Goal: Task Accomplishment & Management: Manage account settings

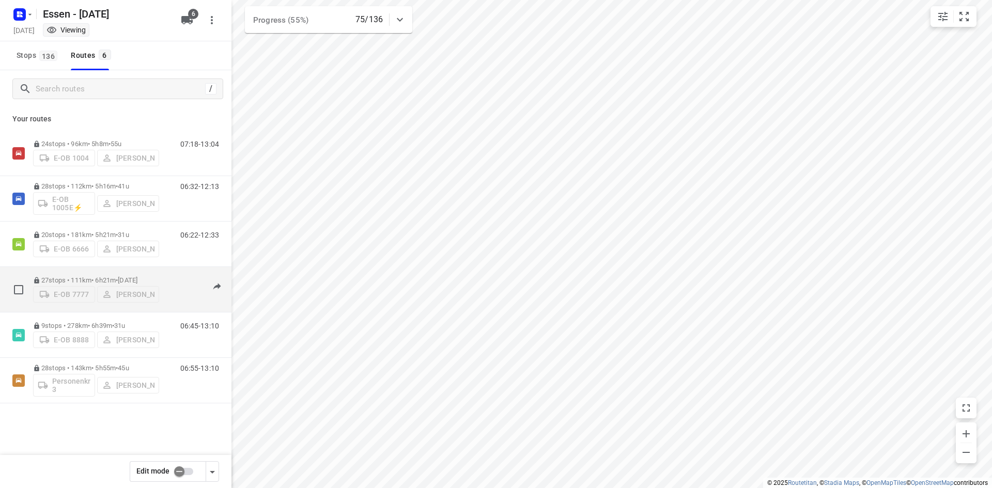
click at [170, 300] on div "07:10-13:24" at bounding box center [193, 292] width 52 height 32
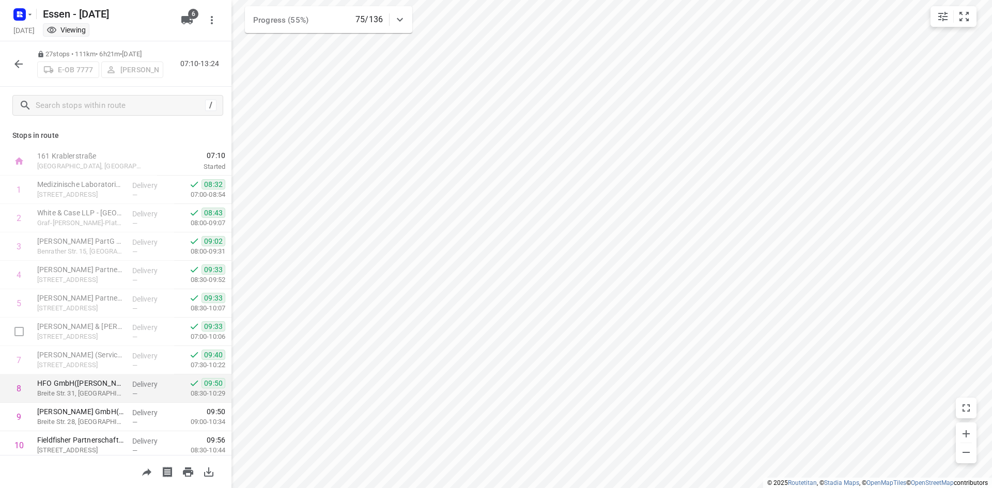
scroll to position [103, 0]
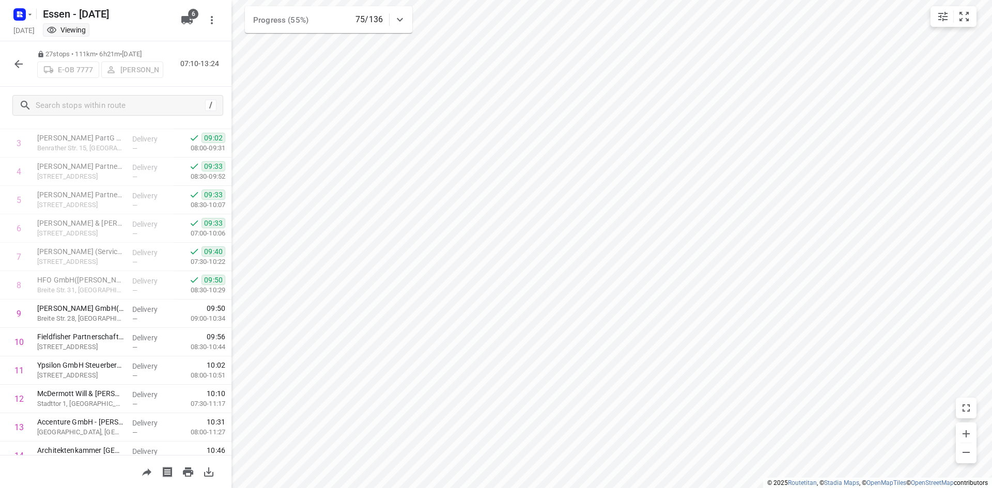
click at [14, 67] on icon "button" at bounding box center [18, 64] width 12 height 12
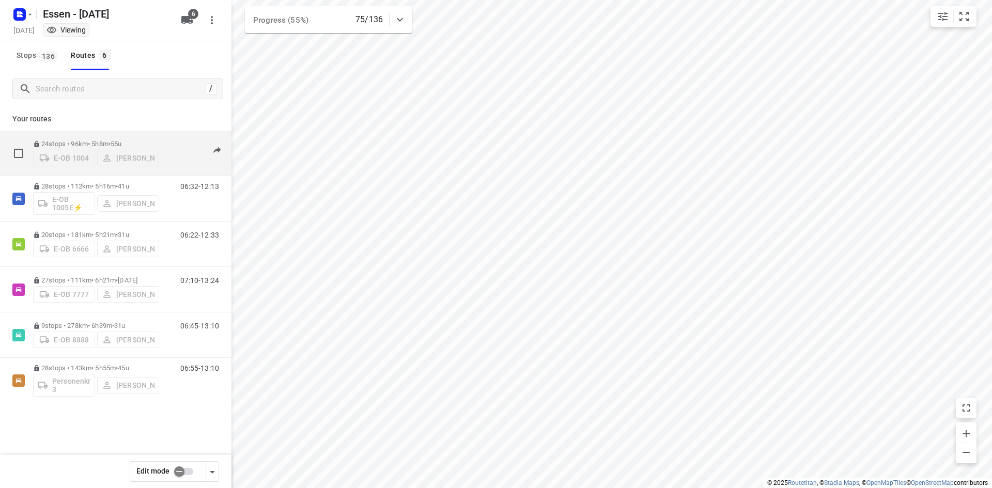
click at [163, 170] on div "24 stops • 96km • 5h8m • 55u E-OB 1004 Sandra Stamm 07:18-13:04" at bounding box center [132, 153] width 198 height 37
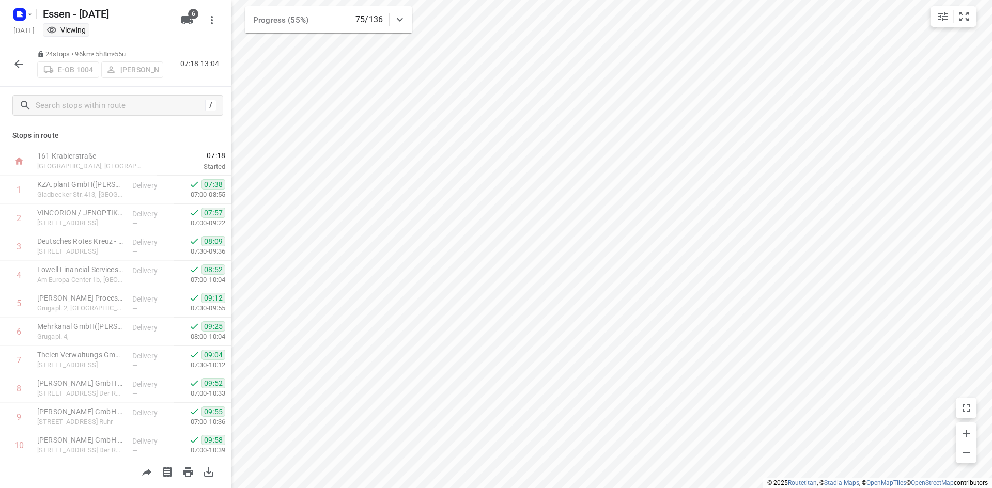
click at [13, 68] on icon "button" at bounding box center [18, 64] width 12 height 12
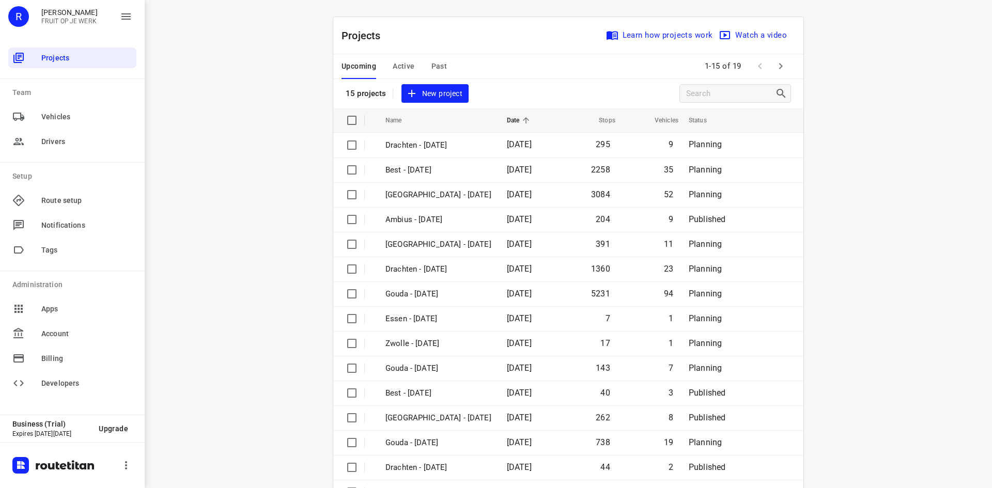
click at [410, 62] on span "Active" at bounding box center [403, 66] width 22 height 13
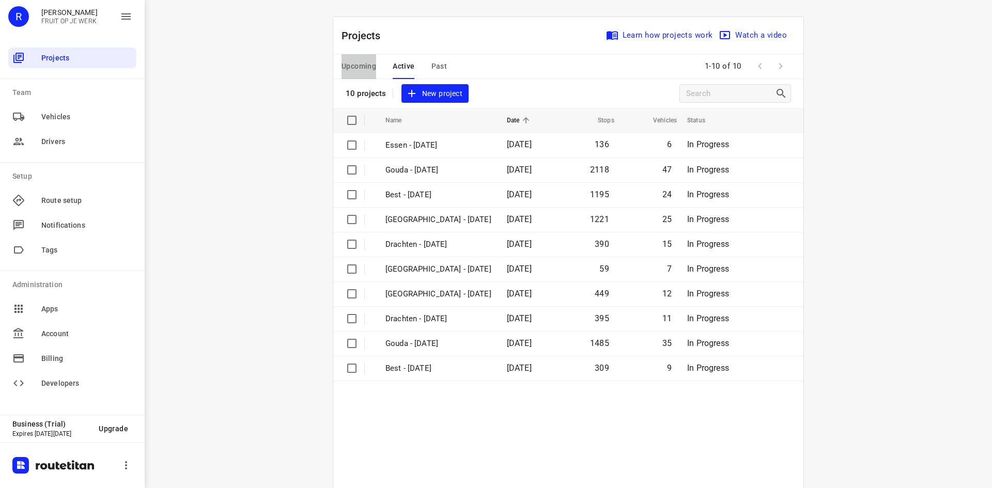
click at [348, 61] on span "Upcoming" at bounding box center [358, 66] width 35 height 13
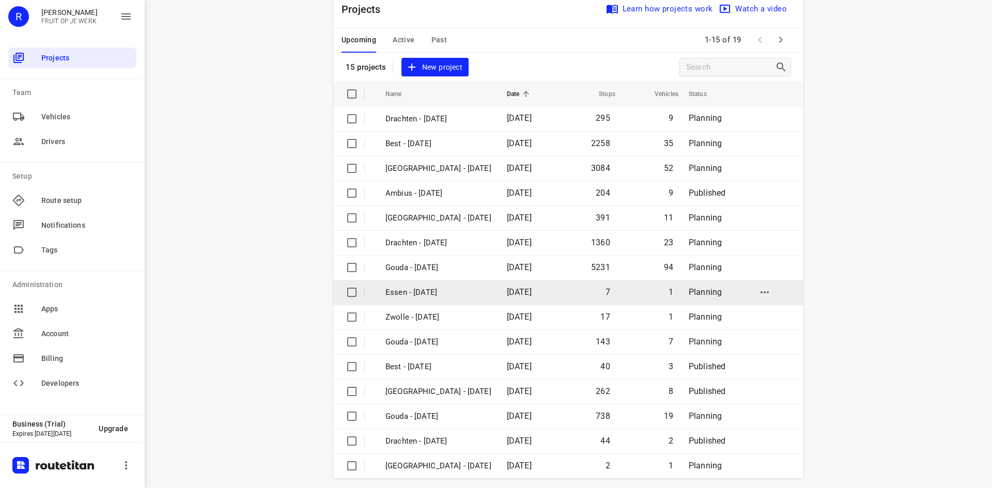
scroll to position [34, 0]
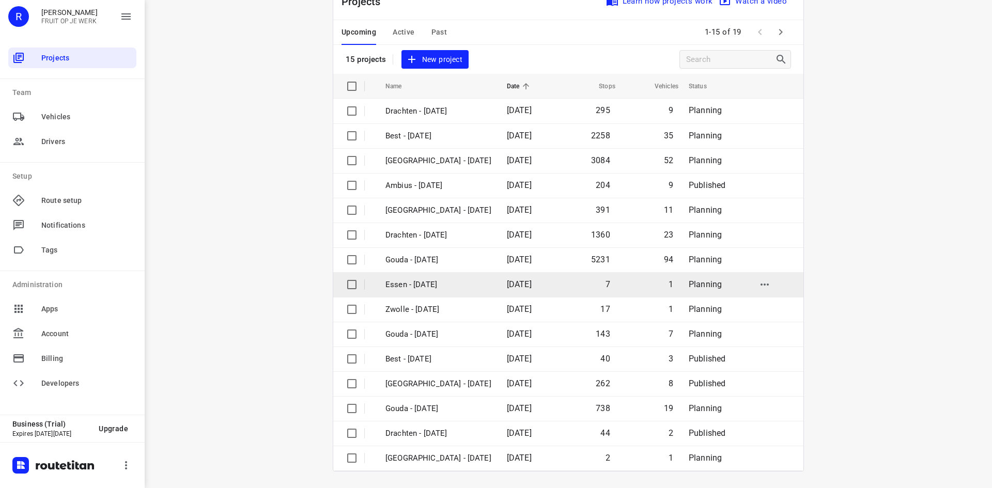
click at [459, 287] on p "Essen - Friday" at bounding box center [438, 285] width 106 height 12
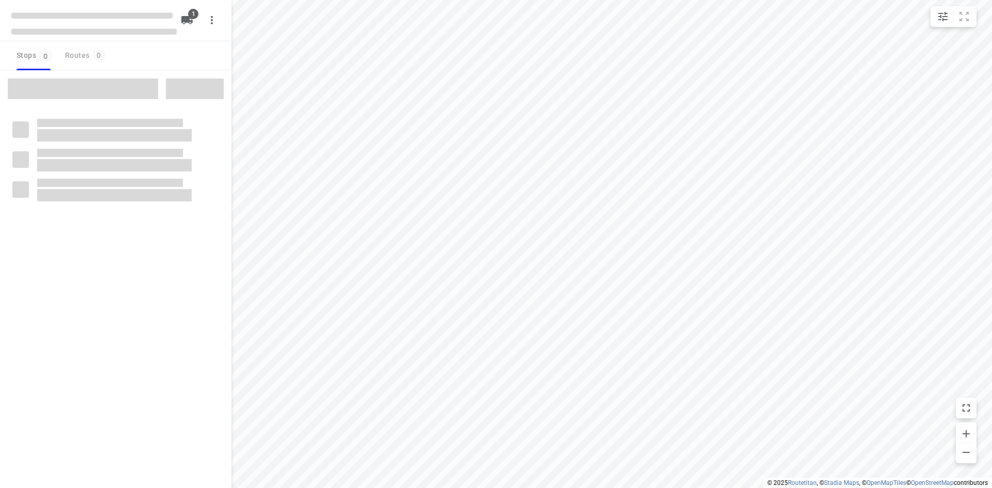
checkbox input "true"
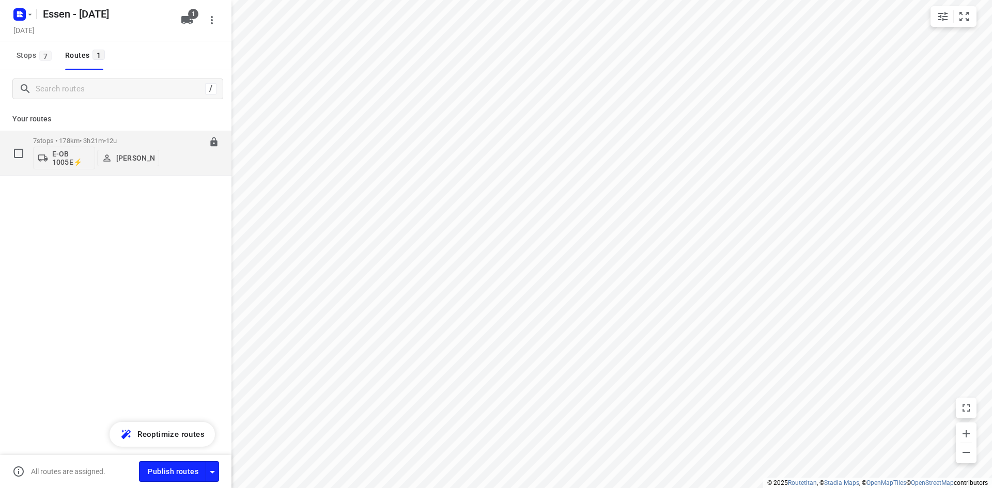
click at [181, 166] on div "07:30-10:51" at bounding box center [193, 156] width 52 height 38
click at [207, 163] on div "07:30-10:51" at bounding box center [193, 156] width 52 height 38
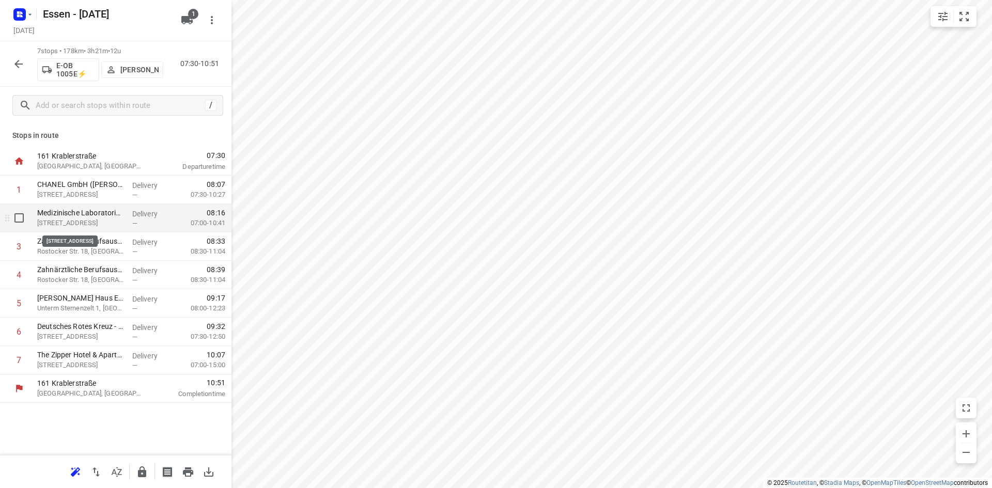
click at [109, 223] on p "[STREET_ADDRESS]" at bounding box center [80, 223] width 87 height 10
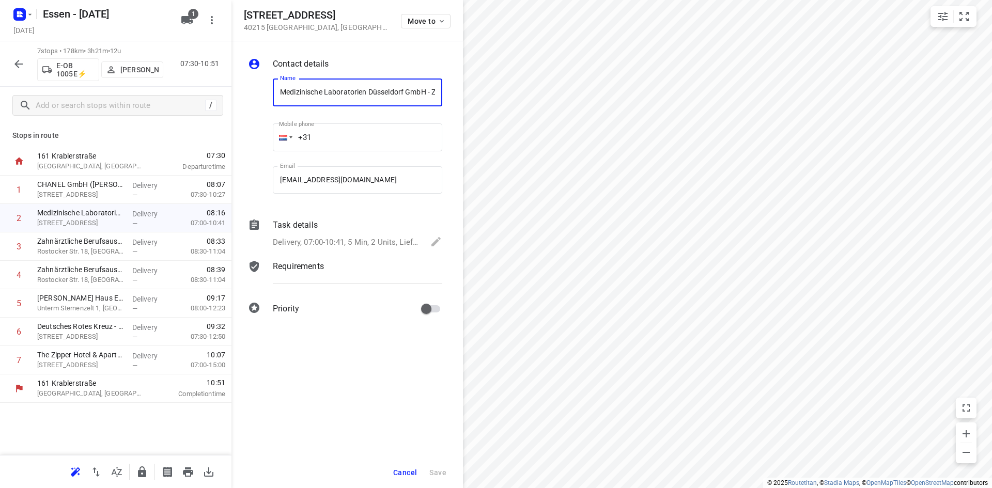
click at [336, 241] on p "Delivery, 07:00-10:41, 5 Min, 2 Units, Lieferschein abgeben" at bounding box center [346, 243] width 147 height 12
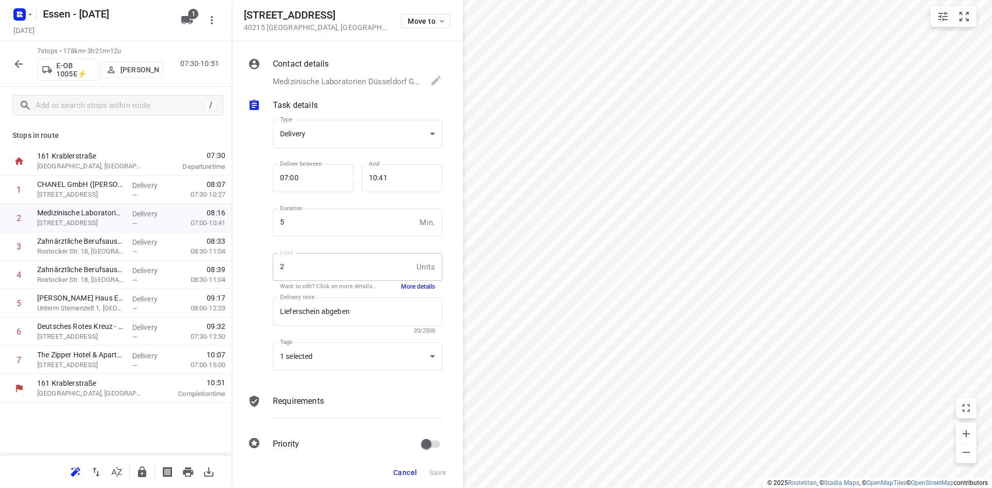
click at [353, 400] on div "Requirements" at bounding box center [357, 401] width 169 height 12
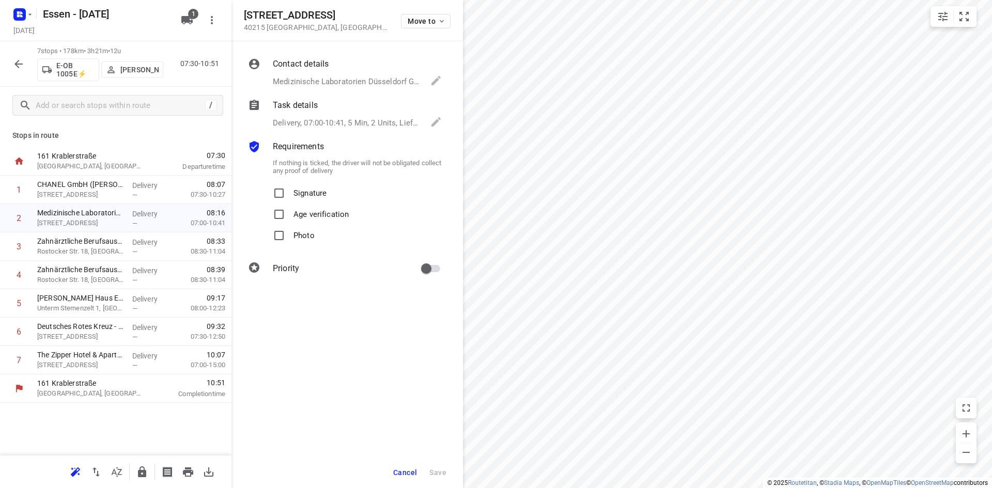
click at [307, 110] on p "Task details" at bounding box center [295, 105] width 45 height 12
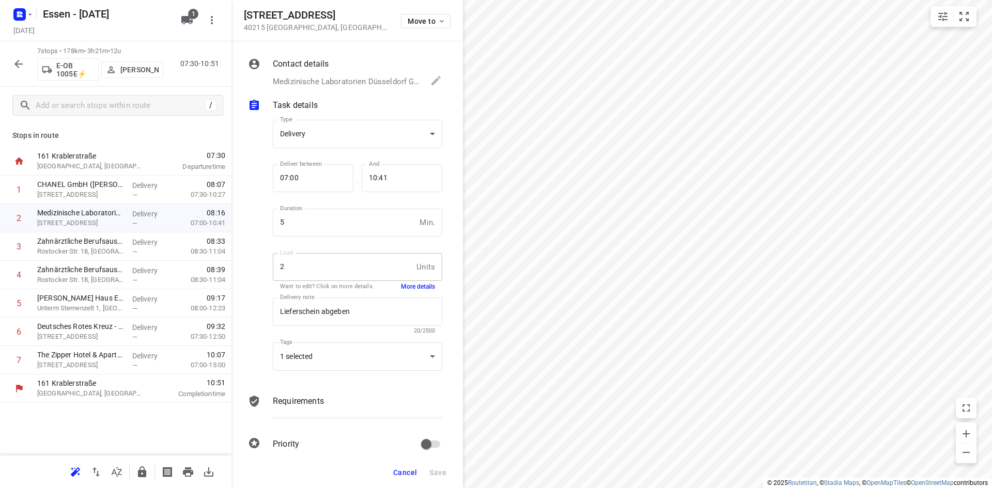
click at [415, 285] on button "More details" at bounding box center [418, 286] width 34 height 9
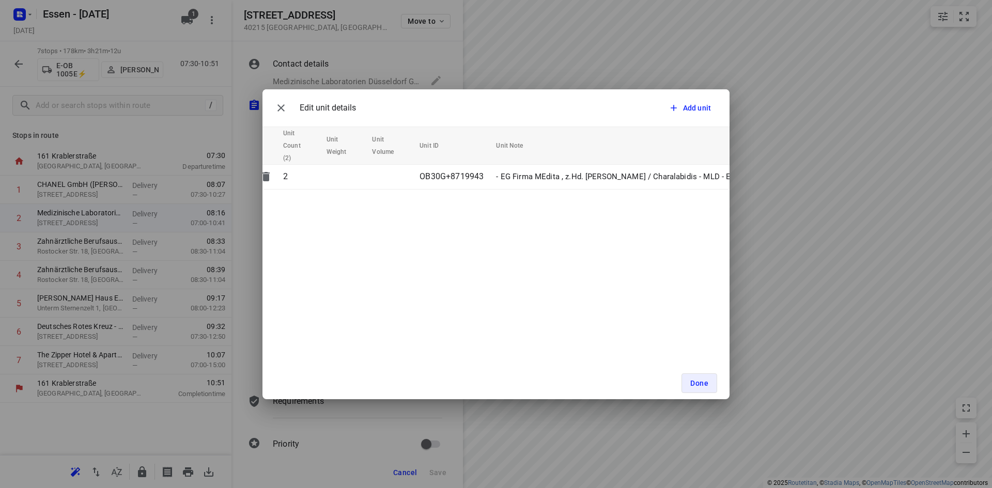
scroll to position [0, 23]
drag, startPoint x: 700, startPoint y: 381, endPoint x: 649, endPoint y: 364, distance: 53.4
click at [699, 380] on span "Done" at bounding box center [699, 383] width 18 height 8
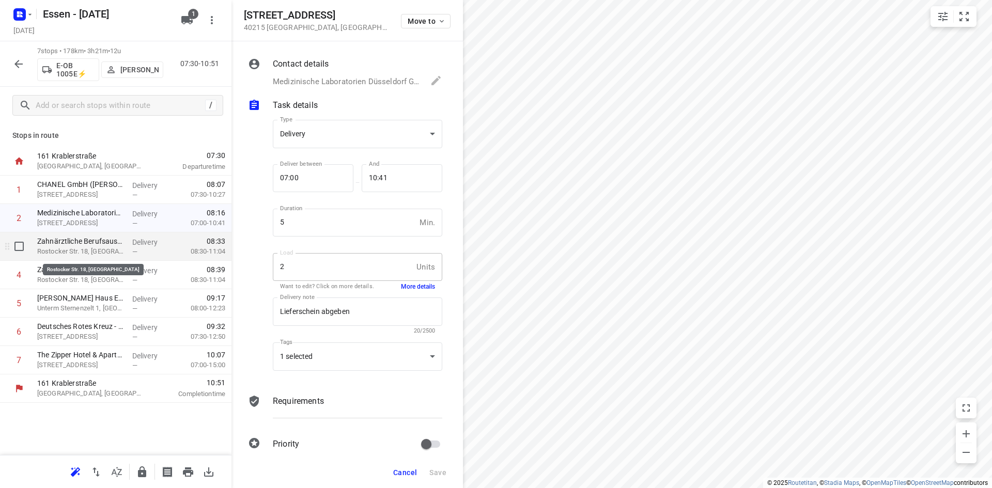
click at [101, 252] on p "Rostocker Str. 18, Düsseldorf" at bounding box center [80, 251] width 87 height 10
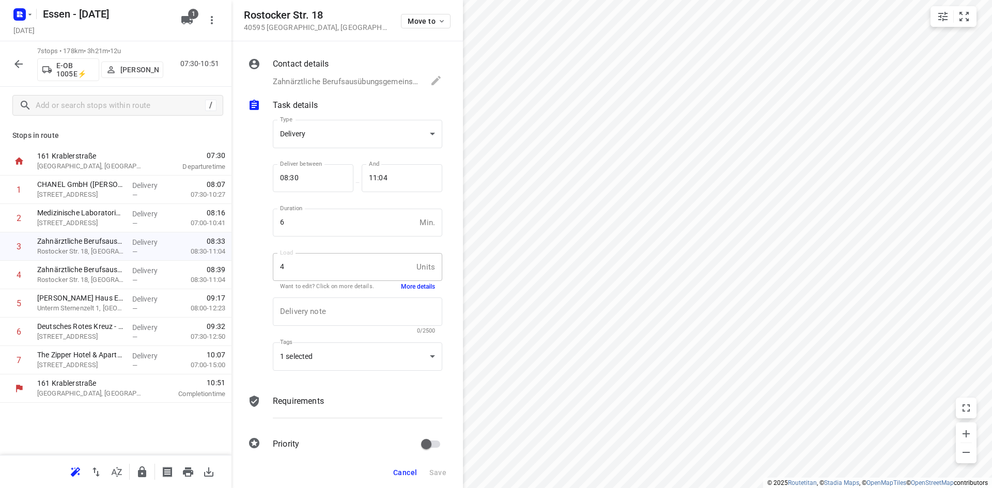
click at [410, 288] on button "More details" at bounding box center [418, 286] width 34 height 9
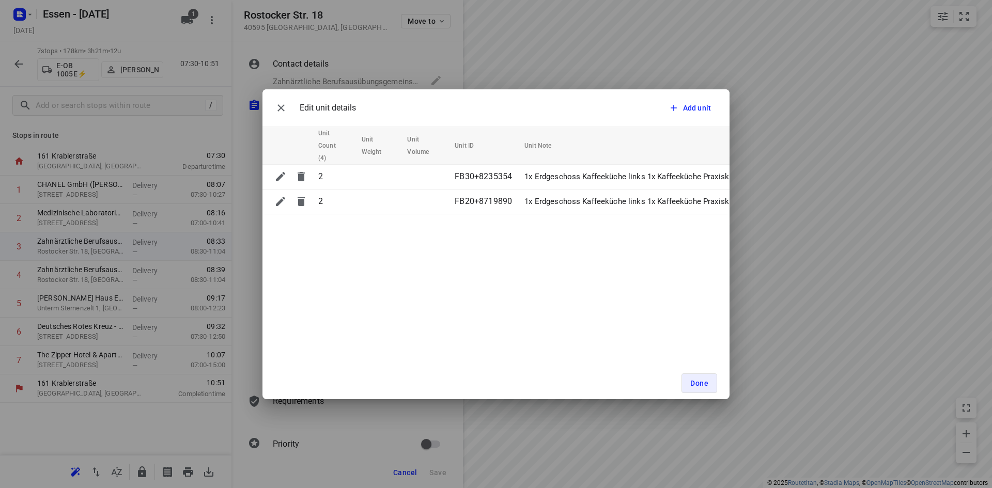
click at [596, 46] on div "Edit unit details Add unit Unit Count (4) Unit Weight Unit Volume Unit ID Unit …" at bounding box center [496, 244] width 992 height 488
click at [278, 108] on icon "button" at bounding box center [281, 108] width 12 height 12
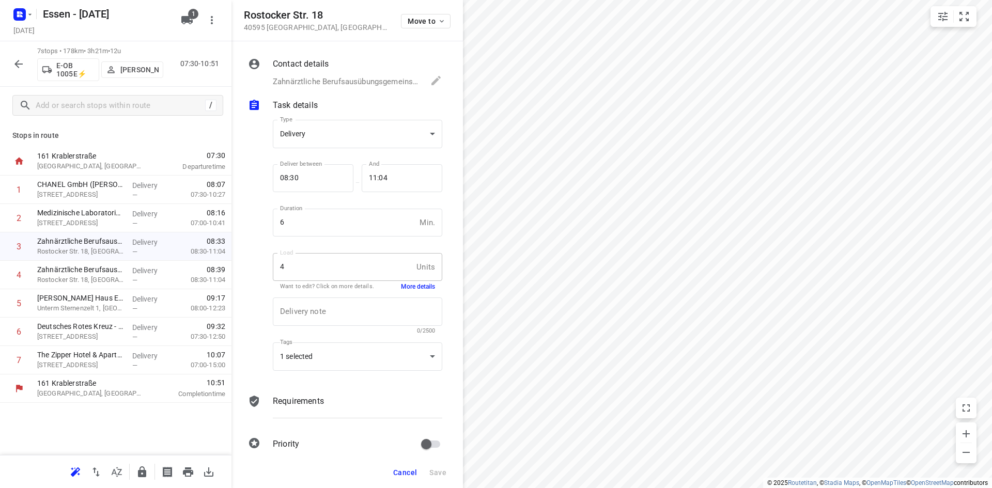
click at [17, 66] on icon "button" at bounding box center [18, 64] width 8 height 8
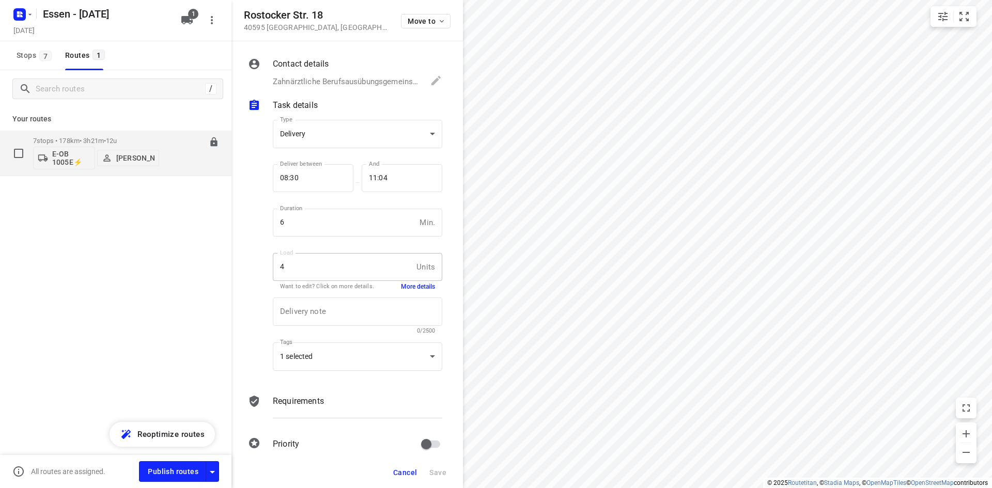
click at [177, 169] on div "07:30-10:51" at bounding box center [193, 156] width 52 height 38
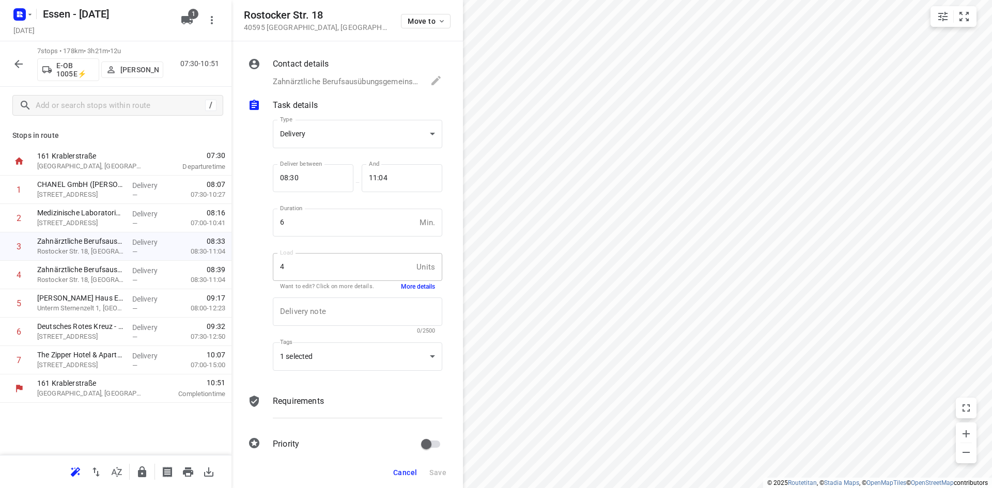
click at [409, 470] on span "Cancel" at bounding box center [405, 472] width 24 height 8
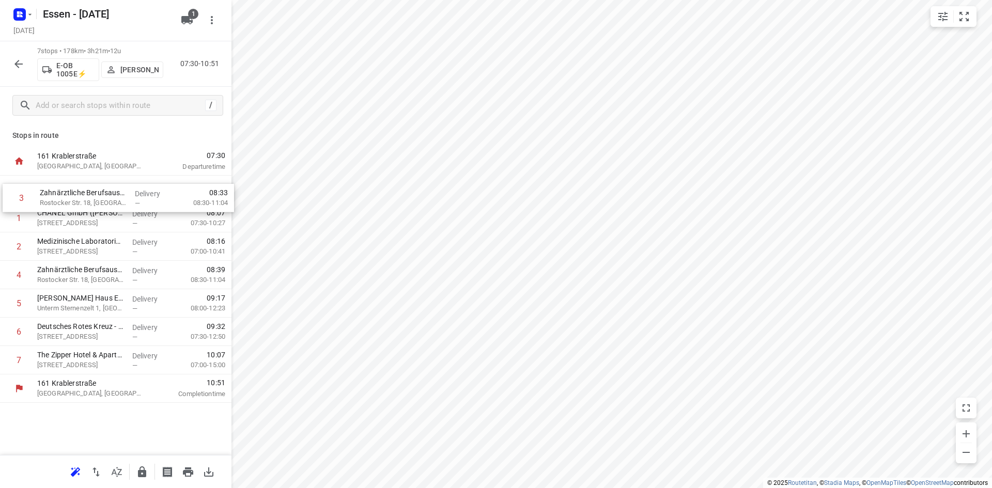
drag, startPoint x: 108, startPoint y: 250, endPoint x: 111, endPoint y: 198, distance: 52.7
click at [111, 198] on div "1 CHANEL GmbH (Jan-Hendrik Elberich) Königsallee 20, Düsseldorf Delivery — 08:0…" at bounding box center [115, 275] width 231 height 199
drag, startPoint x: 98, startPoint y: 276, endPoint x: 105, endPoint y: 198, distance: 78.3
click at [105, 198] on div "1 Zahnärztliche Berufsausübungsgemeinschaft Dr. Dann & Kollegen(Zahnärztliche B…" at bounding box center [115, 275] width 231 height 199
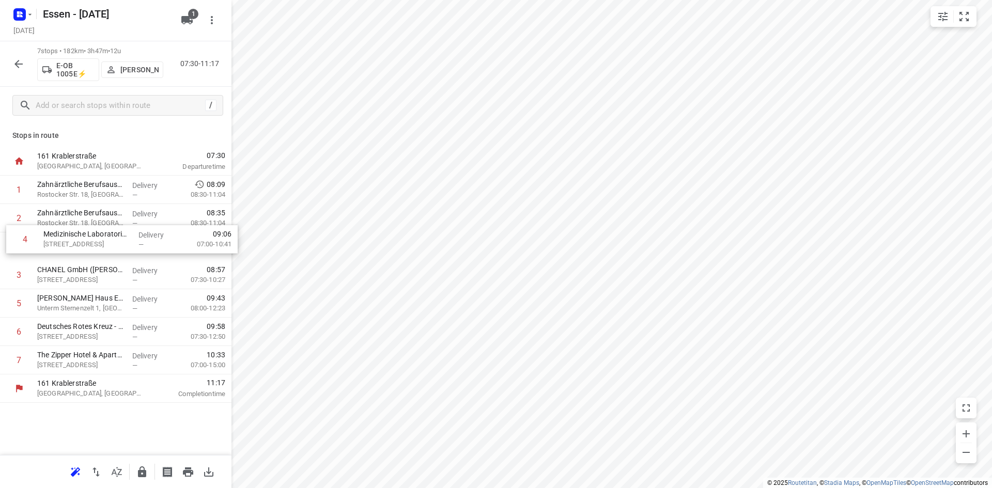
drag, startPoint x: 107, startPoint y: 277, endPoint x: 114, endPoint y: 239, distance: 39.3
click at [114, 239] on div "1 Zahnärztliche Berufsausübungsgemeinschaft Dr. Dann & Kollegen(D. Hallen) Rost…" at bounding box center [115, 275] width 231 height 199
drag, startPoint x: 104, startPoint y: 364, endPoint x: 107, endPoint y: 305, distance: 58.5
click at [107, 305] on div "1 Zahnärztliche Berufsausübungsgemeinschaft Dr. Dann & Kollegen(D. Hallen) Rost…" at bounding box center [115, 275] width 231 height 199
drag, startPoint x: 78, startPoint y: 357, endPoint x: 83, endPoint y: 328, distance: 29.7
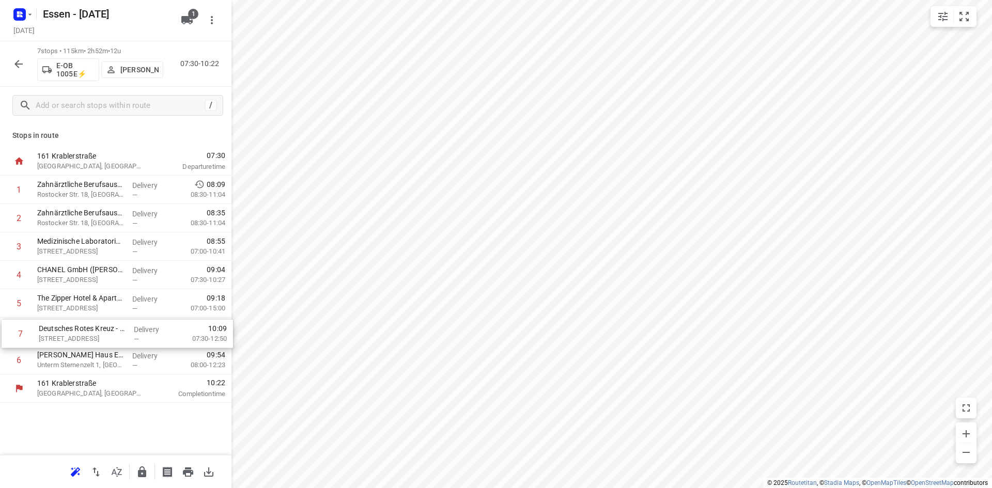
click at [83, 328] on div "1 Zahnärztliche Berufsausübungsgemeinschaft Dr. Dann & Kollegen(D. Hallen) Rost…" at bounding box center [115, 275] width 231 height 199
drag, startPoint x: 124, startPoint y: 359, endPoint x: 145, endPoint y: 334, distance: 32.3
click at [145, 334] on div "1 Zahnärztliche Berufsausübungsgemeinschaft Dr. Dann & Kollegen(D. Hallen) Rost…" at bounding box center [115, 275] width 231 height 199
drag, startPoint x: 84, startPoint y: 286, endPoint x: 87, endPoint y: 192, distance: 94.0
click at [87, 192] on div "1 Zahnärztliche Berufsausübungsgemeinschaft Dr. Dann & Kollegen(D. Hallen) Rost…" at bounding box center [115, 275] width 231 height 199
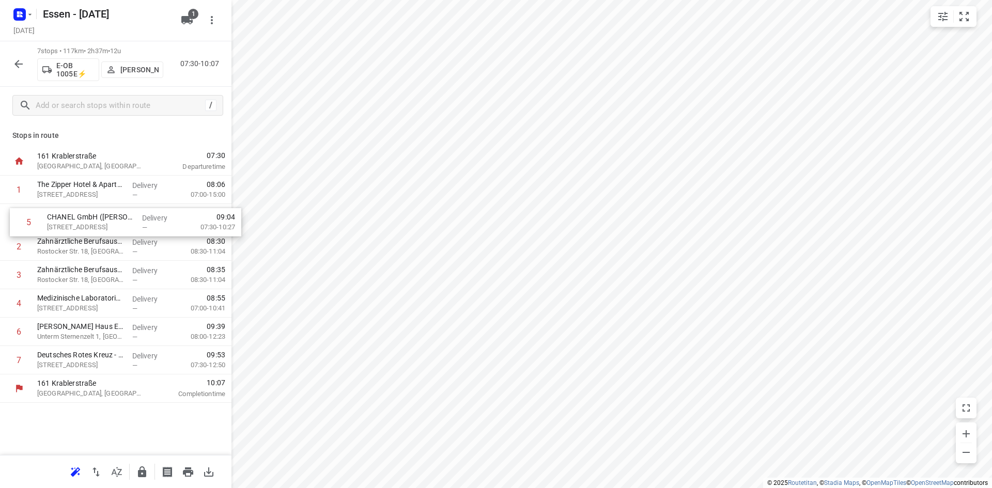
drag, startPoint x: 101, startPoint y: 302, endPoint x: 112, endPoint y: 217, distance: 85.8
click at [112, 217] on div "1 The Zipper Hotel & Apartments GmbH(Franziska Pfaff) Pariser Str. 83 - 89, Düs…" at bounding box center [115, 275] width 231 height 199
drag, startPoint x: 99, startPoint y: 308, endPoint x: 96, endPoint y: 249, distance: 58.4
click at [96, 249] on div "1 The Zipper Hotel & Apartments GmbH(Franziska Pfaff) Pariser Str. 83 - 89, Düs…" at bounding box center [115, 275] width 231 height 199
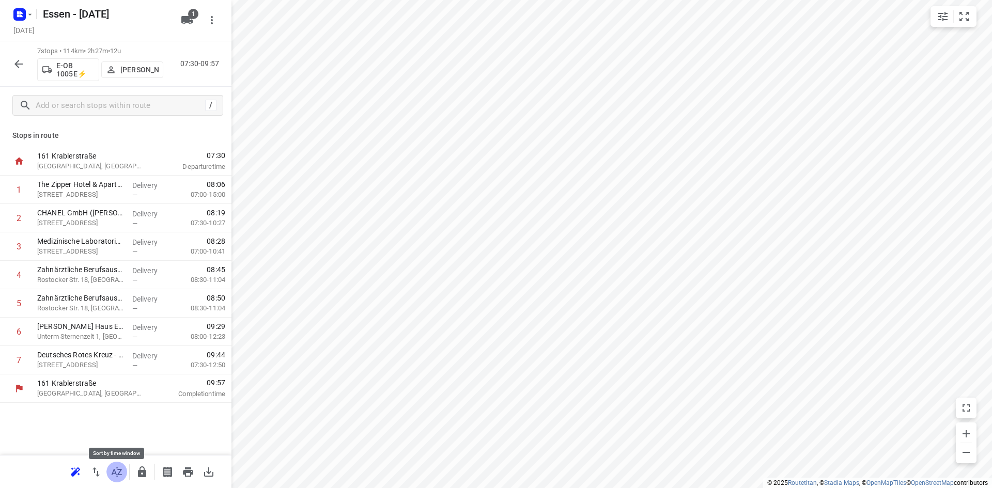
click at [117, 472] on icon "button" at bounding box center [117, 472] width 12 height 12
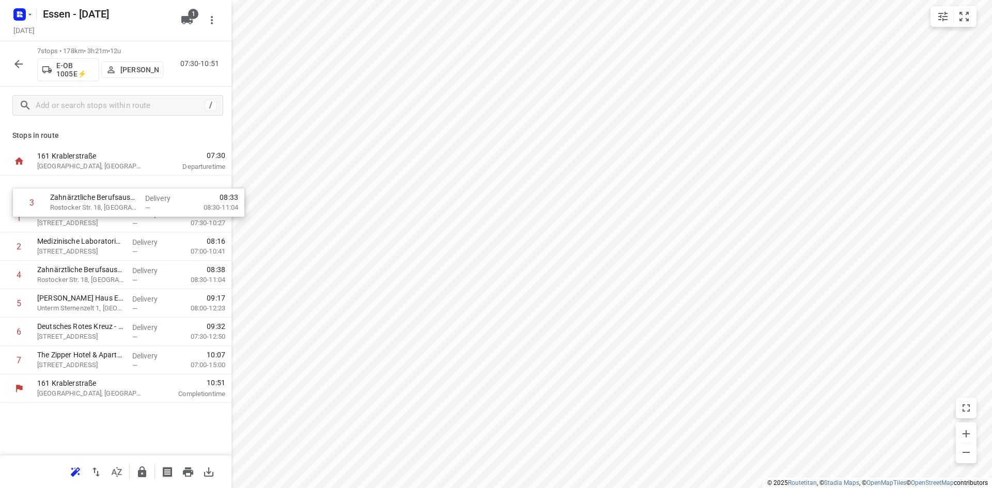
drag, startPoint x: 81, startPoint y: 258, endPoint x: 97, endPoint y: 212, distance: 49.0
click at [97, 212] on div "1 CHANEL GmbH (Jan-Hendrik Elberich) Königsallee 20, Düsseldorf Delivery — 08:0…" at bounding box center [115, 275] width 231 height 199
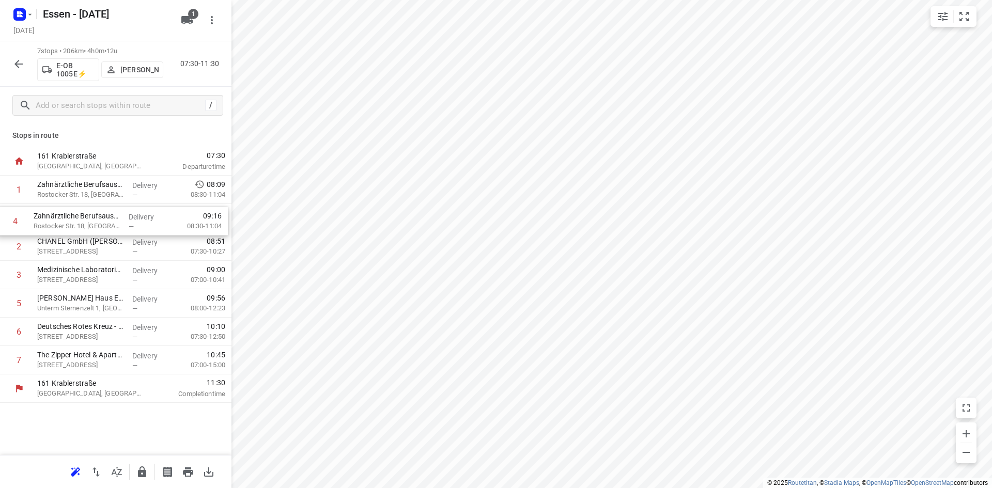
drag, startPoint x: 93, startPoint y: 272, endPoint x: 88, endPoint y: 215, distance: 57.6
click at [88, 215] on div "1 Zahnärztliche Berufsausübungsgemeinschaft Dr. Dann & Kollegen(D. Hallen) Rost…" at bounding box center [115, 275] width 231 height 199
drag, startPoint x: 92, startPoint y: 271, endPoint x: 88, endPoint y: 243, distance: 28.2
click at [88, 243] on div "1 Zahnärztliche Berufsausübungsgemeinschaft Dr. Dann & Kollegen(D. Hallen) Rost…" at bounding box center [115, 275] width 231 height 199
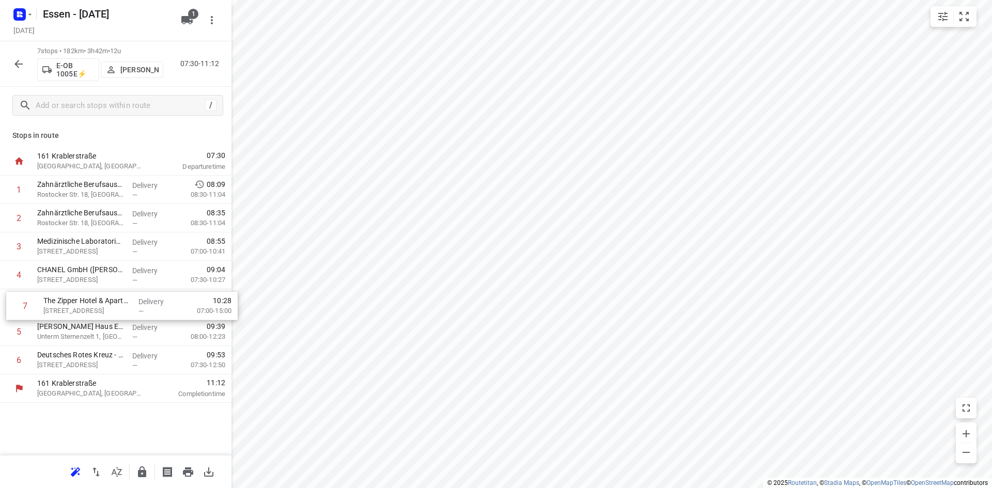
drag, startPoint x: 98, startPoint y: 359, endPoint x: 104, endPoint y: 301, distance: 58.6
click at [104, 301] on div "1 Zahnärztliche Berufsausübungsgemeinschaft Dr. Dann & Kollegen(D. Hallen) Rost…" at bounding box center [115, 275] width 231 height 199
click at [141, 473] on icon "button" at bounding box center [142, 471] width 8 height 11
click at [14, 63] on icon "button" at bounding box center [18, 64] width 12 height 12
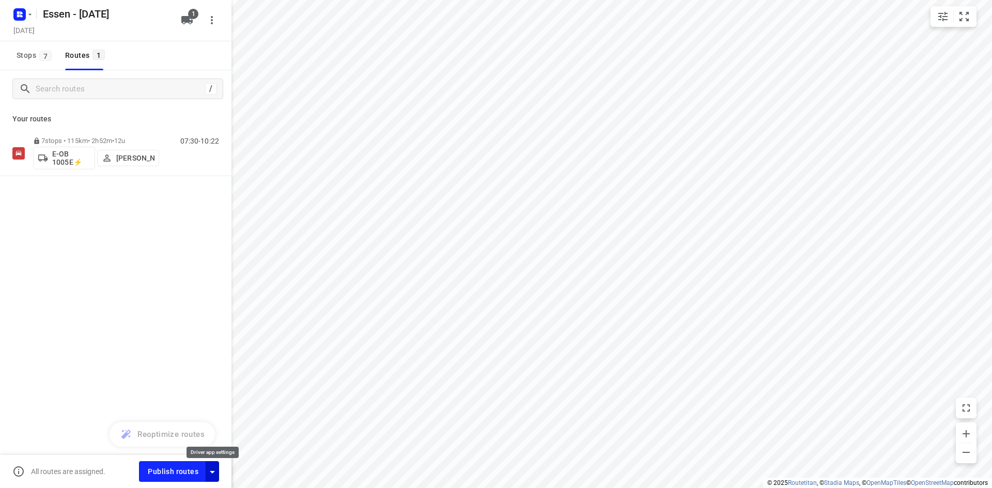
click at [216, 467] on icon "button" at bounding box center [212, 472] width 12 height 12
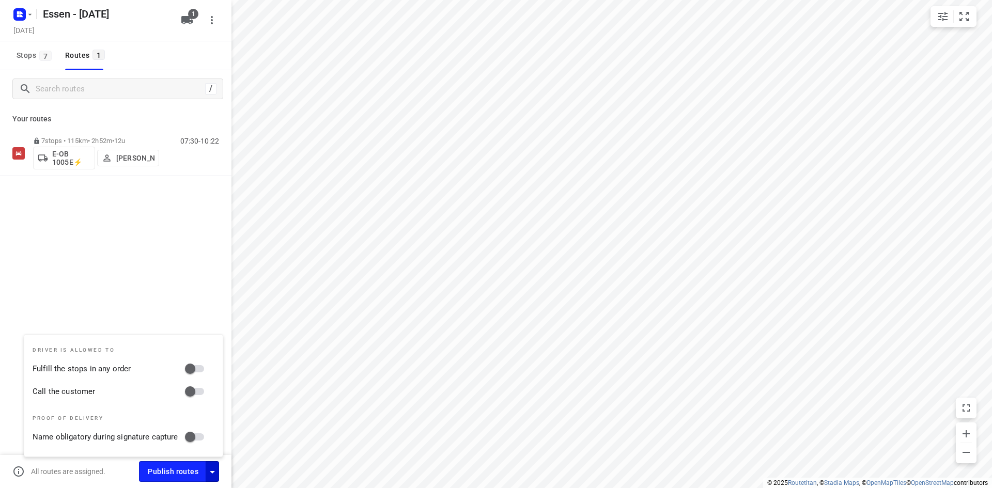
click at [191, 370] on input "Fulfill the stops in any order" at bounding box center [190, 369] width 59 height 20
checkbox input "true"
click at [192, 391] on input "Call the customer" at bounding box center [190, 392] width 59 height 20
checkbox input "true"
click at [98, 288] on div "/ Your routes 7 stops • 115km • 2h52m • 12u E-OB 1005E⚡ Tim Troschke 07:30-10:22" at bounding box center [115, 293] width 231 height 447
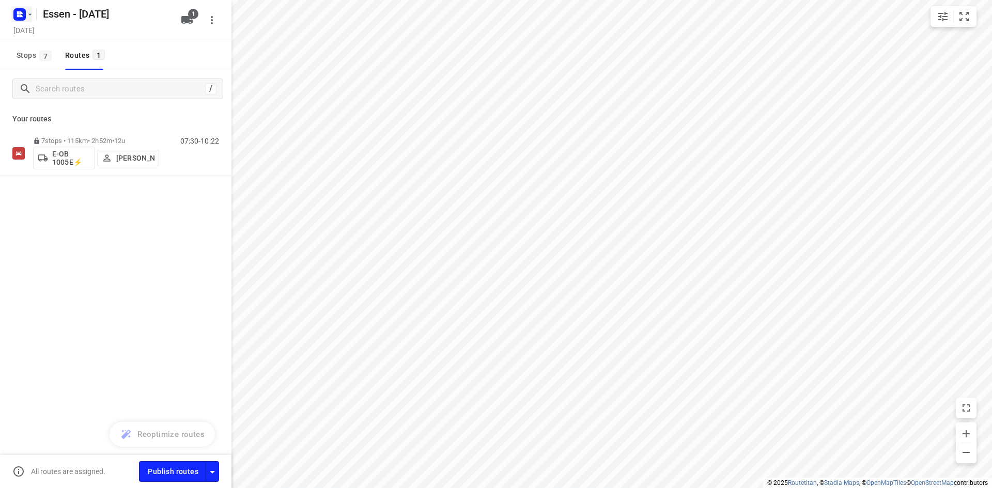
click at [30, 19] on button "button" at bounding box center [21, 14] width 21 height 17
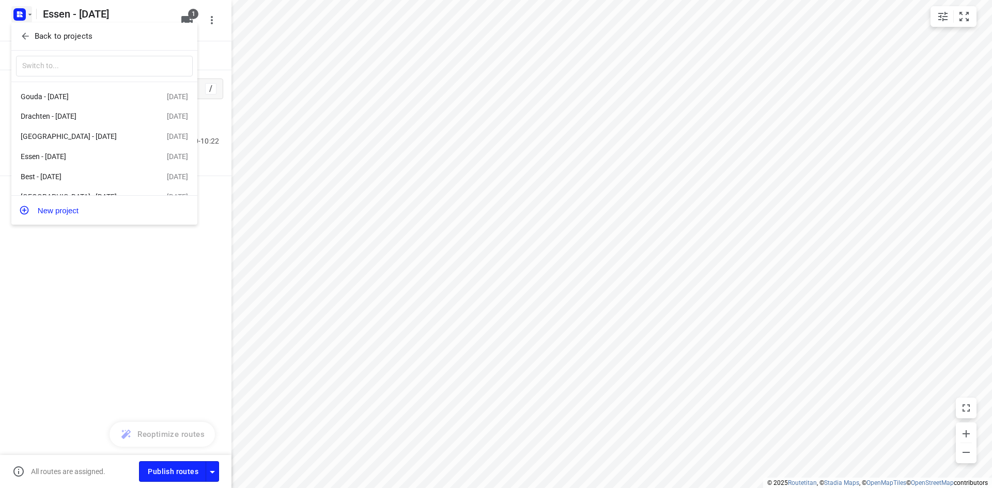
click at [24, 36] on icon "button" at bounding box center [25, 36] width 7 height 7
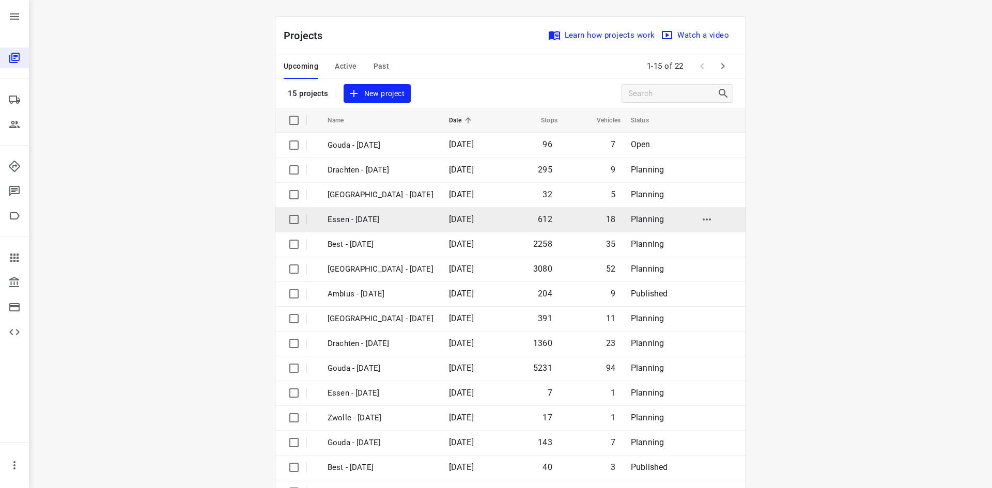
click at [399, 228] on td "Essen - [DATE]" at bounding box center [378, 219] width 123 height 25
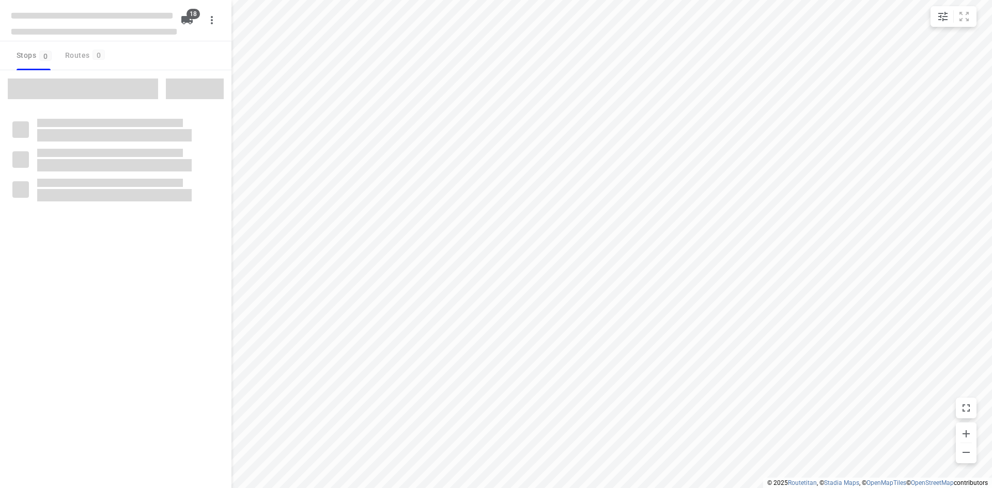
checkbox input "true"
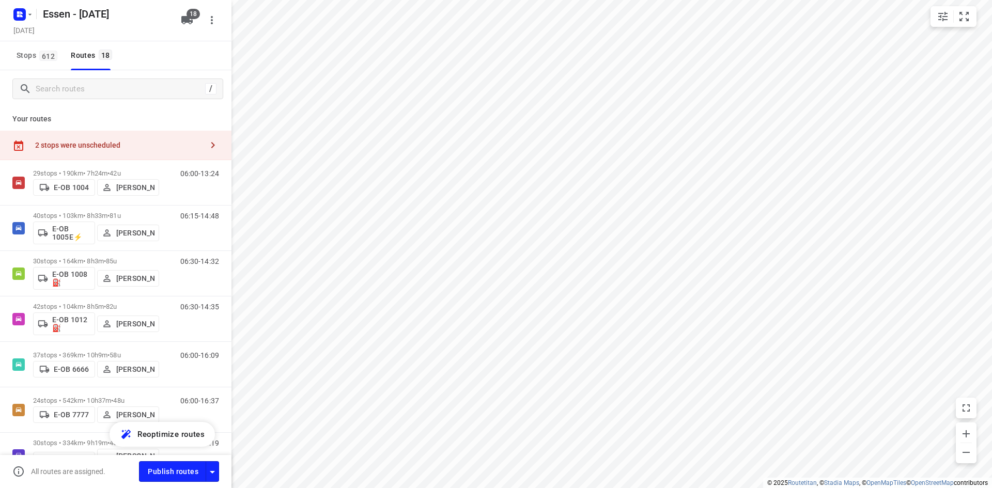
click at [122, 139] on div "2 stops were unscheduled" at bounding box center [115, 145] width 231 height 29
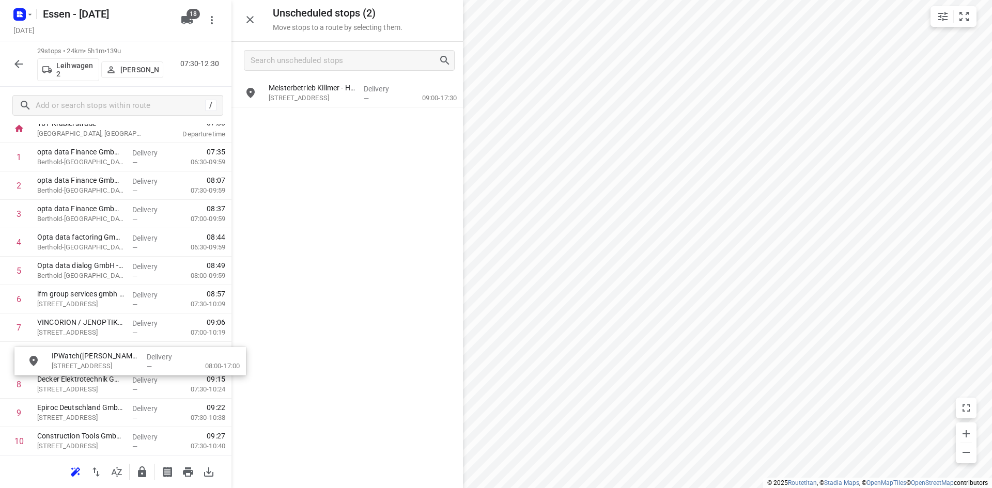
scroll to position [64, 0]
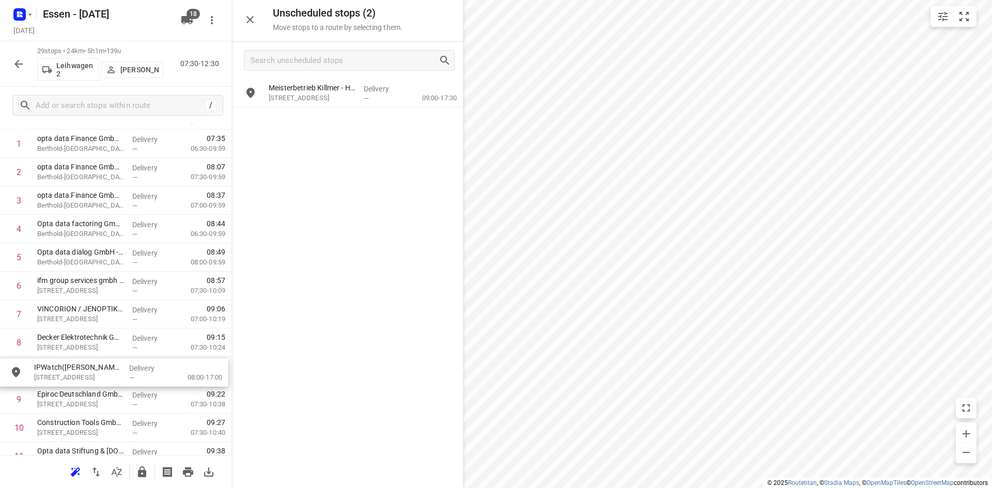
drag, startPoint x: 290, startPoint y: 122, endPoint x: 58, endPoint y: 365, distance: 336.0
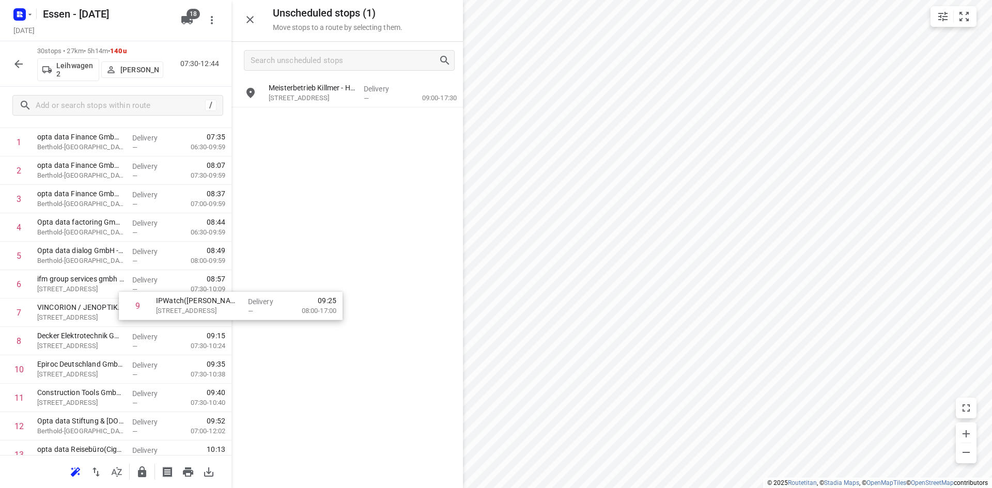
scroll to position [77, 0]
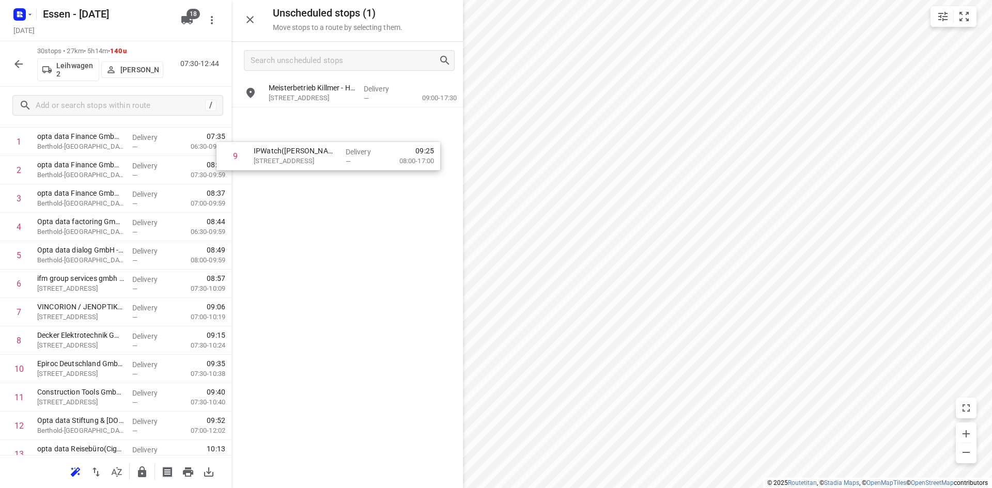
drag, startPoint x: 103, startPoint y: 375, endPoint x: 358, endPoint y: 148, distance: 342.0
click at [231, 148] on div "Unscheduled stops ( 1 ) Move stops to a route by selecting them. Meisterbetrieb…" at bounding box center [115, 244] width 231 height 488
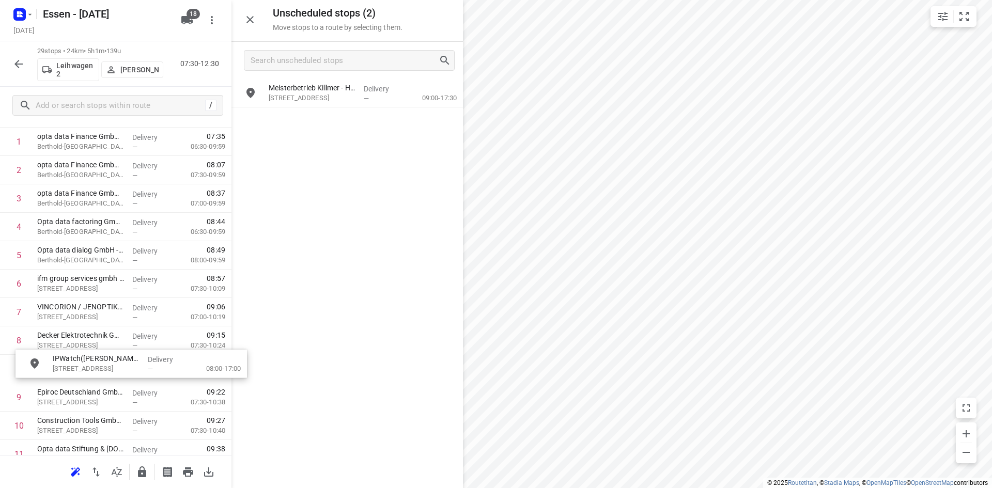
drag, startPoint x: 310, startPoint y: 98, endPoint x: 91, endPoint y: 374, distance: 352.5
drag, startPoint x: 308, startPoint y: 100, endPoint x: 86, endPoint y: 373, distance: 351.7
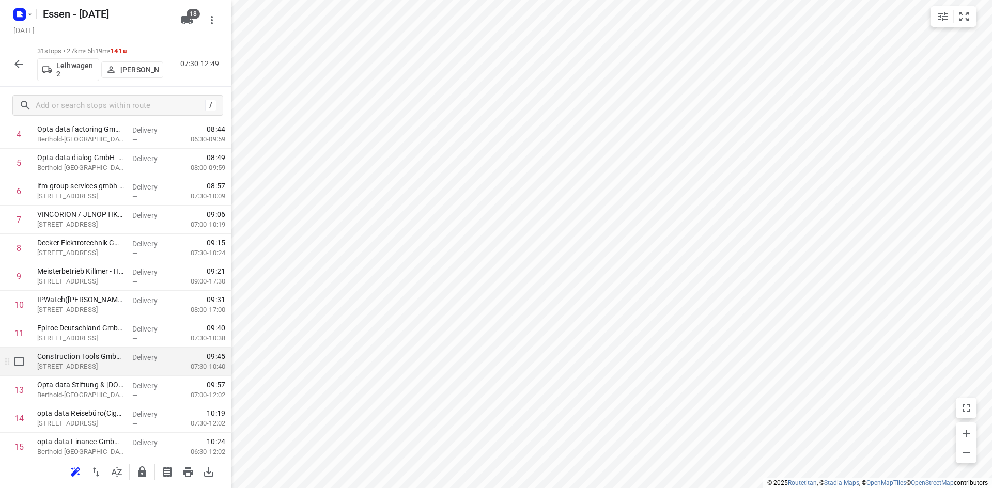
scroll to position [155, 0]
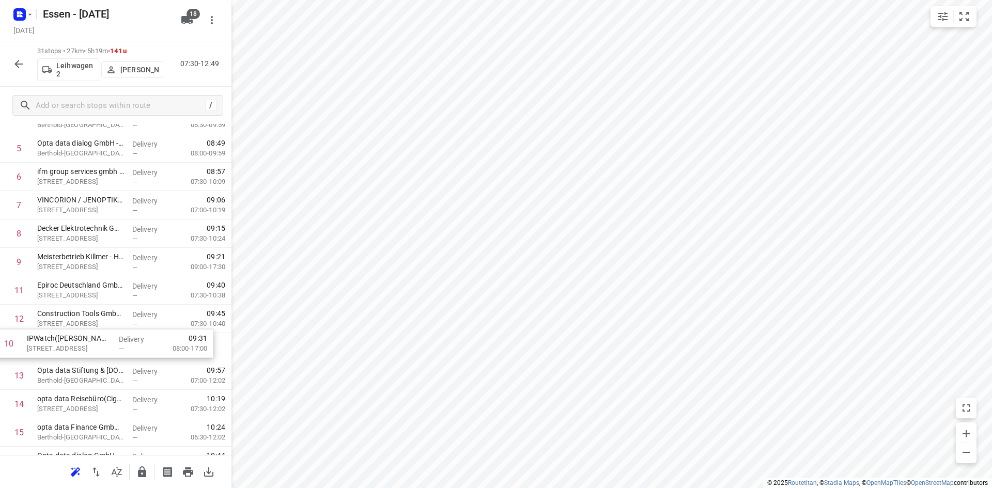
drag, startPoint x: 115, startPoint y: 296, endPoint x: 104, endPoint y: 353, distance: 57.8
click at [104, 353] on div "1 opta data Finance GmbH - Berthold-Beitz-Boulevard 461(Cigdem Tuna) Berthold-B…" at bounding box center [115, 461] width 231 height 881
click at [17, 70] on icon "button" at bounding box center [18, 64] width 12 height 12
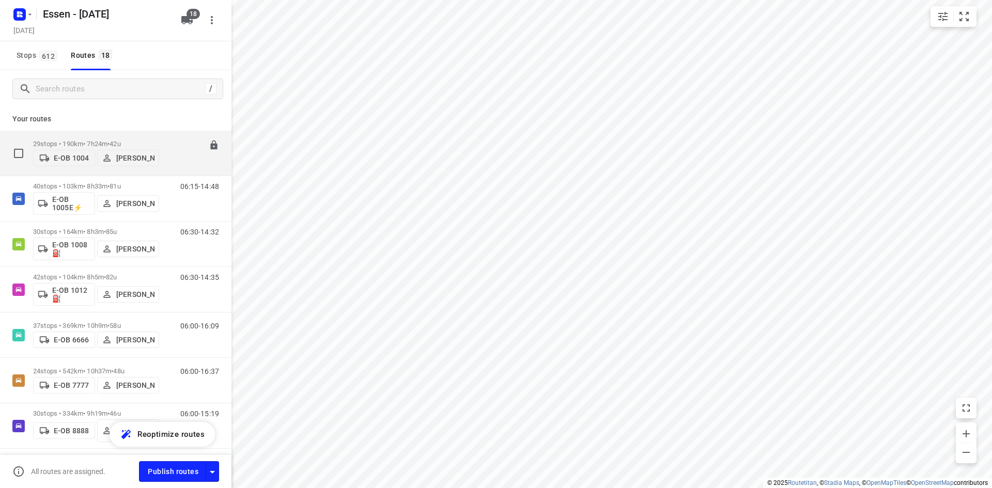
click at [167, 167] on div "06:00-13:24" at bounding box center [193, 156] width 52 height 32
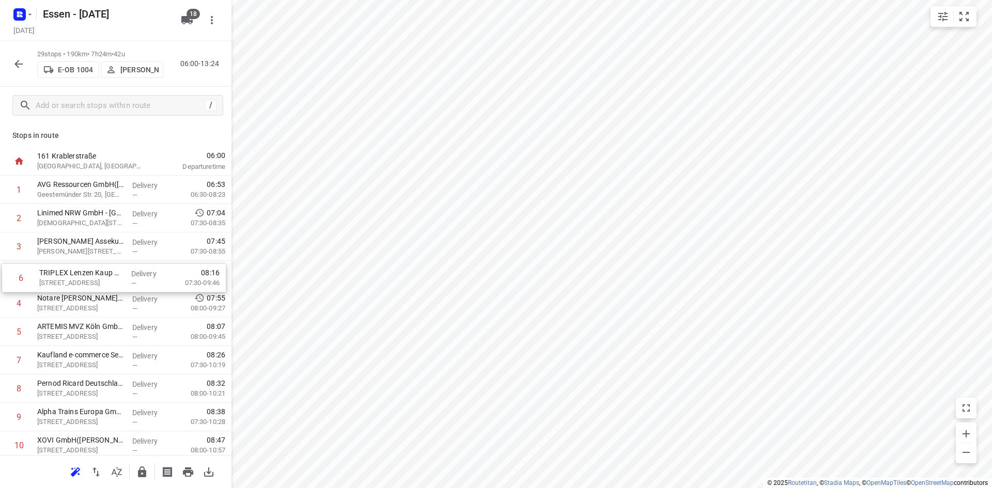
drag, startPoint x: 96, startPoint y: 326, endPoint x: 96, endPoint y: 269, distance: 56.8
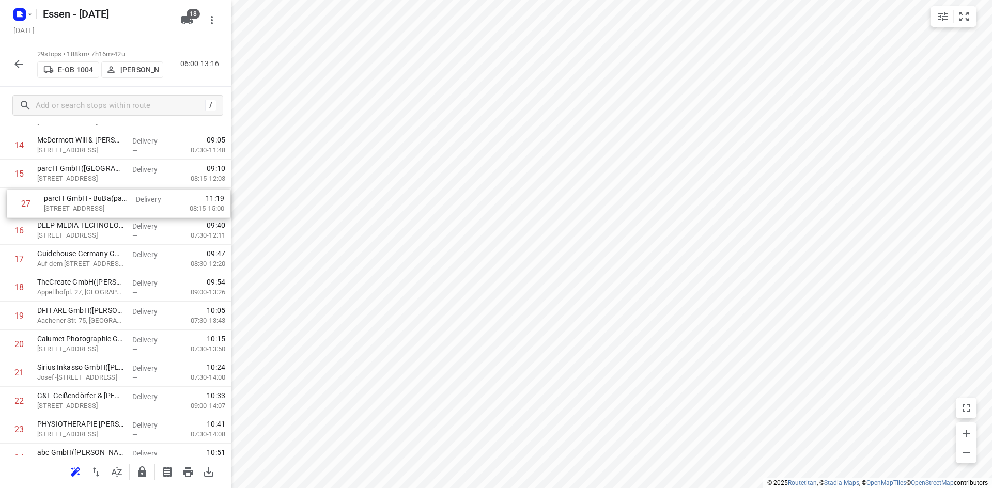
scroll to position [407, 0]
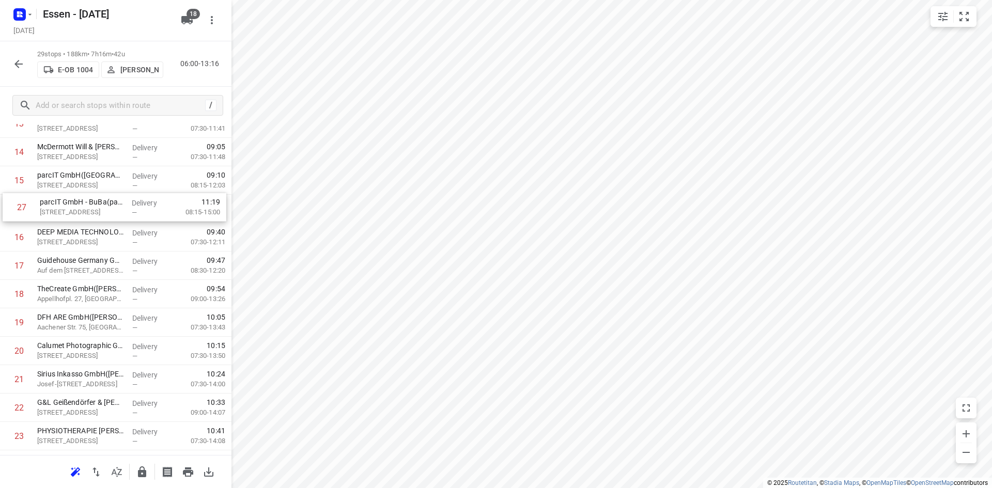
drag, startPoint x: 98, startPoint y: 368, endPoint x: 101, endPoint y: 210, distance: 158.6
click at [101, 210] on div "1 AVG Ressourcen GmbH(Alexandra Dreschmann) Geestemünder Str. 20, Köln Delivery…" at bounding box center [115, 181] width 231 height 824
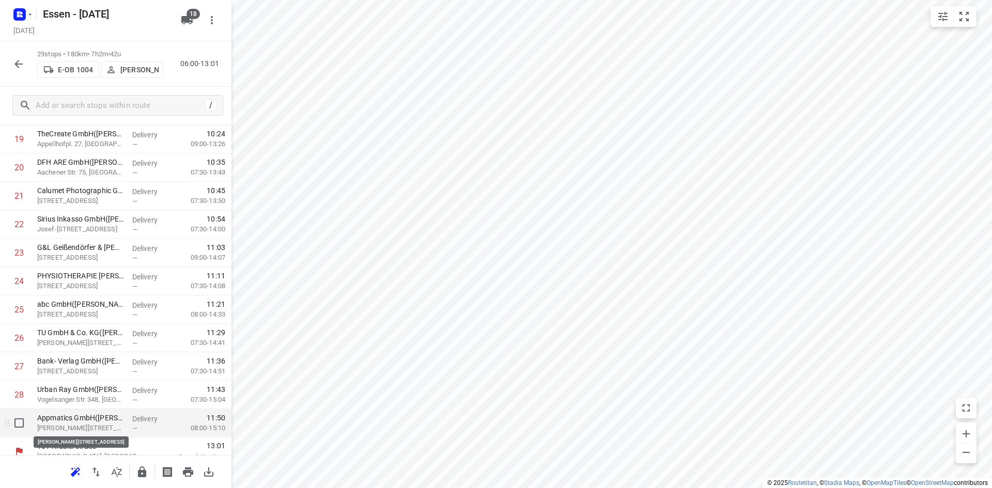
scroll to position [573, 0]
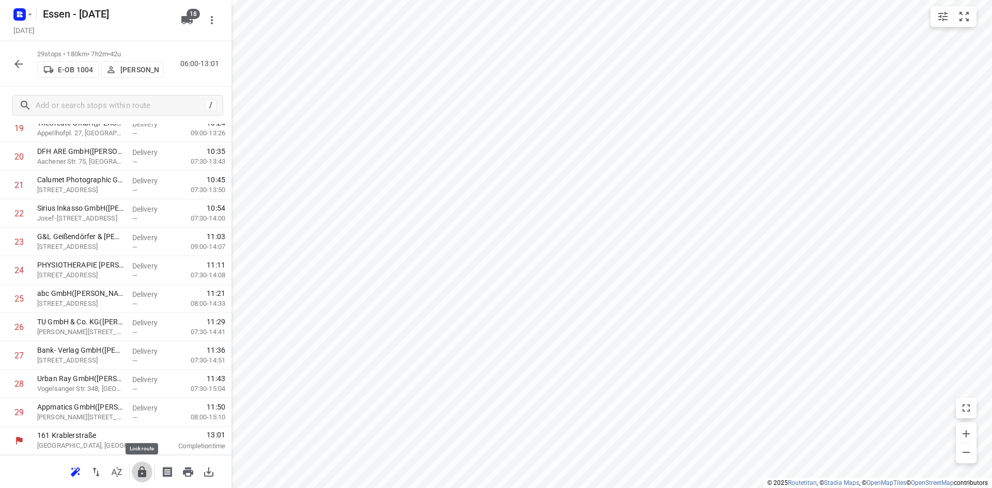
click at [144, 472] on icon "button" at bounding box center [142, 471] width 8 height 11
click at [15, 58] on icon "button" at bounding box center [18, 64] width 12 height 12
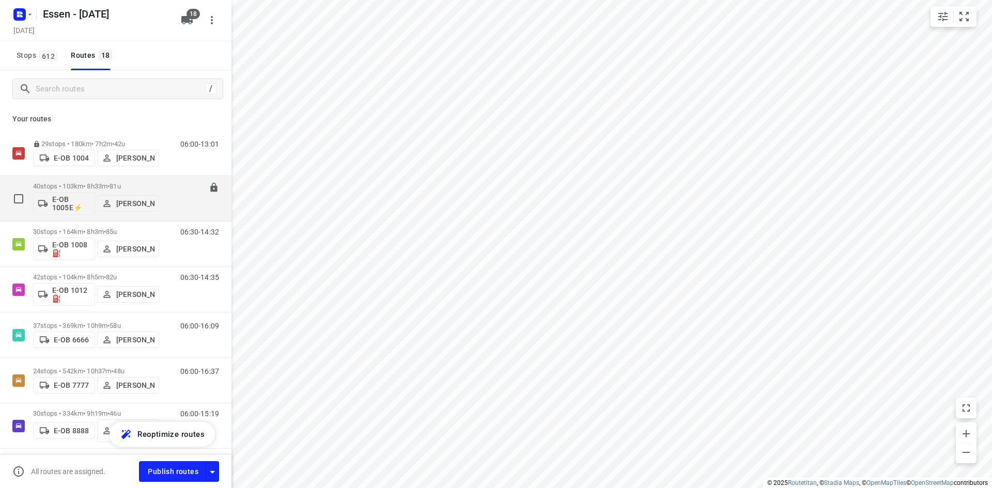
click at [167, 212] on div "06:15-14:48" at bounding box center [193, 201] width 52 height 38
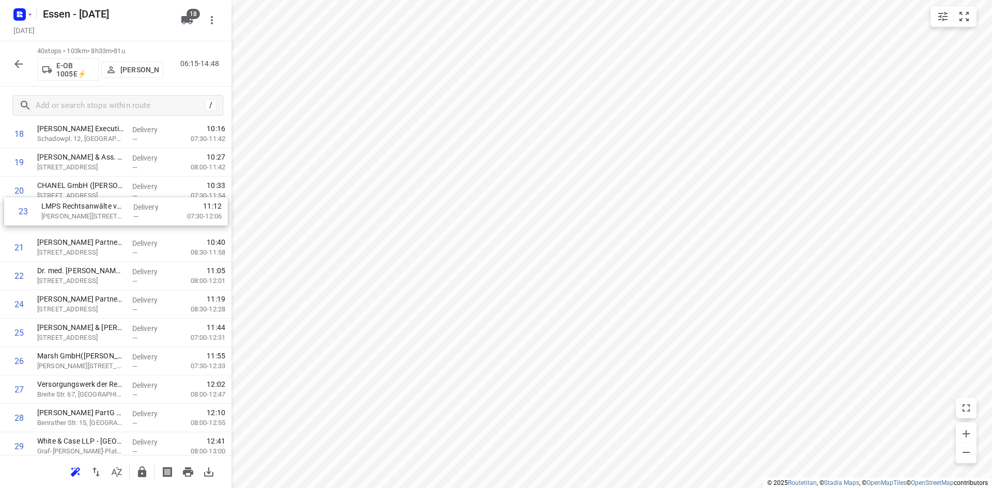
scroll to position [537, 0]
click at [96, 227] on div "1 DB Regio AG(Frank Brunnenkant) Willi-Becker-Allee 11, Düsseldorf Delivery — 0…" at bounding box center [115, 207] width 231 height 1136
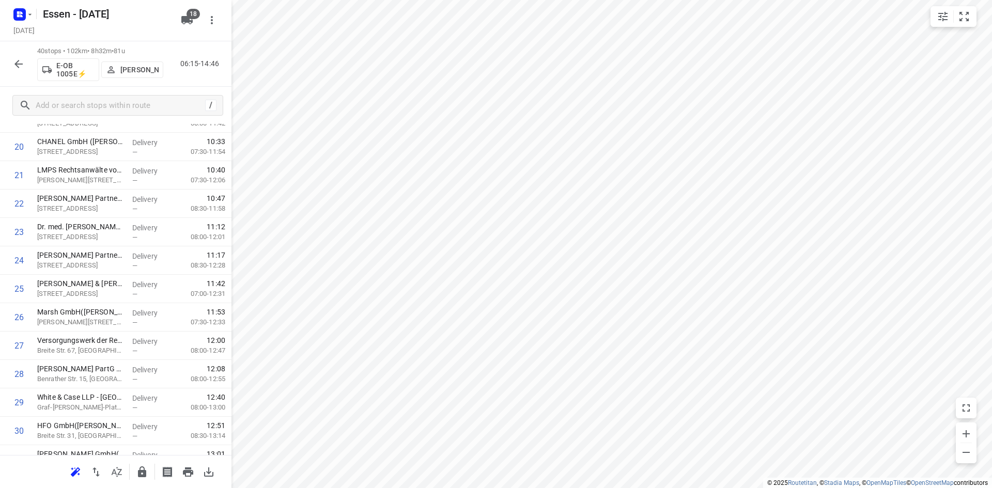
scroll to position [615, 0]
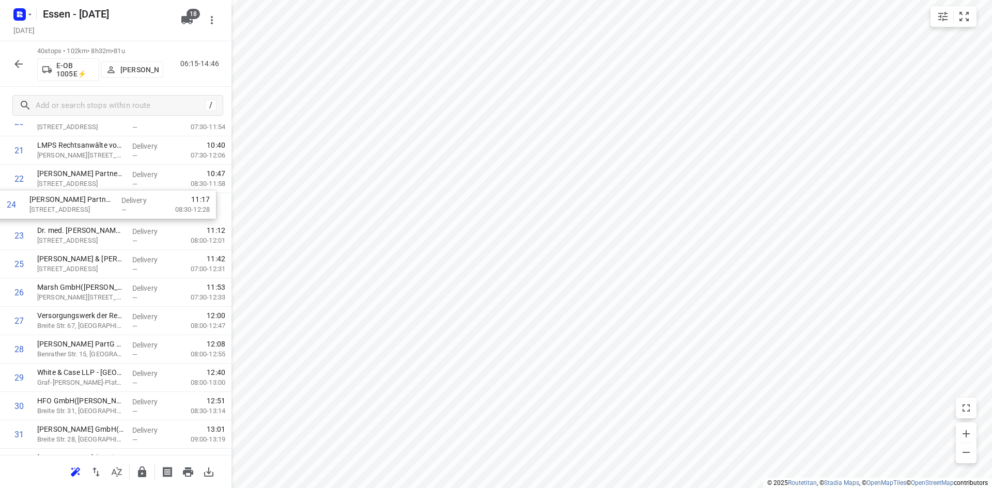
drag, startPoint x: 110, startPoint y: 238, endPoint x: 101, endPoint y: 208, distance: 31.4
click at [101, 208] on div "1 DB Regio AG(Frank Brunnenkant) Willi-Becker-Allee 11, Düsseldorf Delivery — 0…" at bounding box center [115, 136] width 231 height 1136
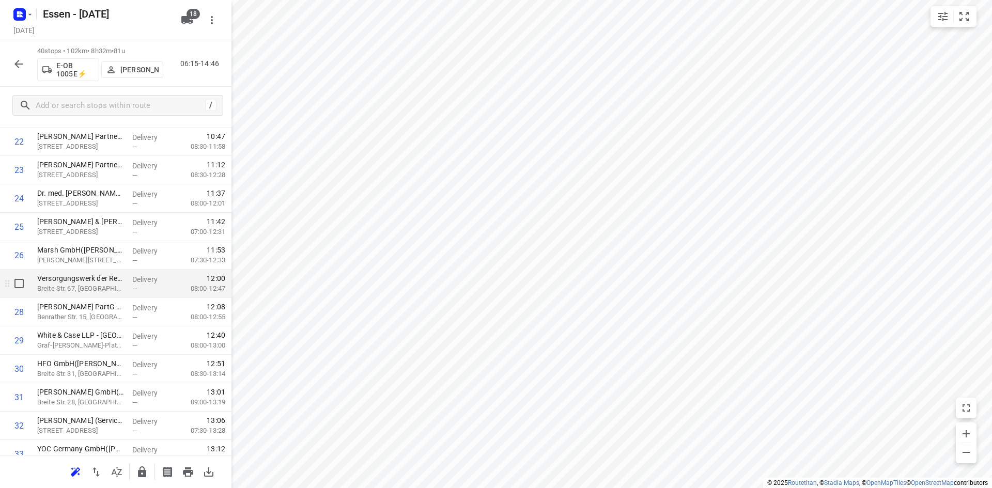
scroll to position [628, 0]
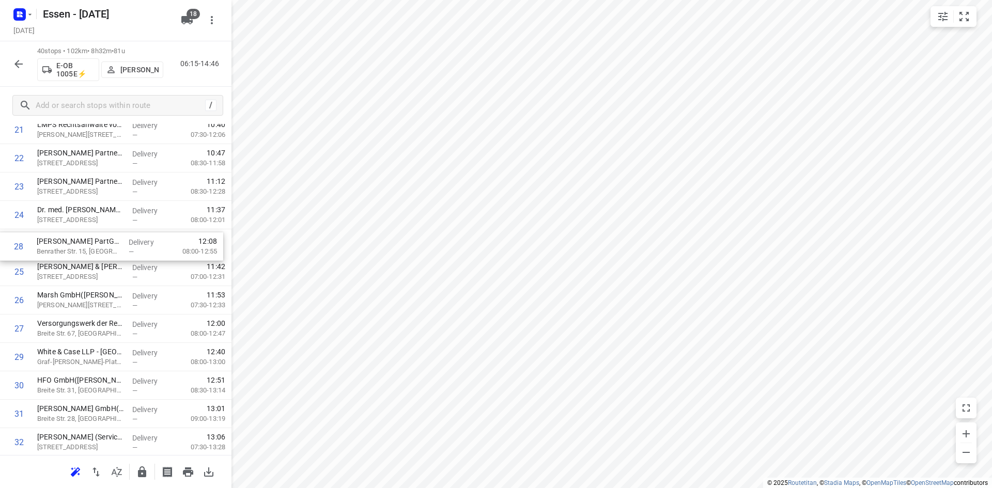
drag, startPoint x: 101, startPoint y: 334, endPoint x: 101, endPoint y: 248, distance: 85.2
click at [101, 248] on div "1 DB Regio AG(Frank Brunnenkant) Willi-Becker-Allee 11, Düsseldorf Delivery — 0…" at bounding box center [115, 116] width 231 height 1136
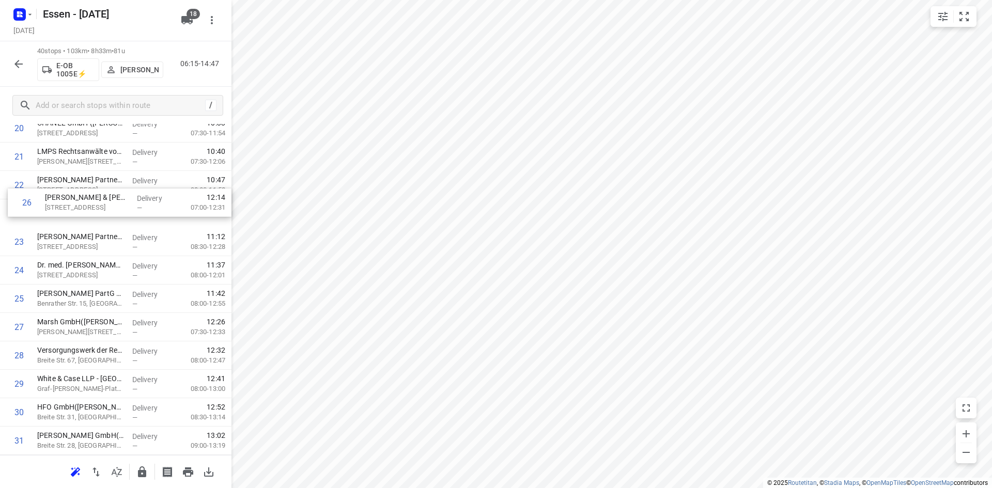
scroll to position [595, 0]
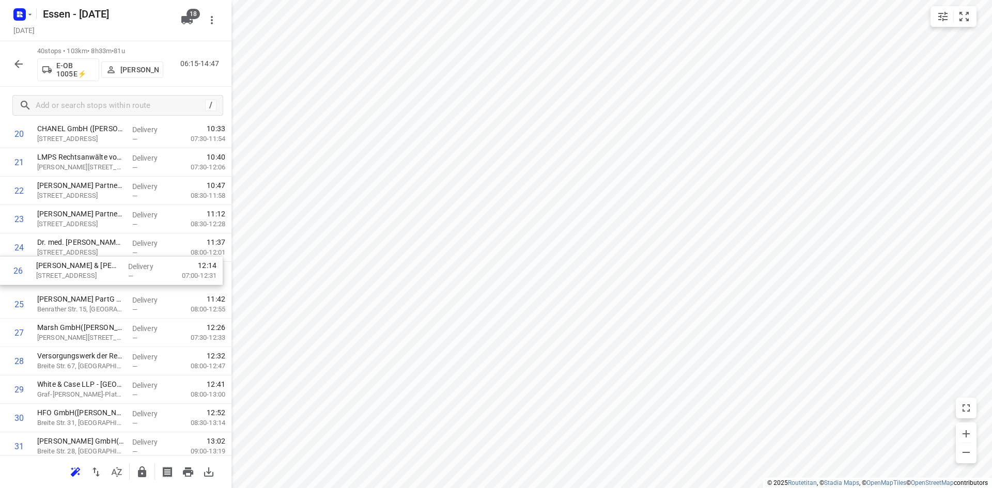
click at [81, 273] on div "1 DB Regio AG(Frank Brunnenkant) Willi-Becker-Allee 11, Düsseldorf Delivery — 0…" at bounding box center [115, 148] width 231 height 1136
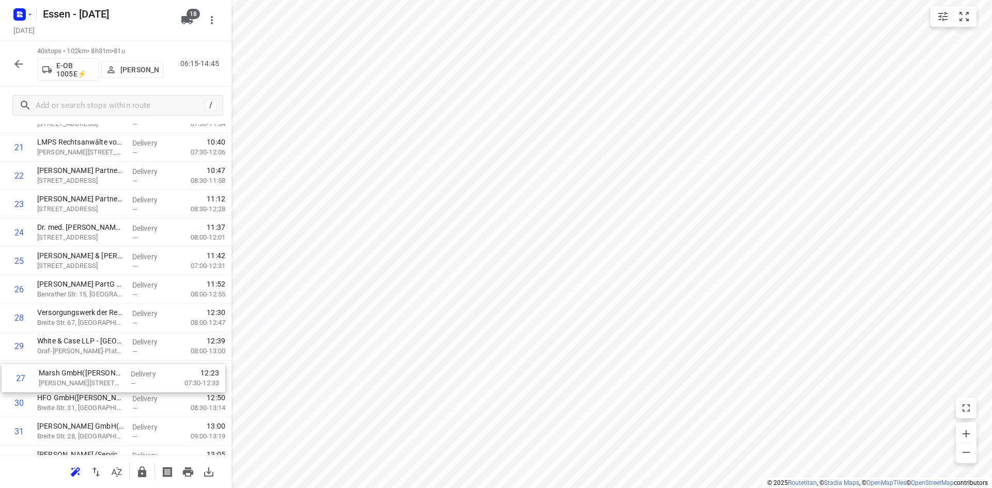
scroll to position [612, 0]
drag, startPoint x: 89, startPoint y: 342, endPoint x: 88, endPoint y: 380, distance: 37.2
click at [88, 380] on div "1 DB Regio AG(Frank Brunnenkant) Willi-Becker-Allee 11, Düsseldorf Delivery — 0…" at bounding box center [115, 131] width 231 height 1136
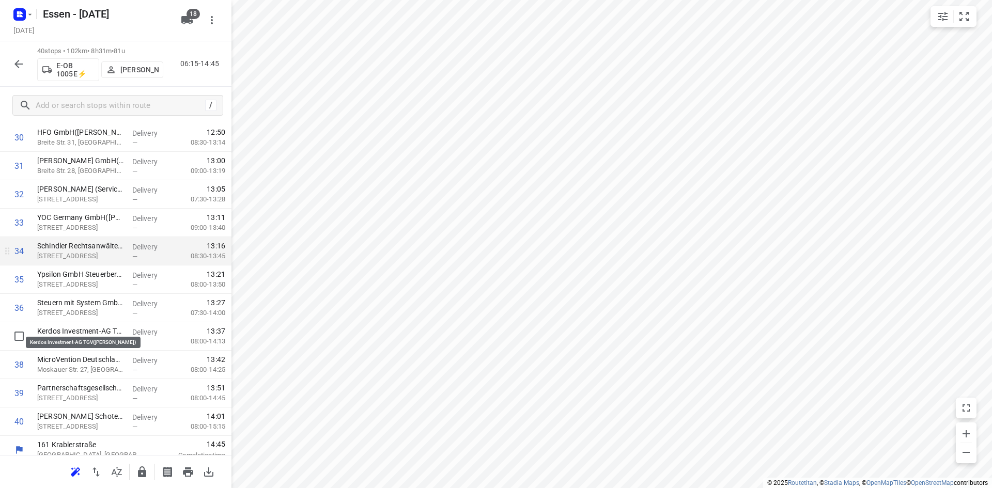
scroll to position [885, 0]
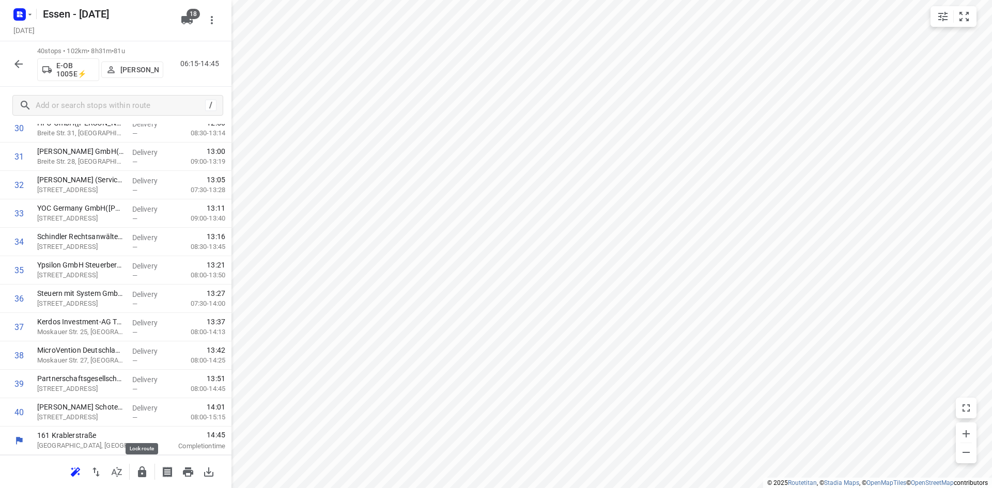
click at [142, 474] on icon "button" at bounding box center [142, 472] width 12 height 12
click at [14, 60] on icon "button" at bounding box center [18, 64] width 12 height 12
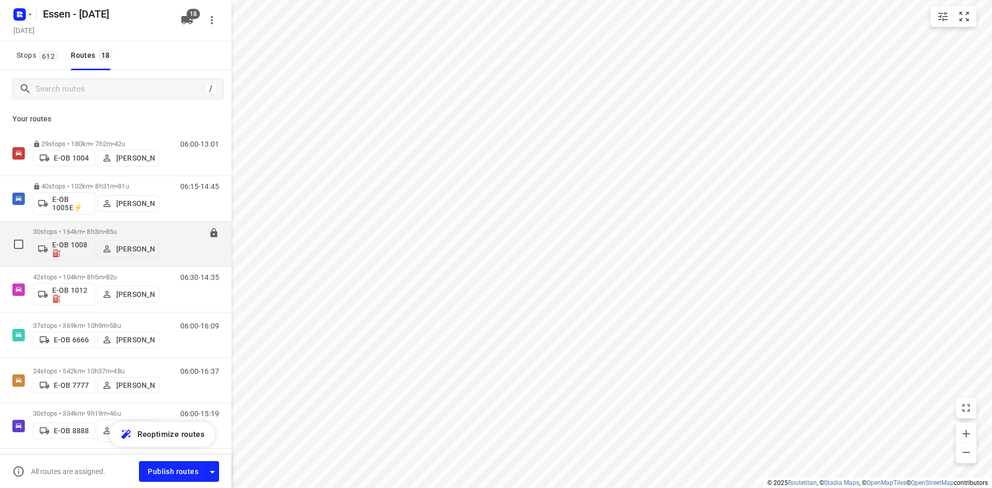
click at [167, 263] on div "06:30-14:32" at bounding box center [193, 247] width 52 height 38
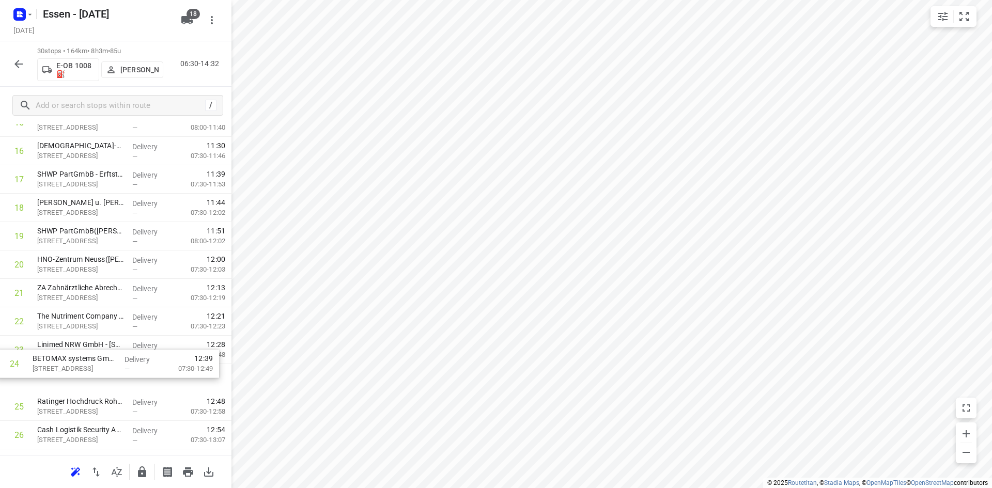
scroll to position [466, 0]
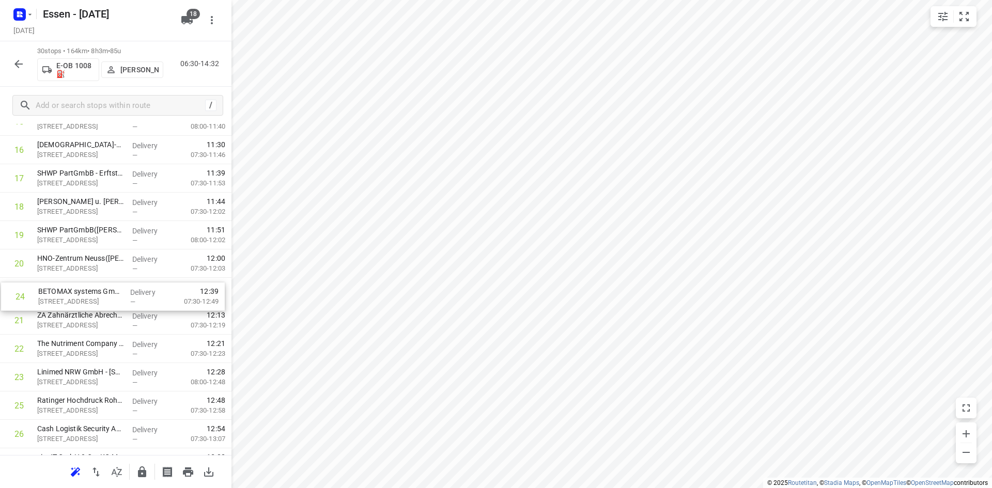
drag, startPoint x: 84, startPoint y: 385, endPoint x: 82, endPoint y: 296, distance: 88.3
click at [82, 296] on div "1 Hydro Aluminium Recycling Deutschland GmbH - 3(Marcel Meurer) Edisonstraße 3,…" at bounding box center [115, 136] width 231 height 852
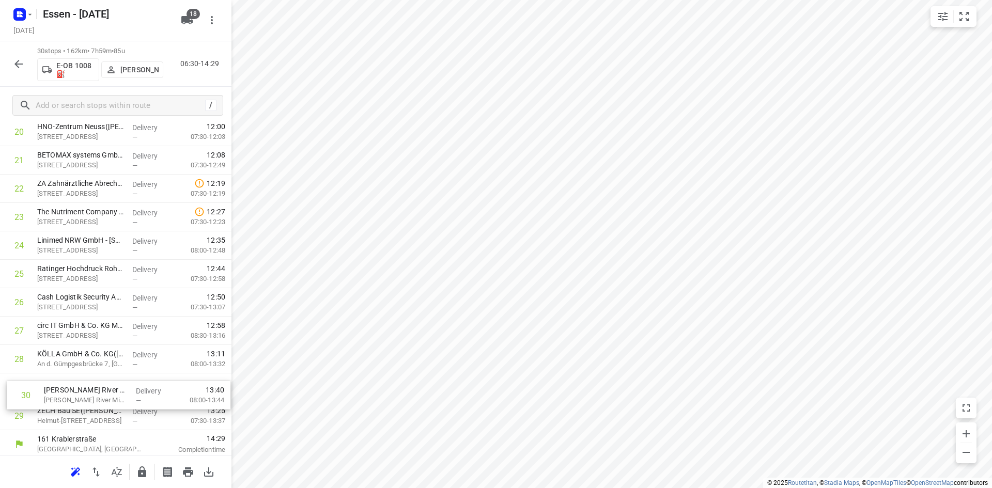
scroll to position [601, 0]
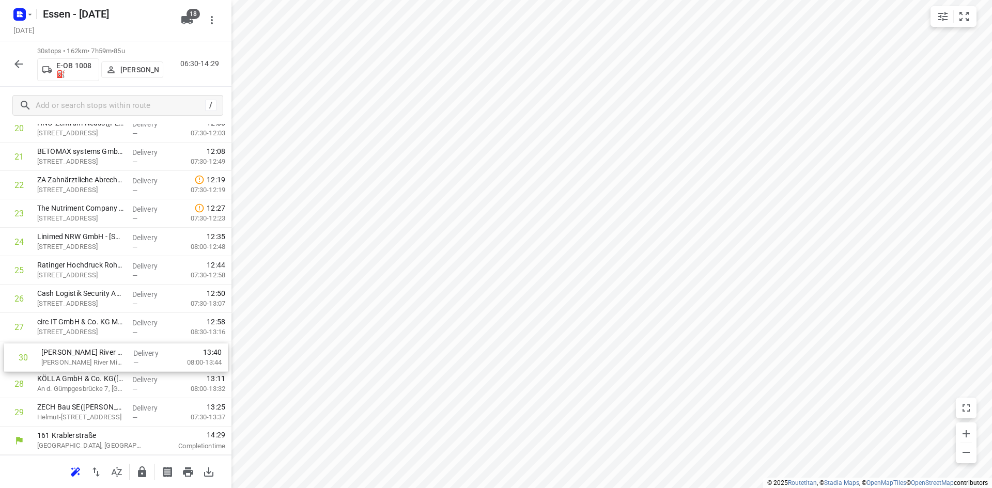
drag, startPoint x: 100, startPoint y: 436, endPoint x: 104, endPoint y: 347, distance: 89.4
click at [104, 347] on div "1 Hydro Aluminium Recycling Deutschland GmbH - 3(Marcel Meurer) Edisonstraße 3,…" at bounding box center [115, 0] width 231 height 852
drag, startPoint x: 96, startPoint y: 363, endPoint x: 102, endPoint y: 412, distance: 49.5
click at [102, 412] on div "1 Hydro Aluminium Recycling Deutschland GmbH - 3(Marcel Meurer) Edisonstraße 3,…" at bounding box center [115, 0] width 231 height 852
click at [140, 473] on icon "button" at bounding box center [142, 471] width 8 height 11
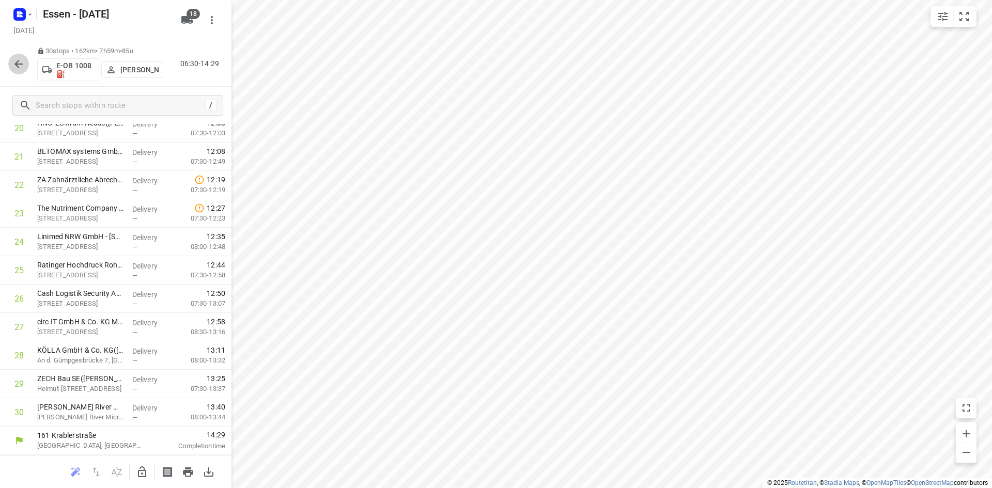
click at [17, 69] on icon "button" at bounding box center [18, 64] width 12 height 12
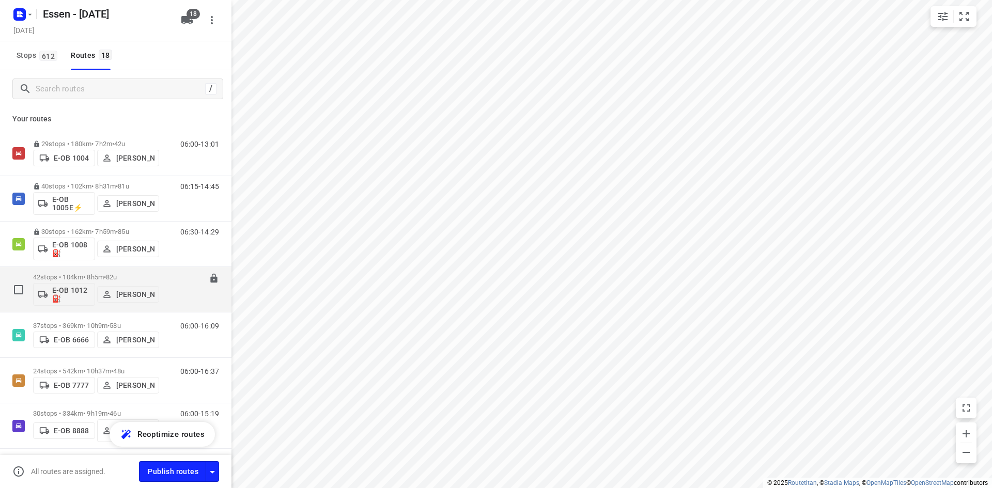
click at [167, 302] on div "06:30-14:35" at bounding box center [193, 292] width 52 height 38
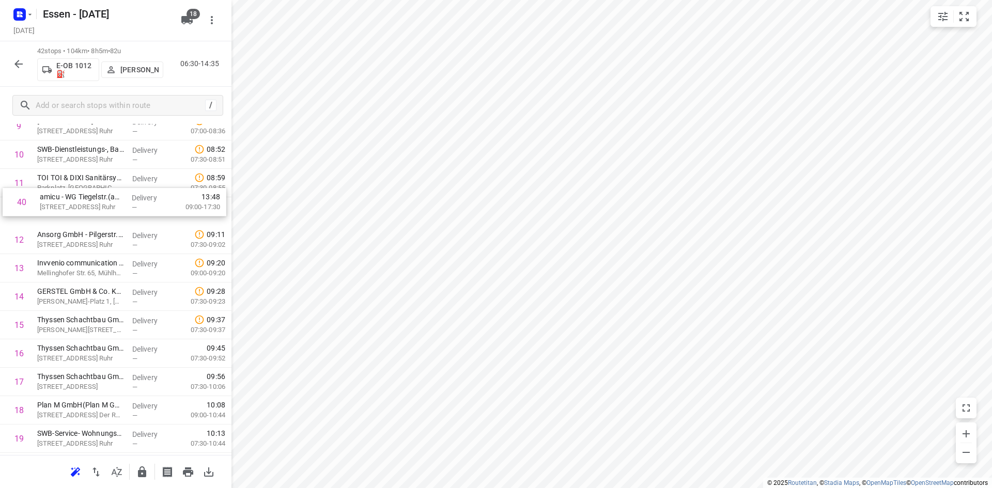
scroll to position [289, 0]
drag, startPoint x: 107, startPoint y: 355, endPoint x: 111, endPoint y: 215, distance: 140.5
click at [111, 215] on div "1 mt.Mülheim Butscheck GmbH(Tim Butscheck) Witzlebenstraße 16, Mülheim An Der R…" at bounding box center [115, 483] width 231 height 1193
drag, startPoint x: 95, startPoint y: 360, endPoint x: 103, endPoint y: 216, distance: 144.8
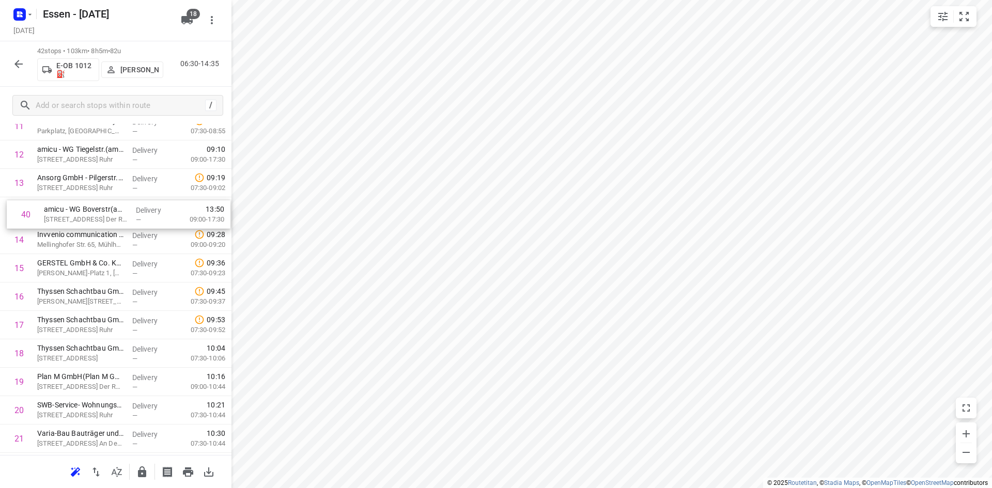
click at [103, 216] on div "1 mt.Mülheim Butscheck GmbH(Tim Butscheck) Witzlebenstraße 16, Mülheim An Der R…" at bounding box center [115, 424] width 231 height 1193
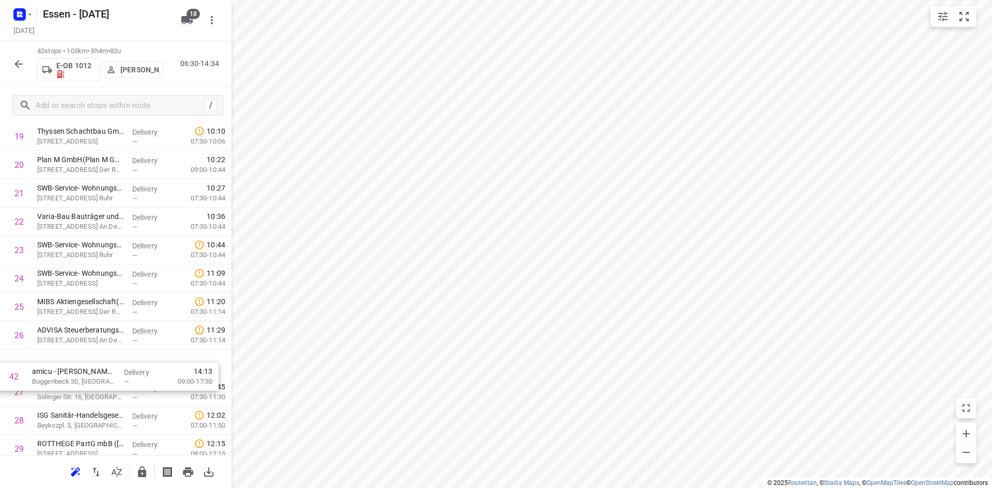
scroll to position [570, 0]
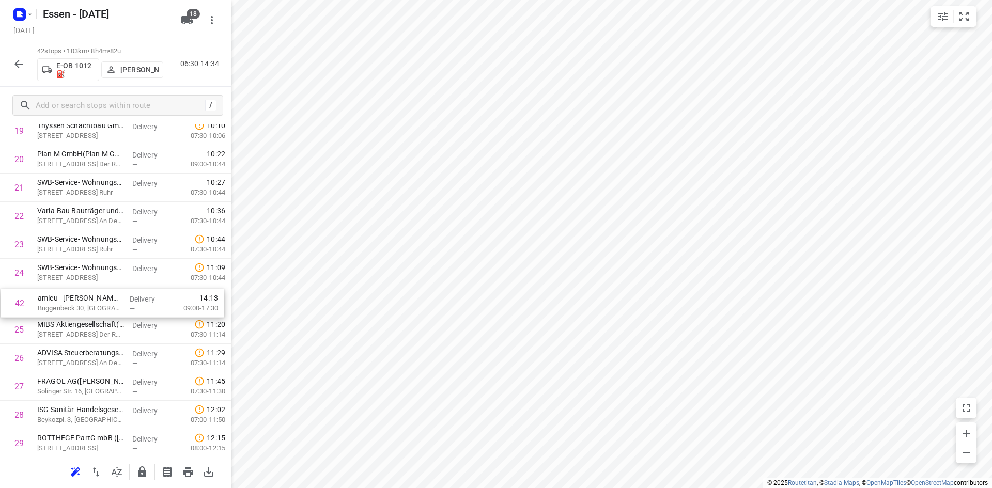
drag, startPoint x: 111, startPoint y: 411, endPoint x: 112, endPoint y: 298, distance: 112.1
click at [112, 298] on div "1 mt.Mülheim Butscheck GmbH(Tim Butscheck) Witzlebenstraße 16, Mülheim An Der R…" at bounding box center [115, 201] width 231 height 1193
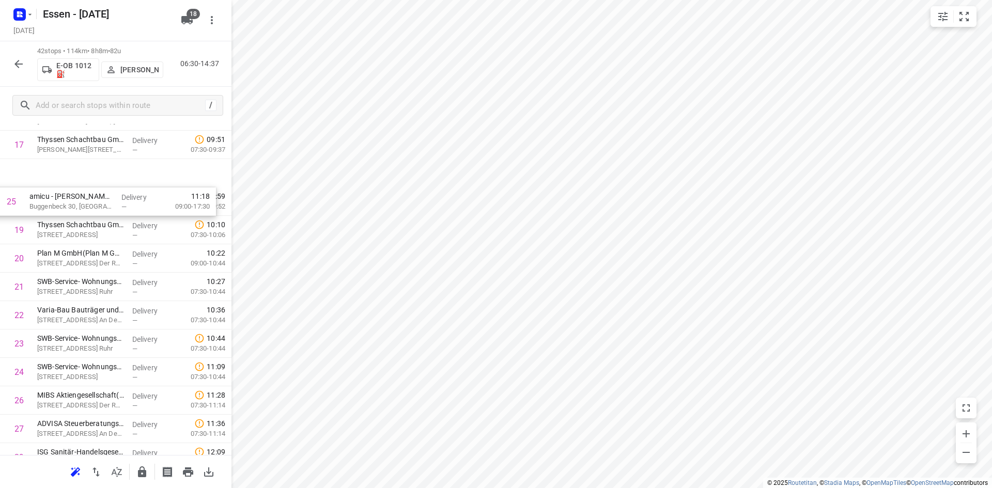
scroll to position [483, 0]
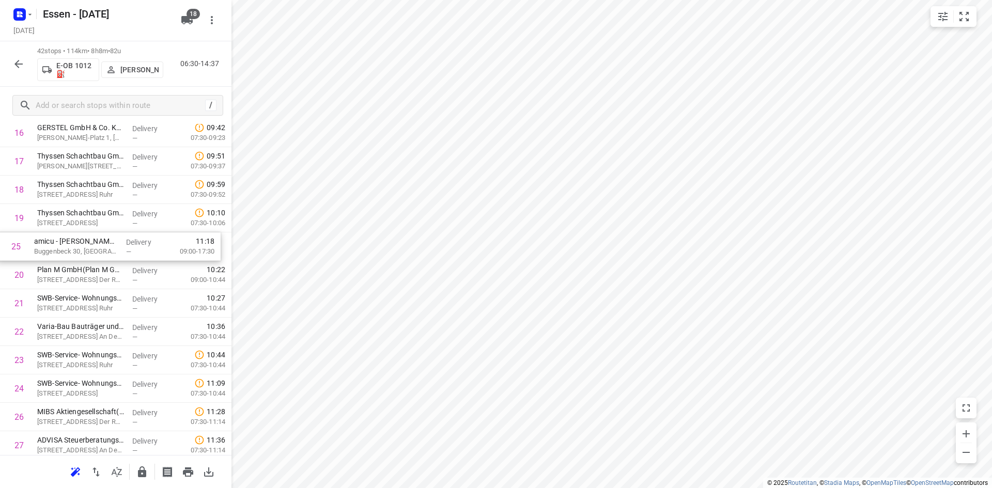
drag, startPoint x: 103, startPoint y: 307, endPoint x: 100, endPoint y: 248, distance: 59.0
click at [100, 248] on div "1 mt.Mülheim Butscheck GmbH(Tim Butscheck) Witzlebenstraße 16, Mülheim An Der R…" at bounding box center [115, 289] width 231 height 1193
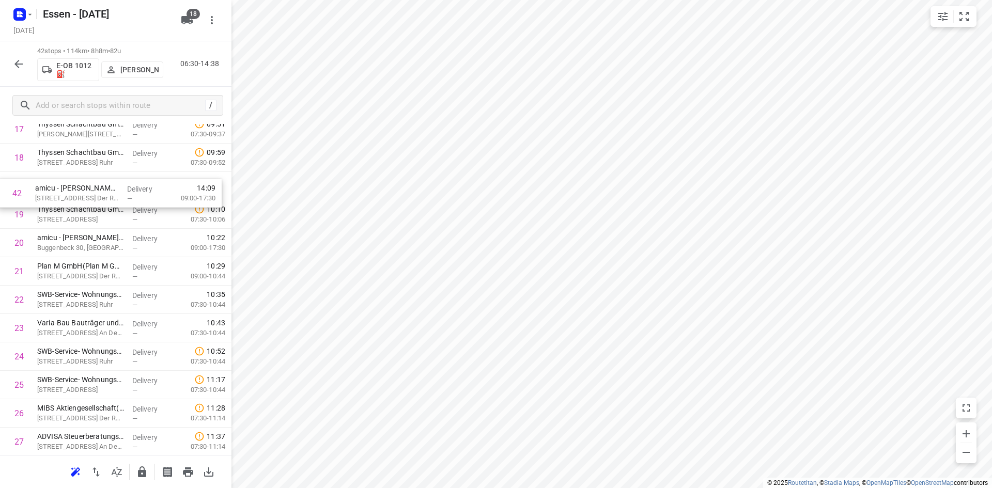
scroll to position [511, 0]
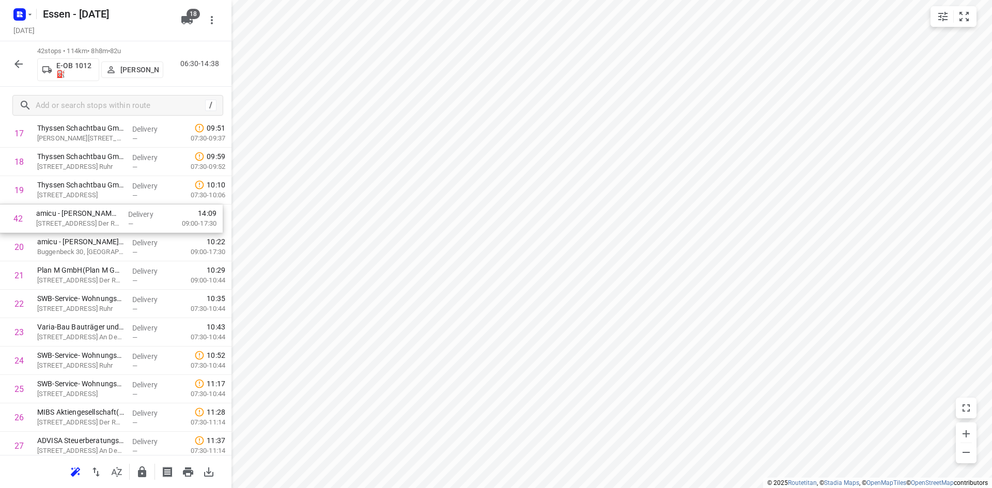
drag, startPoint x: 101, startPoint y: 411, endPoint x: 98, endPoint y: 208, distance: 203.5
click at [98, 208] on div "1 mt.Mülheim Butscheck GmbH(Tim Butscheck) Witzlebenstraße 16, Mülheim An Der R…" at bounding box center [115, 261] width 231 height 1193
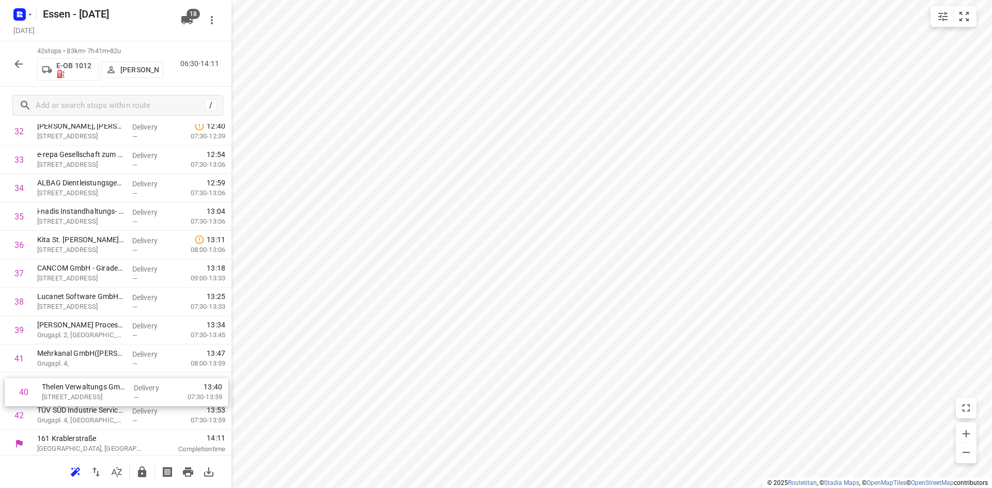
scroll to position [942, 0]
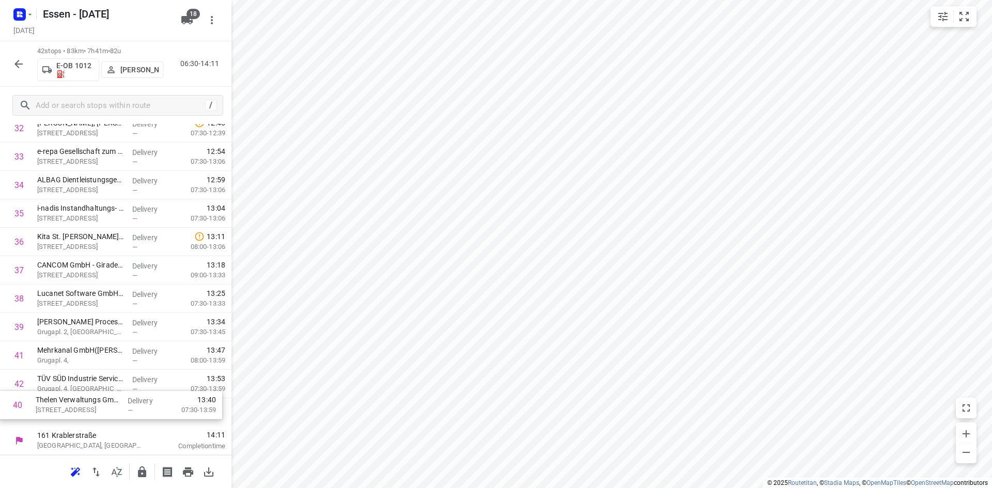
drag, startPoint x: 96, startPoint y: 370, endPoint x: 96, endPoint y: 411, distance: 40.3
click at [141, 475] on icon "button" at bounding box center [142, 471] width 8 height 11
click at [20, 67] on icon "button" at bounding box center [18, 64] width 12 height 12
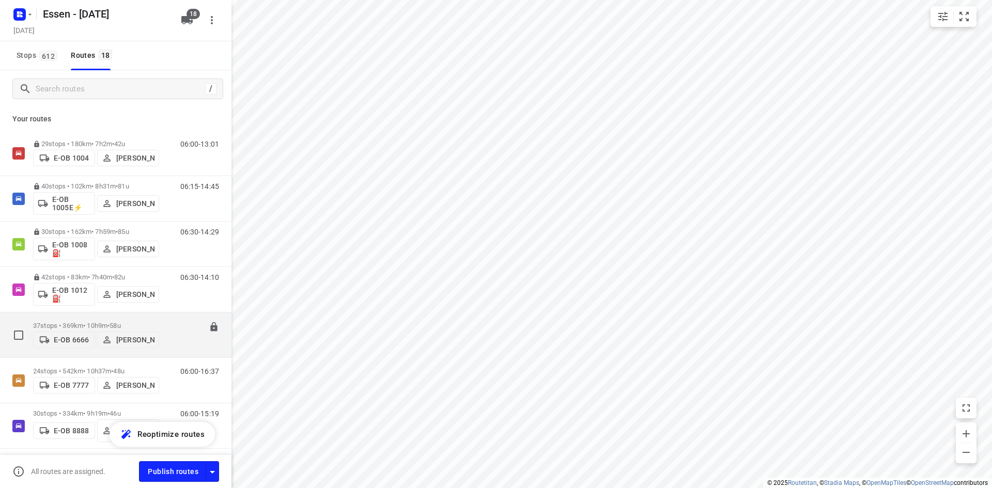
click at [171, 351] on div "06:00-16:09" at bounding box center [193, 338] width 52 height 32
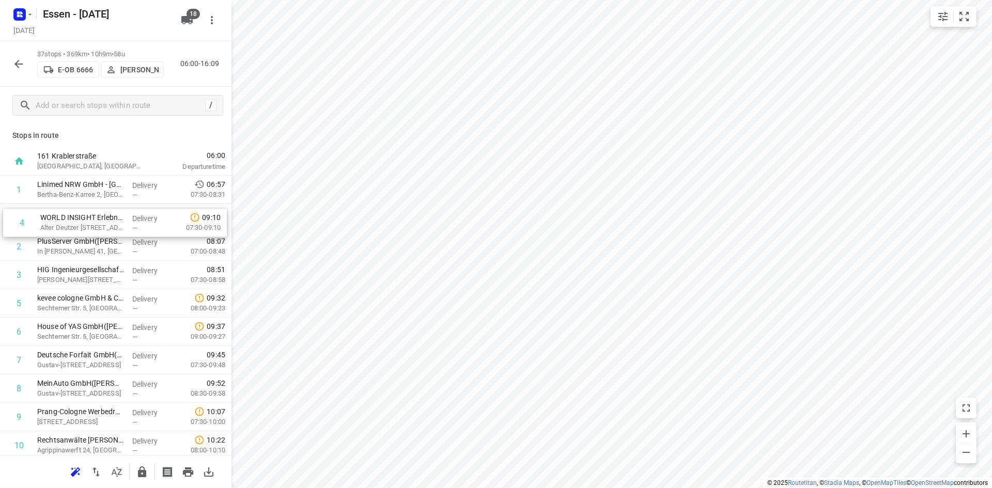
drag, startPoint x: 97, startPoint y: 281, endPoint x: 100, endPoint y: 226, distance: 55.4
click at [79, 254] on p "In d. Steele 41, Düsseldorf" at bounding box center [80, 251] width 87 height 10
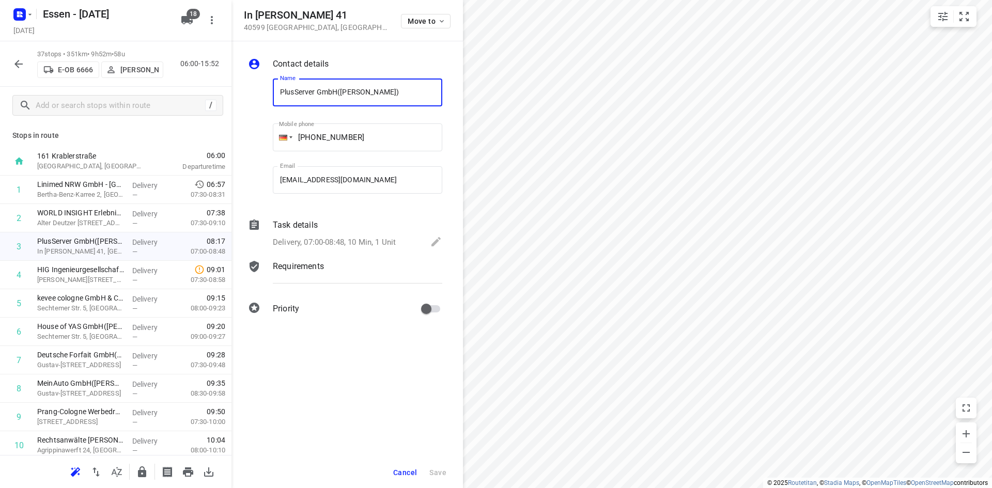
click at [408, 470] on span "Cancel" at bounding box center [405, 472] width 24 height 8
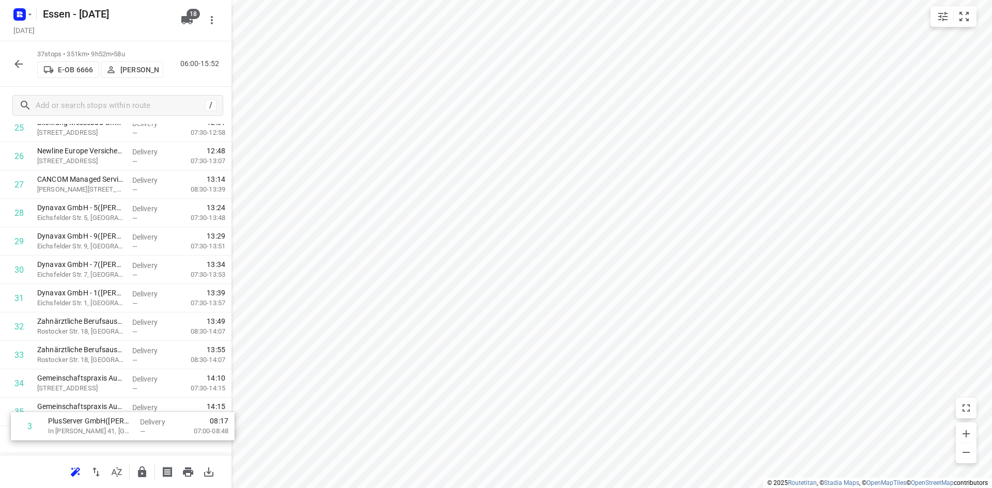
scroll to position [800, 0]
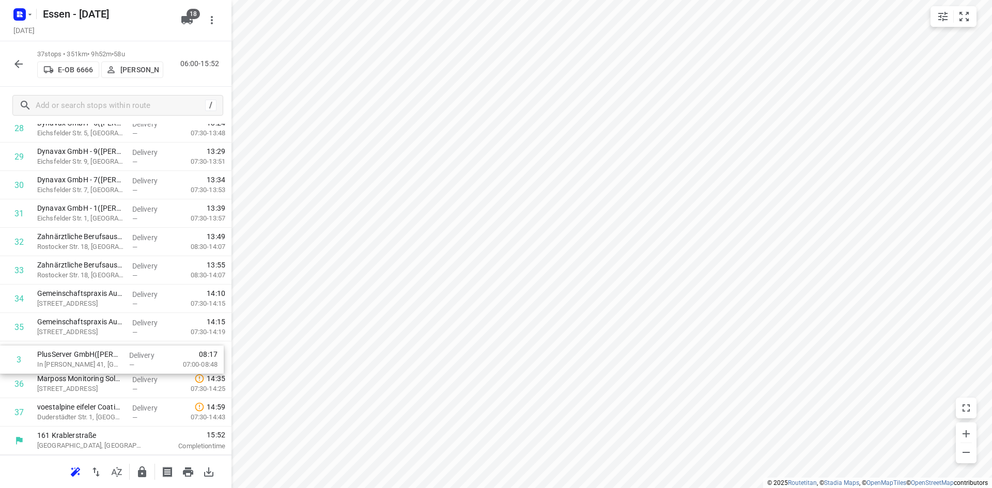
drag, startPoint x: 102, startPoint y: 250, endPoint x: 102, endPoint y: 366, distance: 115.7
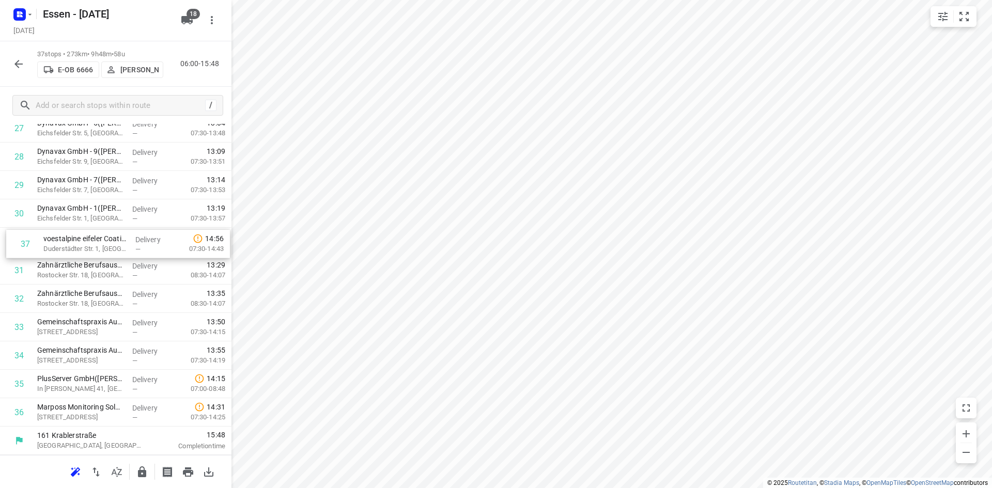
drag, startPoint x: 102, startPoint y: 411, endPoint x: 108, endPoint y: 240, distance: 171.6
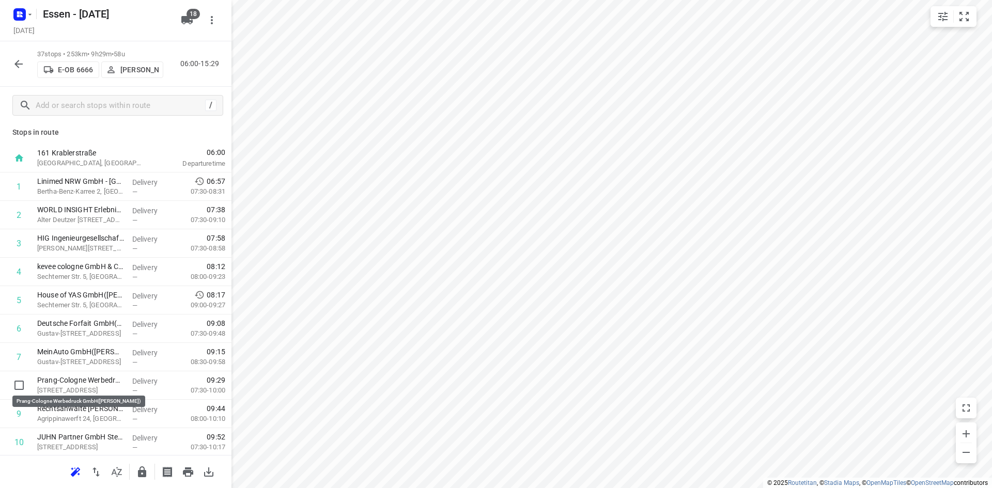
scroll to position [5, 0]
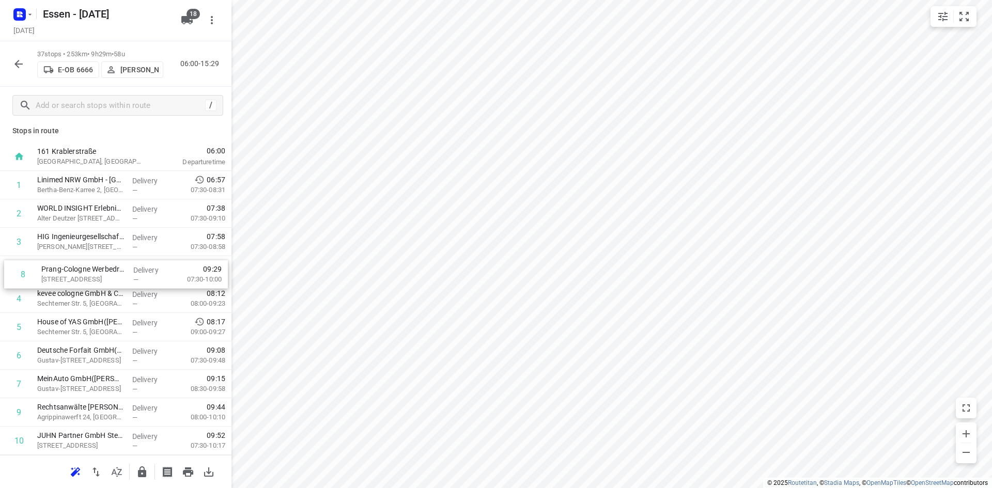
drag, startPoint x: 89, startPoint y: 385, endPoint x: 93, endPoint y: 269, distance: 116.8
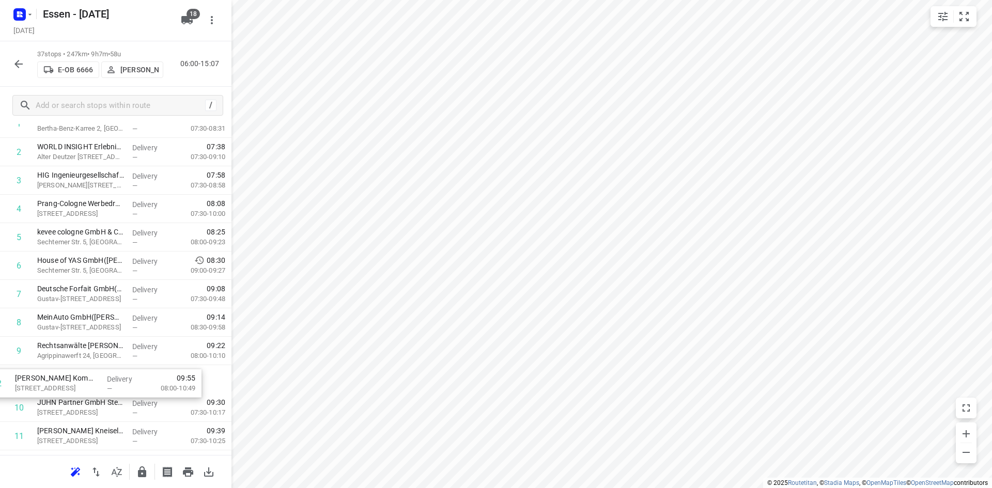
scroll to position [68, 0]
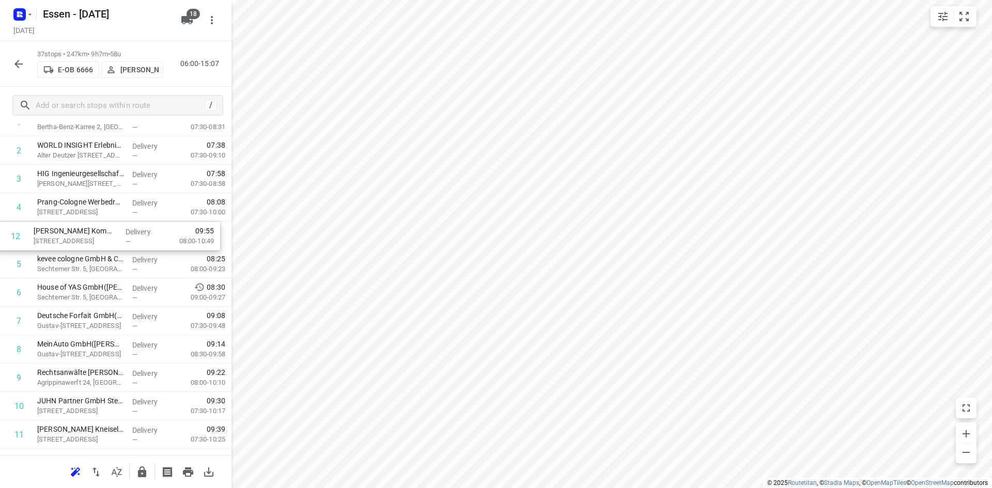
drag, startPoint x: 89, startPoint y: 445, endPoint x: 83, endPoint y: 231, distance: 213.4
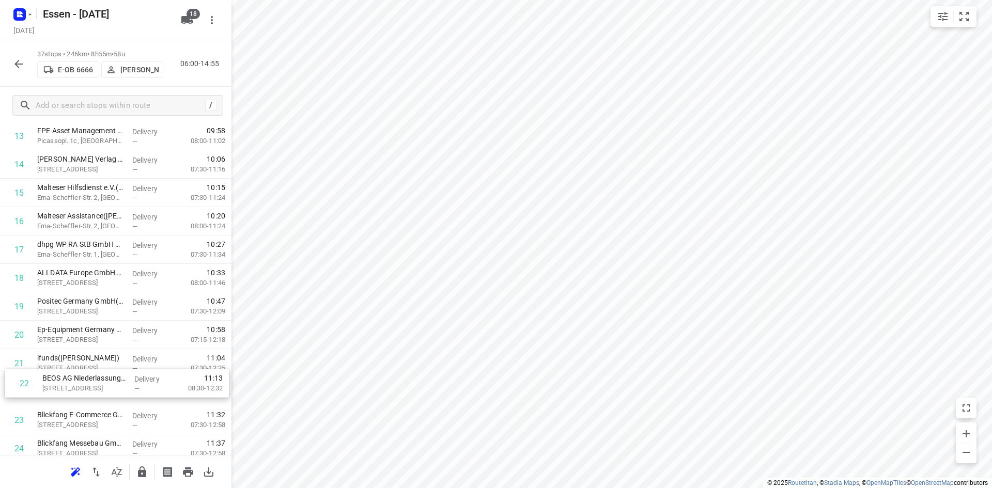
scroll to position [401, 0]
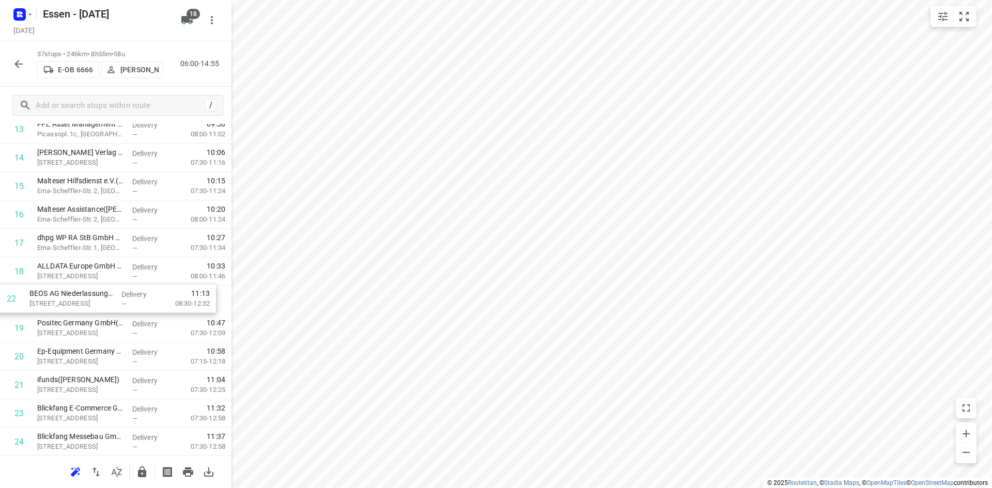
drag, startPoint x: 97, startPoint y: 408, endPoint x: 90, endPoint y: 295, distance: 113.3
click at [90, 295] on div "1 Linimed NRW GmbH - Köln Ostheim -10901406(Margarete Braun) Bertha-Benz-Karree…" at bounding box center [115, 299] width 231 height 1051
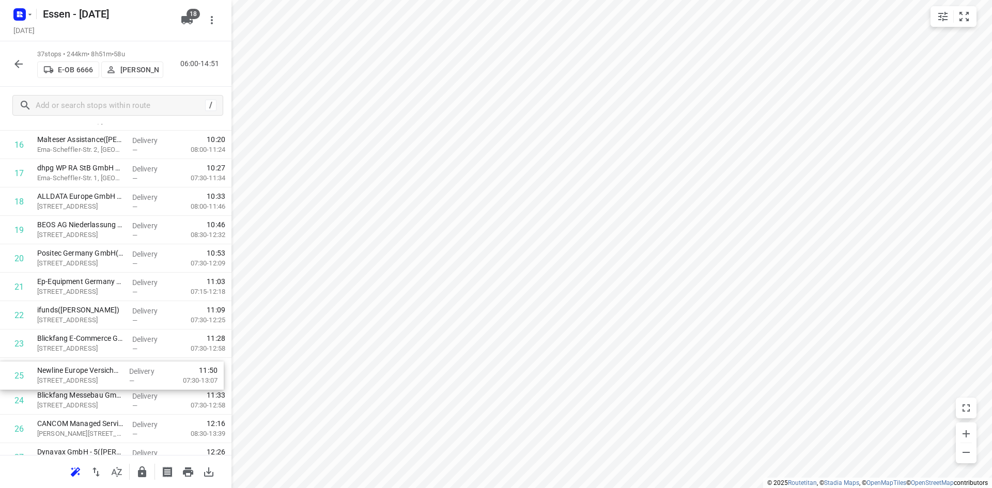
scroll to position [473, 0]
drag, startPoint x: 97, startPoint y: 411, endPoint x: 98, endPoint y: 333, distance: 78.0
click at [98, 333] on div "1 Linimed NRW GmbH - Köln Ostheim -10901406(Margarete Braun) Bertha-Benz-Karree…" at bounding box center [115, 228] width 231 height 1051
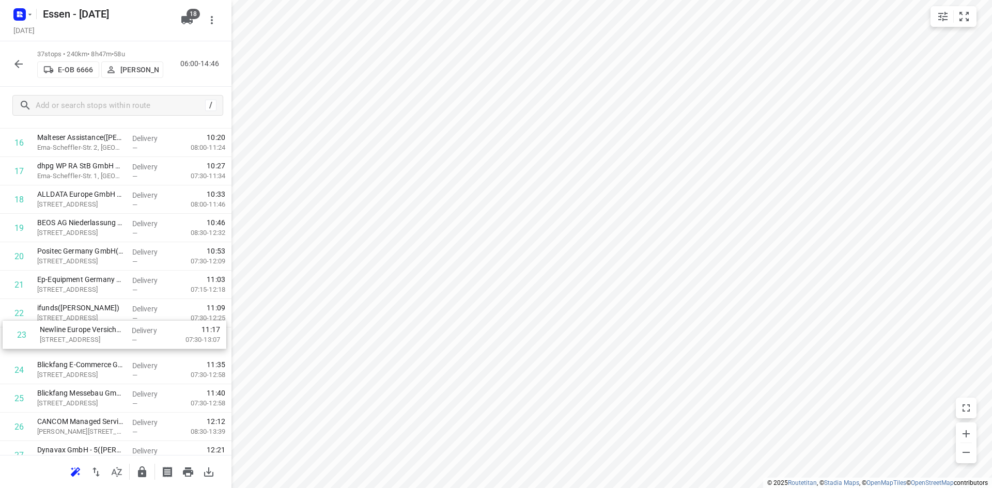
drag, startPoint x: 97, startPoint y: 343, endPoint x: 97, endPoint y: 333, distance: 9.8
click at [97, 333] on div "1 Linimed NRW GmbH - Köln Ostheim -10901406(Margarete Braun) Bertha-Benz-Karree…" at bounding box center [115, 228] width 231 height 1051
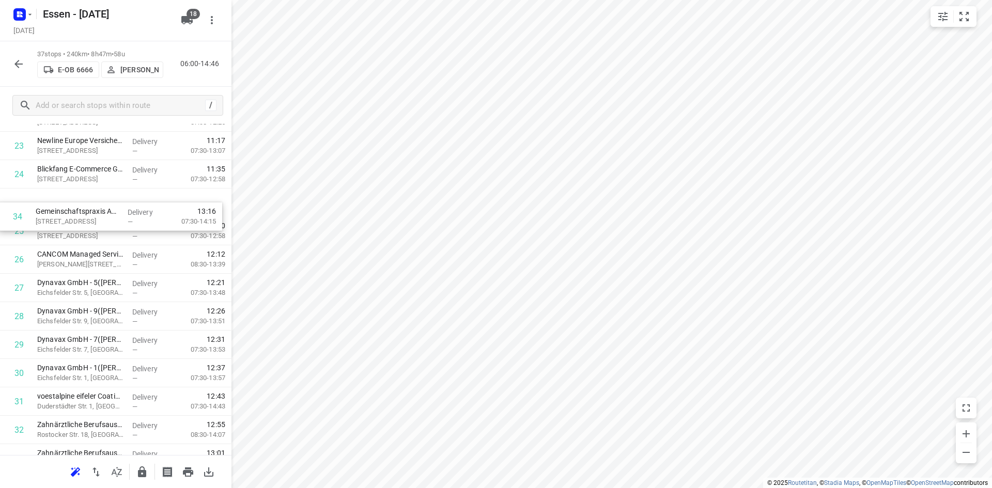
scroll to position [669, 0]
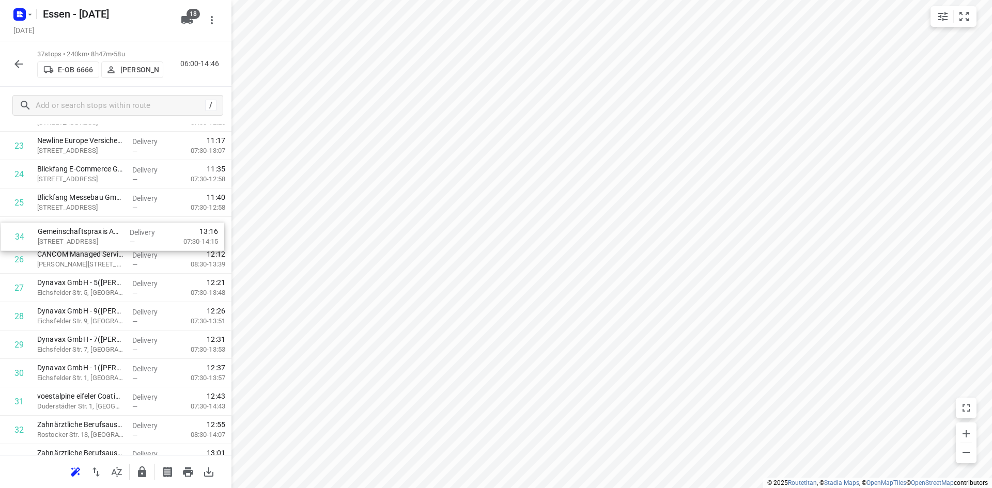
drag, startPoint x: 92, startPoint y: 401, endPoint x: 96, endPoint y: 234, distance: 166.8
click at [96, 234] on div "1 Linimed NRW GmbH - Köln Ostheim -10901406(Margarete Braun) Bertha-Benz-Karree…" at bounding box center [115, 32] width 231 height 1051
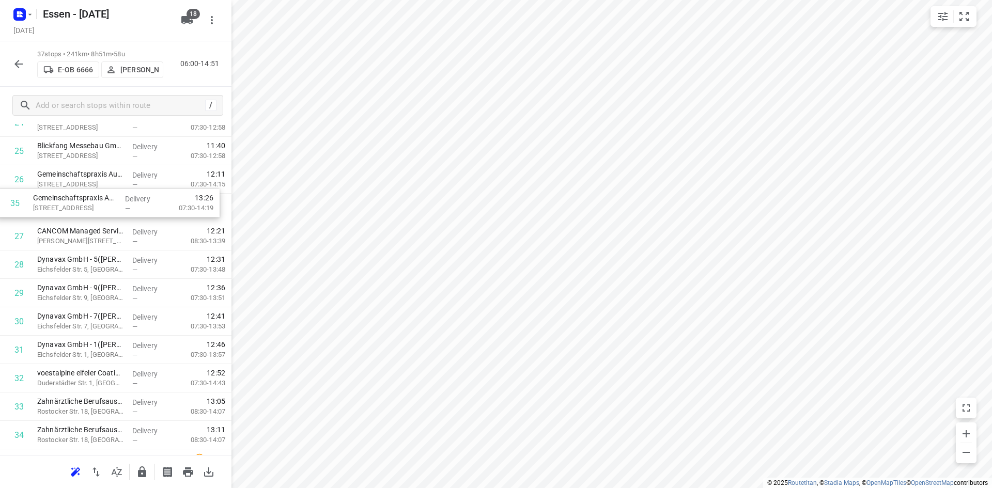
scroll to position [716, 0]
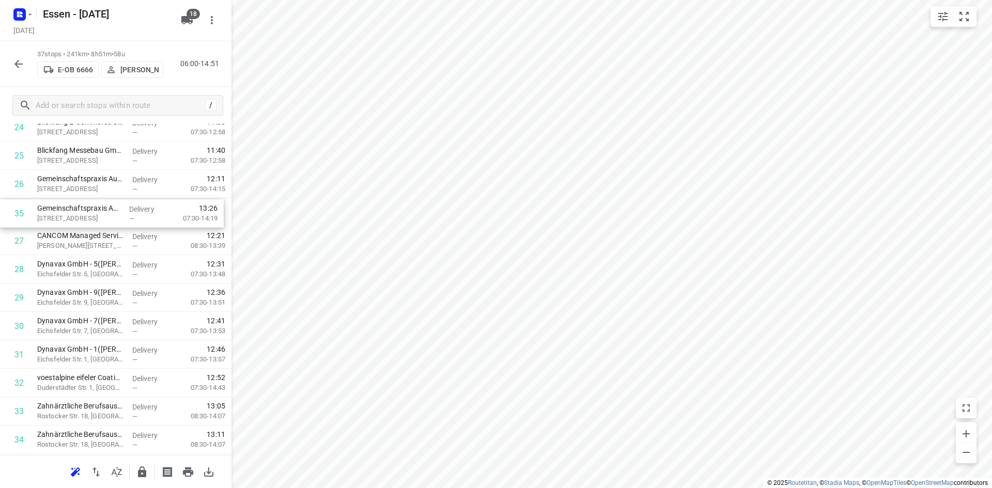
drag, startPoint x: 89, startPoint y: 434, endPoint x: 89, endPoint y: 208, distance: 226.2
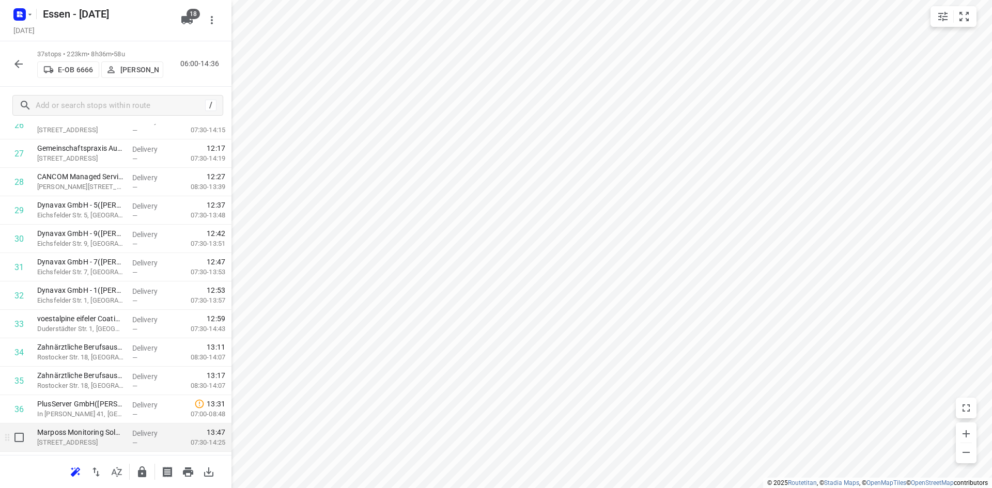
scroll to position [800, 0]
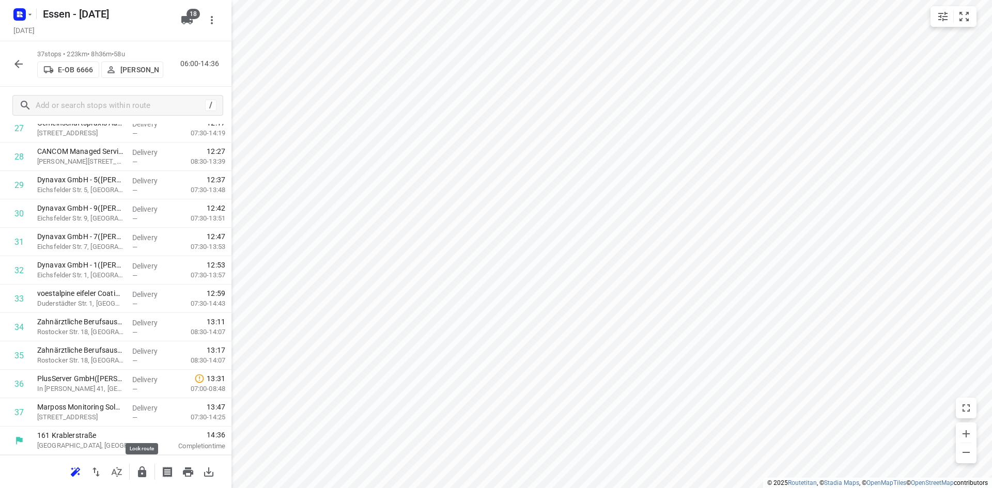
click at [137, 466] on icon "button" at bounding box center [142, 472] width 12 height 12
click at [17, 65] on icon "button" at bounding box center [18, 64] width 8 height 8
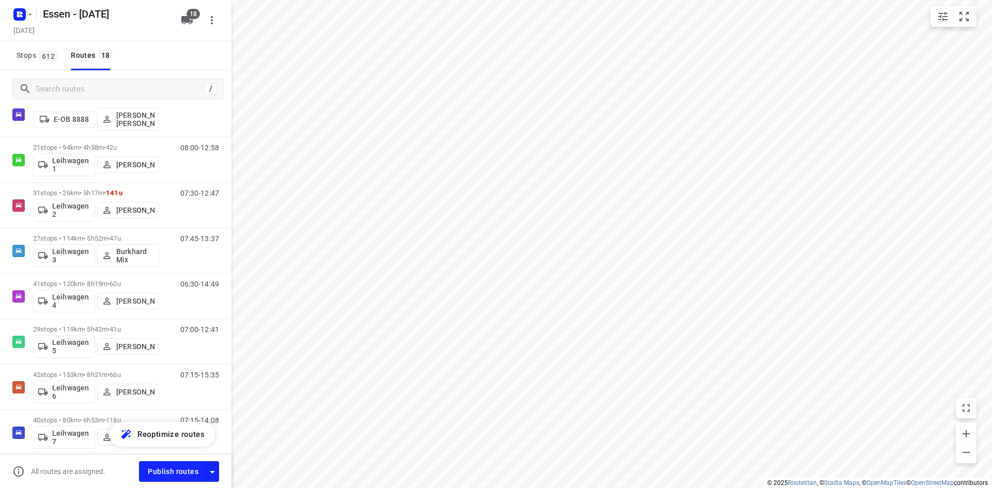
scroll to position [0, 0]
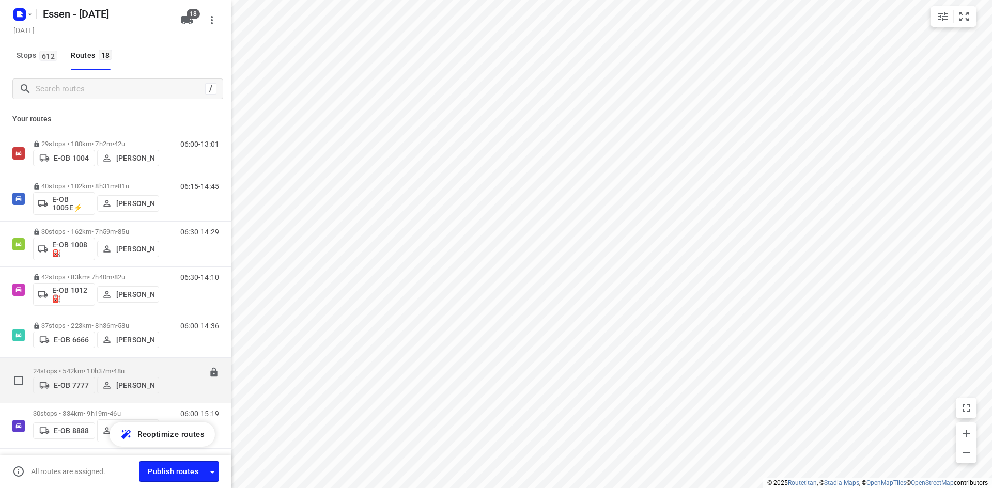
click at [153, 381] on p "[PERSON_NAME]" at bounding box center [135, 385] width 38 height 8
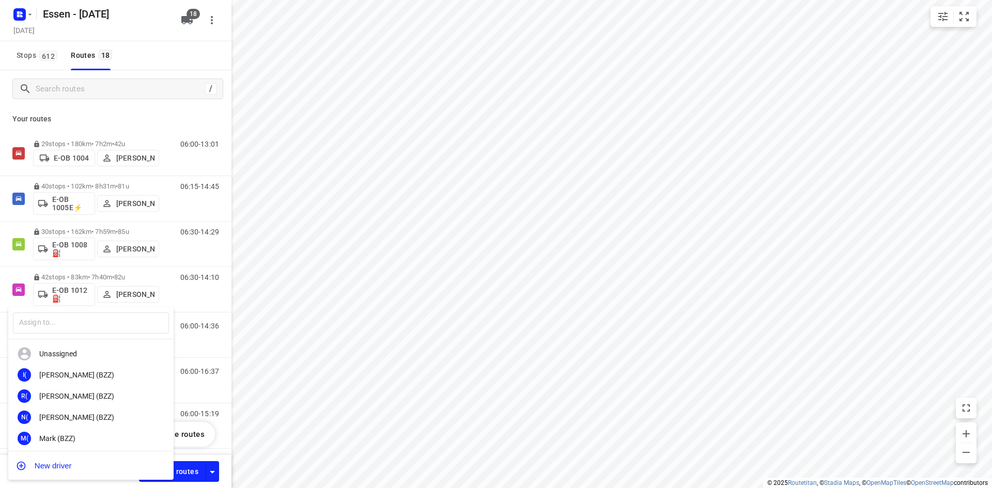
drag, startPoint x: 231, startPoint y: 227, endPoint x: 224, endPoint y: 231, distance: 9.0
click at [232, 227] on div at bounding box center [496, 244] width 992 height 488
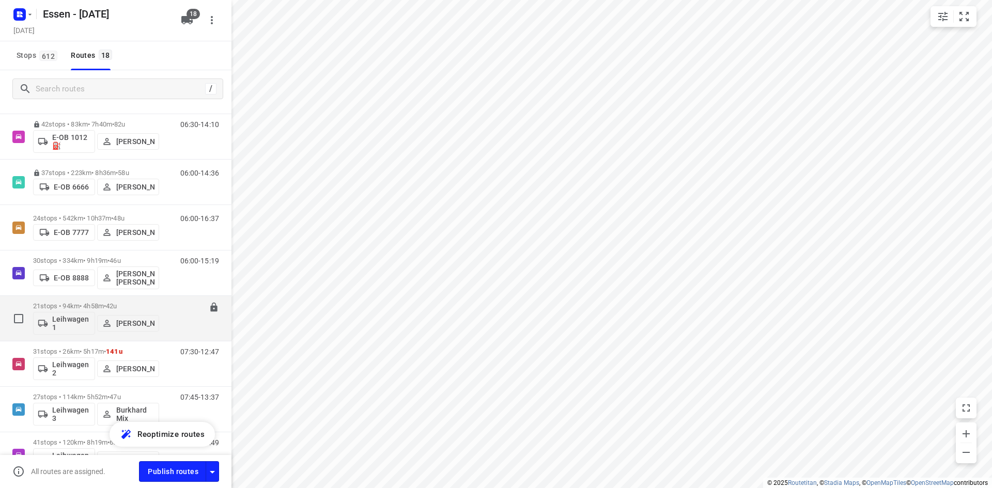
scroll to position [155, 0]
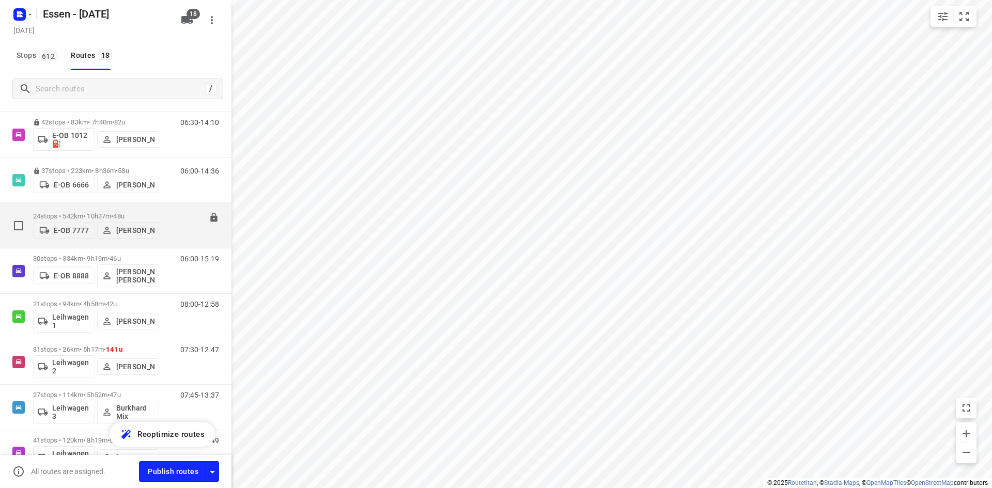
click at [158, 228] on button "[PERSON_NAME]" at bounding box center [128, 230] width 62 height 17
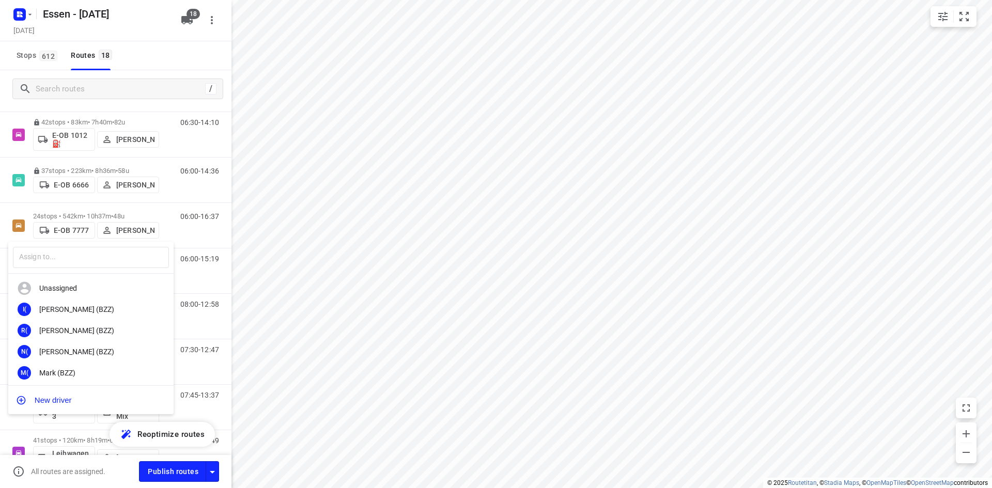
click at [193, 230] on div at bounding box center [496, 244] width 992 height 488
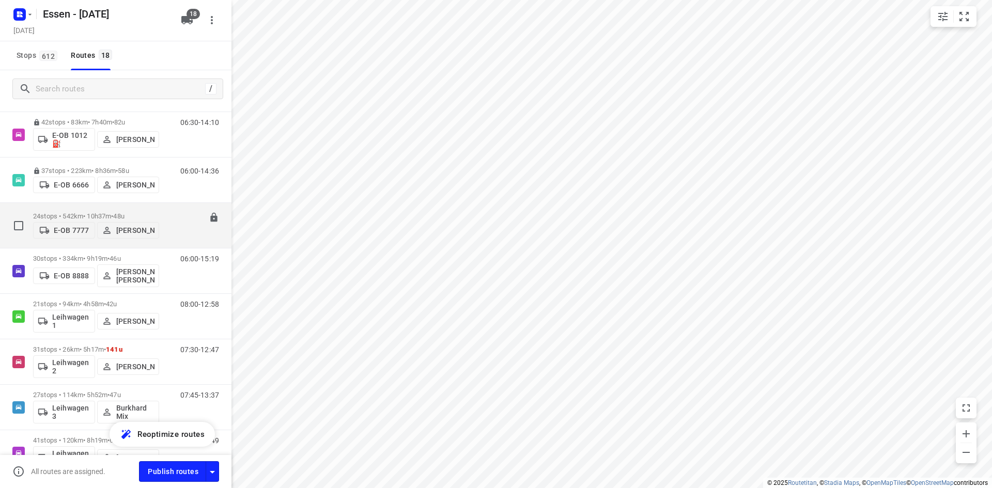
click at [174, 236] on div "06:00-16:37" at bounding box center [193, 228] width 52 height 32
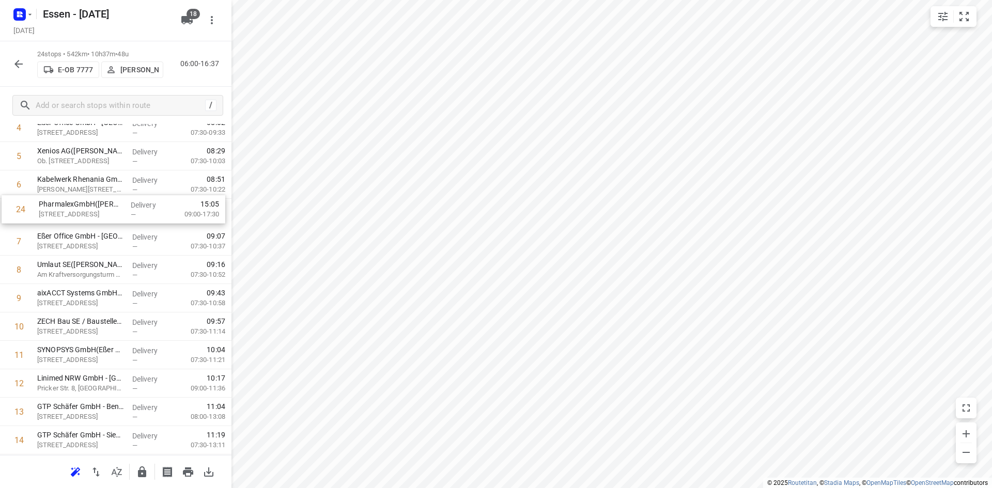
scroll to position [147, 0]
drag, startPoint x: 85, startPoint y: 416, endPoint x: 88, endPoint y: 213, distance: 202.5
click at [88, 213] on div "1 TOI TOI & DIXI Sanitärsysteme GmbH - Kerpen(Michael Jakob) Geigerstraße 20, K…" at bounding box center [115, 369] width 231 height 682
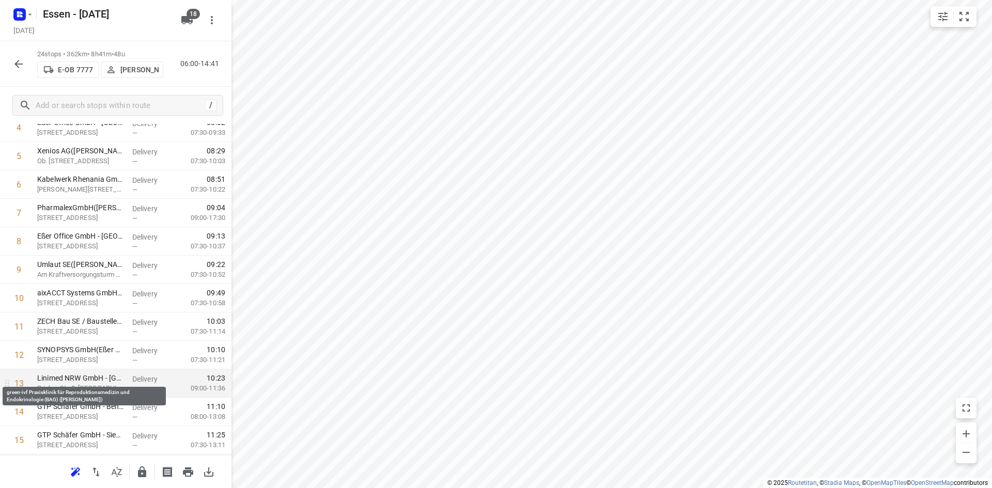
scroll to position [431, 0]
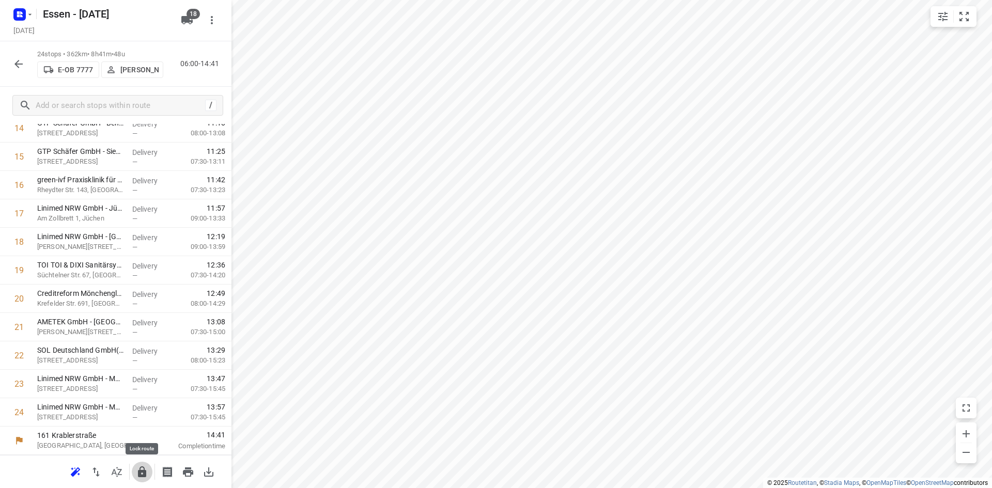
click at [142, 473] on icon "button" at bounding box center [142, 472] width 12 height 12
click at [17, 67] on icon "button" at bounding box center [18, 64] width 12 height 12
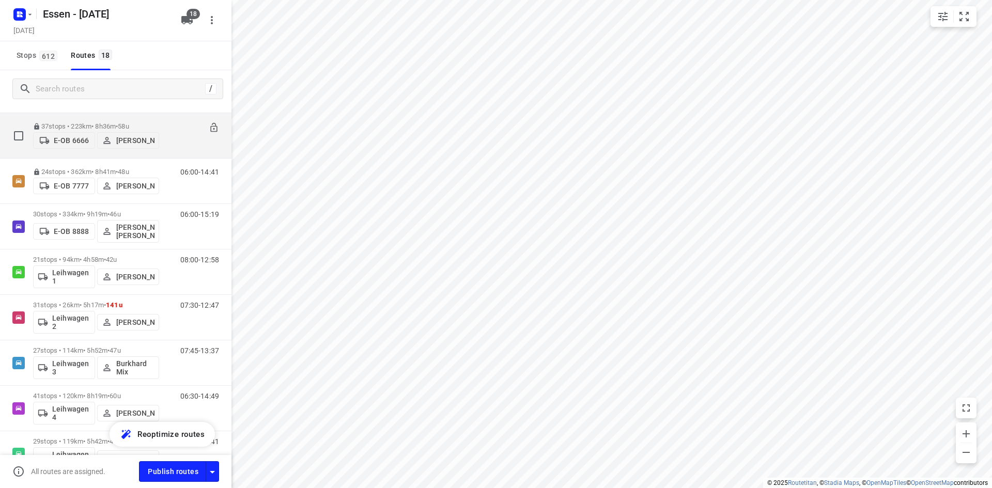
scroll to position [207, 0]
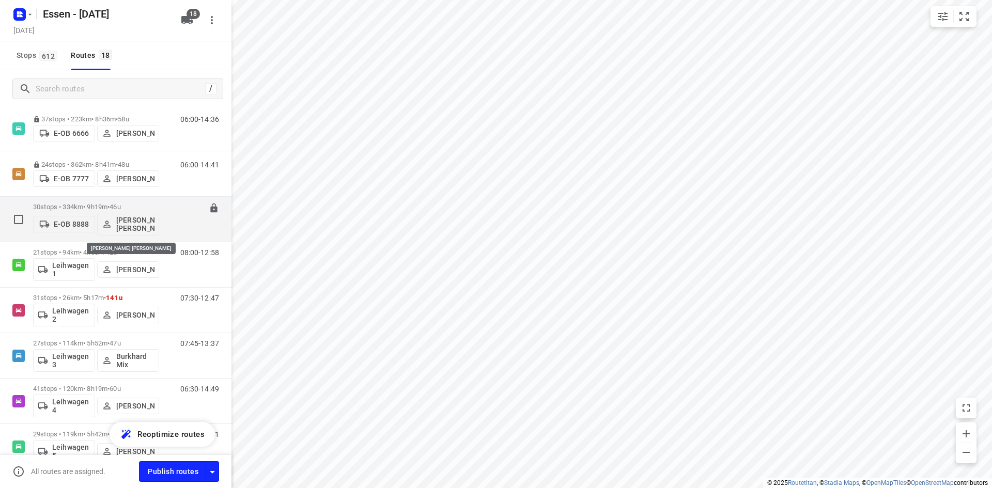
click at [139, 229] on p "Mohammad Al Hallak Oda Bashi" at bounding box center [135, 224] width 38 height 17
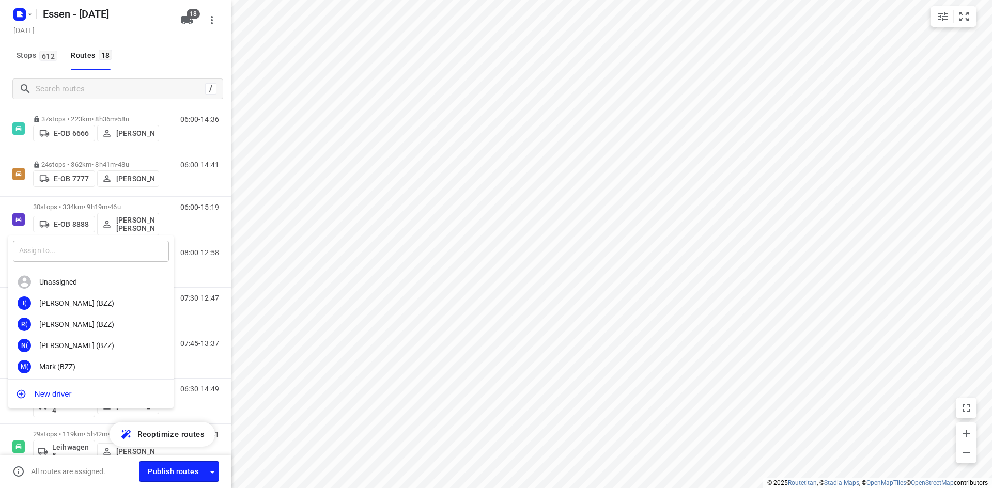
click at [118, 258] on input "text" at bounding box center [91, 251] width 156 height 21
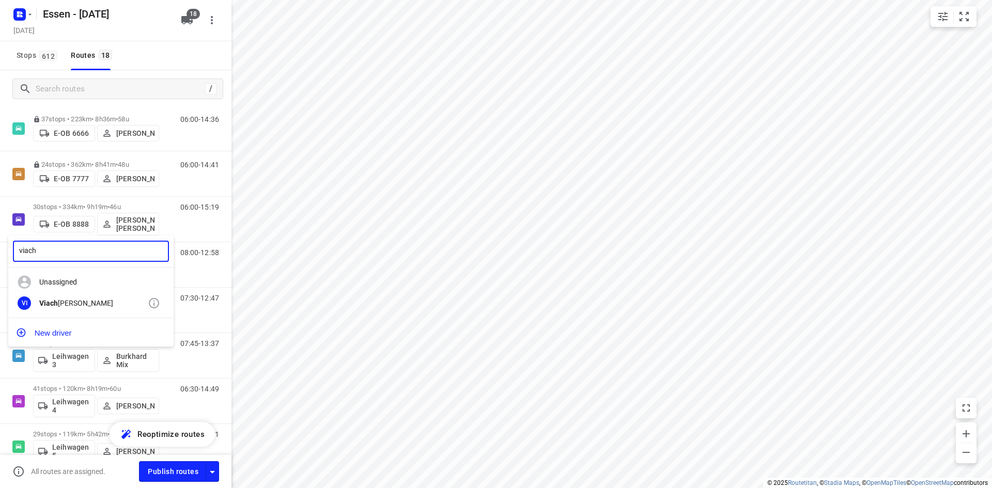
type input "viach"
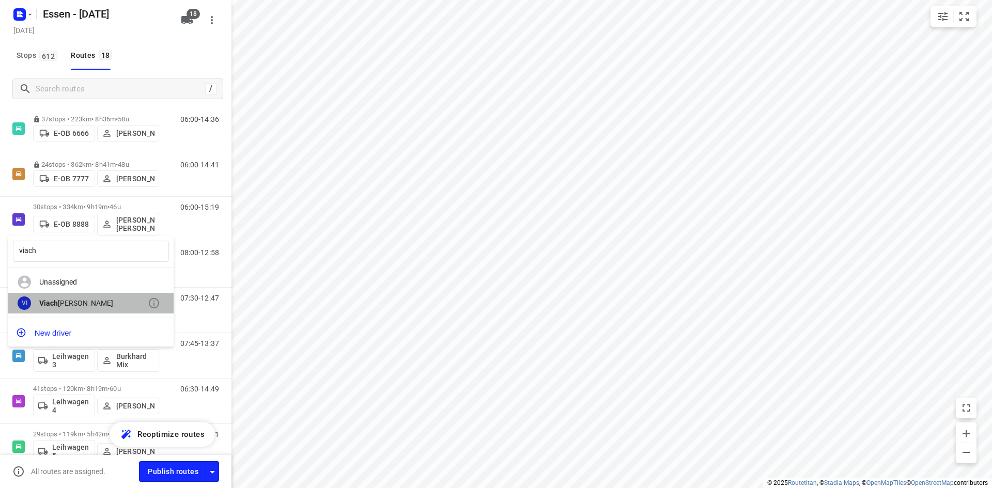
click at [95, 302] on div "Viach eslav Isakov" at bounding box center [93, 303] width 108 height 8
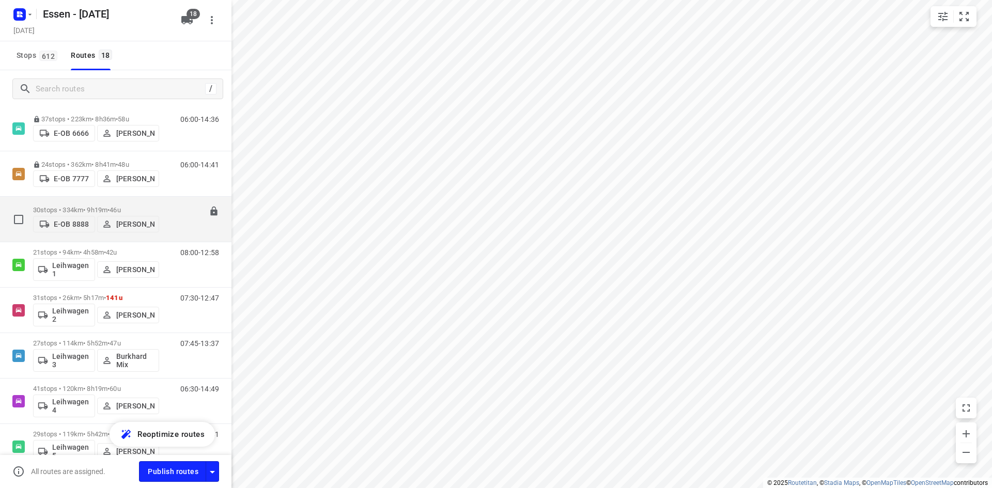
click at [181, 224] on div "06:00-15:19" at bounding box center [193, 222] width 52 height 32
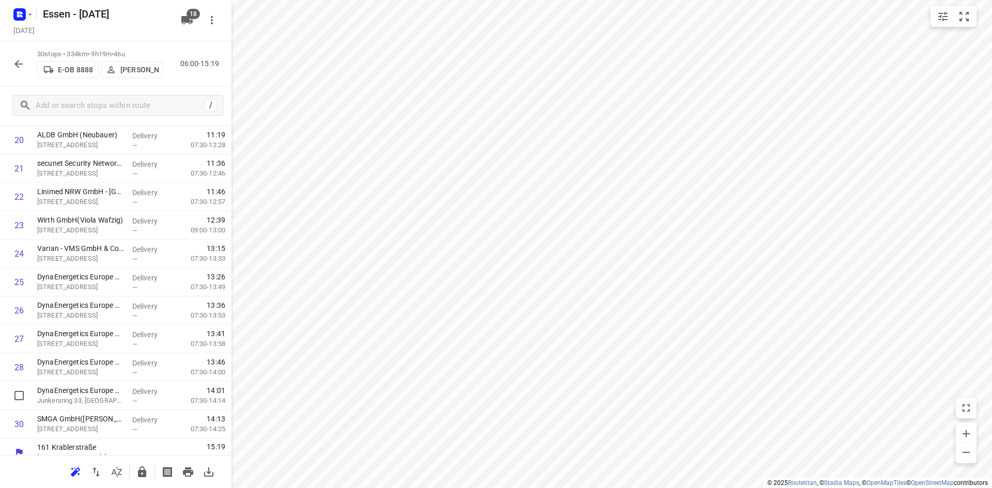
scroll to position [601, 0]
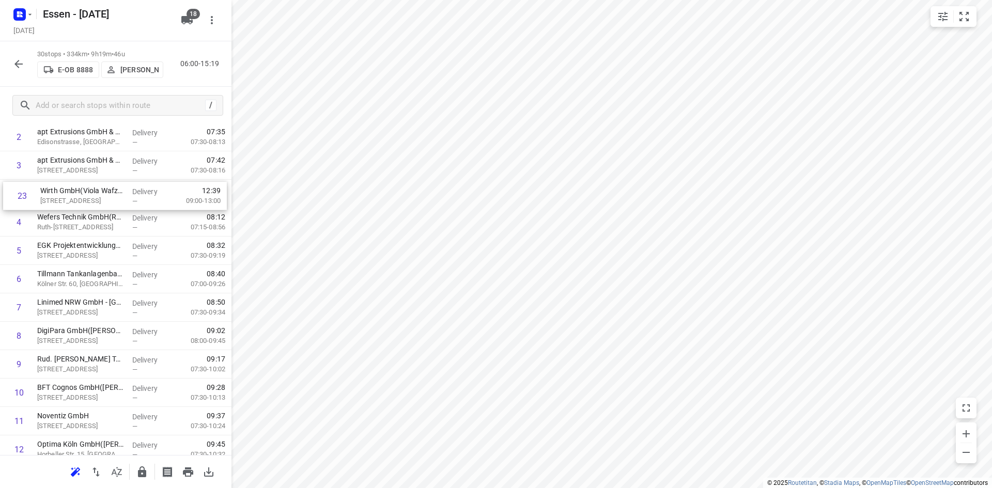
drag, startPoint x: 82, startPoint y: 225, endPoint x: 87, endPoint y: 206, distance: 19.8
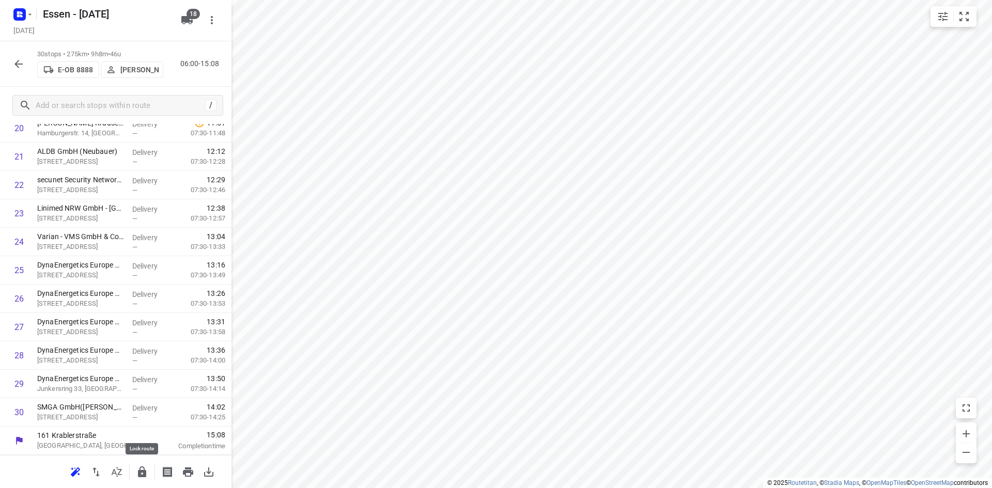
click at [146, 478] on button "button" at bounding box center [142, 472] width 21 height 21
click at [15, 62] on icon "button" at bounding box center [18, 64] width 12 height 12
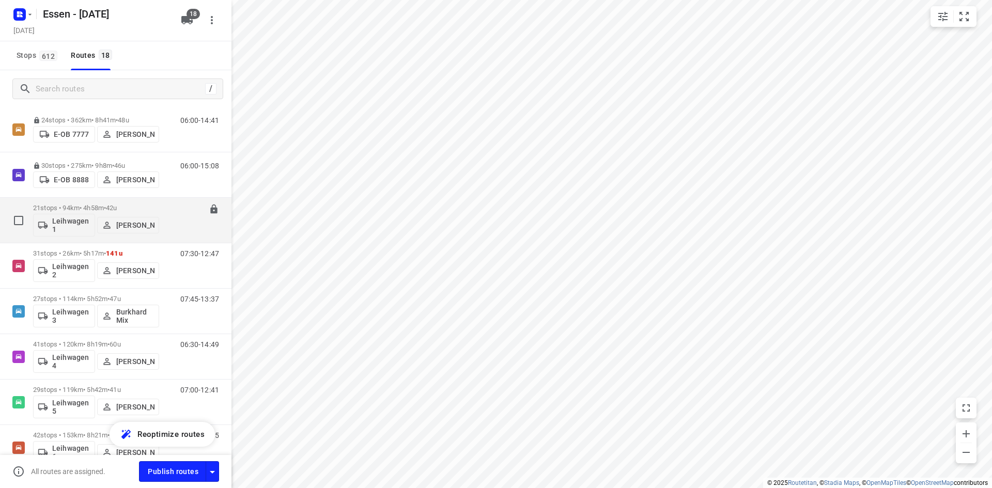
scroll to position [258, 0]
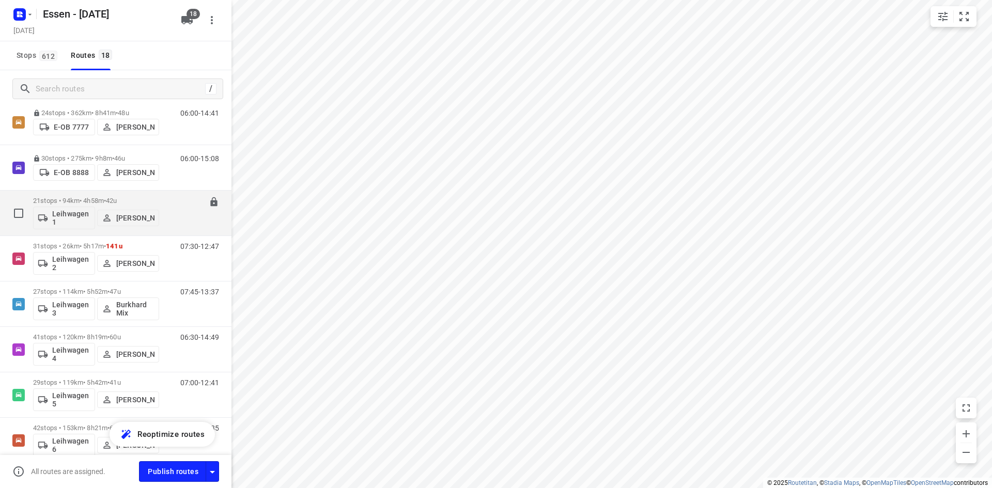
click at [170, 228] on div "08:00-12:58" at bounding box center [193, 216] width 52 height 38
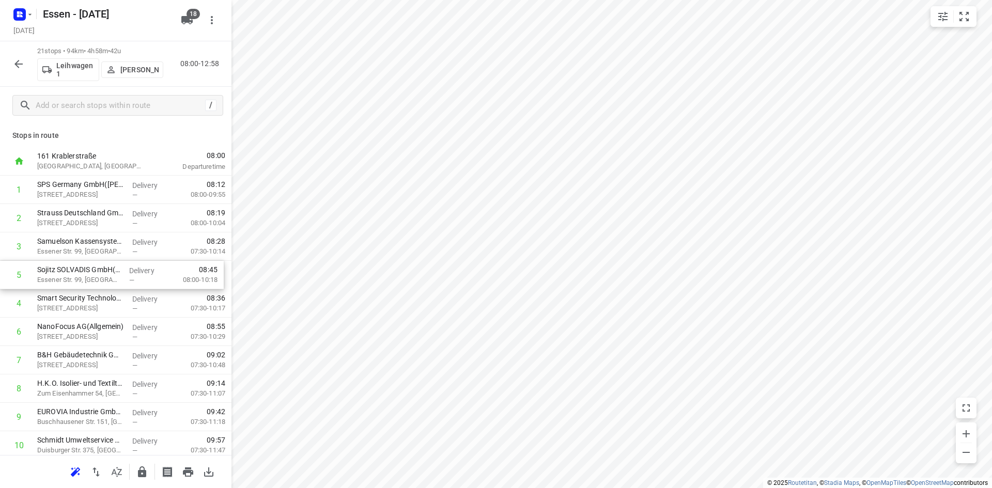
drag, startPoint x: 113, startPoint y: 309, endPoint x: 113, endPoint y: 277, distance: 31.5
click at [113, 277] on div "1 SPS Germany GmbH(Elke Küpper) Musikweg 4, Oberhausen Delivery — 08:12 08:00-0…" at bounding box center [115, 474] width 231 height 596
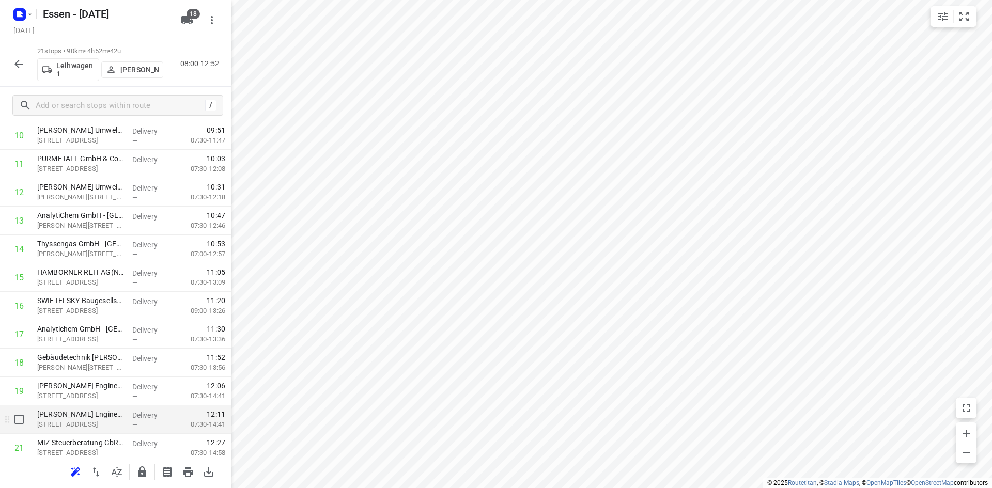
scroll to position [345, 0]
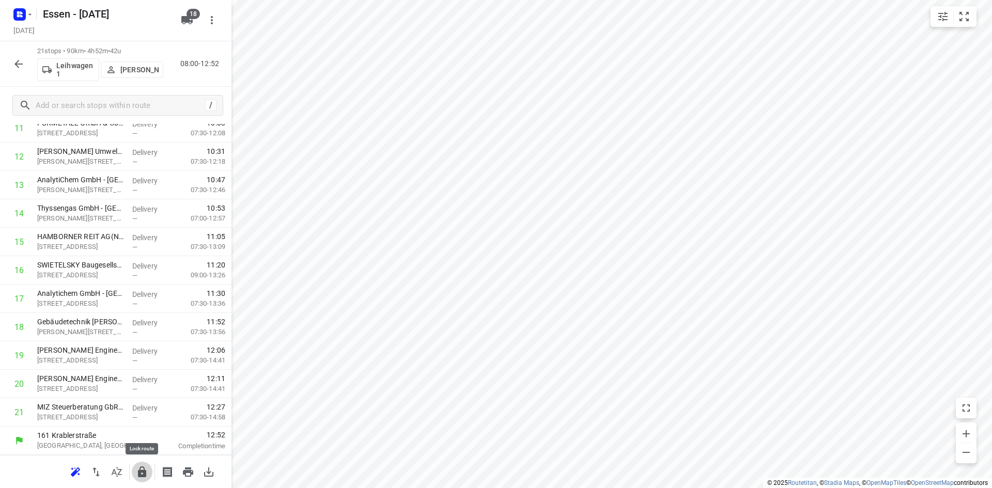
click at [143, 479] on button "button" at bounding box center [142, 472] width 21 height 21
click at [17, 65] on icon "button" at bounding box center [18, 64] width 8 height 8
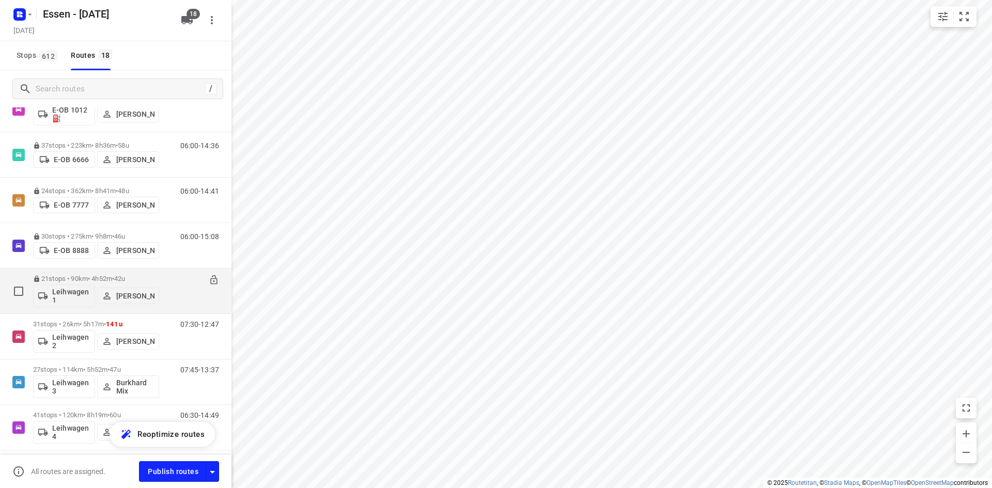
scroll to position [207, 0]
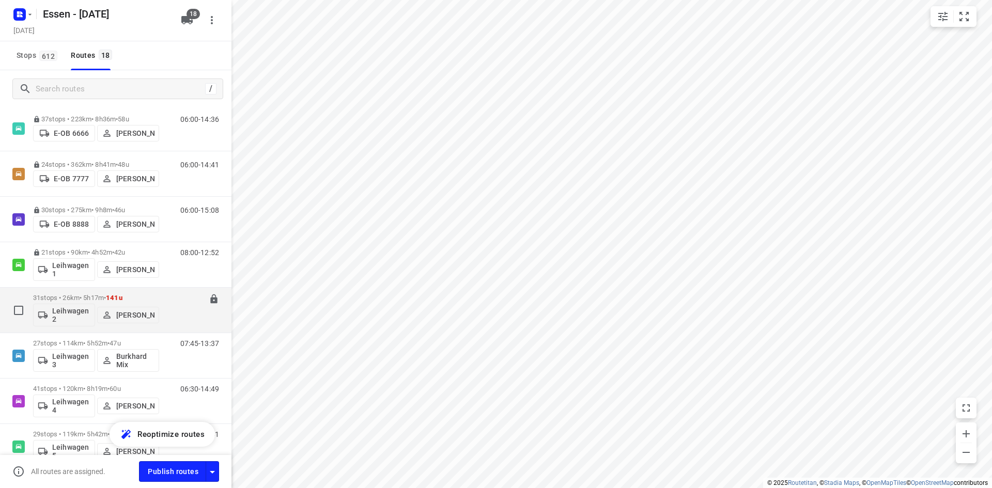
click at [155, 320] on button "[PERSON_NAME]" at bounding box center [128, 315] width 62 height 17
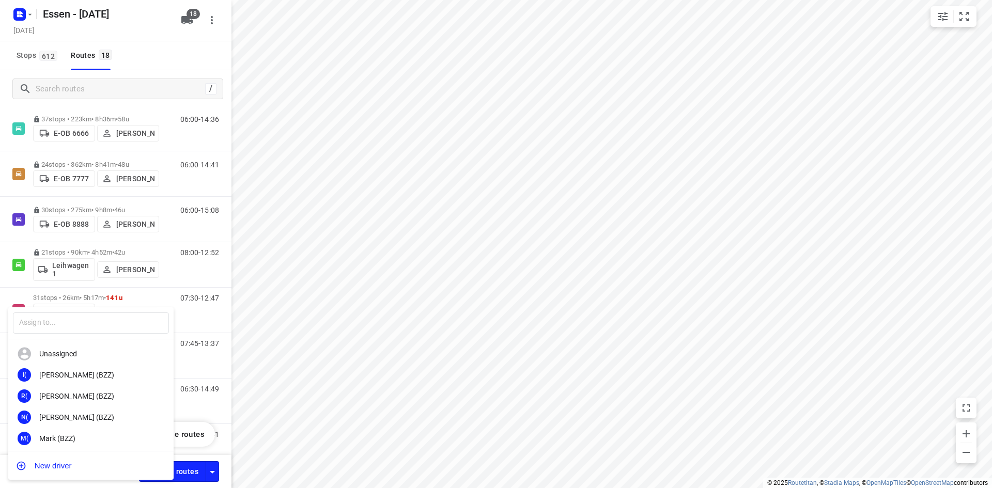
click at [174, 319] on div at bounding box center [496, 244] width 992 height 488
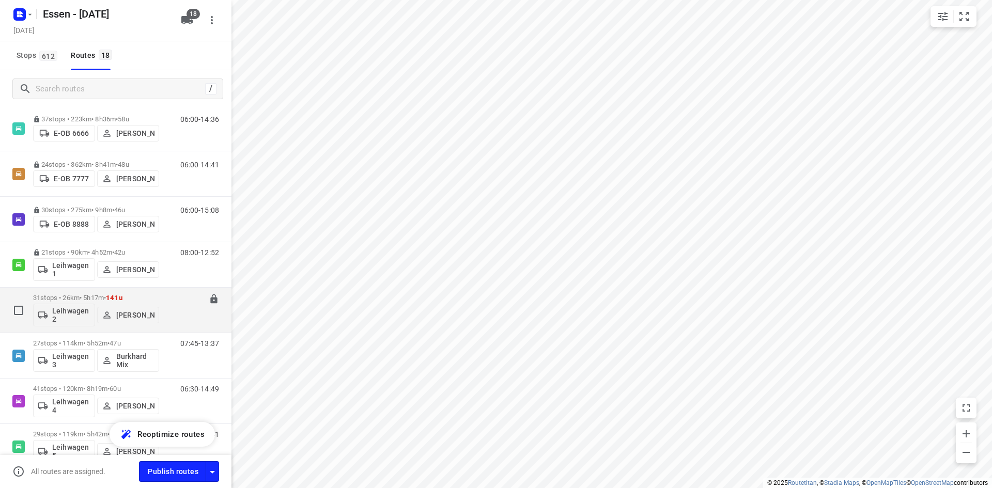
click at [175, 319] on div "07:30-12:47" at bounding box center [193, 313] width 52 height 38
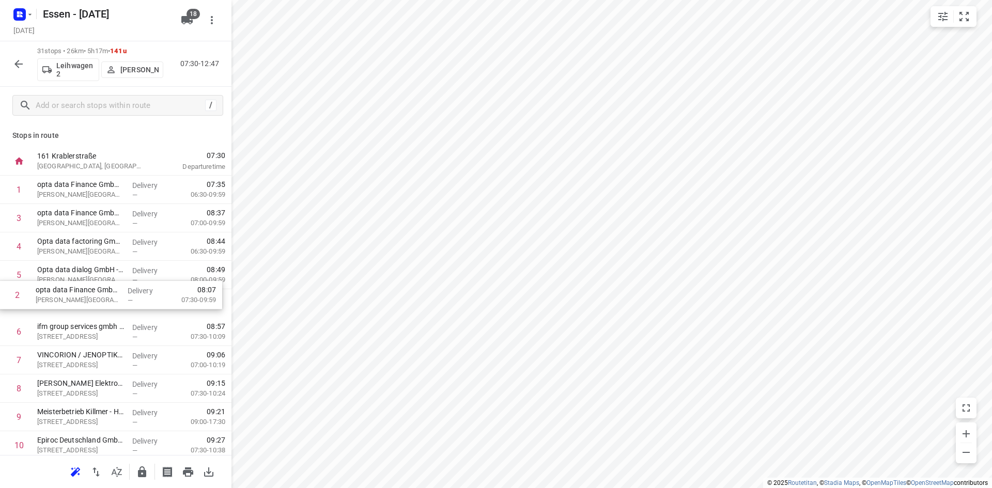
drag, startPoint x: 101, startPoint y: 222, endPoint x: 100, endPoint y: 302, distance: 80.1
drag, startPoint x: 102, startPoint y: 219, endPoint x: 97, endPoint y: 280, distance: 61.7
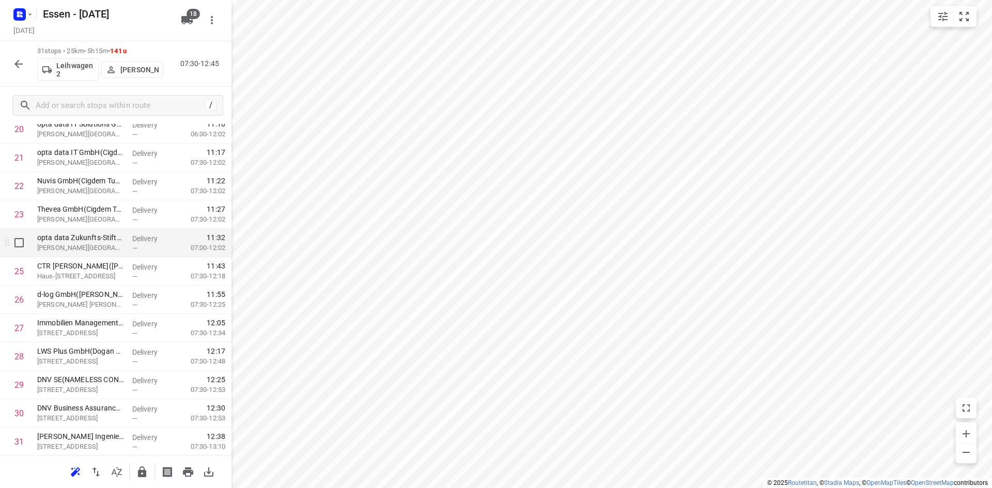
scroll to position [630, 0]
click at [146, 474] on icon "button" at bounding box center [142, 471] width 8 height 11
click at [15, 66] on icon "button" at bounding box center [18, 64] width 12 height 12
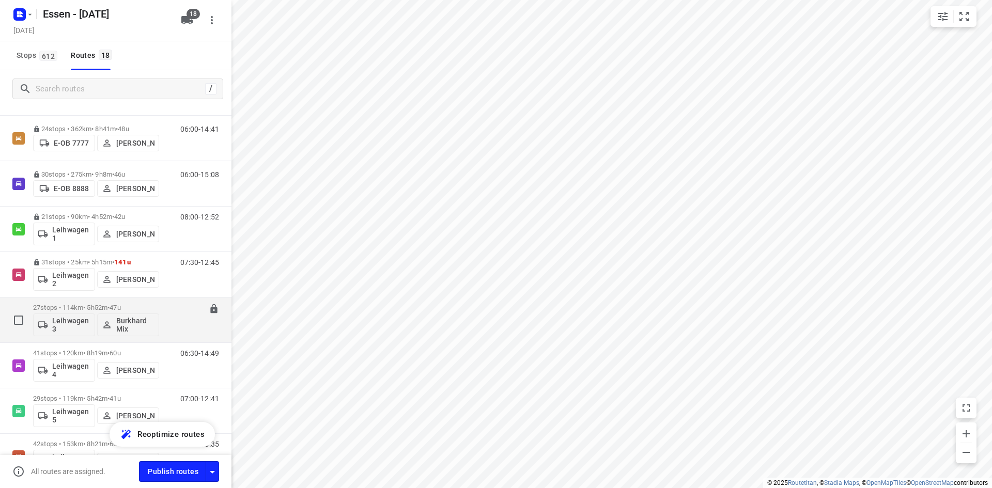
scroll to position [258, 0]
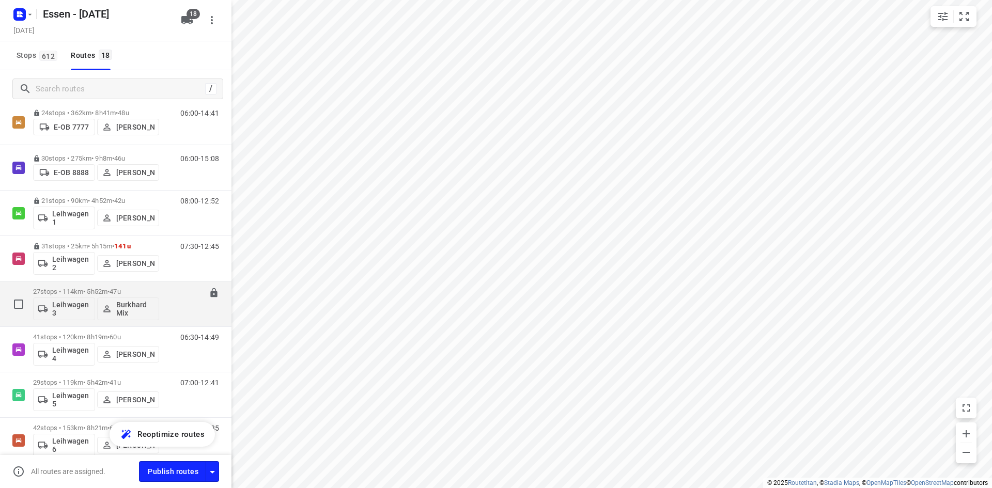
click at [167, 320] on div "07:45-13:37" at bounding box center [193, 307] width 52 height 38
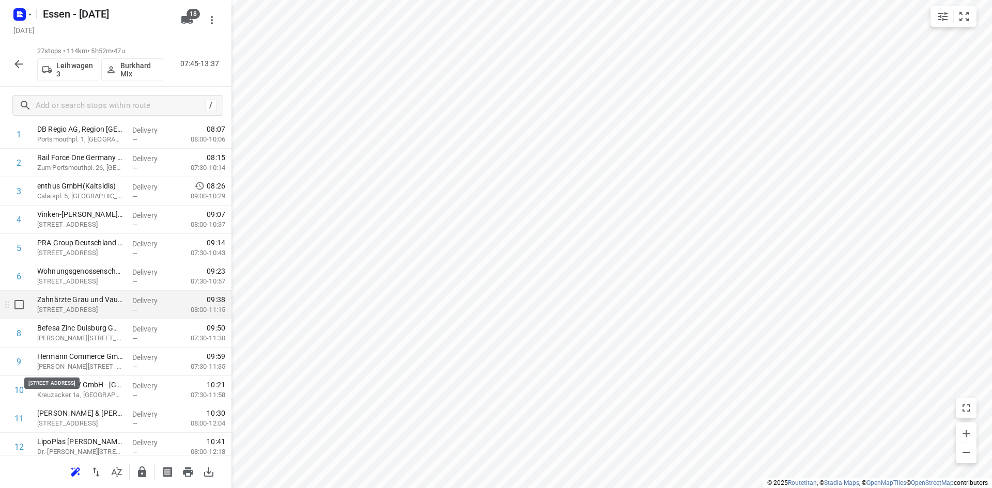
scroll to position [0, 0]
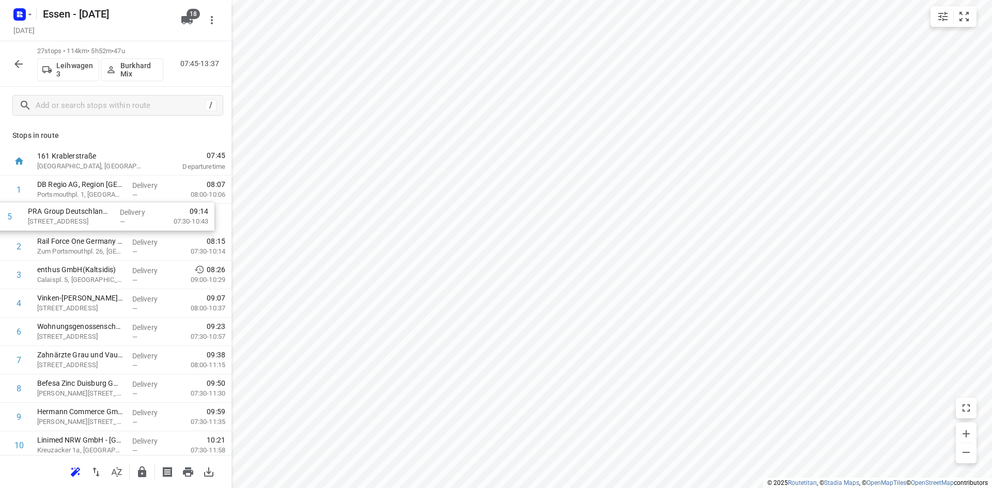
drag, startPoint x: 101, startPoint y: 300, endPoint x: 90, endPoint y: 211, distance: 89.0
drag, startPoint x: 87, startPoint y: 309, endPoint x: 91, endPoint y: 253, distance: 56.4
drag, startPoint x: 82, startPoint y: 298, endPoint x: 87, endPoint y: 281, distance: 17.7
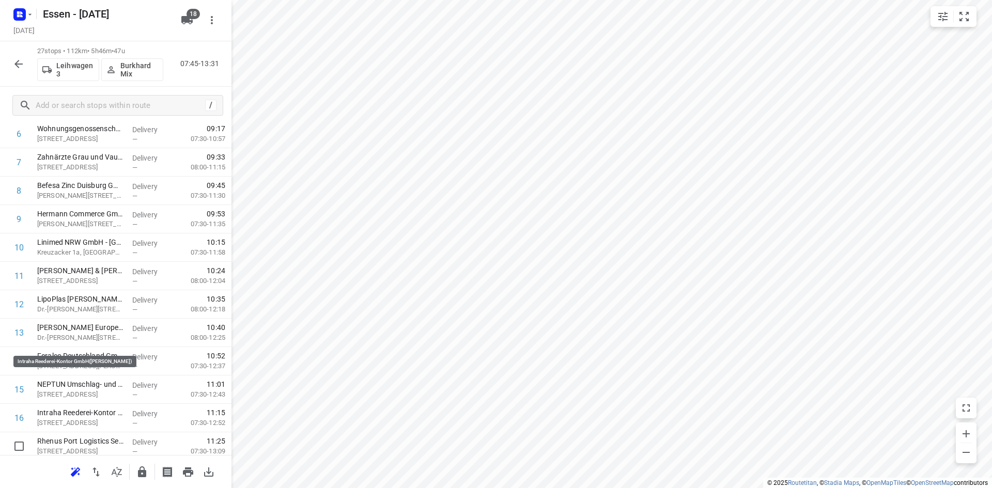
scroll to position [310, 0]
click at [144, 472] on icon "button" at bounding box center [142, 471] width 8 height 11
click at [10, 65] on button "button" at bounding box center [18, 64] width 21 height 21
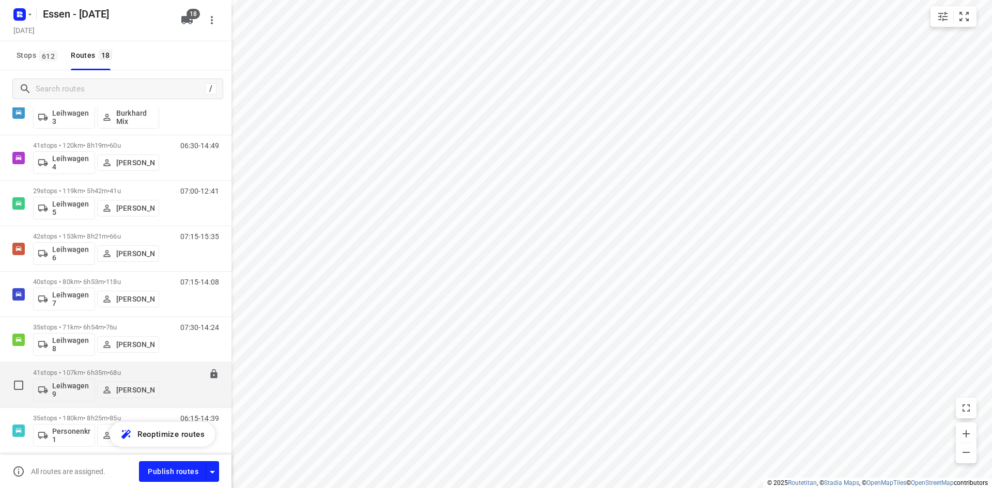
scroll to position [432, 0]
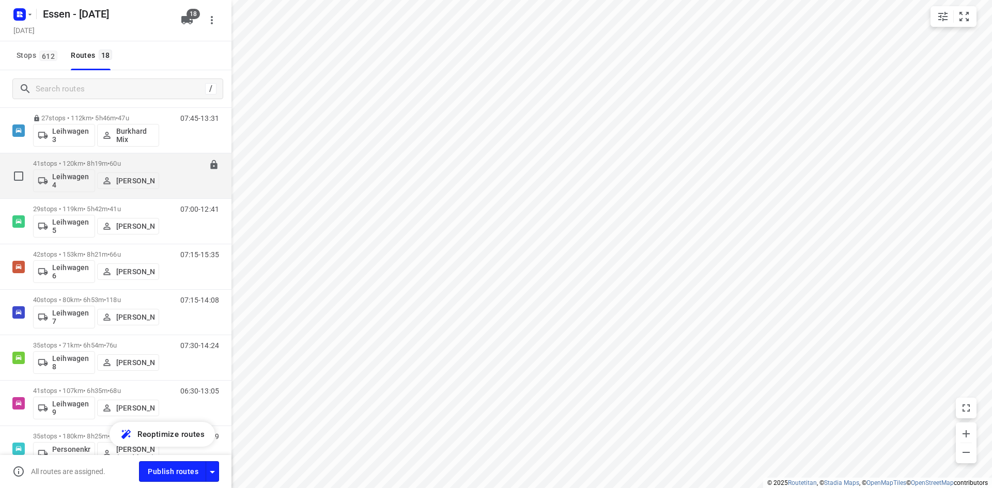
click at [169, 188] on div "06:30-14:49" at bounding box center [193, 179] width 52 height 38
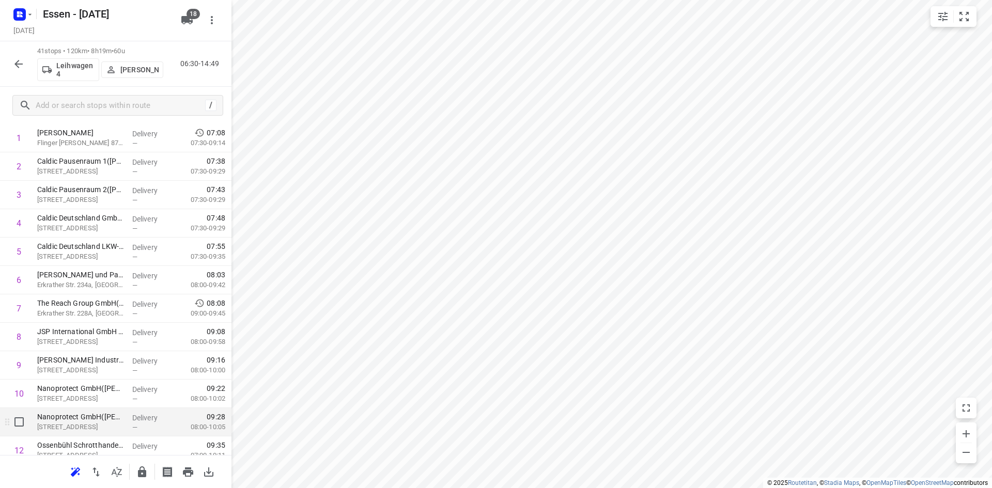
scroll to position [103, 0]
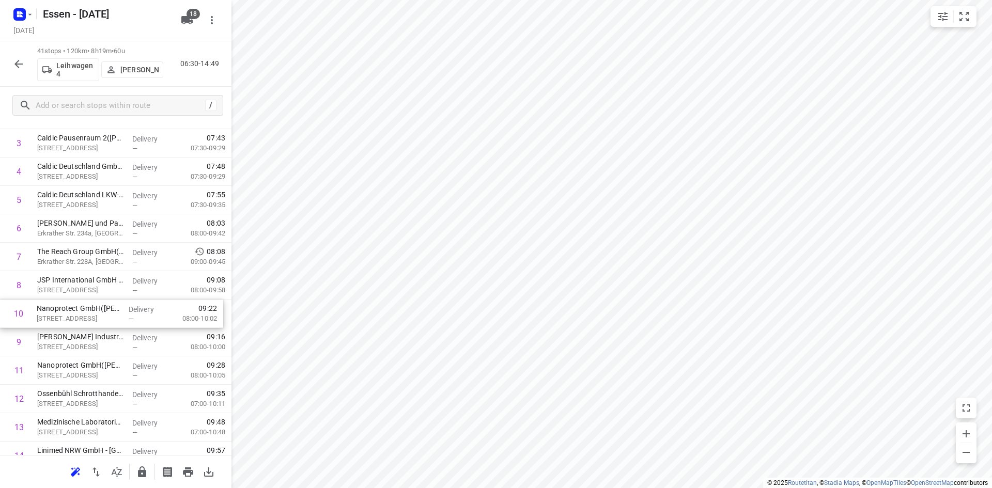
drag, startPoint x: 93, startPoint y: 346, endPoint x: 91, endPoint y: 315, distance: 31.1
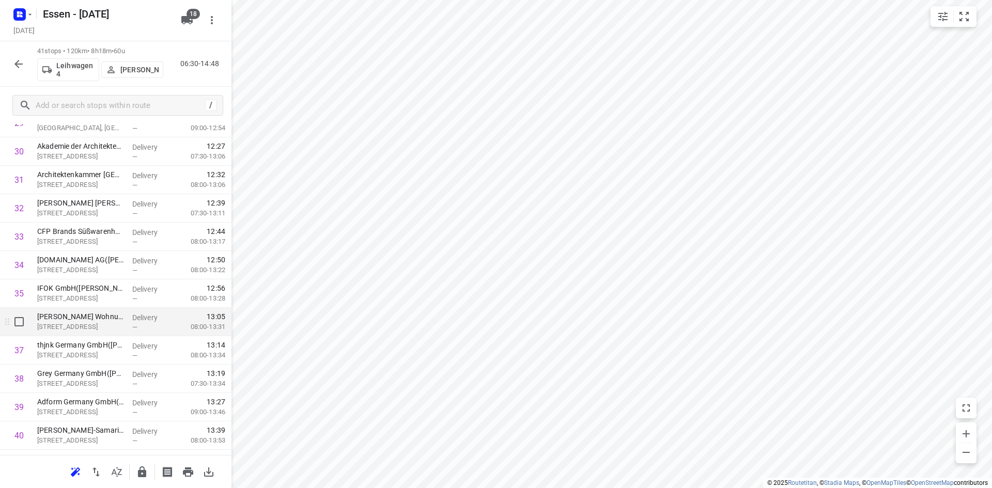
scroll to position [914, 0]
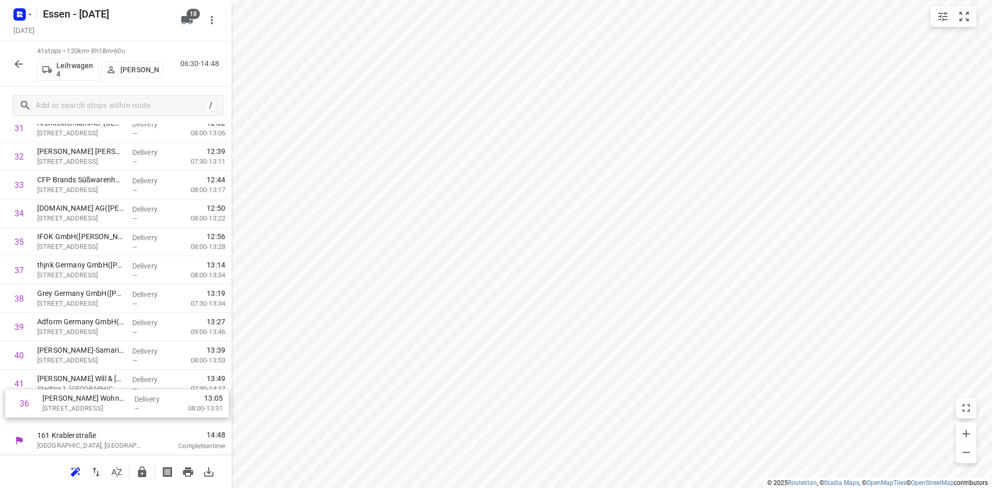
drag, startPoint x: 107, startPoint y: 278, endPoint x: 112, endPoint y: 414, distance: 135.9
click at [146, 475] on icon "button" at bounding box center [142, 471] width 8 height 11
click at [17, 58] on icon "button" at bounding box center [18, 64] width 12 height 12
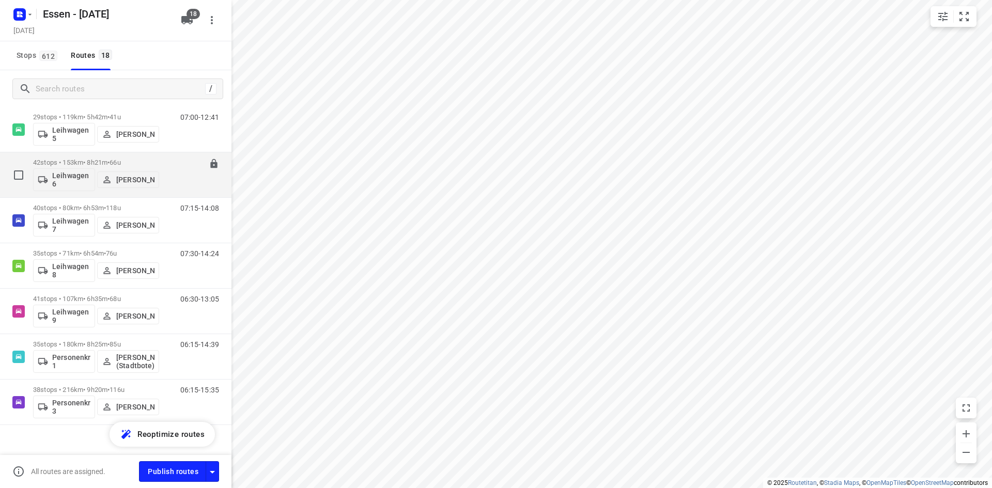
scroll to position [535, 0]
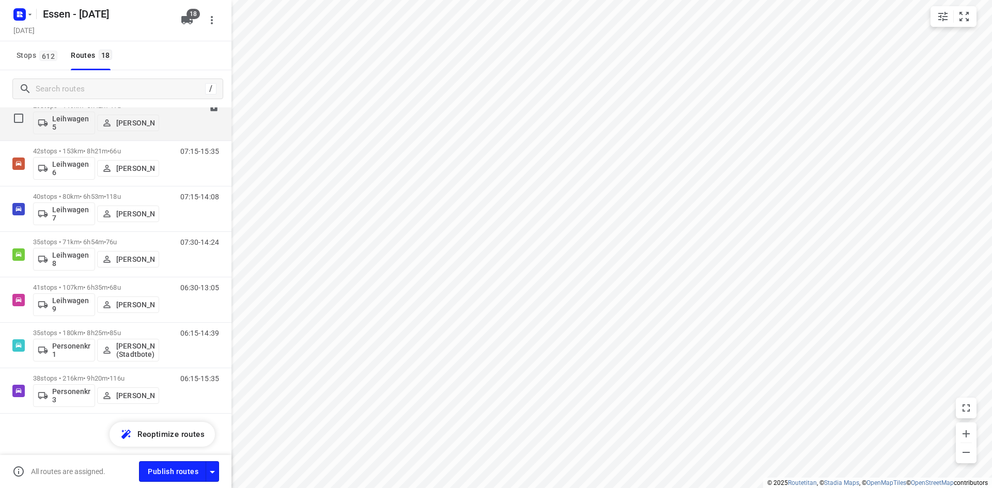
click at [171, 132] on div "07:00-12:41" at bounding box center [193, 121] width 52 height 38
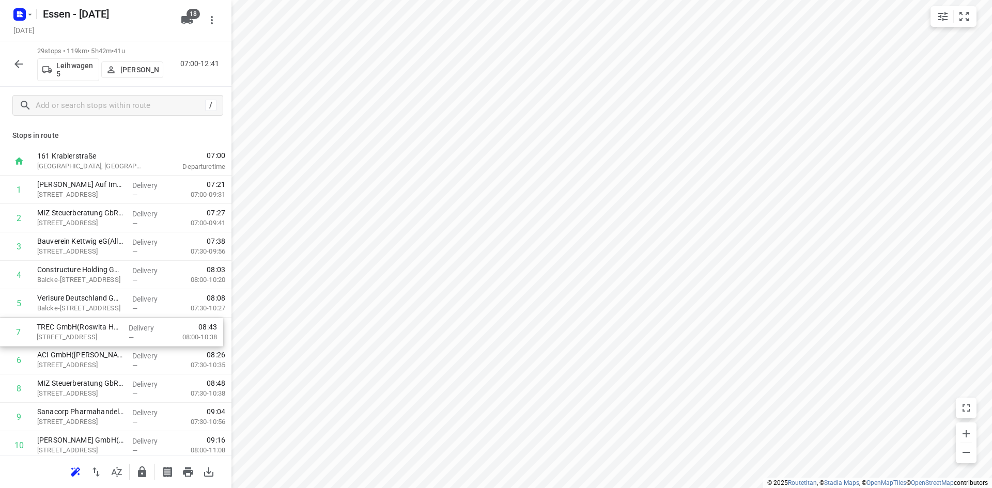
drag, startPoint x: 92, startPoint y: 364, endPoint x: 90, endPoint y: 333, distance: 31.1
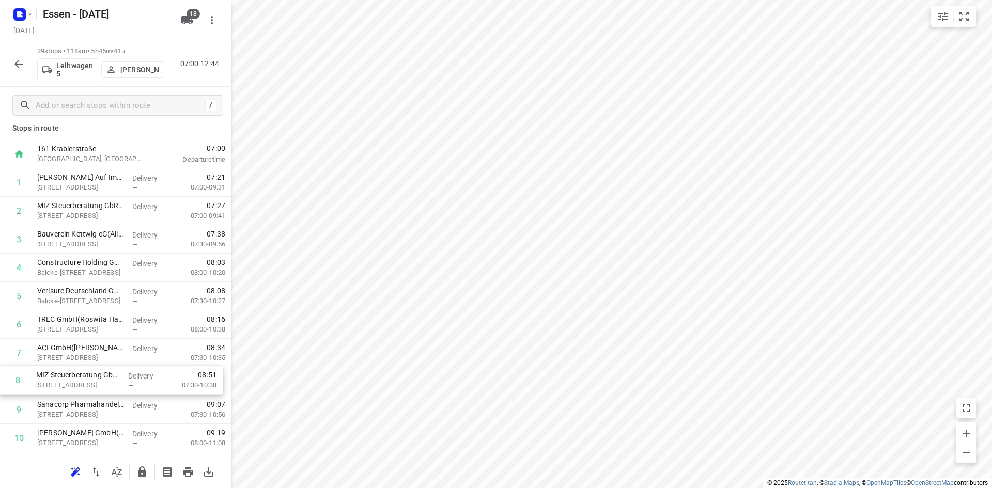
scroll to position [10, 0]
drag, startPoint x: 106, startPoint y: 389, endPoint x: 104, endPoint y: 343, distance: 46.0
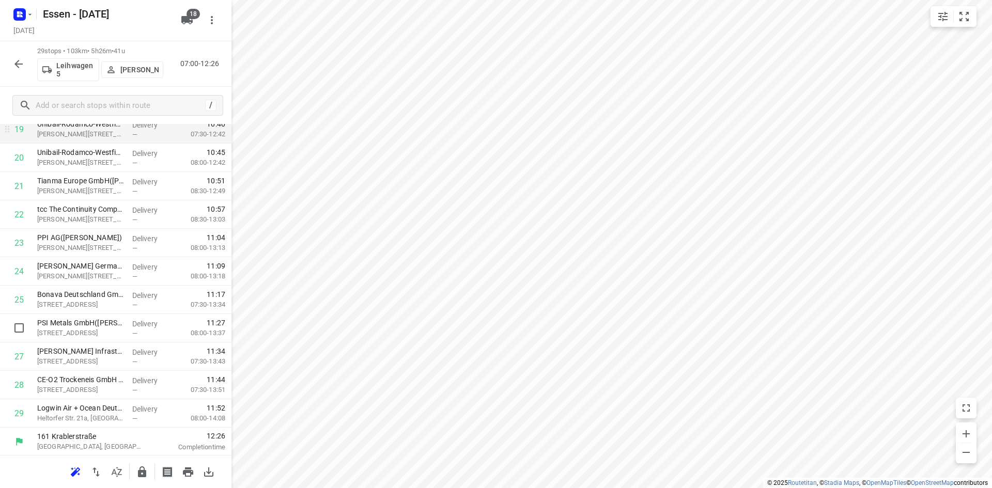
scroll to position [573, 0]
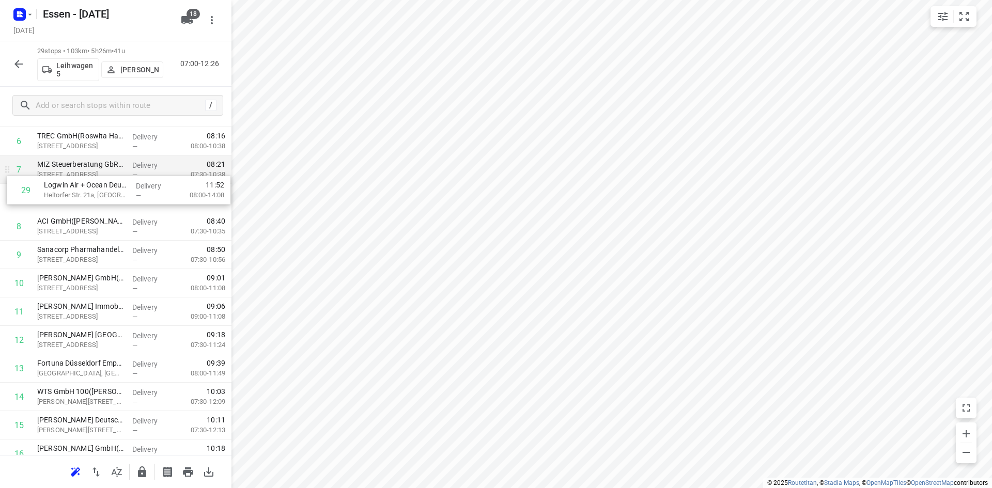
drag, startPoint x: 98, startPoint y: 410, endPoint x: 104, endPoint y: 185, distance: 224.2
click at [104, 185] on div "1 Glück Auf Immobilien GmbH (Friederike Nolda) Am Stadtbad 37, Essen Delivery —…" at bounding box center [115, 397] width 231 height 824
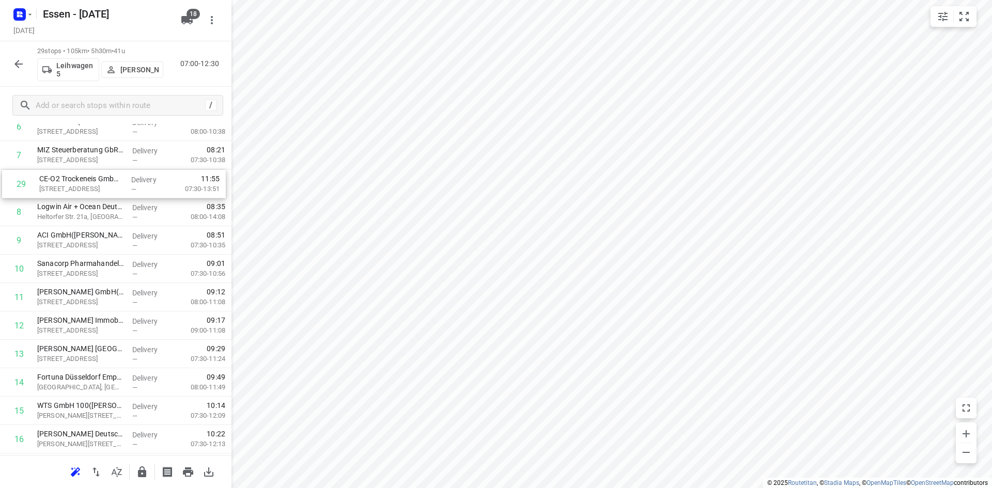
scroll to position [204, 0]
drag, startPoint x: 116, startPoint y: 420, endPoint x: 124, endPoint y: 223, distance: 197.0
click at [124, 223] on div "1 Glück Auf Immobilien GmbH (Friederike Nolda) Am Stadtbad 37, Essen Delivery —…" at bounding box center [115, 384] width 231 height 824
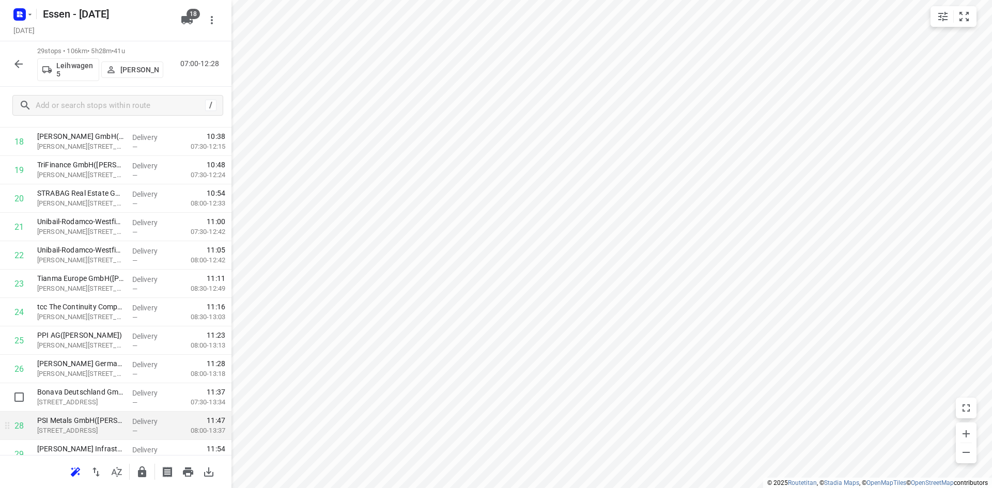
scroll to position [573, 0]
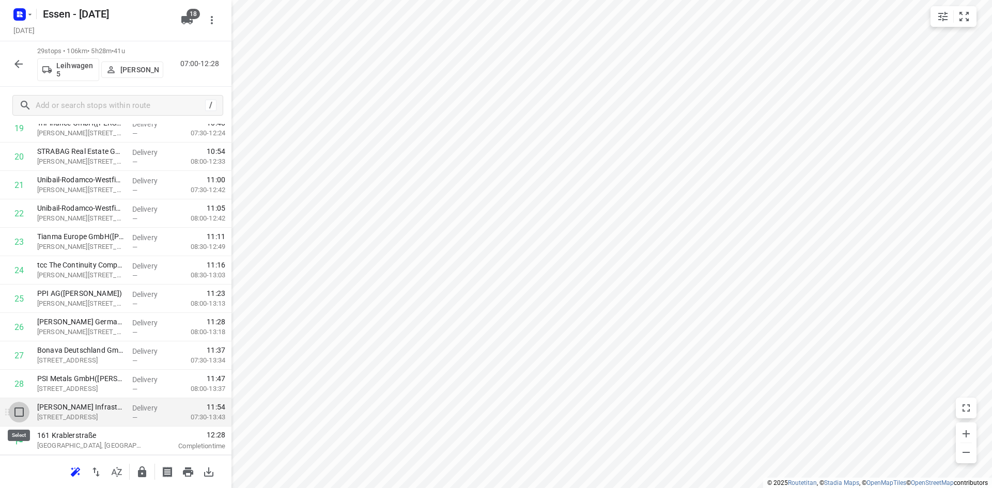
click at [23, 415] on input "checkbox" at bounding box center [19, 412] width 21 height 21
checkbox input "true"
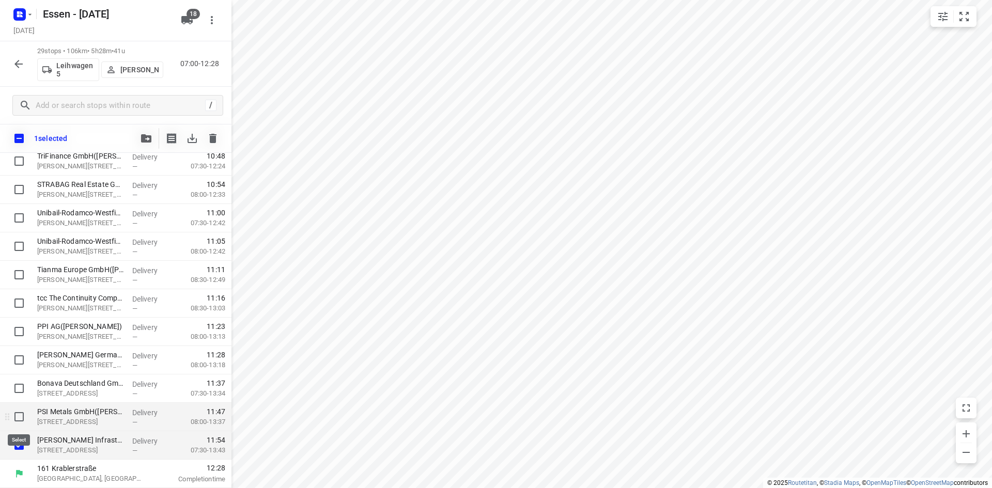
click at [15, 420] on input "checkbox" at bounding box center [19, 416] width 21 height 21
checkbox input "true"
click at [17, 388] on input "checkbox" at bounding box center [19, 388] width 21 height 21
checkbox input "true"
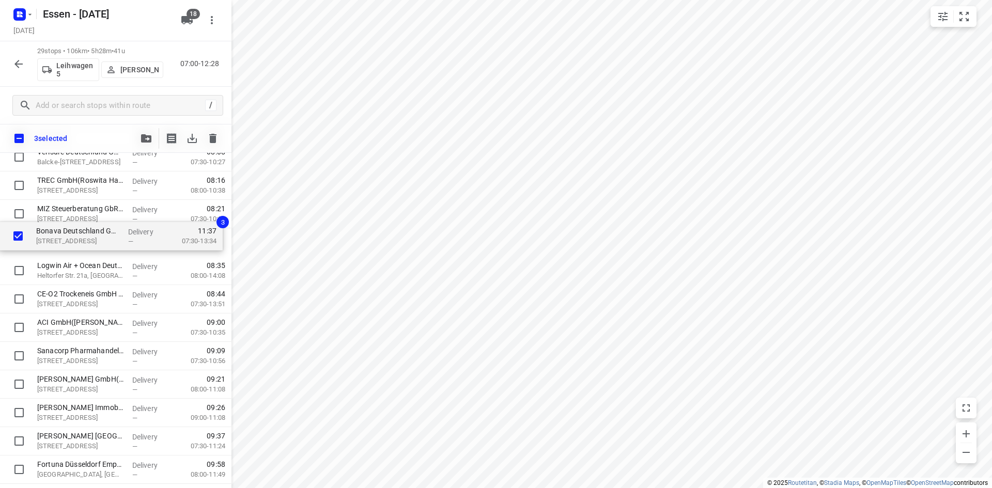
scroll to position [174, 0]
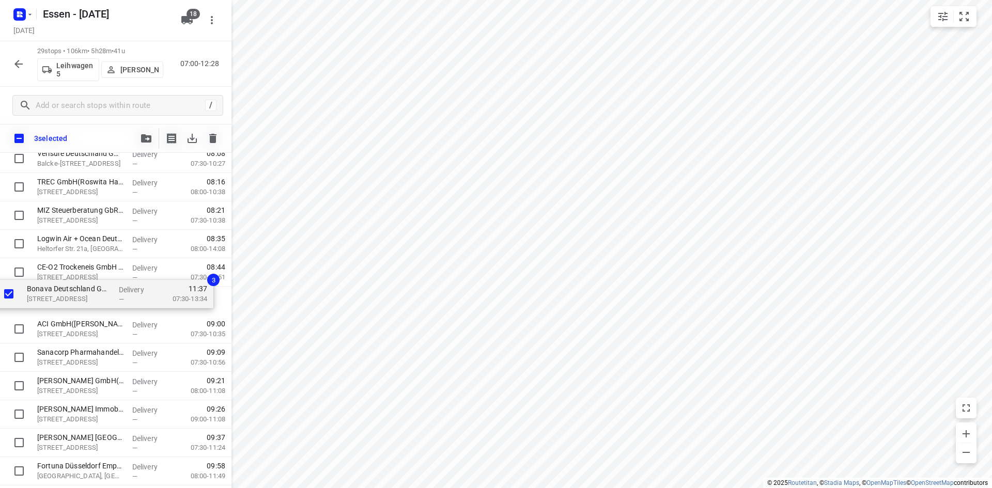
drag, startPoint x: 68, startPoint y: 392, endPoint x: 60, endPoint y: 295, distance: 98.0
click at [60, 295] on div "Glück Auf Immobilien GmbH (Friederike Nolda) Am Stadtbad 37, Essen Delivery — 0…" at bounding box center [115, 443] width 231 height 824
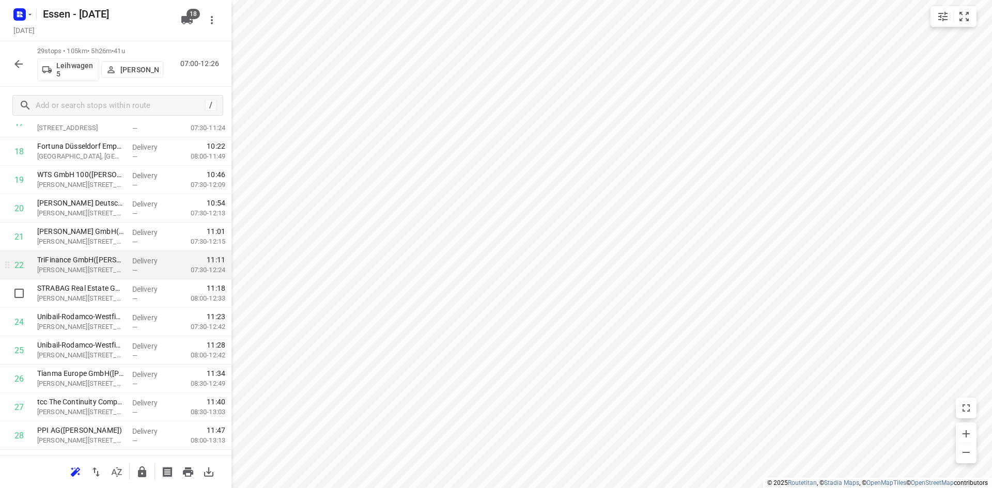
scroll to position [573, 0]
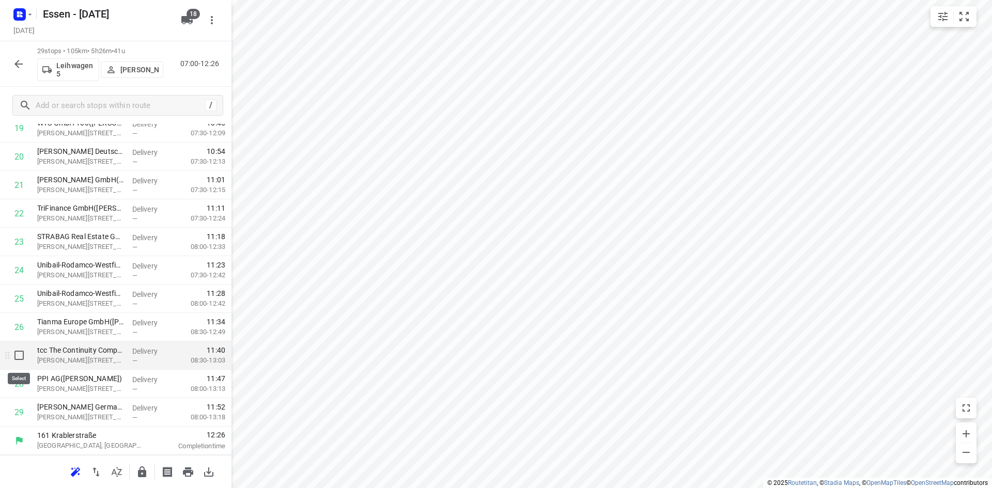
click at [16, 359] on input "checkbox" at bounding box center [19, 355] width 21 height 21
checkbox input "true"
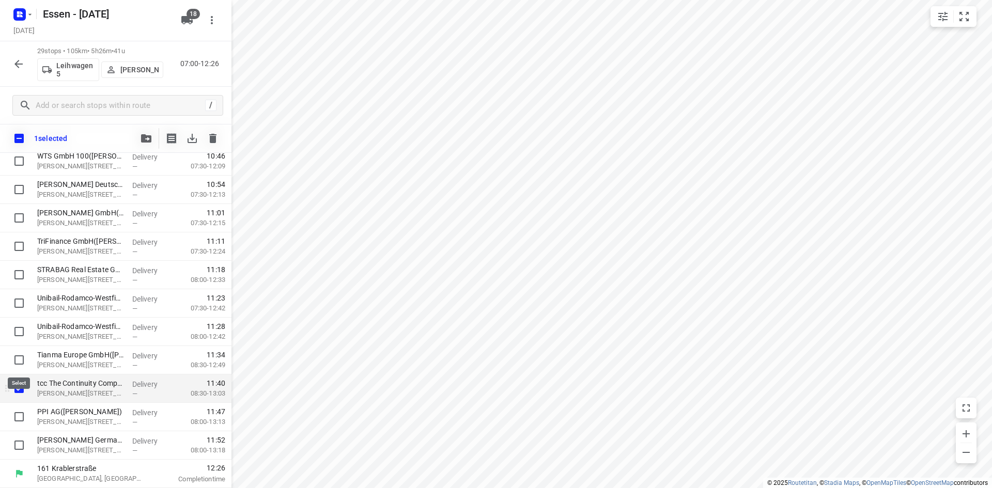
scroll to position [569, 0]
click at [22, 416] on input "checkbox" at bounding box center [19, 416] width 21 height 21
checkbox input "true"
drag, startPoint x: 68, startPoint y: 417, endPoint x: 75, endPoint y: 392, distance: 26.2
click at [75, 392] on div "Glück Auf Immobilien GmbH (Friederike Nolda) Am Stadtbad 37, Essen Delivery — 0…" at bounding box center [115, 48] width 231 height 824
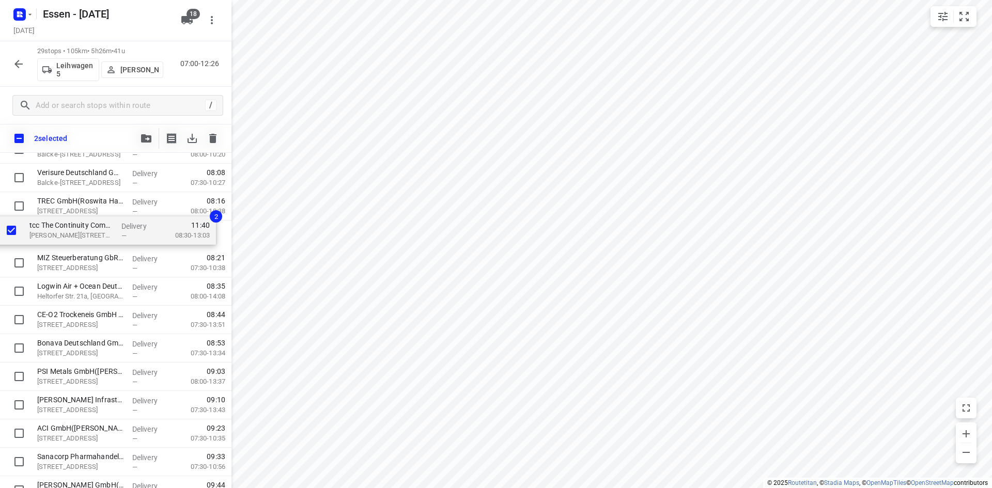
scroll to position [152, 0]
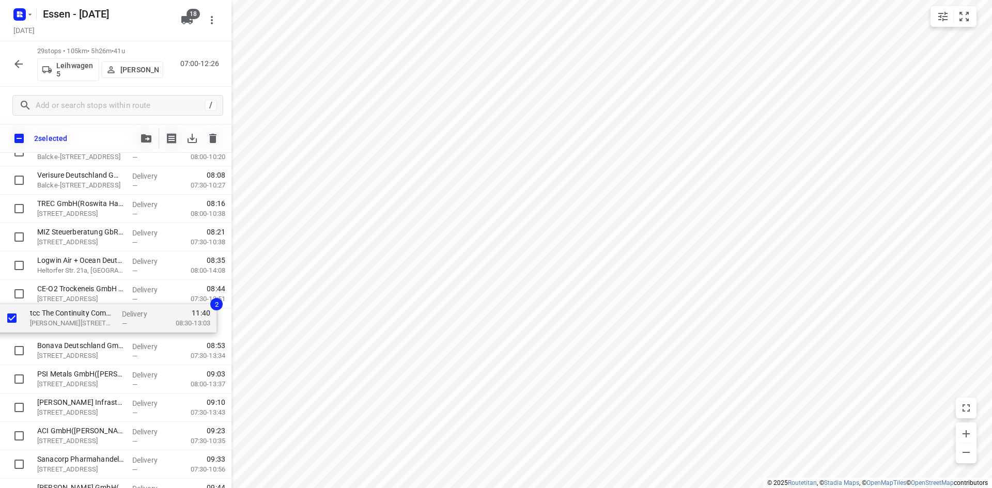
drag, startPoint x: 105, startPoint y: 394, endPoint x: 98, endPoint y: 320, distance: 73.7
click at [98, 320] on div "Glück Auf Immobilien GmbH (Friederike Nolda) Am Stadtbad 37, Essen Delivery — 0…" at bounding box center [115, 465] width 231 height 824
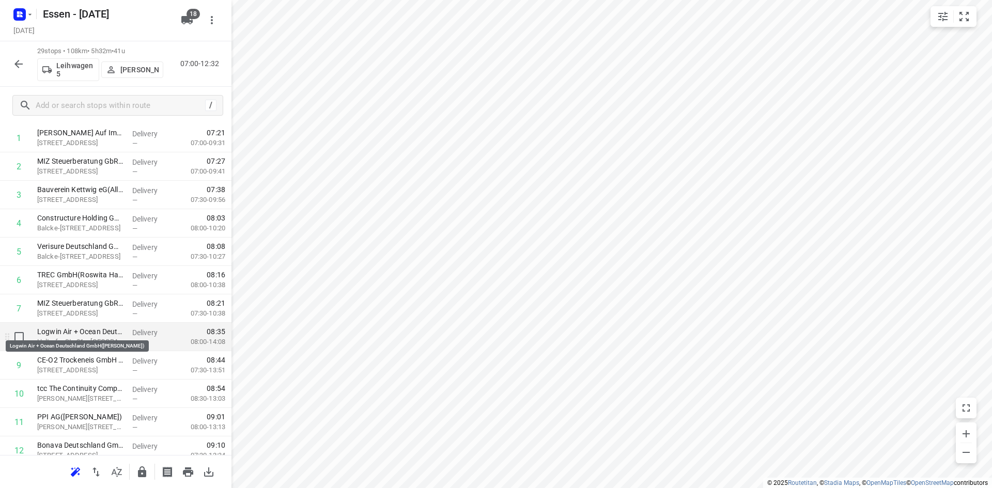
scroll to position [155, 0]
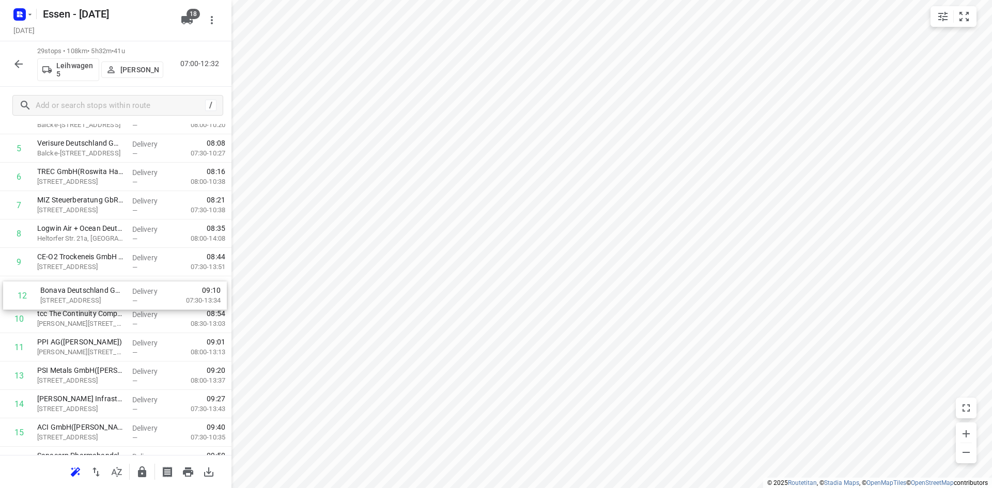
drag, startPoint x: 83, startPoint y: 339, endPoint x: 85, endPoint y: 284, distance: 55.8
click at [85, 284] on div "1 Glück Auf Immobilien GmbH (Friederike Nolda) Am Stadtbad 37, Essen Delivery —…" at bounding box center [115, 433] width 231 height 824
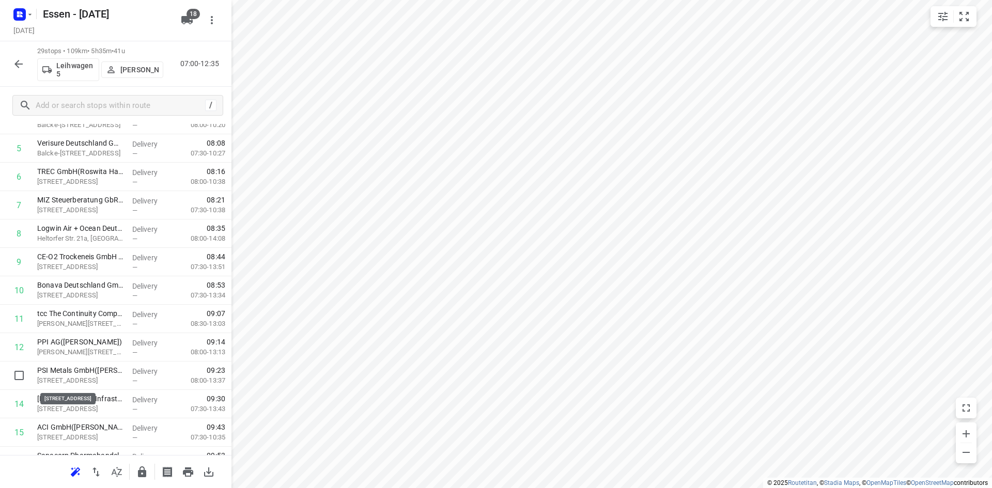
scroll to position [155, 0]
drag, startPoint x: 74, startPoint y: 376, endPoint x: 74, endPoint y: 312, distance: 63.5
click at [74, 312] on div "1 Glück Auf Immobilien GmbH (Friederike Nolda) Am Stadtbad 37, Essen Delivery —…" at bounding box center [115, 432] width 231 height 824
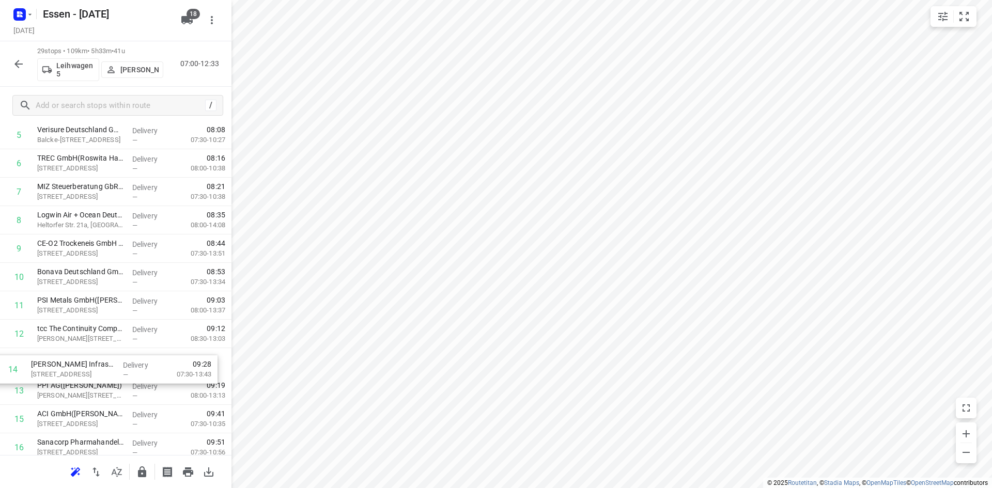
scroll to position [170, 0]
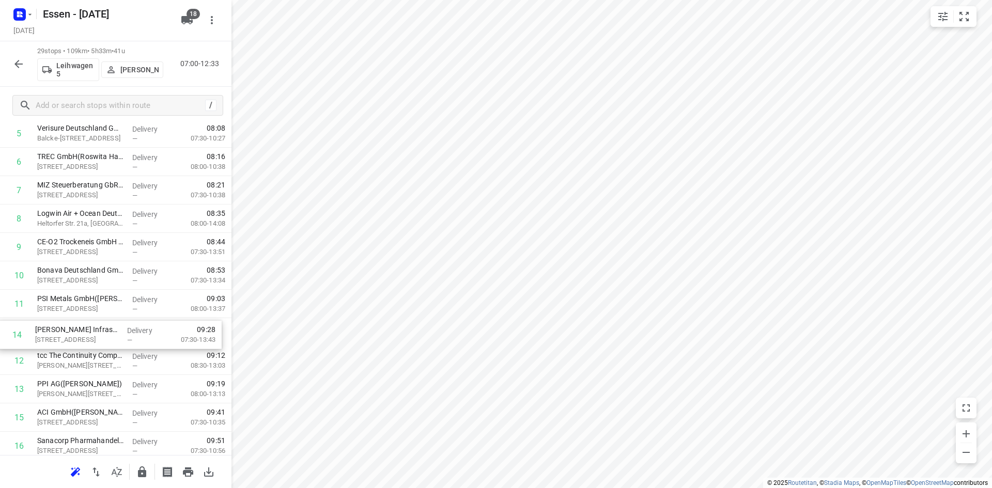
drag, startPoint x: 88, startPoint y: 406, endPoint x: 86, endPoint y: 334, distance: 72.3
click at [86, 334] on div "1 Glück Auf Immobilien GmbH (Friederike Nolda) Am Stadtbad 37, Essen Delivery —…" at bounding box center [115, 418] width 231 height 824
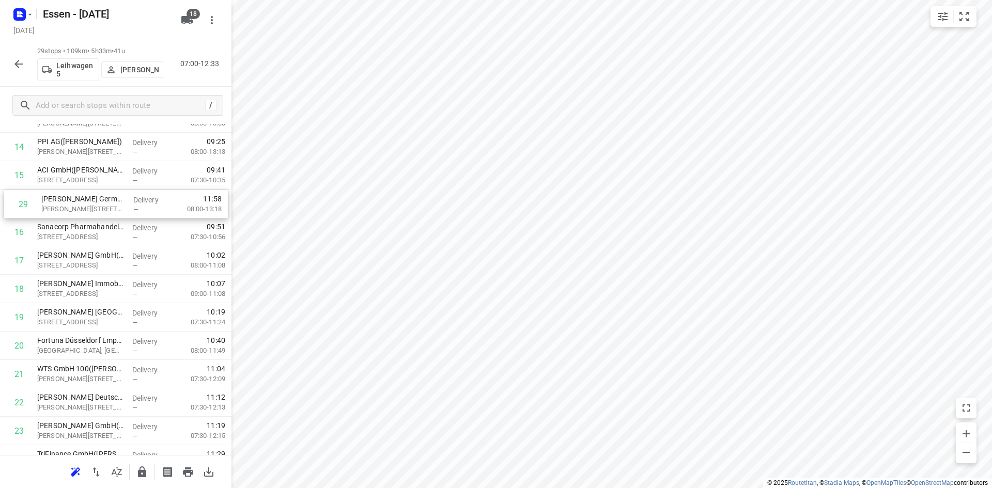
scroll to position [409, 0]
drag, startPoint x: 92, startPoint y: 418, endPoint x: 95, endPoint y: 212, distance: 206.1
click at [95, 212] on div "1 Glück Auf Immobilien GmbH (Friederike Nolda) Am Stadtbad 37, Essen Delivery —…" at bounding box center [115, 179] width 231 height 824
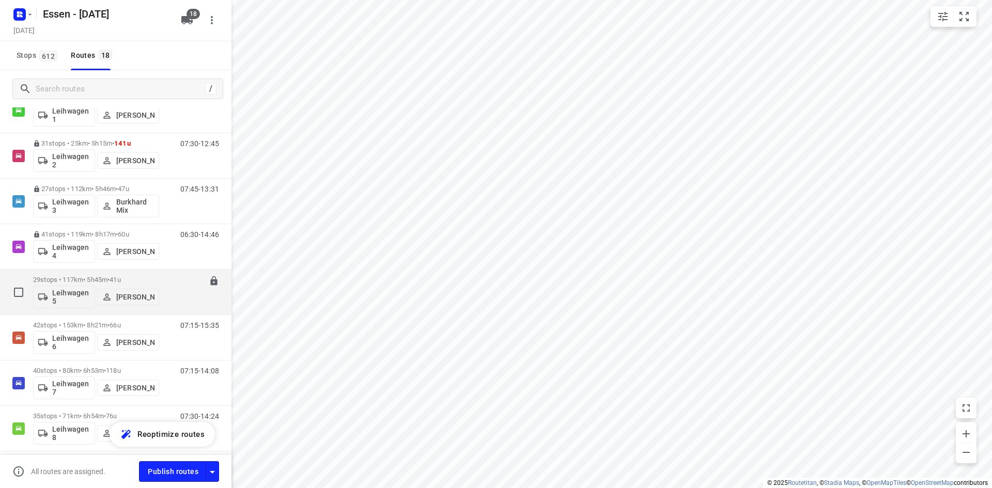
scroll to position [361, 0]
click at [159, 303] on button "[PERSON_NAME]" at bounding box center [128, 296] width 62 height 17
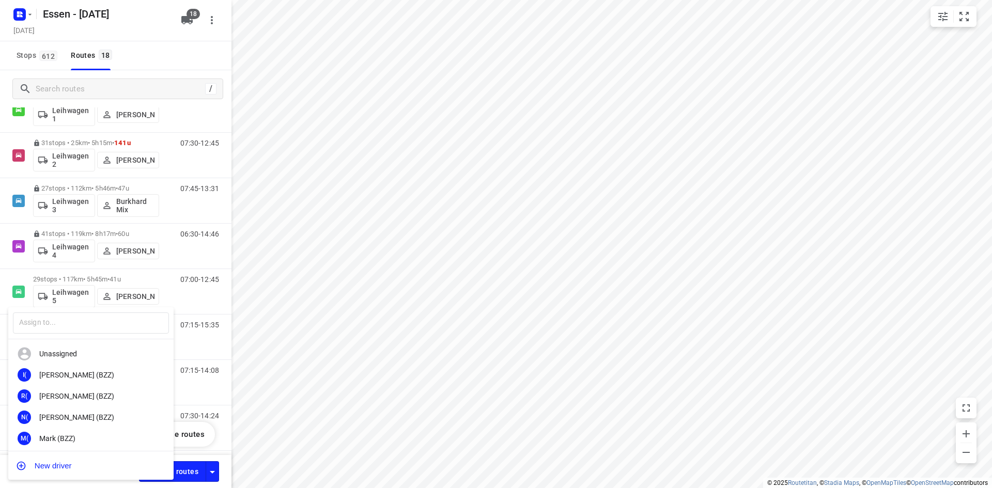
click at [193, 304] on div at bounding box center [496, 244] width 992 height 488
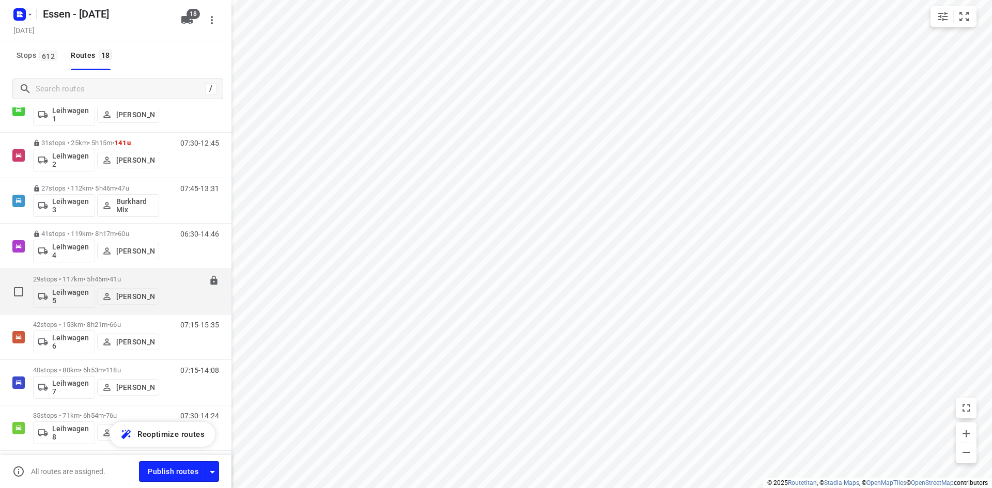
click at [175, 301] on div "07:00-12:45" at bounding box center [193, 294] width 52 height 38
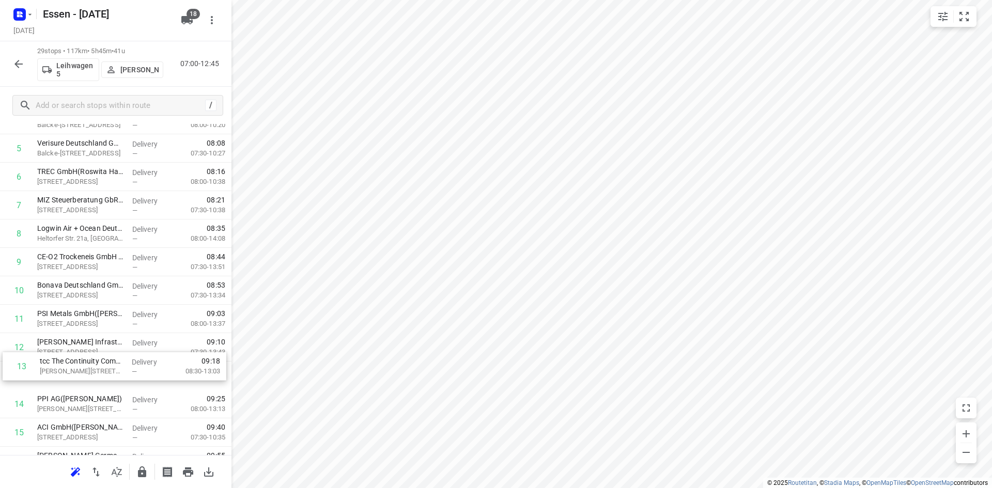
scroll to position [156, 0]
drag, startPoint x: 98, startPoint y: 377, endPoint x: 102, endPoint y: 346, distance: 31.3
click at [102, 346] on div "1 Glück Auf Immobilien GmbH (Friederike Nolda) Am Stadtbad 37, Essen Delivery —…" at bounding box center [115, 432] width 231 height 824
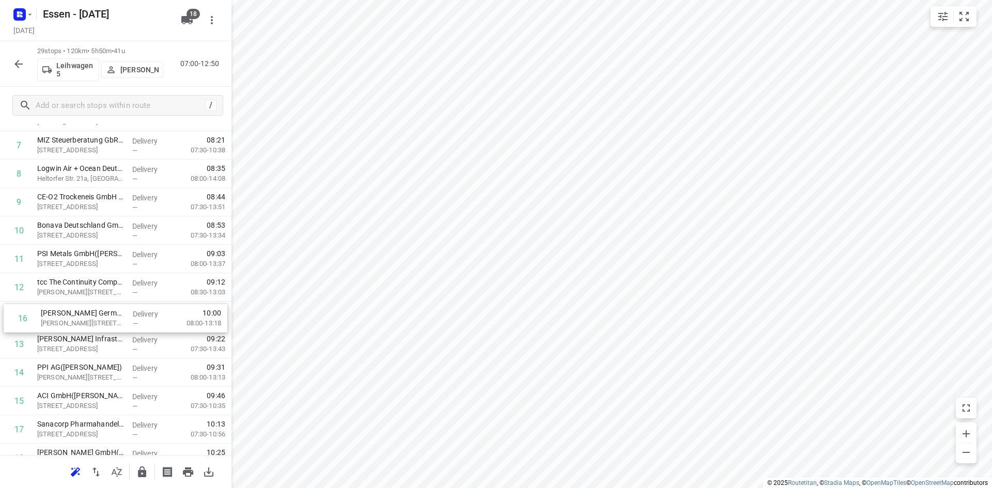
drag, startPoint x: 100, startPoint y: 410, endPoint x: 103, endPoint y: 317, distance: 92.5
click at [103, 317] on div "1 Glück Auf Immobilien GmbH (Friederike Nolda) Am Stadtbad 37, Essen Delivery —…" at bounding box center [115, 373] width 231 height 824
drag, startPoint x: 88, startPoint y: 349, endPoint x: 98, endPoint y: 234, distance: 115.6
click at [98, 234] on div "1 Glück Auf Immobilien GmbH (Friederike Nolda) Am Stadtbad 37, Essen Delivery —…" at bounding box center [115, 373] width 231 height 824
drag, startPoint x: 90, startPoint y: 239, endPoint x: 93, endPoint y: 293, distance: 54.9
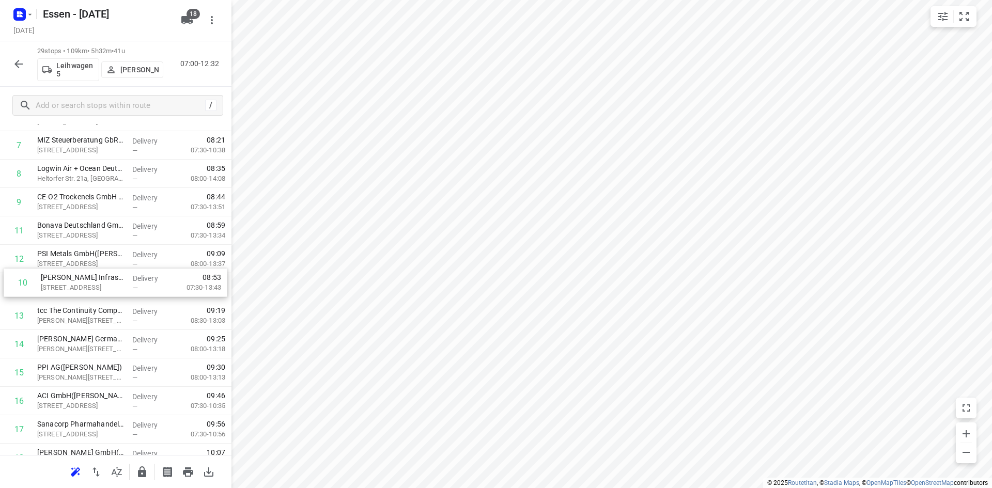
click at [93, 293] on div "1 Glück Auf Immobilien GmbH (Friederike Nolda) Am Stadtbad 37, Essen Delivery —…" at bounding box center [115, 373] width 231 height 824
drag, startPoint x: 87, startPoint y: 323, endPoint x: 83, endPoint y: 369, distance: 46.6
click at [83, 369] on div "1 Glück Auf Immobilien GmbH (Friederike Nolda) Am Stadtbad 37, Essen Delivery —…" at bounding box center [115, 373] width 231 height 824
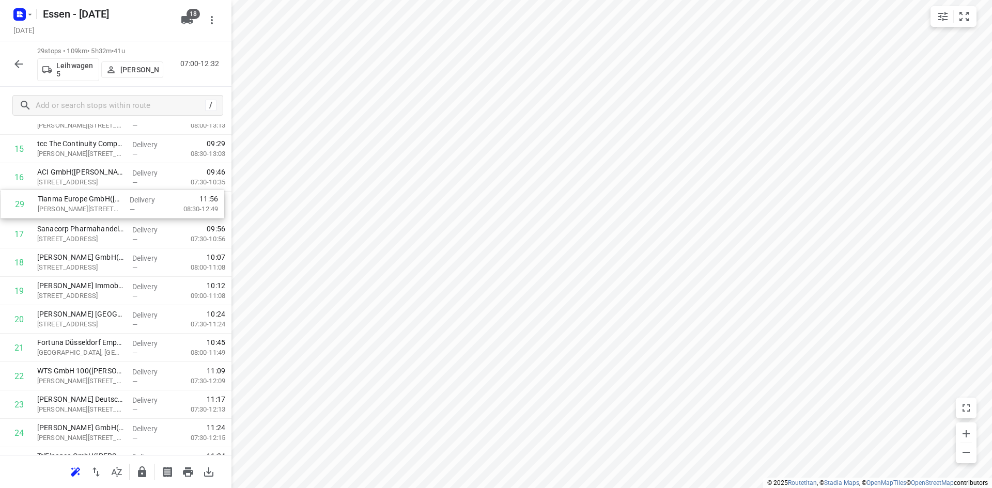
scroll to position [433, 0]
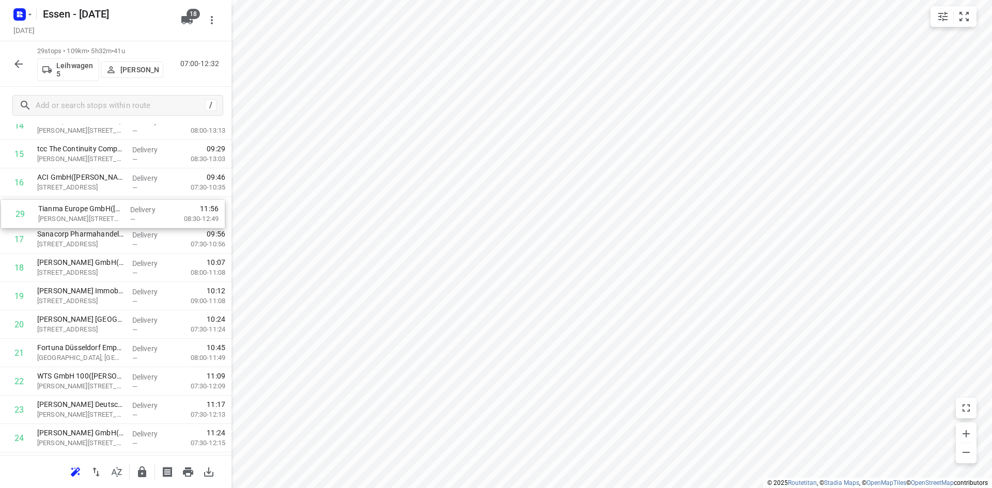
drag, startPoint x: 79, startPoint y: 418, endPoint x: 83, endPoint y: 217, distance: 200.4
click at [83, 217] on div "1 Glück Auf Immobilien GmbH (Friederike Nolda) Am Stadtbad 37, Essen Delivery —…" at bounding box center [115, 154] width 231 height 824
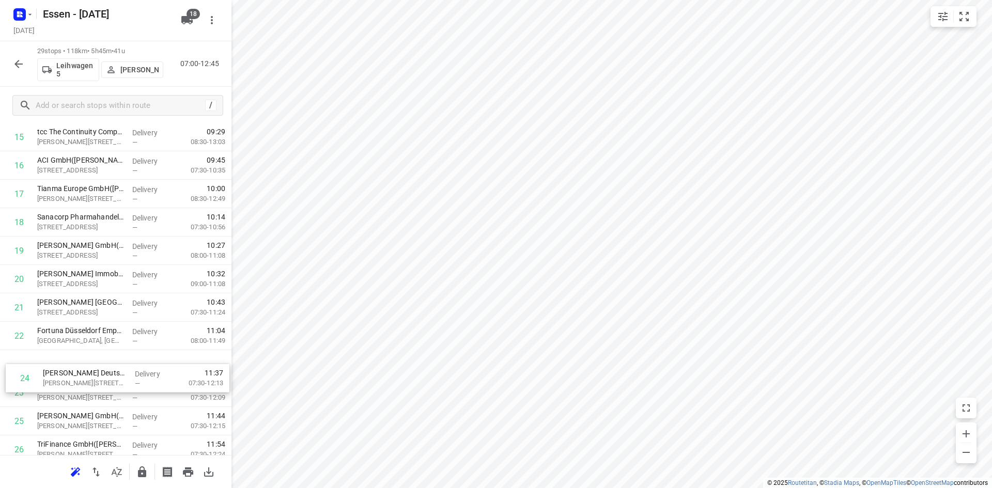
scroll to position [450, 0]
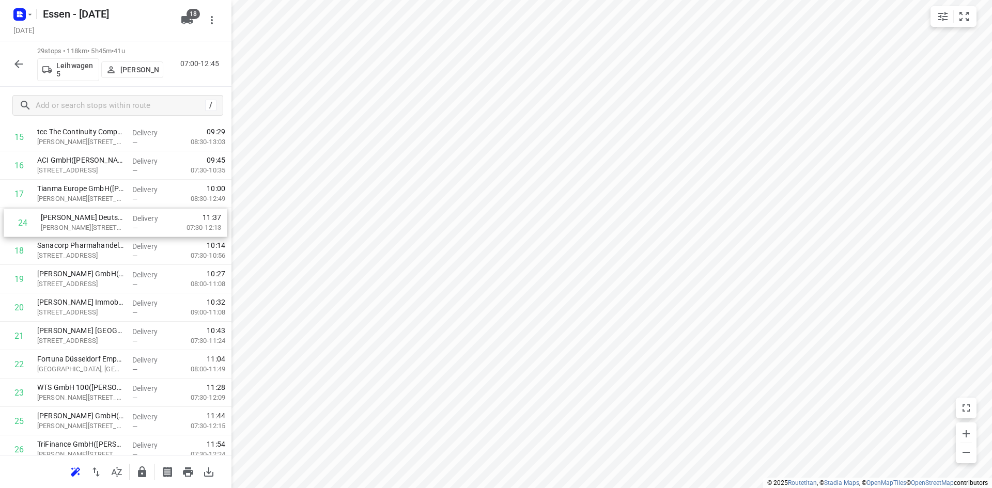
drag, startPoint x: 89, startPoint y: 411, endPoint x: 93, endPoint y: 222, distance: 189.6
click at [93, 222] on div "1 Glück Auf Immobilien GmbH (Friederike Nolda) Am Stadtbad 37, Essen Delivery —…" at bounding box center [115, 137] width 231 height 824
drag, startPoint x: 102, startPoint y: 398, endPoint x: 89, endPoint y: 251, distance: 147.7
click at [89, 251] on div "1 Glück Auf Immobilien GmbH (Friederike Nolda) Am Stadtbad 37, Essen Delivery —…" at bounding box center [115, 136] width 231 height 824
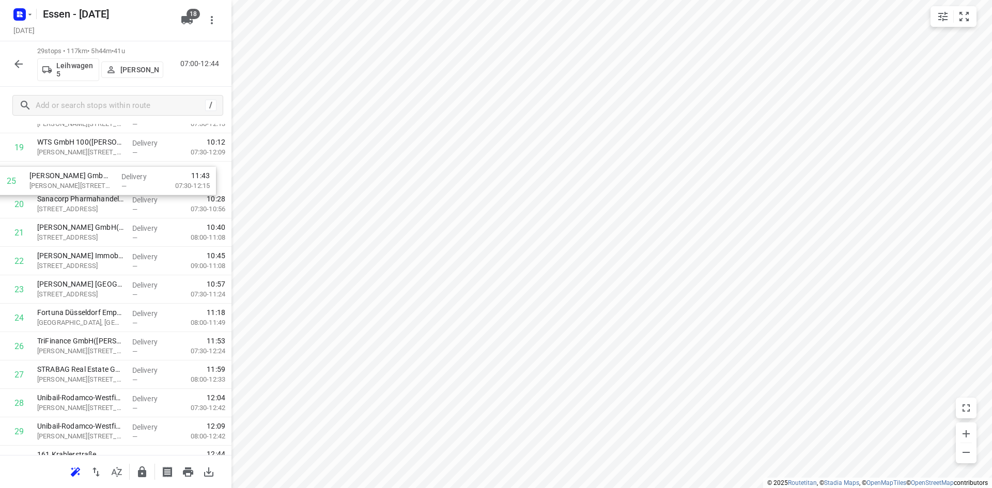
scroll to position [527, 0]
drag, startPoint x: 68, startPoint y: 304, endPoint x: 69, endPoint y: 209, distance: 95.0
click at [69, 209] on div "1 Glück Auf Immobilien GmbH (Friederike Nolda) Am Stadtbad 37, Essen Delivery —…" at bounding box center [115, 64] width 231 height 824
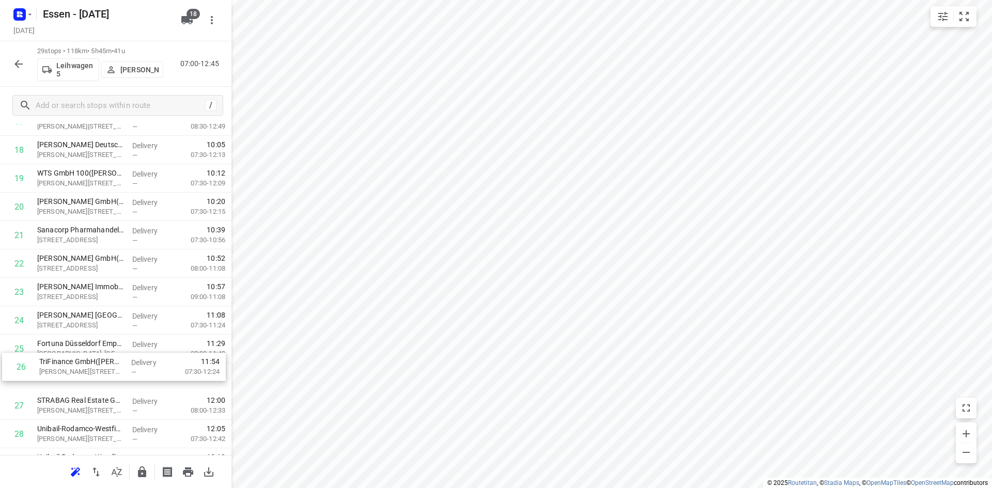
scroll to position [523, 0]
drag, startPoint x: 83, startPoint y: 381, endPoint x: 81, endPoint y: 234, distance: 146.2
click at [81, 234] on div "1 Glück Auf Immobilien GmbH (Friederike Nolda) Am Stadtbad 37, Essen Delivery —…" at bounding box center [115, 64] width 231 height 824
drag, startPoint x: 77, startPoint y: 408, endPoint x: 68, endPoint y: 263, distance: 145.9
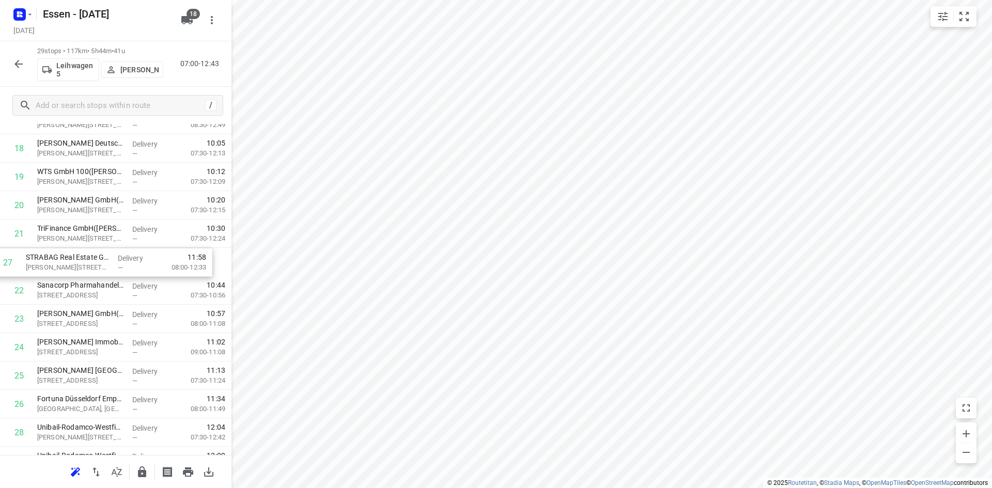
click at [68, 263] on div "1 Glück Auf Immobilien GmbH (Friederike Nolda) Am Stadtbad 37, Essen Delivery —…" at bounding box center [115, 63] width 231 height 824
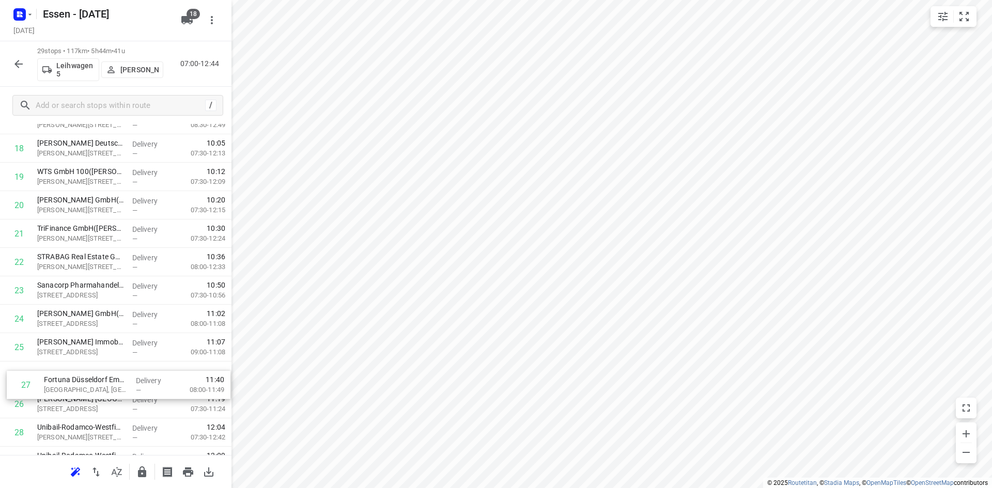
scroll to position [529, 0]
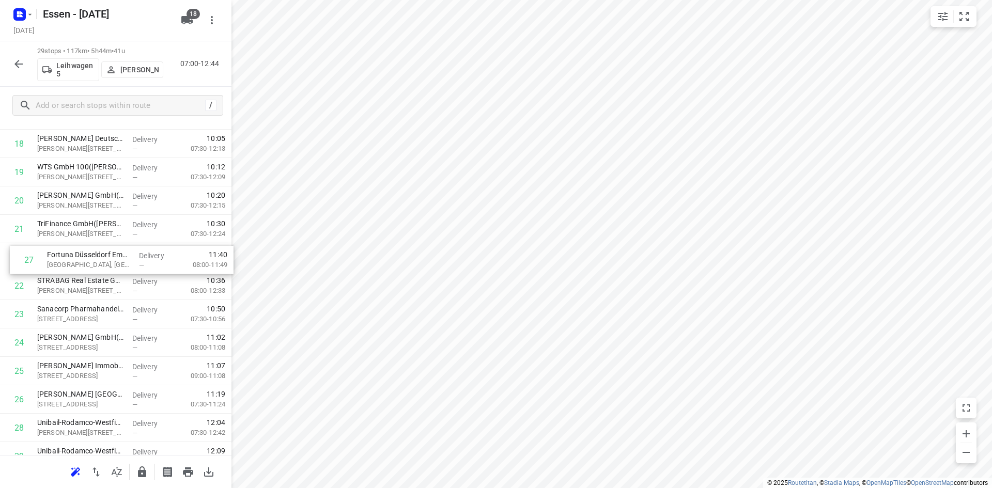
drag, startPoint x: 89, startPoint y: 404, endPoint x: 101, endPoint y: 257, distance: 147.6
click at [101, 257] on div "1 Glück Auf Immobilien GmbH (Friederike Nolda) Am Stadtbad 37, Essen Delivery —…" at bounding box center [115, 59] width 231 height 824
drag, startPoint x: 95, startPoint y: 288, endPoint x: 91, endPoint y: 261, distance: 27.1
click at [91, 261] on div "1 Glück Auf Immobilien GmbH (Friederike Nolda) Am Stadtbad 37, Essen Delivery —…" at bounding box center [115, 59] width 231 height 824
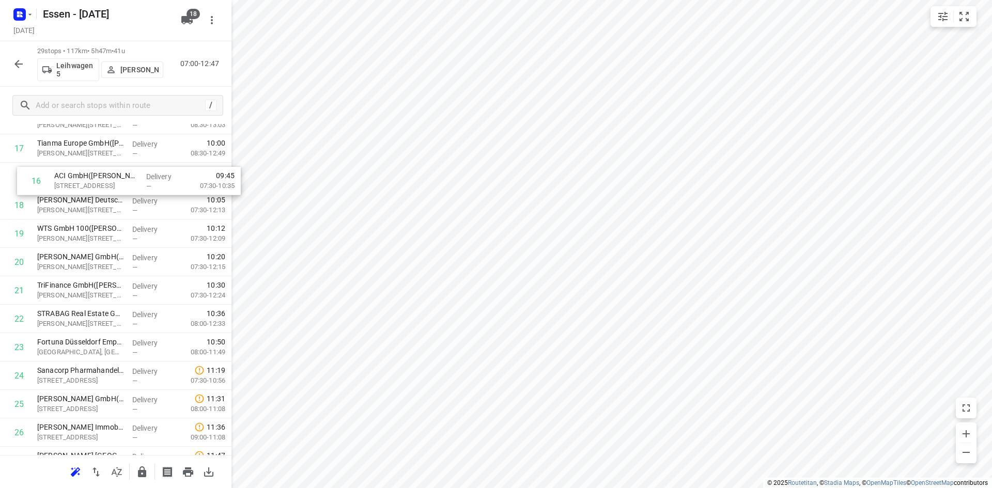
scroll to position [466, 0]
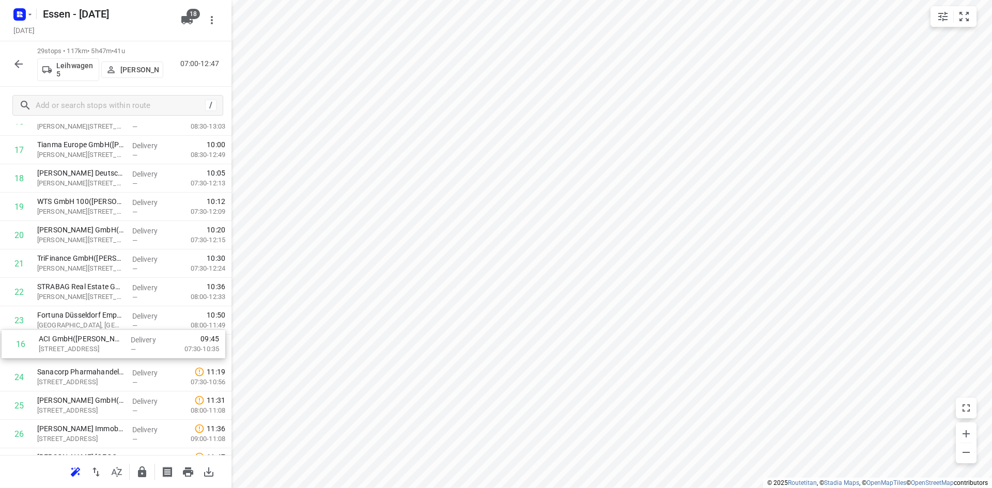
drag, startPoint x: 85, startPoint y: 155, endPoint x: 83, endPoint y: 356, distance: 200.9
click at [83, 356] on div "1 Glück Auf Immobilien GmbH (Friederike Nolda) Am Stadtbad 37, Essen Delivery —…" at bounding box center [115, 122] width 231 height 824
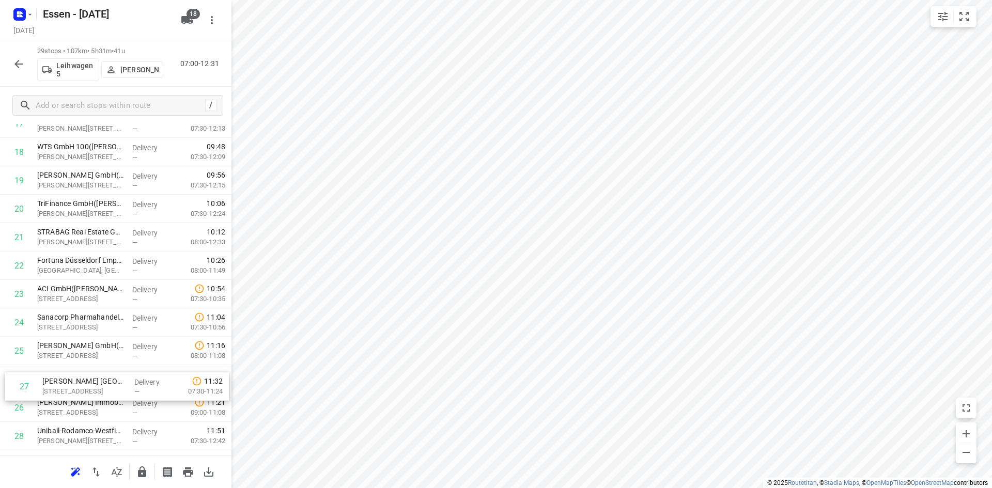
scroll to position [522, 0]
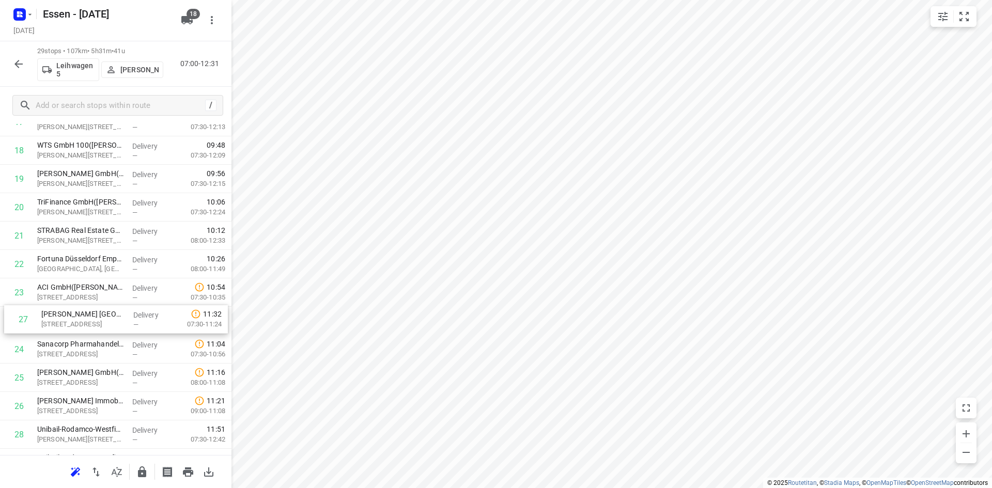
drag, startPoint x: 78, startPoint y: 419, endPoint x: 84, endPoint y: 323, distance: 96.8
click at [84, 323] on div "1 Glück Auf Immobilien GmbH (Friederike Nolda) Am Stadtbad 37, Essen Delivery —…" at bounding box center [115, 65] width 231 height 824
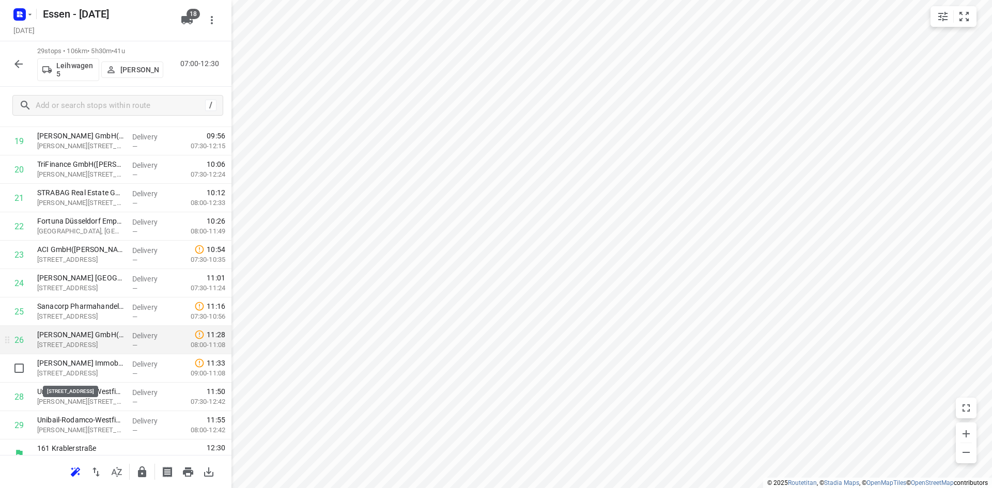
scroll to position [573, 0]
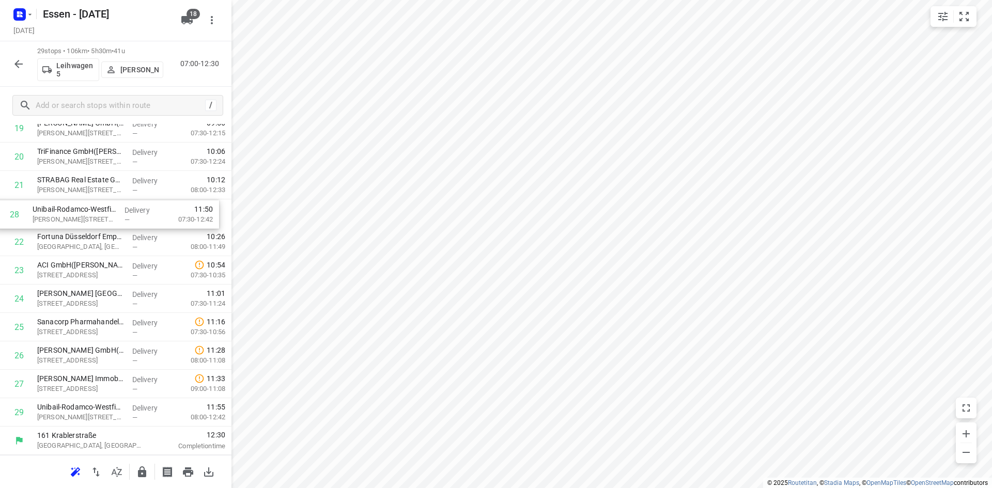
drag, startPoint x: 87, startPoint y: 393, endPoint x: 82, endPoint y: 220, distance: 173.1
click at [82, 220] on div "1 Glück Auf Immobilien GmbH (Friederike Nolda) Am Stadtbad 37, Essen Delivery —…" at bounding box center [115, 15] width 231 height 824
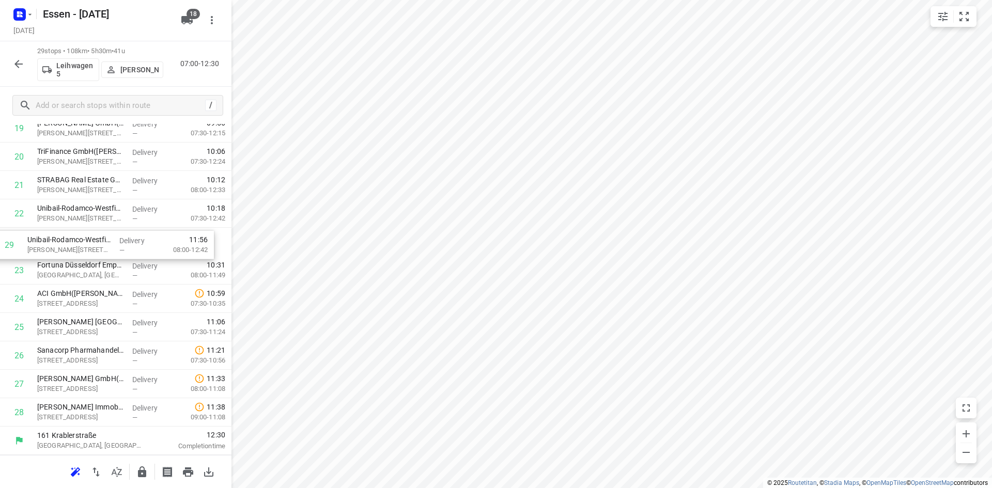
drag, startPoint x: 91, startPoint y: 417, endPoint x: 82, endPoint y: 247, distance: 170.7
click at [82, 247] on div "1 Glück Auf Immobilien GmbH (Friederike Nolda) Am Stadtbad 37, Essen Delivery —…" at bounding box center [115, 15] width 231 height 824
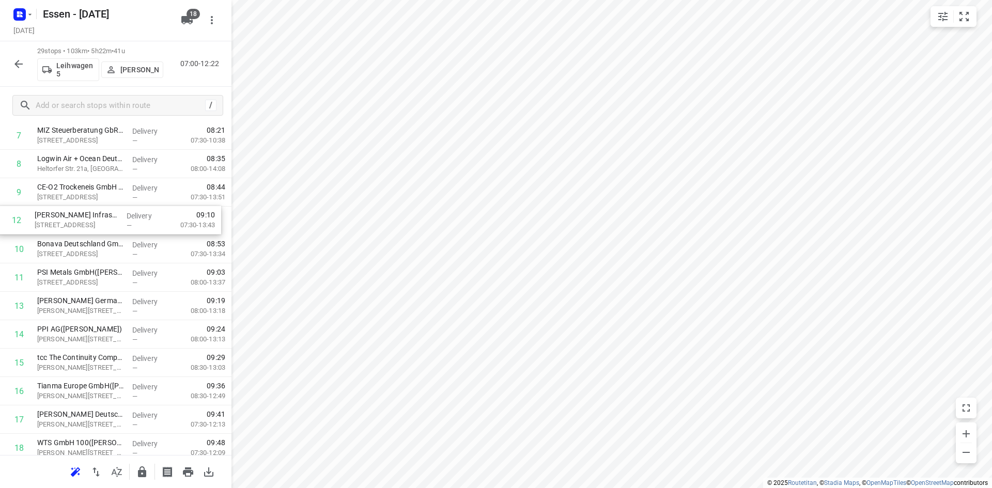
scroll to position [225, 0]
click at [100, 224] on div "1 Glück Auf Immobilien GmbH (Friederike Nolda) Am Stadtbad 37, Essen Delivery —…" at bounding box center [115, 363] width 231 height 824
drag, startPoint x: 82, startPoint y: 280, endPoint x: 76, endPoint y: 248, distance: 32.5
click at [76, 248] on div "1 Glück Auf Immobilien GmbH (Friederike Nolda) Am Stadtbad 37, Essen Delivery —…" at bounding box center [115, 363] width 231 height 824
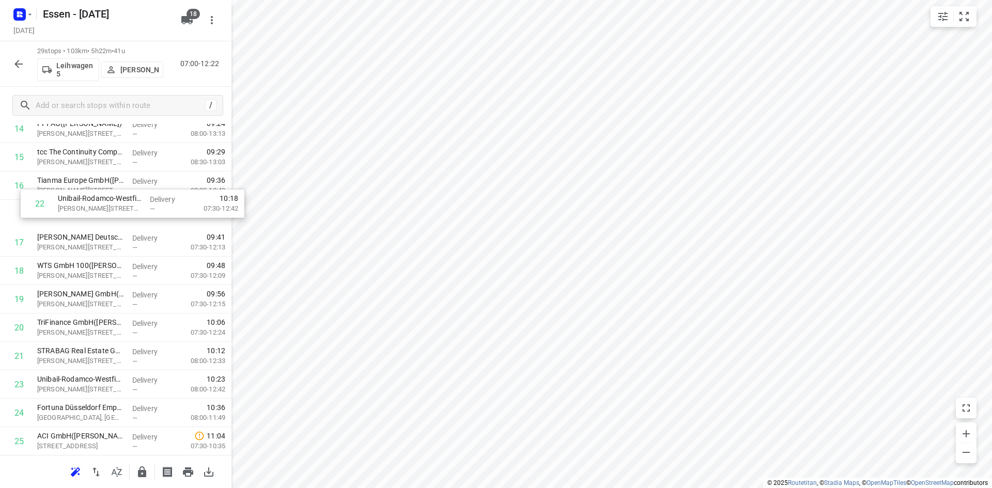
scroll to position [429, 0]
drag, startPoint x: 65, startPoint y: 358, endPoint x: 67, endPoint y: 226, distance: 132.7
click at [67, 226] on div "1 Glück Auf Immobilien GmbH (Friederike Nolda) Am Stadtbad 37, Essen Delivery —…" at bounding box center [115, 159] width 231 height 824
drag, startPoint x: 70, startPoint y: 388, endPoint x: 83, endPoint y: 241, distance: 148.3
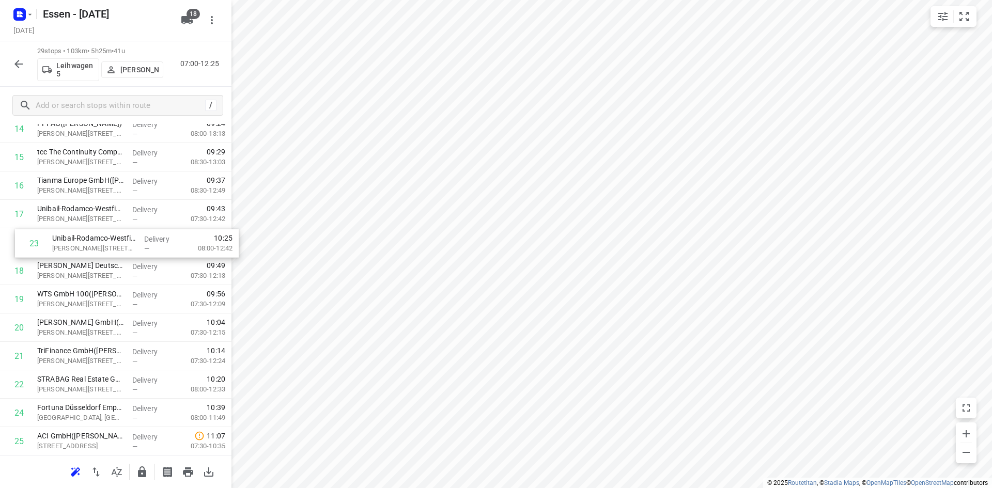
click at [83, 241] on div "1 Glück Auf Immobilien GmbH (Friederike Nolda) Am Stadtbad 37, Essen Delivery —…" at bounding box center [115, 157] width 231 height 824
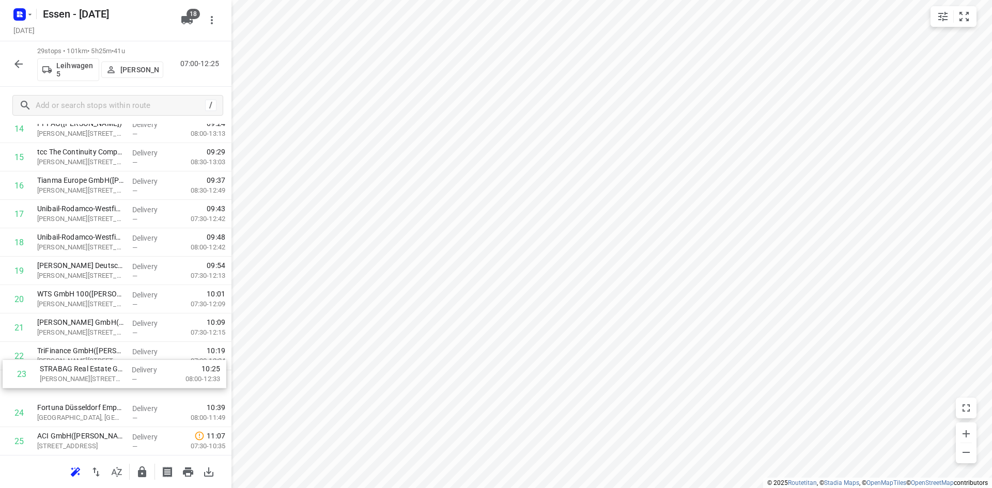
scroll to position [434, 0]
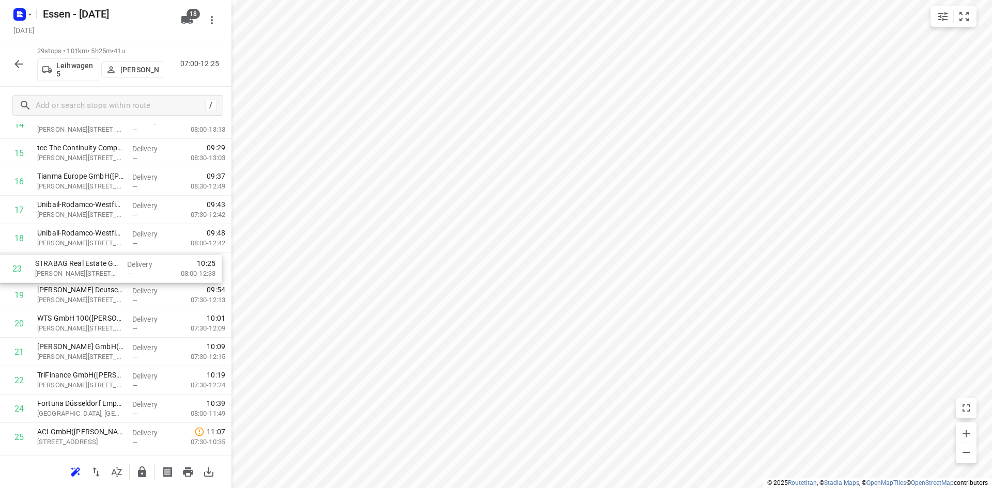
drag, startPoint x: 71, startPoint y: 385, endPoint x: 70, endPoint y: 264, distance: 120.8
click at [70, 264] on div "1 Glück Auf Immobilien GmbH (Friederike Nolda) Am Stadtbad 37, Essen Delivery —…" at bounding box center [115, 153] width 231 height 824
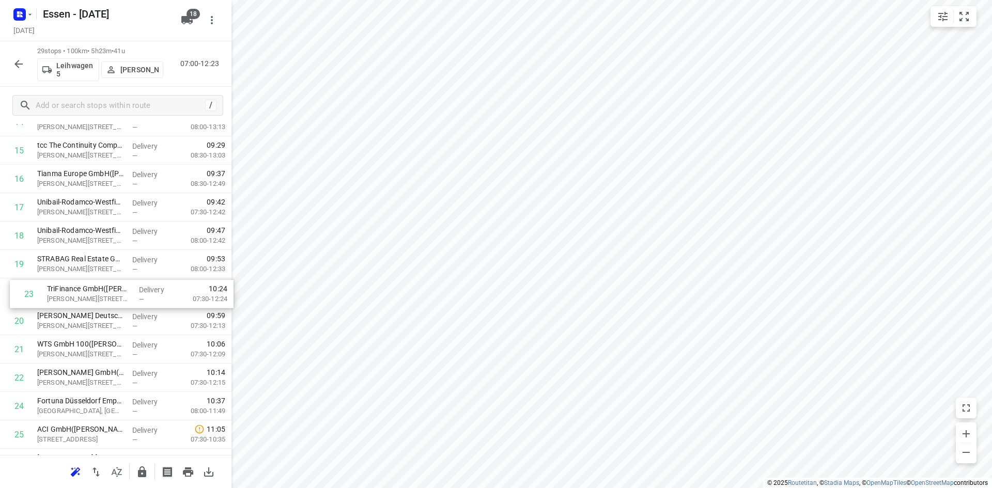
drag, startPoint x: 75, startPoint y: 386, endPoint x: 82, endPoint y: 297, distance: 89.1
click at [82, 297] on div "1 Glück Auf Immobilien GmbH (Friederike Nolda) Am Stadtbad 37, Essen Delivery —…" at bounding box center [115, 151] width 231 height 824
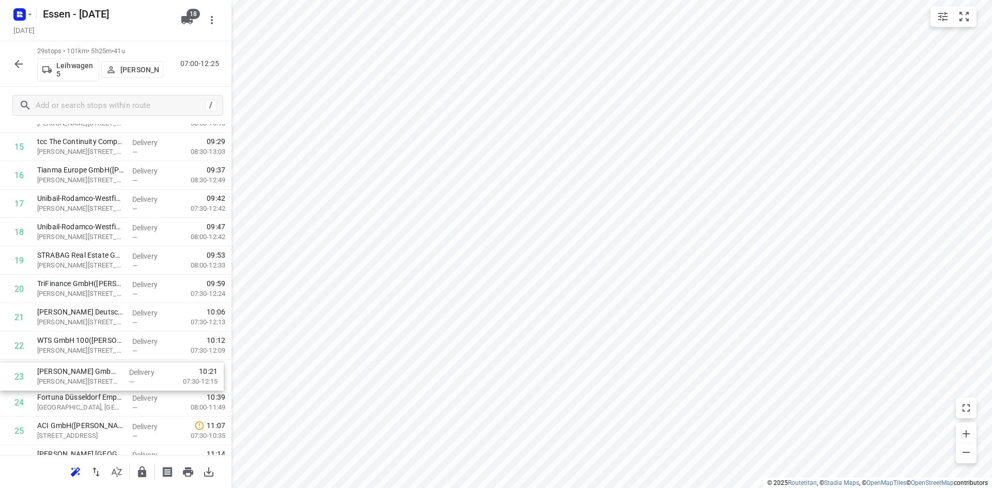
scroll to position [444, 0]
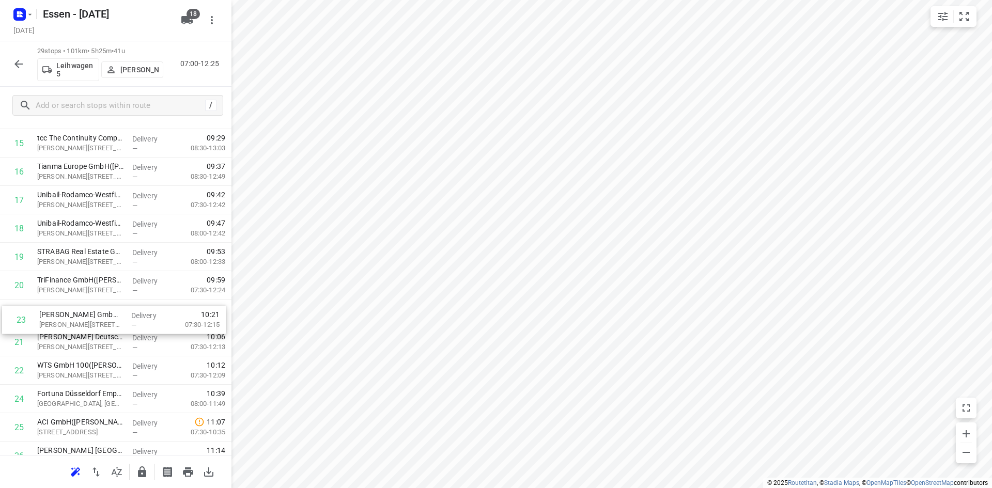
drag, startPoint x: 85, startPoint y: 382, endPoint x: 88, endPoint y: 320, distance: 61.5
click at [88, 320] on div "1 Glück Auf Immobilien GmbH (Friederike Nolda) Am Stadtbad 37, Essen Delivery —…" at bounding box center [115, 143] width 231 height 824
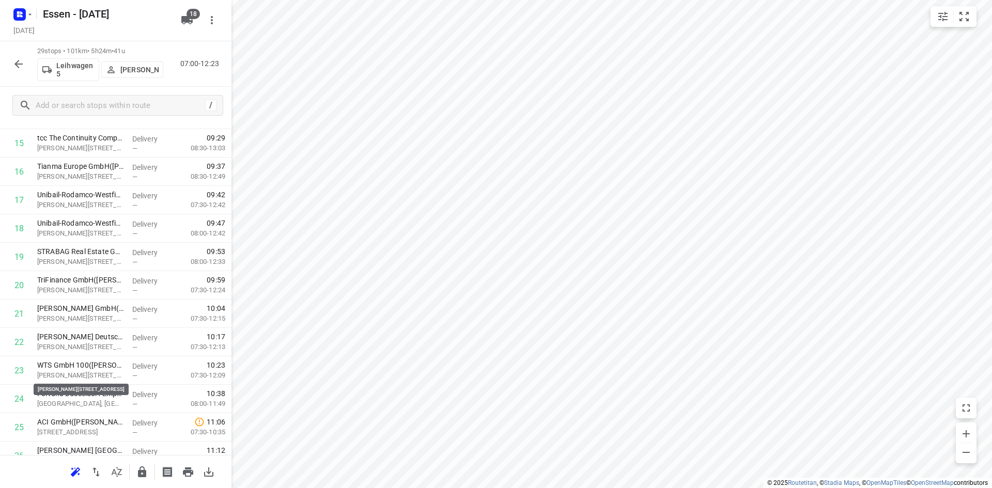
scroll to position [496, 0]
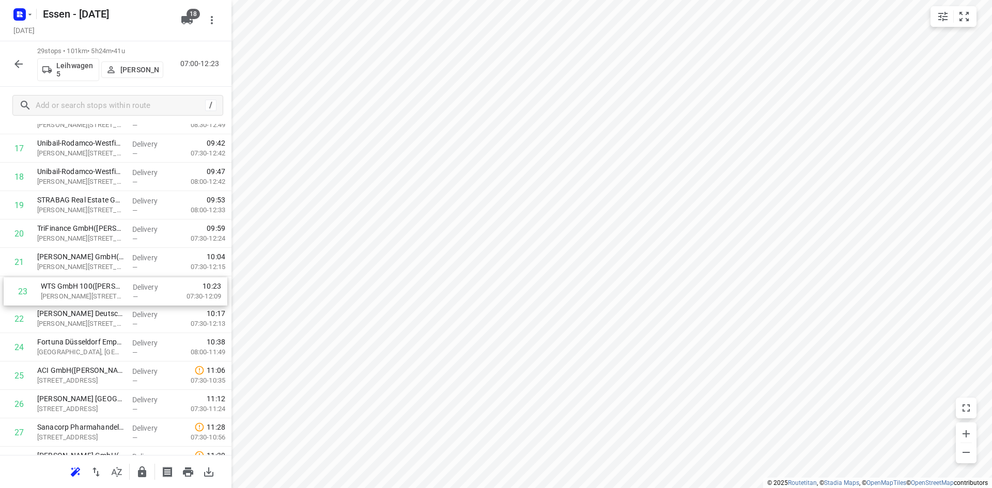
drag, startPoint x: 87, startPoint y: 326, endPoint x: 92, endPoint y: 294, distance: 32.9
click at [92, 294] on div "1 Glück Auf Immobilien GmbH (Friederike Nolda) Am Stadtbad 37, Essen Delivery —…" at bounding box center [115, 92] width 231 height 824
drag, startPoint x: 69, startPoint y: 350, endPoint x: 68, endPoint y: 320, distance: 29.5
click at [68, 320] on div "1 Glück Auf Immobilien GmbH (Friederike Nolda) Am Stadtbad 37, Essen Delivery —…" at bounding box center [115, 92] width 231 height 824
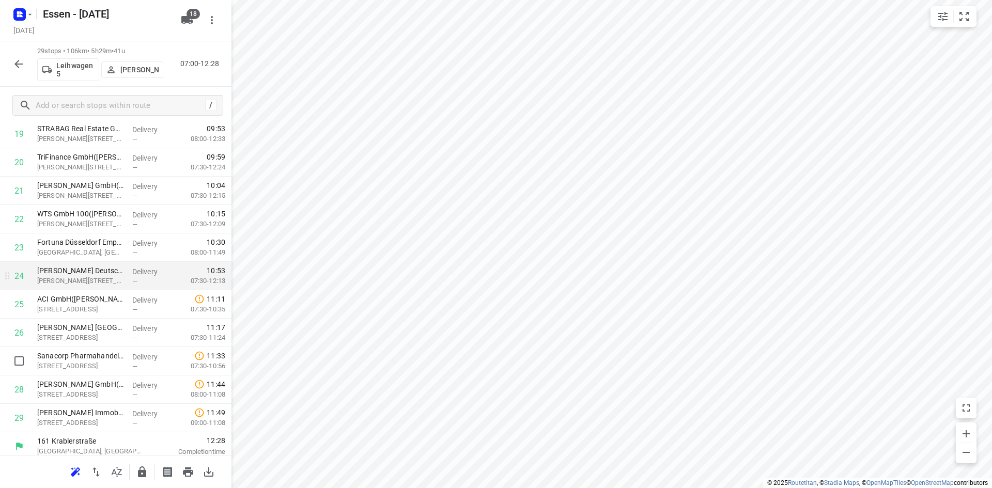
scroll to position [573, 0]
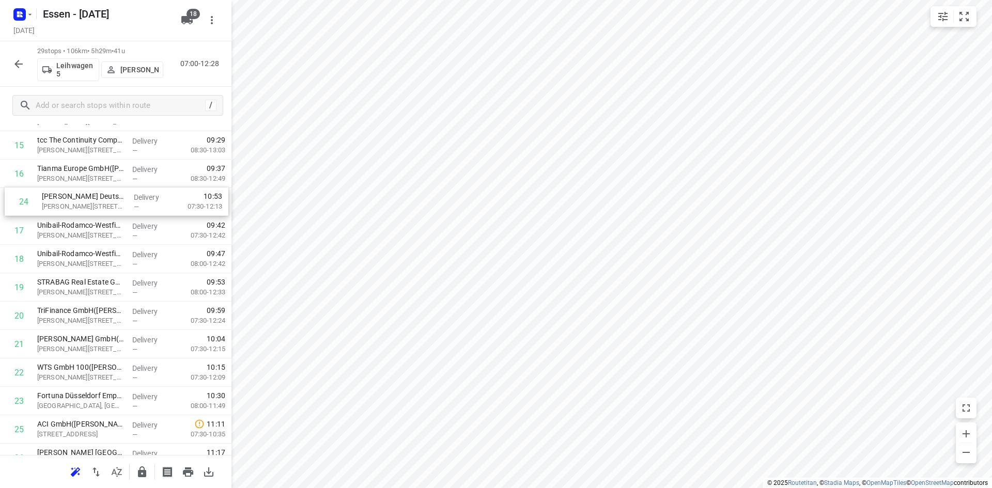
drag, startPoint x: 79, startPoint y: 277, endPoint x: 84, endPoint y: 206, distance: 71.4
click at [84, 206] on div "1 Glück Auf Immobilien GmbH (Friederike Nolda) Am Stadtbad 37, Essen Delivery —…" at bounding box center [115, 146] width 231 height 824
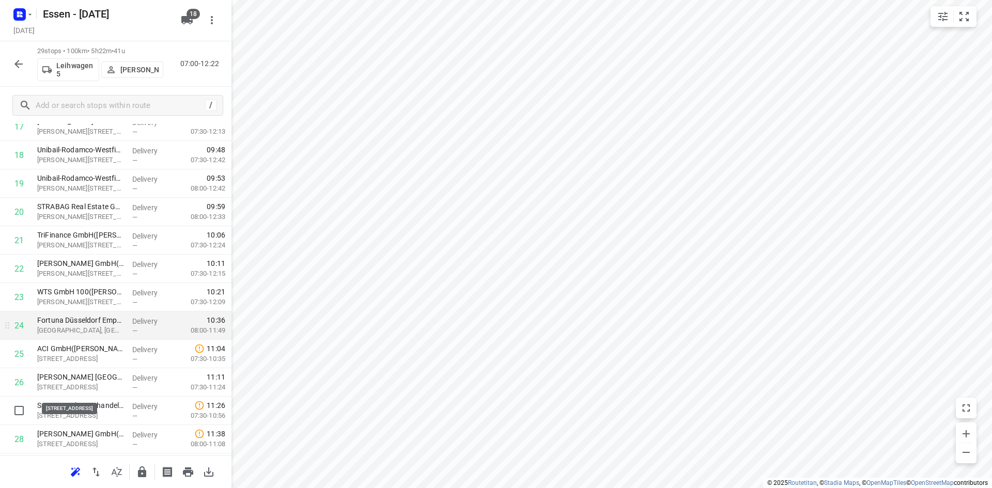
scroll to position [543, 0]
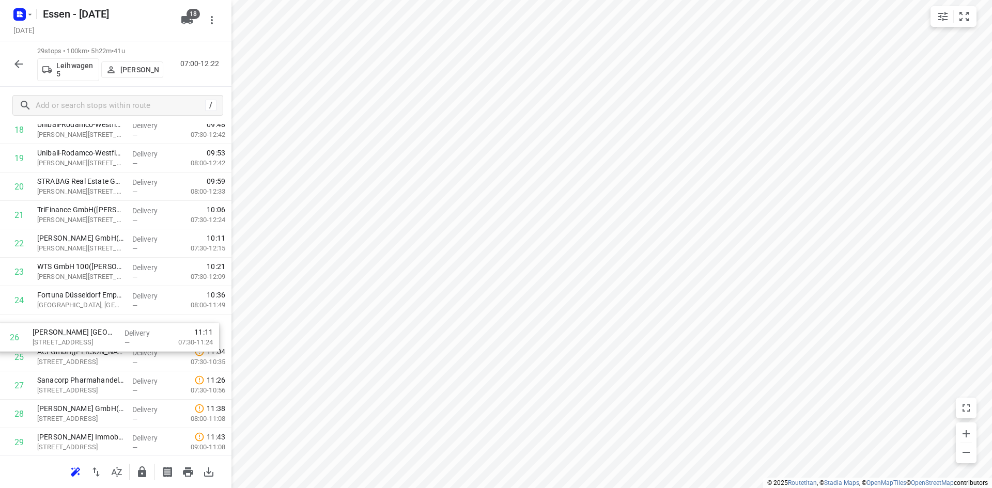
drag, startPoint x: 90, startPoint y: 355, endPoint x: 85, endPoint y: 332, distance: 23.9
click at [85, 332] on div "1 Glück Auf Immobilien GmbH (Friederike Nolda) Am Stadtbad 37, Essen Delivery —…" at bounding box center [115, 45] width 231 height 824
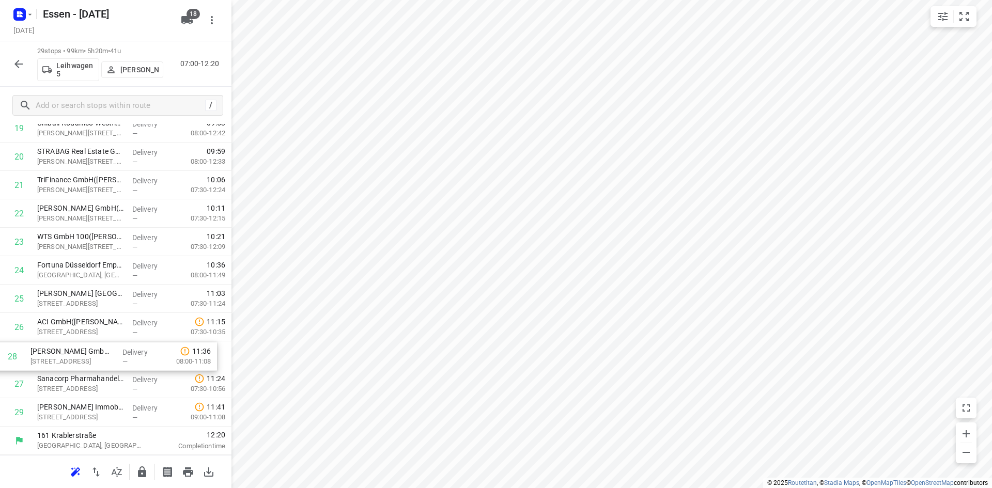
drag, startPoint x: 104, startPoint y: 392, endPoint x: 99, endPoint y: 361, distance: 32.0
click at [99, 361] on div "1 Glück Auf Immobilien GmbH (Friederike Nolda) Am Stadtbad 37, Essen Delivery —…" at bounding box center [115, 15] width 231 height 824
drag, startPoint x: 81, startPoint y: 411, endPoint x: 80, endPoint y: 380, distance: 31.5
click at [80, 380] on div "1 Glück Auf Immobilien GmbH (Friederike Nolda) Am Stadtbad 37, Essen Delivery —…" at bounding box center [115, 15] width 231 height 824
click at [22, 67] on icon "button" at bounding box center [18, 64] width 12 height 12
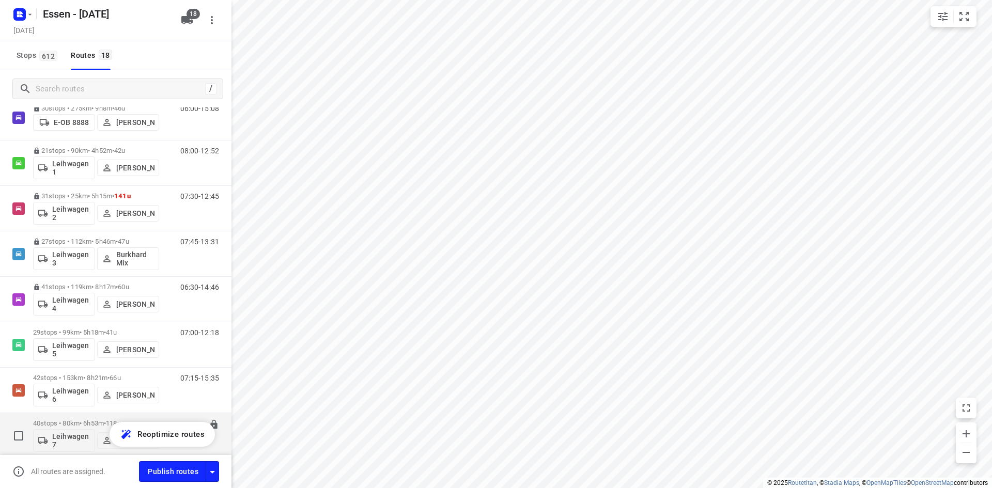
scroll to position [465, 0]
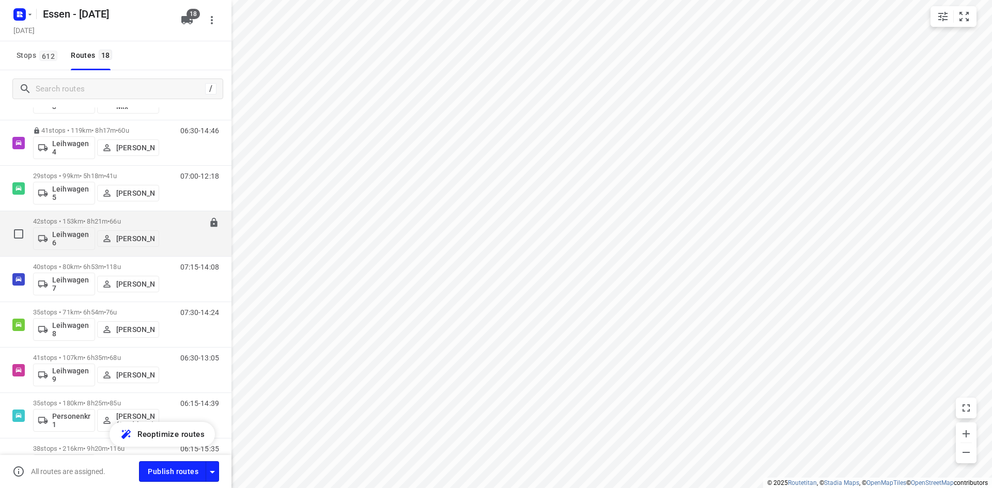
click at [175, 241] on div "07:15-15:35" at bounding box center [193, 236] width 52 height 38
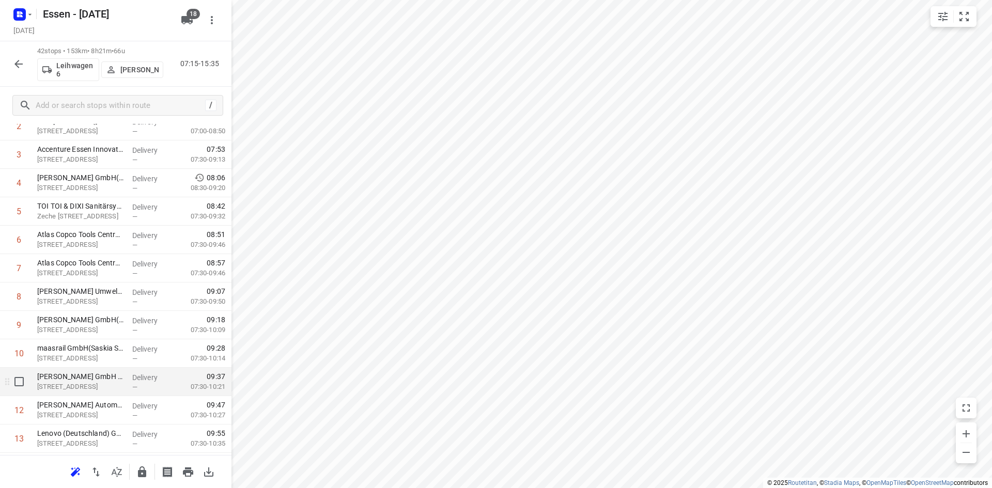
scroll to position [103, 0]
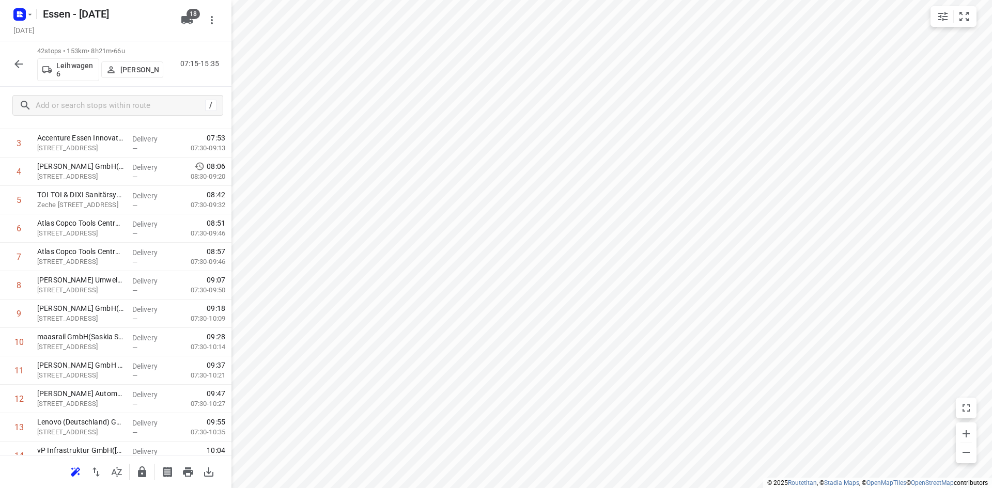
click at [12, 67] on icon "button" at bounding box center [18, 64] width 12 height 12
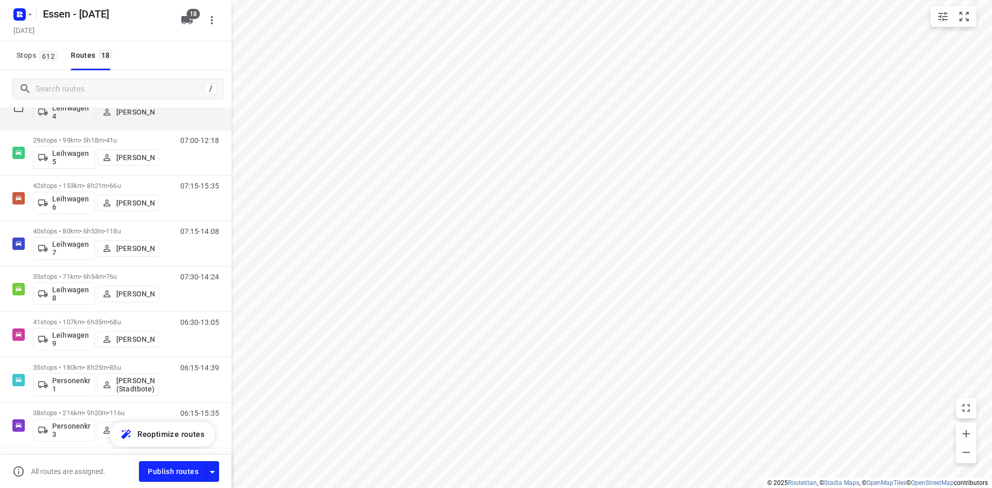
scroll to position [483, 0]
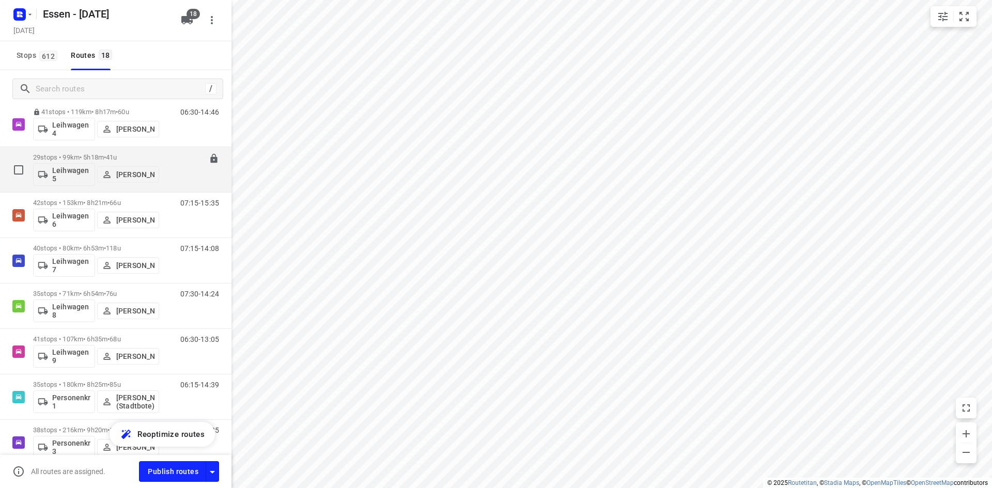
click at [167, 168] on div "07:00-12:18" at bounding box center [193, 172] width 52 height 38
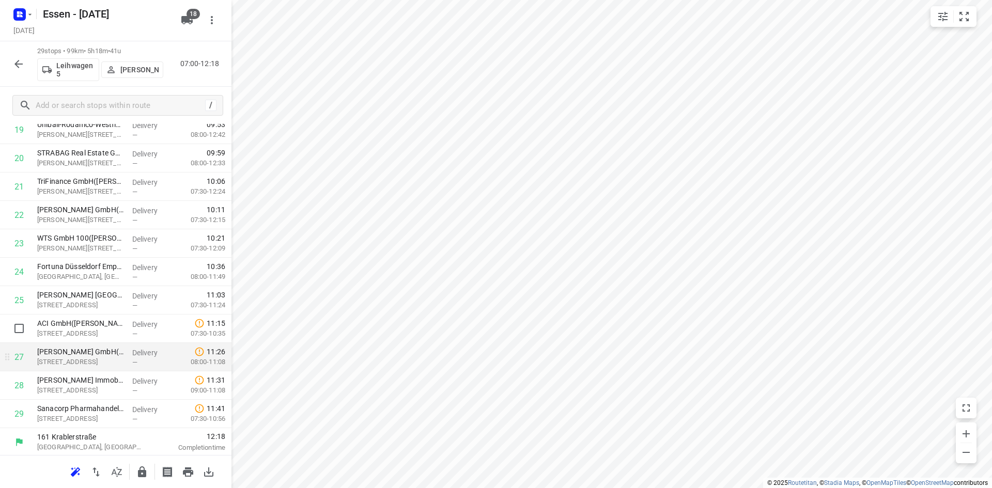
scroll to position [573, 0]
click at [139, 477] on icon "button" at bounding box center [142, 471] width 8 height 11
click at [18, 61] on icon "button" at bounding box center [18, 64] width 8 height 8
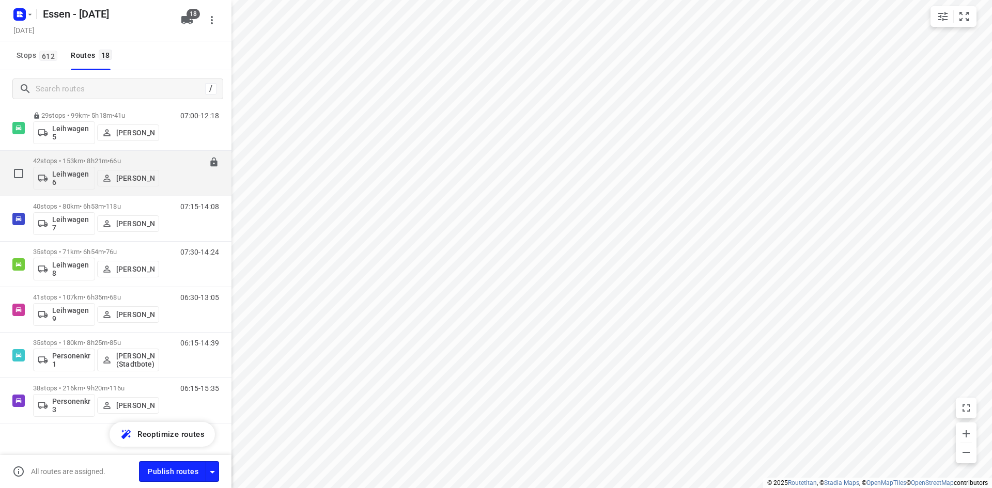
scroll to position [535, 0]
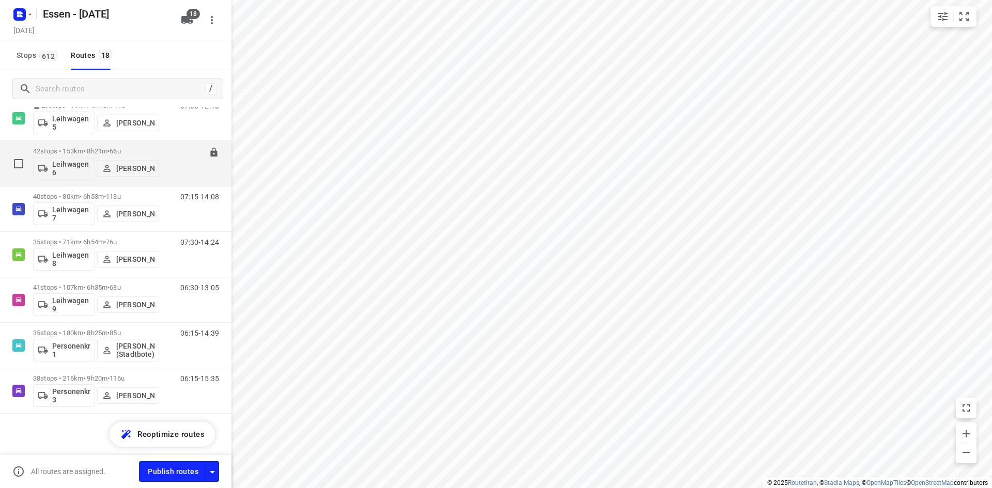
click at [169, 182] on div "07:15-15:35" at bounding box center [193, 166] width 52 height 38
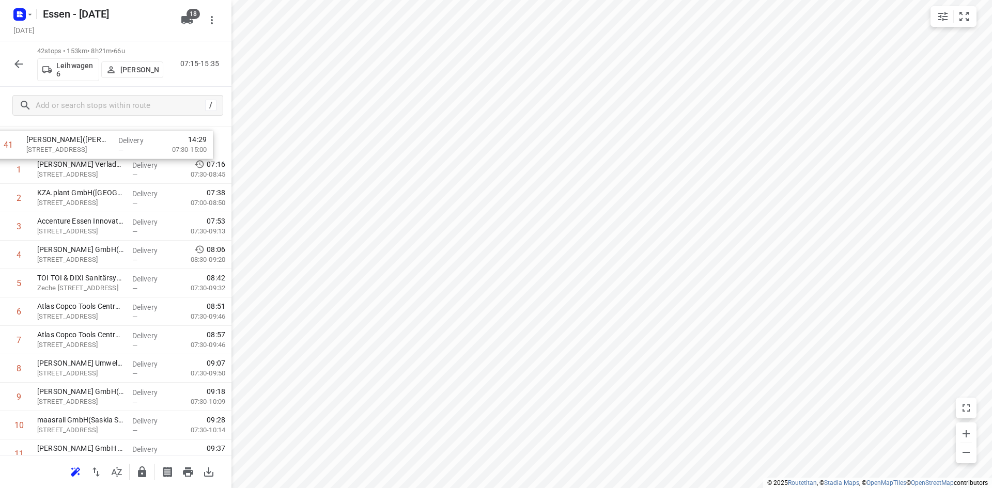
scroll to position [0, 0]
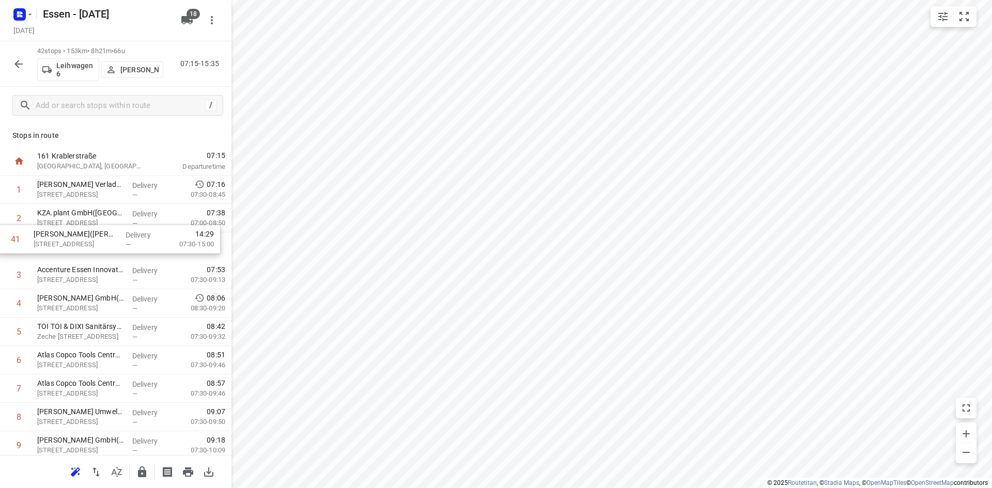
drag, startPoint x: 96, startPoint y: 390, endPoint x: 90, endPoint y: 238, distance: 152.5
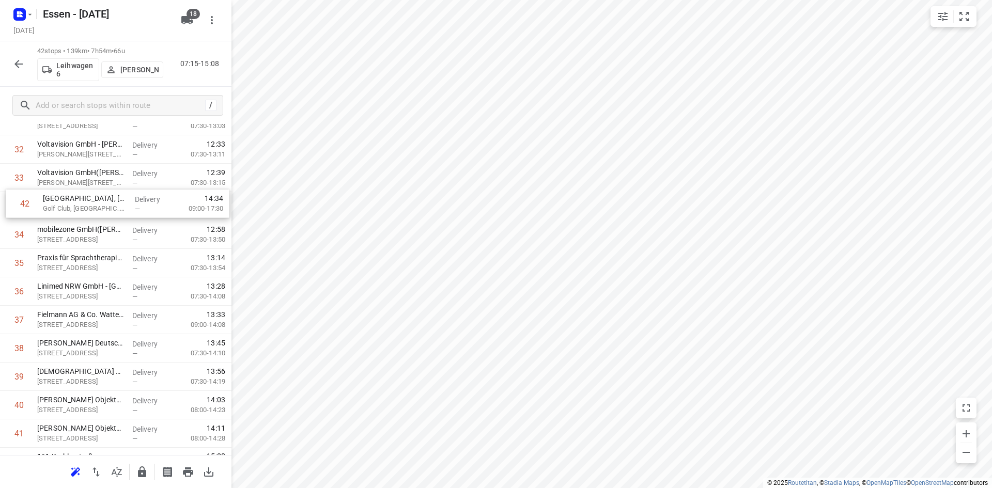
scroll to position [918, 0]
drag, startPoint x: 91, startPoint y: 411, endPoint x: 95, endPoint y: 210, distance: 201.4
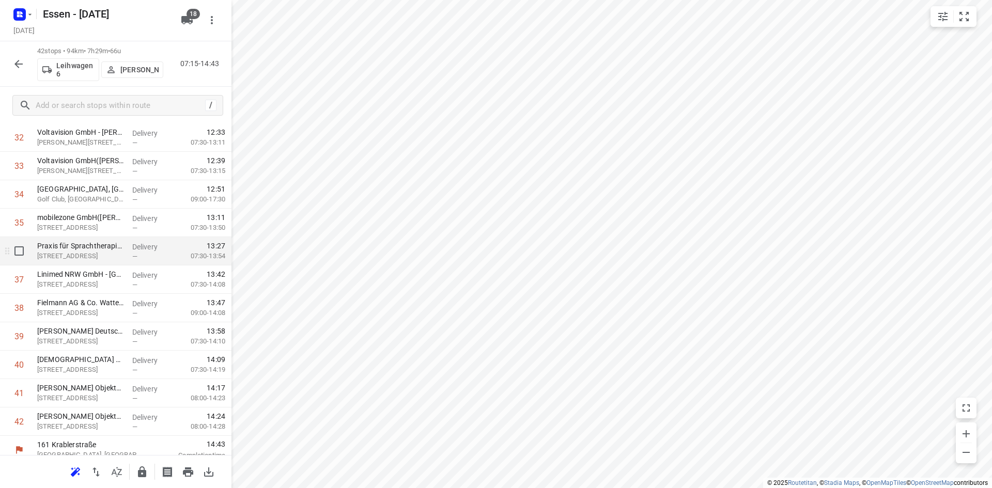
scroll to position [942, 0]
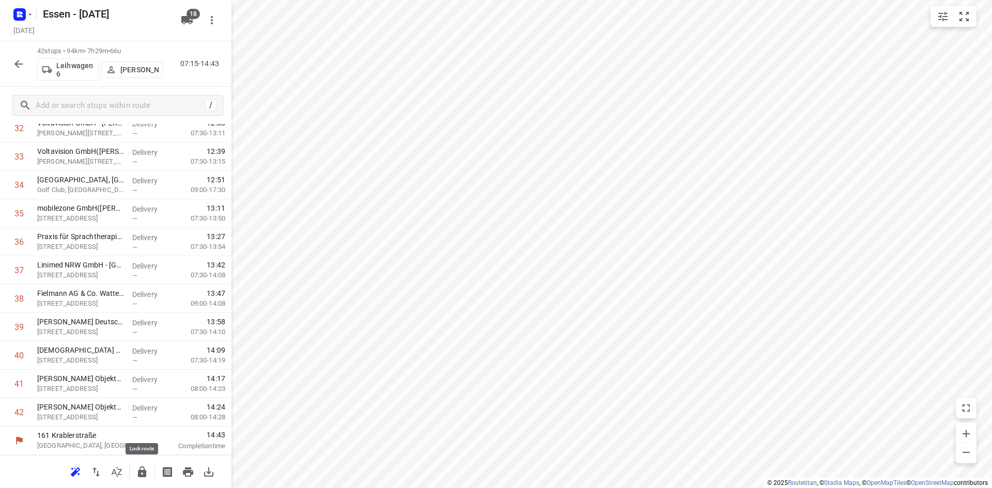
click at [139, 477] on icon "button" at bounding box center [142, 472] width 12 height 12
click at [18, 64] on icon "button" at bounding box center [18, 64] width 8 height 8
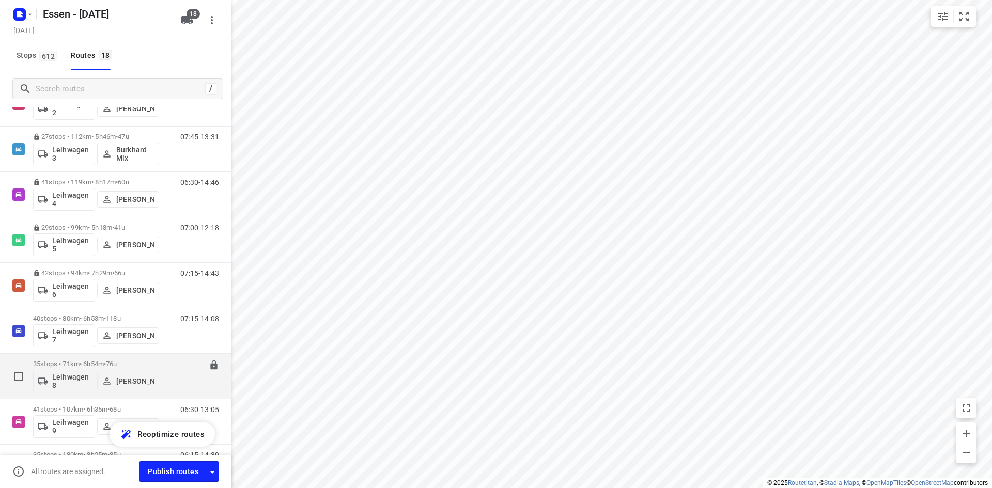
scroll to position [535, 0]
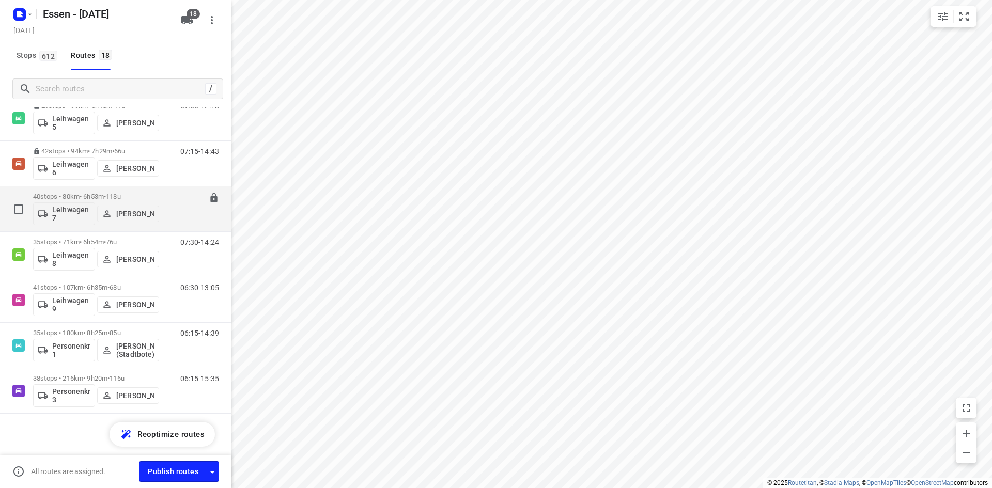
click at [129, 216] on p "Jörg Uwe Kostrzewa" at bounding box center [135, 214] width 38 height 8
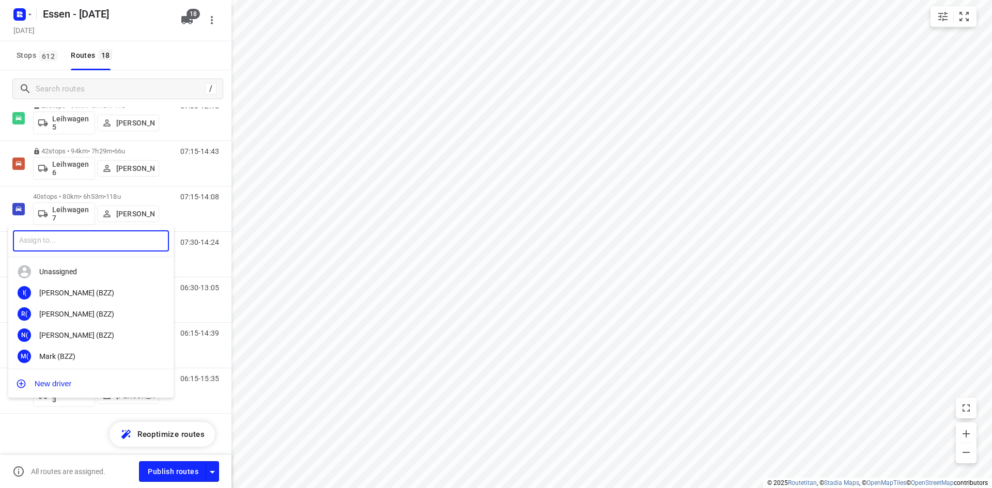
click at [127, 241] on input "text" at bounding box center [91, 240] width 156 height 21
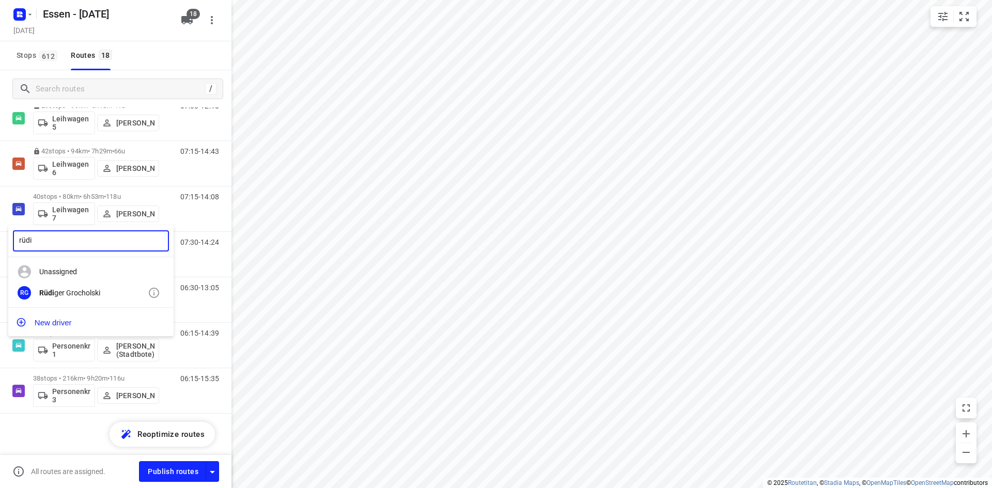
type input "rüdi"
click at [78, 290] on div "Rüdi ger Grocholski" at bounding box center [93, 293] width 108 height 8
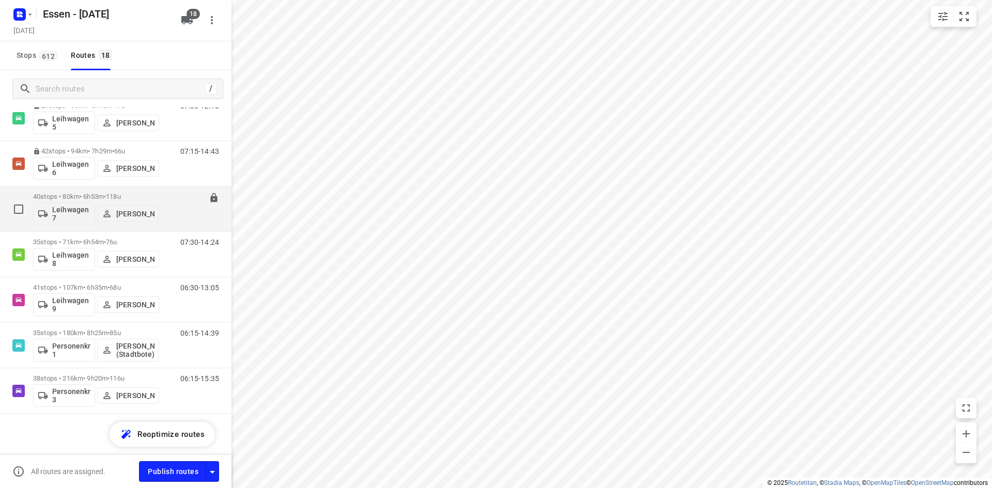
click at [179, 221] on div "07:15-14:08" at bounding box center [193, 212] width 52 height 38
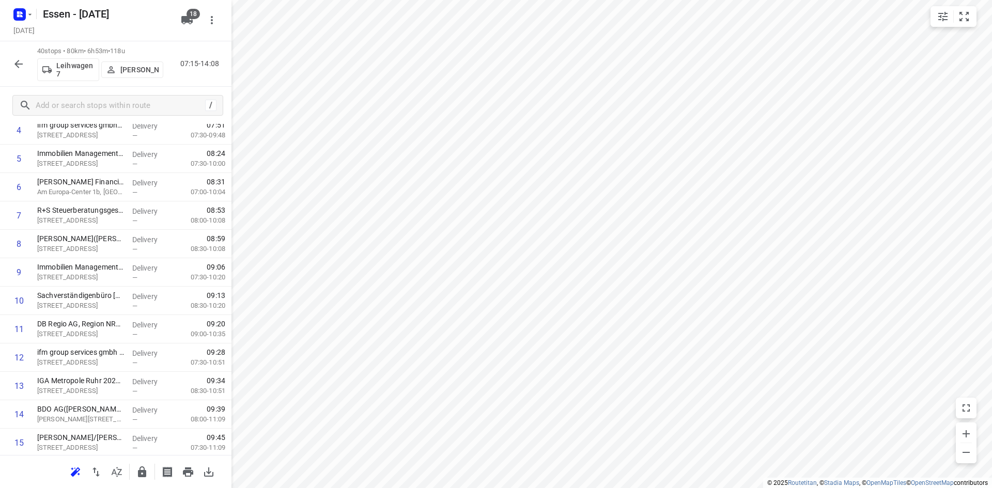
scroll to position [139, 0]
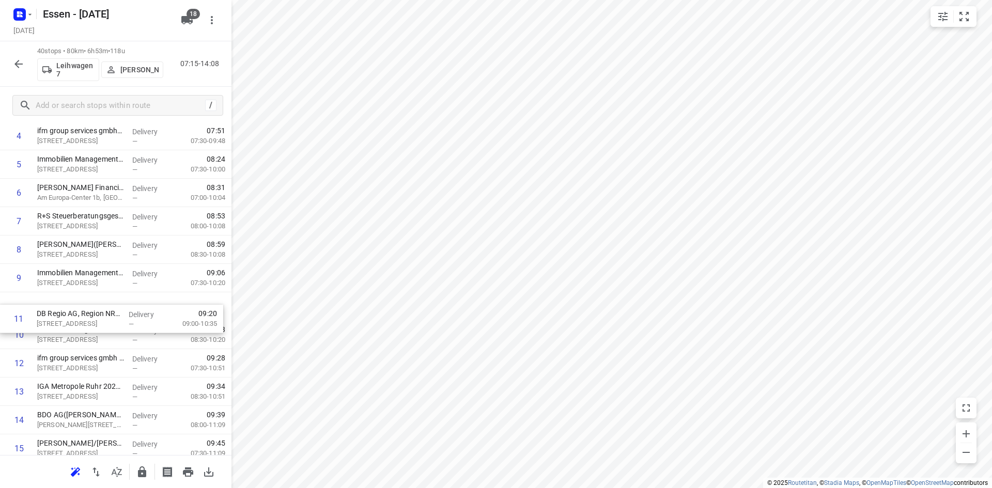
drag, startPoint x: 88, startPoint y: 337, endPoint x: 87, endPoint y: 315, distance: 22.2
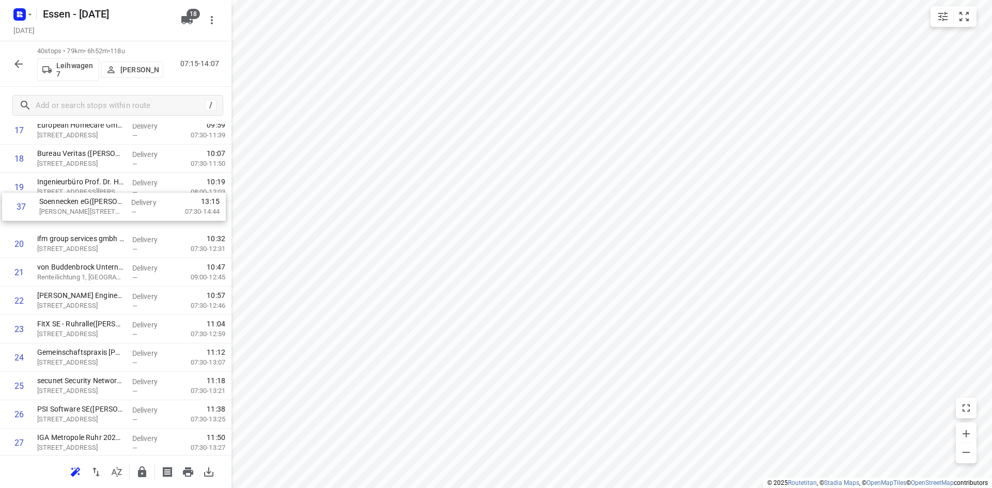
scroll to position [513, 0]
drag, startPoint x: 95, startPoint y: 335, endPoint x: 101, endPoint y: 222, distance: 113.3
click at [101, 222] on div "1 OBERMEYER(Stefanie Somplatzki) Kruppstraße 16, Essen Delivery — 07:23 07:30-0…" at bounding box center [115, 230] width 231 height 1136
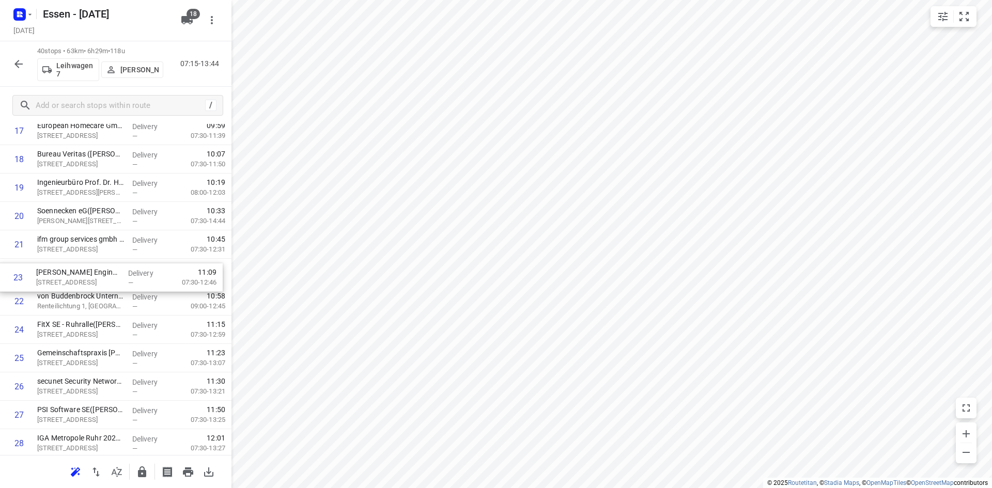
drag, startPoint x: 89, startPoint y: 308, endPoint x: 87, endPoint y: 276, distance: 32.6
click at [87, 276] on div "1 OBERMEYER(Stefanie Somplatzki) Kruppstraße 16, Essen Delivery — 07:23 07:30-0…" at bounding box center [115, 230] width 231 height 1136
drag, startPoint x: 90, startPoint y: 328, endPoint x: 91, endPoint y: 298, distance: 30.5
click at [91, 298] on div "1 OBERMEYER(Stefanie Somplatzki) Kruppstraße 16, Essen Delivery — 07:23 07:30-0…" at bounding box center [115, 230] width 231 height 1136
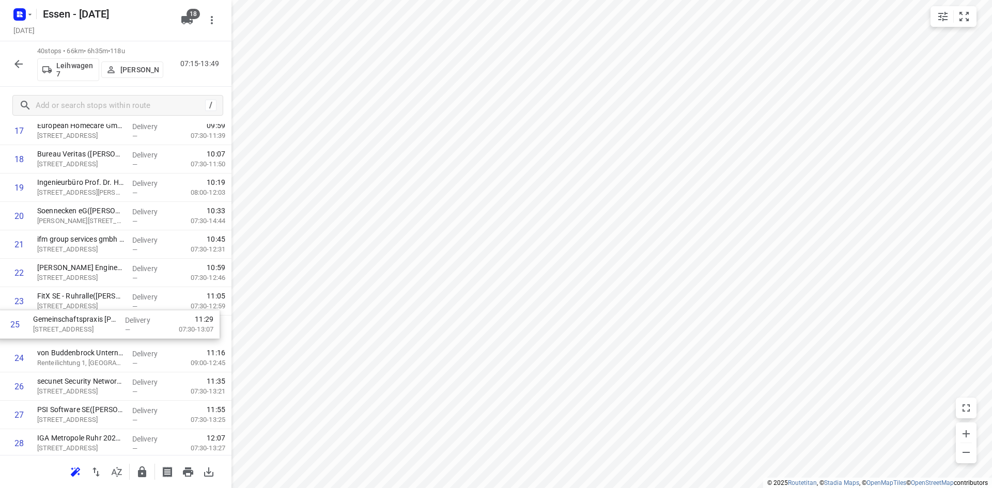
drag, startPoint x: 98, startPoint y: 359, endPoint x: 92, endPoint y: 322, distance: 37.6
click at [92, 322] on div "1 OBERMEYER(Stefanie Somplatzki) Kruppstraße 16, Essen Delivery — 07:23 07:30-0…" at bounding box center [115, 230] width 231 height 1136
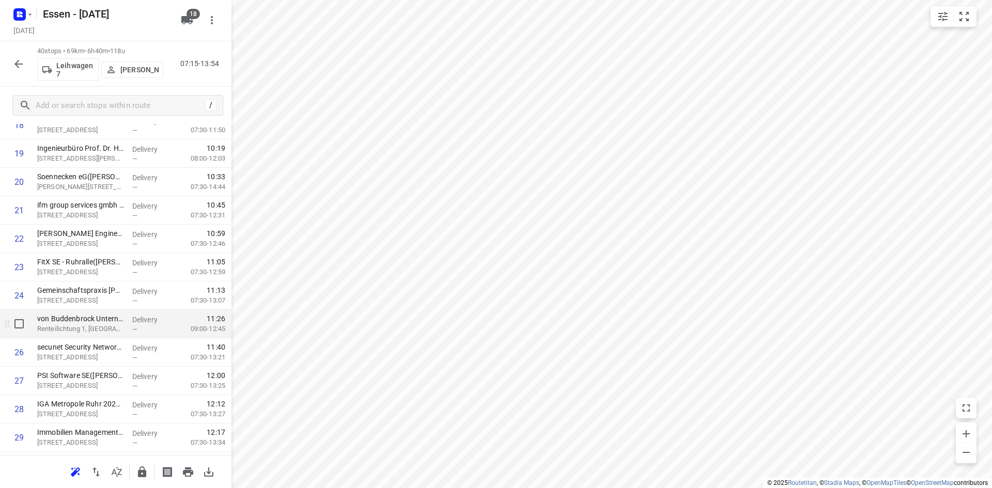
scroll to position [565, 0]
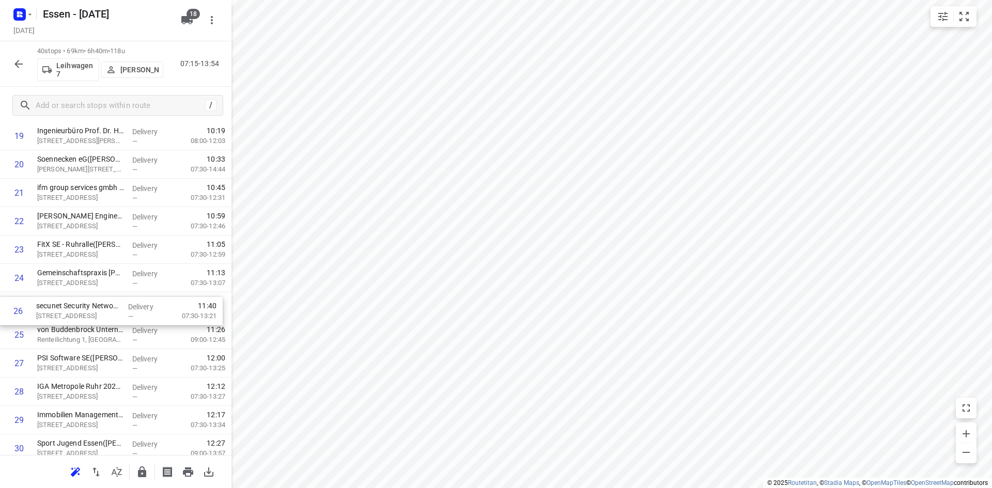
drag, startPoint x: 96, startPoint y: 341, endPoint x: 94, endPoint y: 315, distance: 26.4
click at [94, 315] on div "1 OBERMEYER(Stefanie Somplatzki) Kruppstraße 16, Essen Delivery — 07:23 07:30-0…" at bounding box center [115, 179] width 231 height 1136
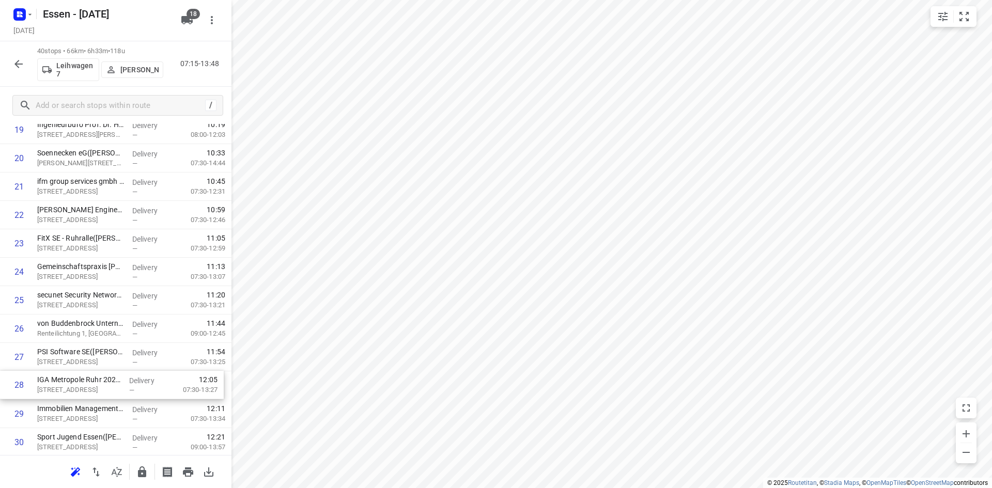
scroll to position [578, 0]
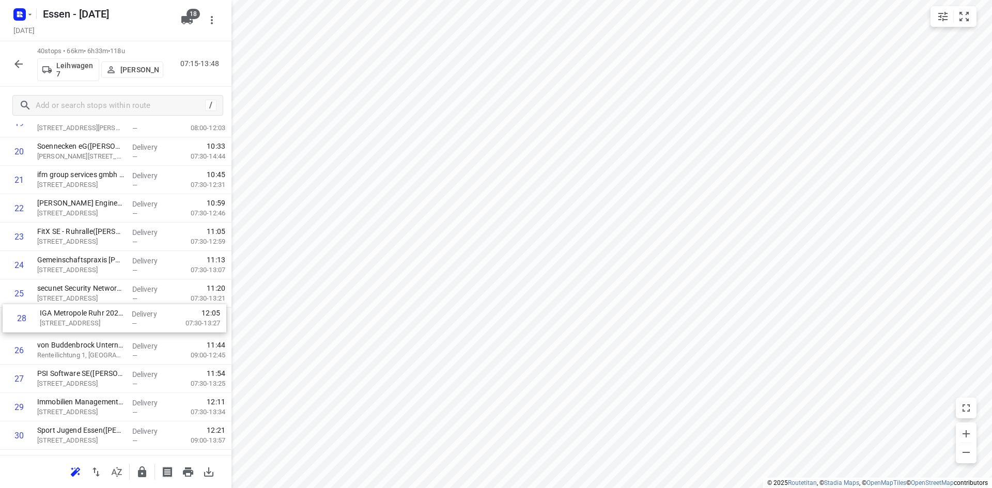
drag, startPoint x: 96, startPoint y: 396, endPoint x: 98, endPoint y: 320, distance: 76.0
click at [98, 320] on div "1 OBERMEYER(Stefanie Somplatzki) Kruppstraße 16, Essen Delivery — 07:23 07:30-0…" at bounding box center [115, 166] width 231 height 1136
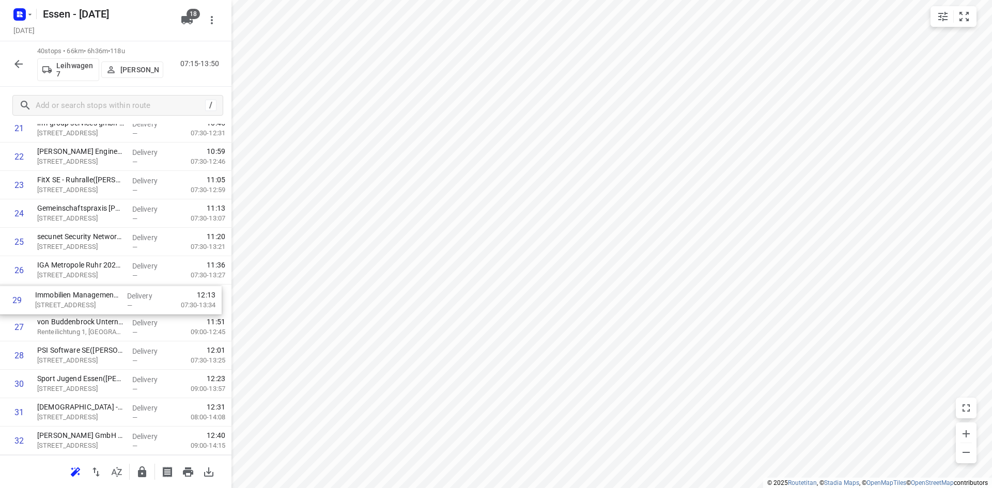
drag, startPoint x: 93, startPoint y: 353, endPoint x: 92, endPoint y: 294, distance: 58.9
click at [92, 294] on div "1 OBERMEYER(Stefanie Somplatzki) Kruppstraße 16, Essen Delivery — 07:23 07:30-0…" at bounding box center [115, 114] width 231 height 1136
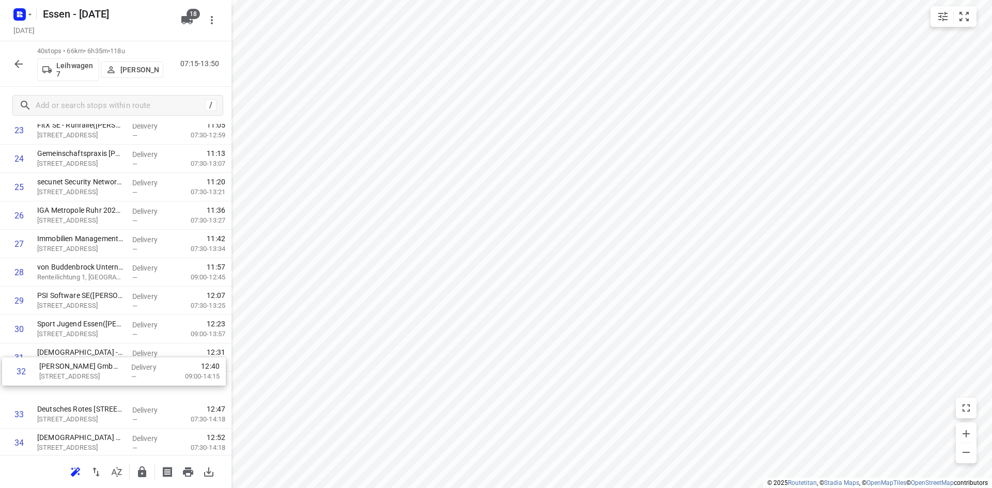
scroll to position [687, 0]
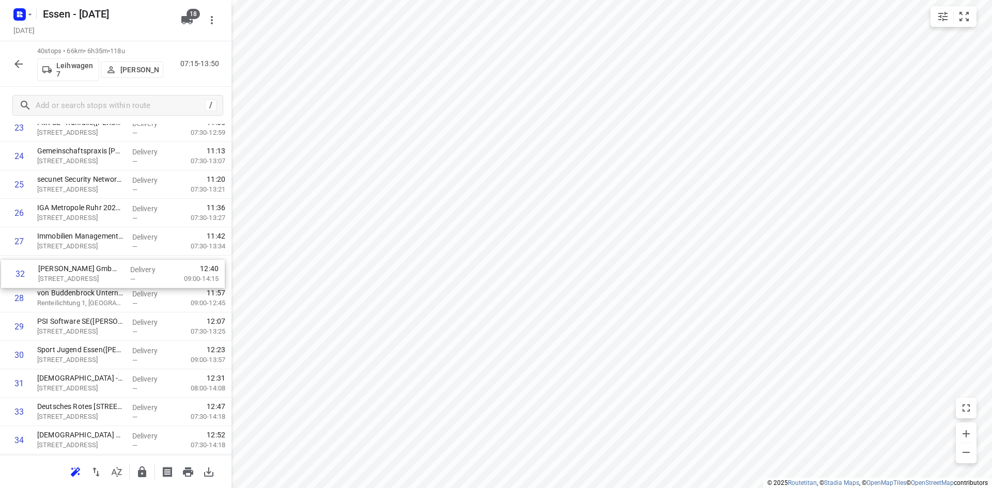
drag, startPoint x: 91, startPoint y: 398, endPoint x: 95, endPoint y: 275, distance: 123.0
click at [95, 275] on div "1 OBERMEYER(Stefanie Somplatzki) Kruppstraße 16, Essen Delivery — 07:23 07:30-0…" at bounding box center [115, 57] width 231 height 1136
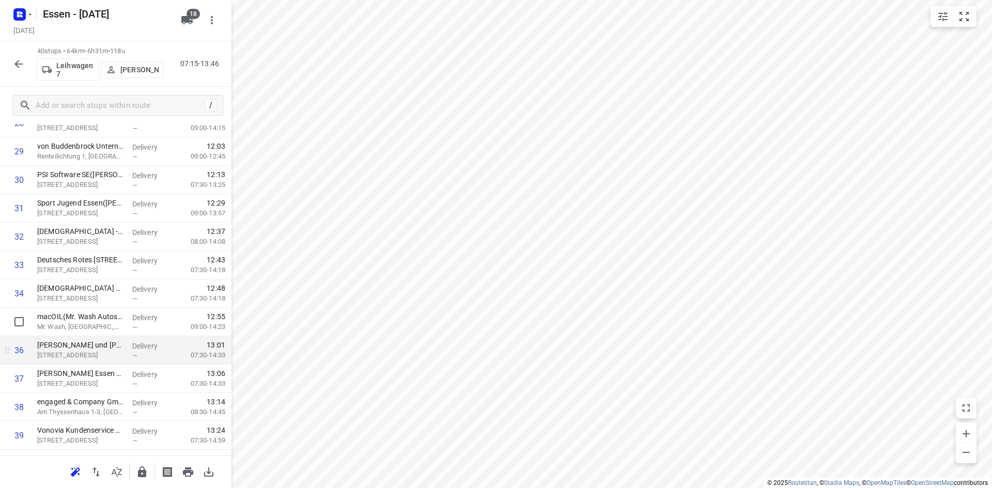
scroll to position [782, 0]
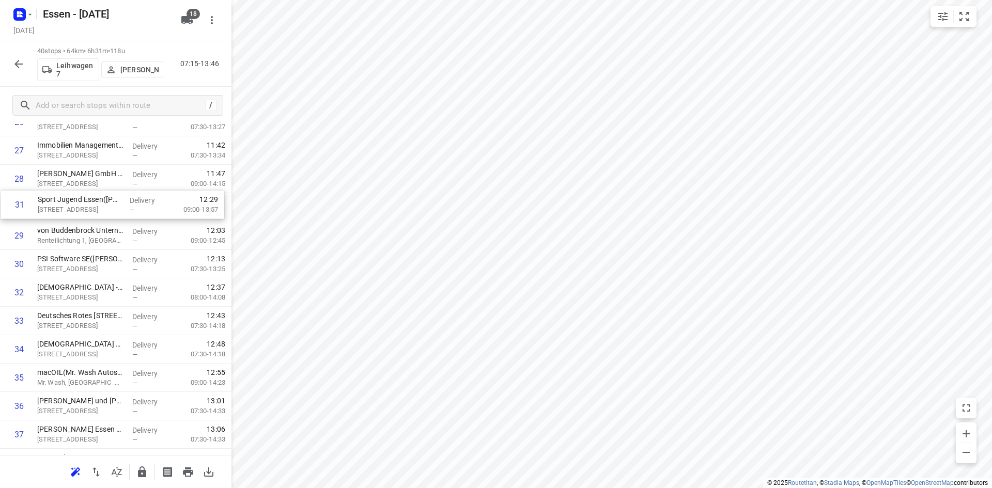
drag, startPoint x: 96, startPoint y: 264, endPoint x: 97, endPoint y: 205, distance: 58.9
drag, startPoint x: 103, startPoint y: 300, endPoint x: 108, endPoint y: 241, distance: 59.1
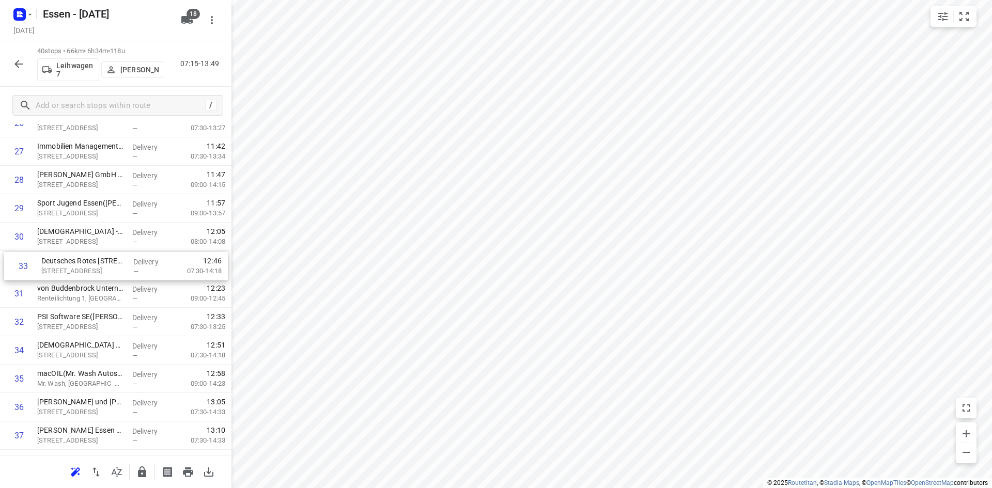
drag, startPoint x: 111, startPoint y: 322, endPoint x: 115, endPoint y: 262, distance: 60.0
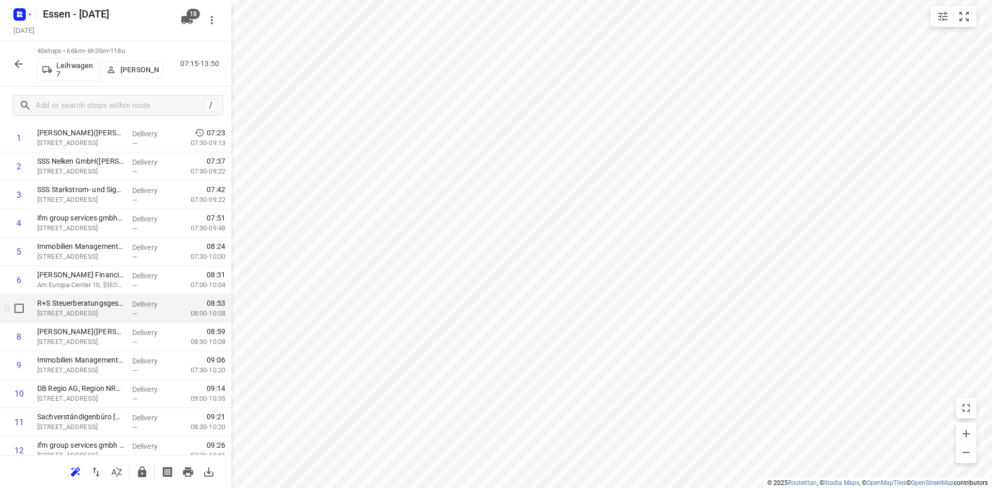
scroll to position [0, 0]
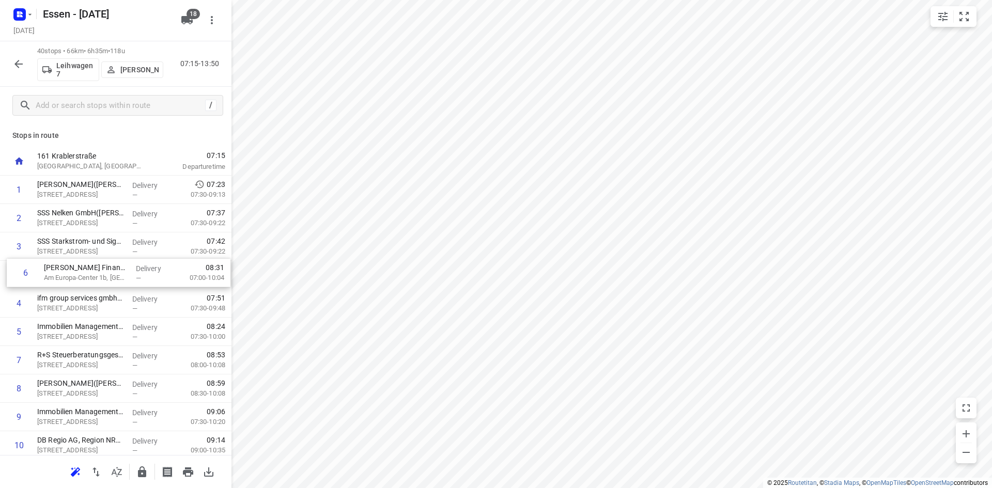
drag, startPoint x: 109, startPoint y: 333, endPoint x: 116, endPoint y: 272, distance: 61.8
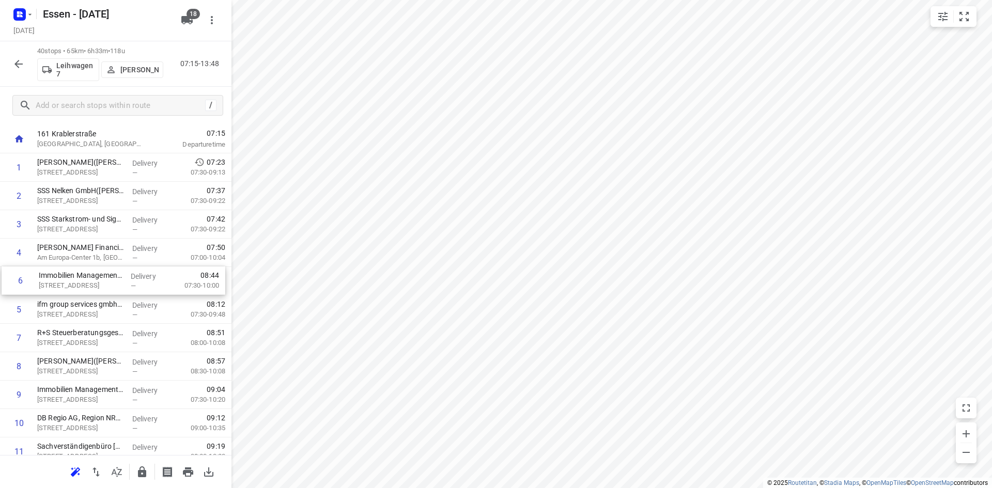
drag, startPoint x: 95, startPoint y: 312, endPoint x: 97, endPoint y: 280, distance: 31.6
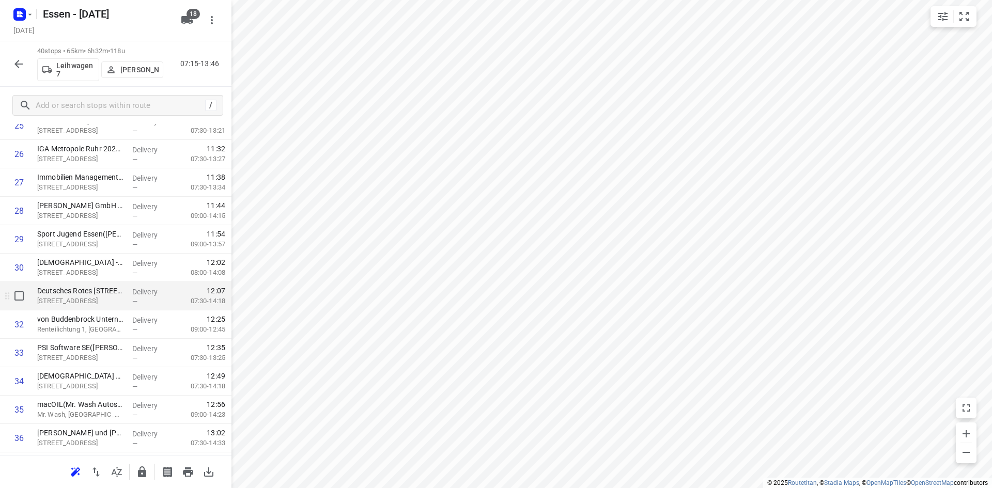
scroll to position [797, 0]
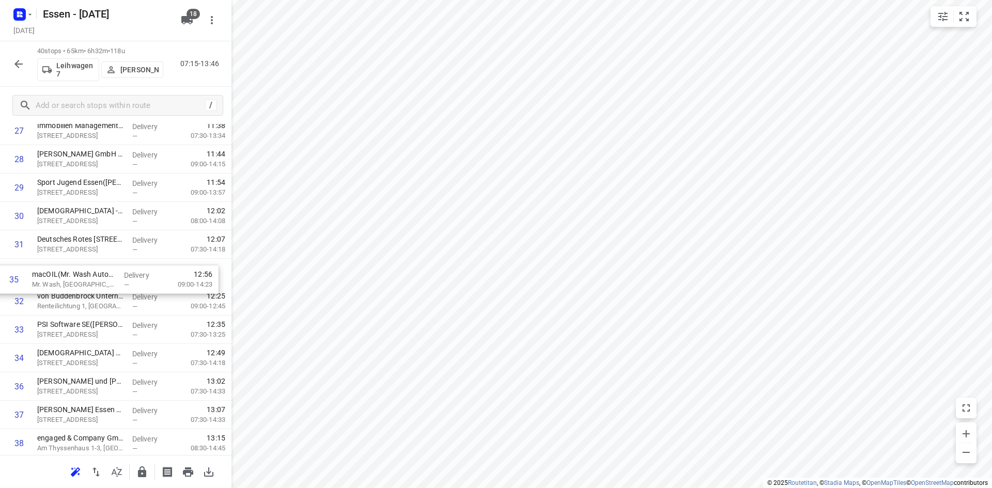
drag, startPoint x: 97, startPoint y: 357, endPoint x: 91, endPoint y: 270, distance: 87.5
drag, startPoint x: 97, startPoint y: 364, endPoint x: 106, endPoint y: 270, distance: 93.9
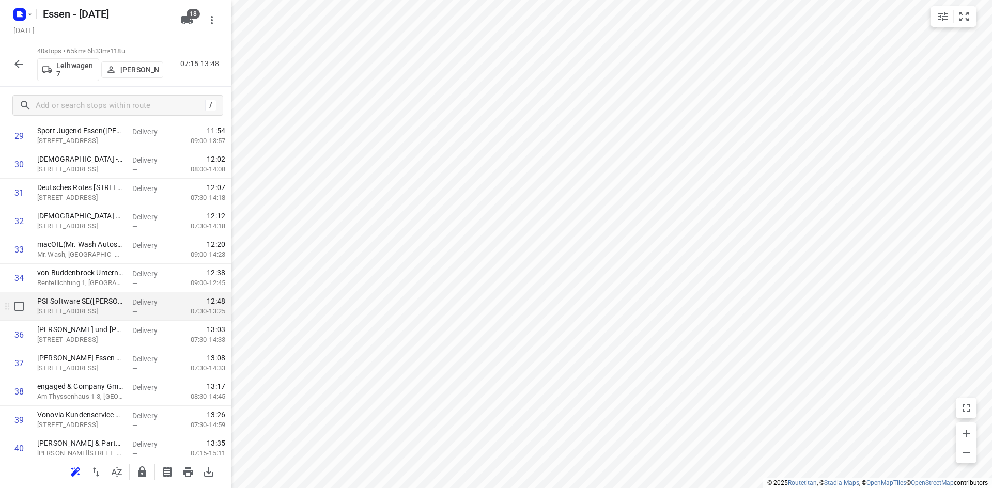
scroll to position [885, 0]
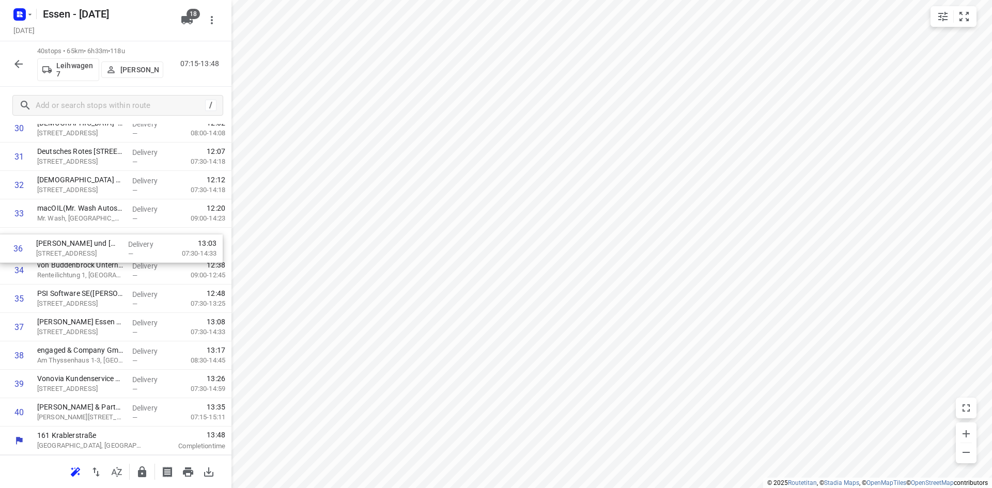
drag, startPoint x: 90, startPoint y: 303, endPoint x: 89, endPoint y: 245, distance: 57.3
drag, startPoint x: 103, startPoint y: 329, endPoint x: 93, endPoint y: 272, distance: 58.6
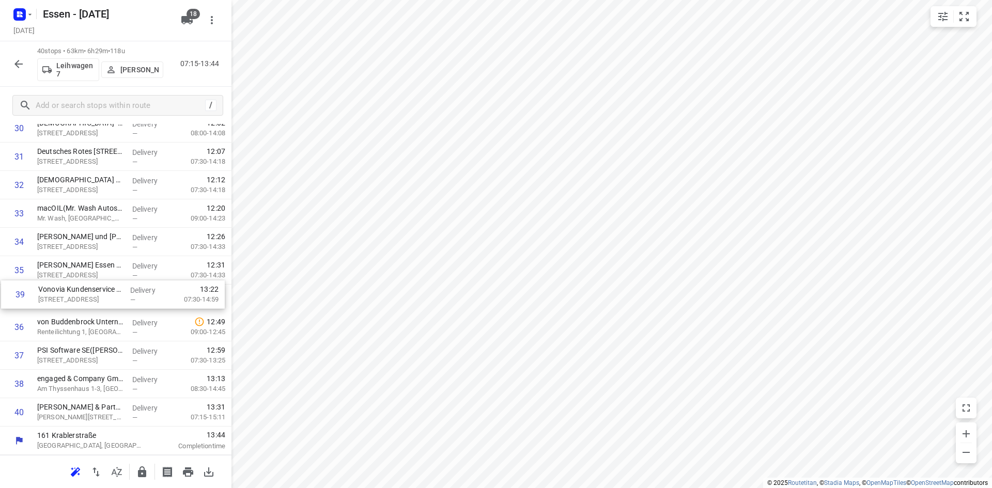
drag, startPoint x: 100, startPoint y: 385, endPoint x: 103, endPoint y: 292, distance: 93.0
drag, startPoint x: 103, startPoint y: 413, endPoint x: 98, endPoint y: 324, distance: 89.5
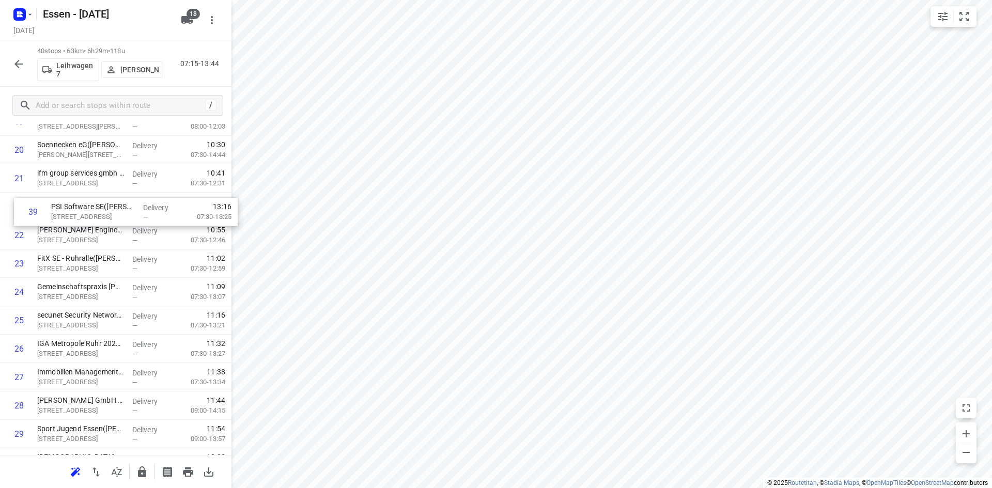
scroll to position [578, 0]
drag, startPoint x: 80, startPoint y: 383, endPoint x: 83, endPoint y: 231, distance: 151.9
click at [83, 231] on div "1 OBERMEYER(Stefanie Somplatzki) Kruppstraße 16, Essen Delivery — 07:23 07:30-0…" at bounding box center [115, 165] width 231 height 1136
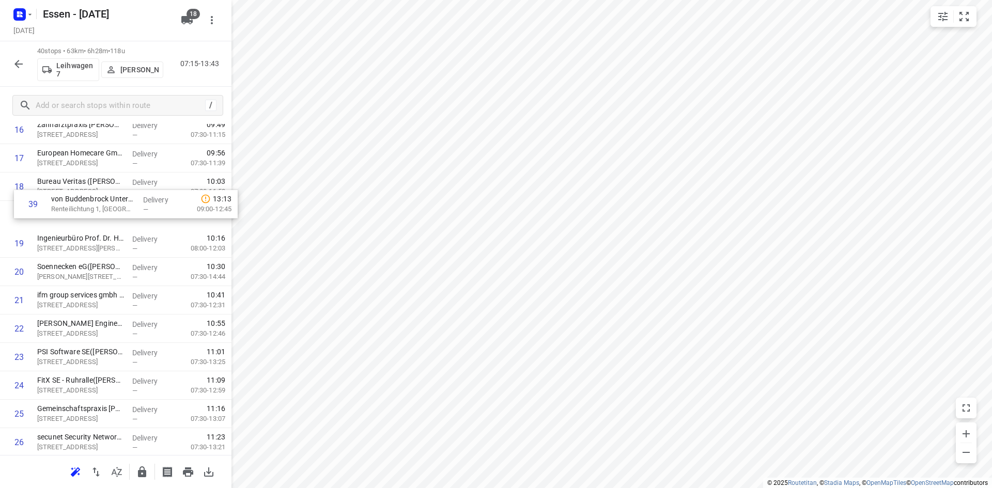
scroll to position [483, 0]
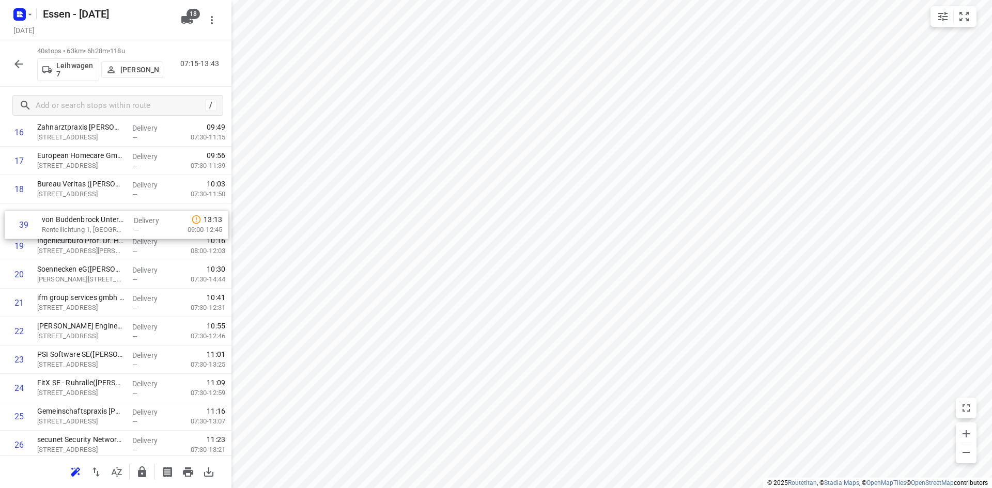
drag, startPoint x: 95, startPoint y: 384, endPoint x: 102, endPoint y: 220, distance: 163.9
click at [102, 220] on div "1 OBERMEYER(Stefanie Somplatzki) Kruppstraße 16, Essen Delivery — 07:23 07:30-0…" at bounding box center [115, 260] width 231 height 1136
drag, startPoint x: 74, startPoint y: 247, endPoint x: 74, endPoint y: 217, distance: 29.4
click at [74, 217] on div "1 OBERMEYER(Stefanie Somplatzki) Kruppstraße 16, Essen Delivery — 07:23 07:30-0…" at bounding box center [115, 260] width 231 height 1136
click at [100, 236] on p "von Buddenbrock Unternehmensgruppe(Hanna Seeger)" at bounding box center [80, 240] width 87 height 10
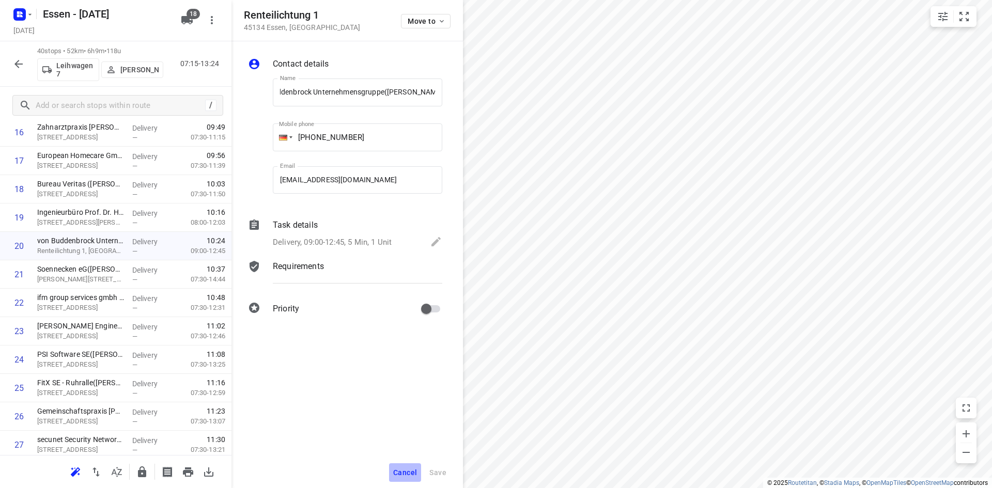
scroll to position [0, 0]
click at [416, 471] on span "Cancel" at bounding box center [405, 472] width 24 height 8
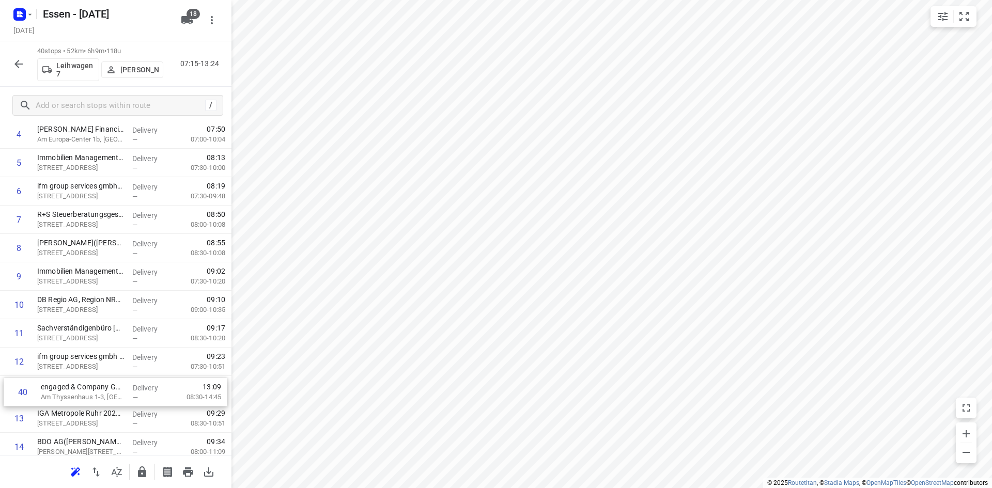
scroll to position [144, 0]
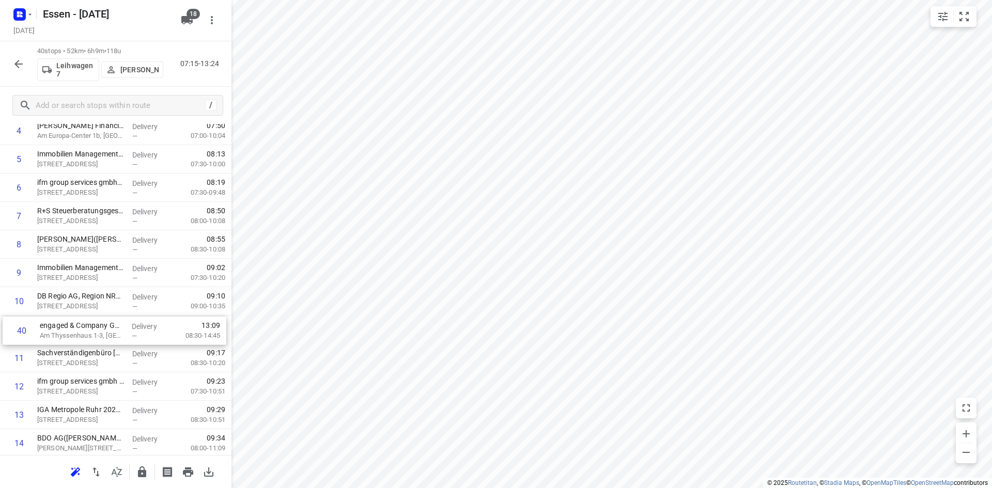
drag, startPoint x: 71, startPoint y: 418, endPoint x: 74, endPoint y: 333, distance: 84.8
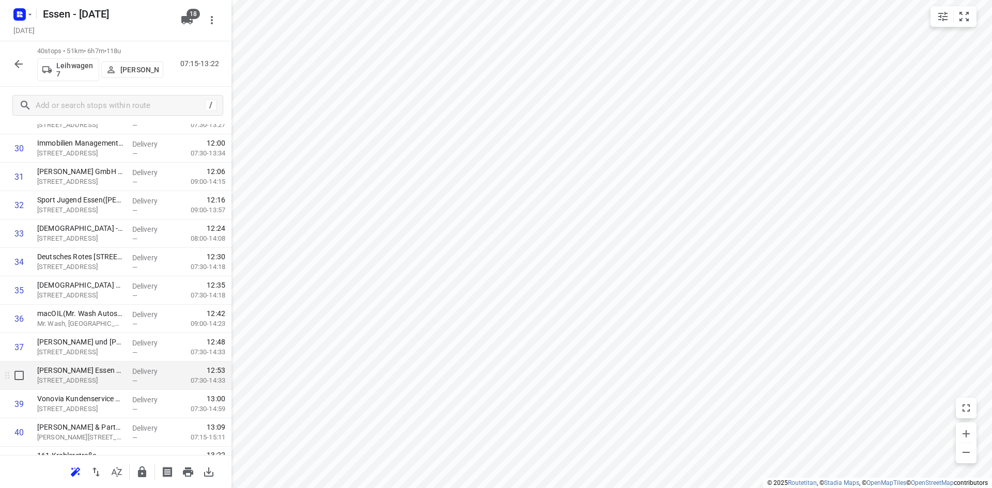
scroll to position [885, 0]
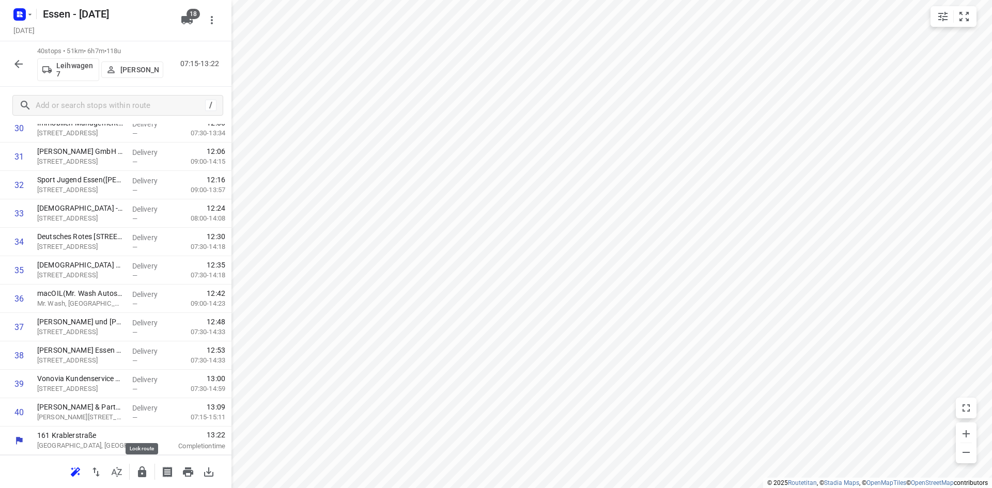
click at [138, 473] on icon "button" at bounding box center [142, 471] width 8 height 11
click at [21, 65] on icon "button" at bounding box center [18, 64] width 12 height 12
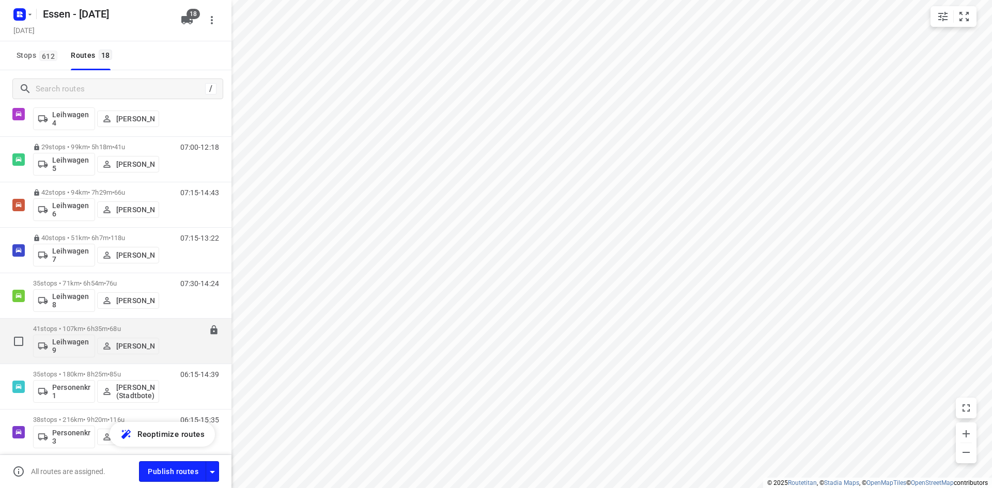
scroll to position [535, 0]
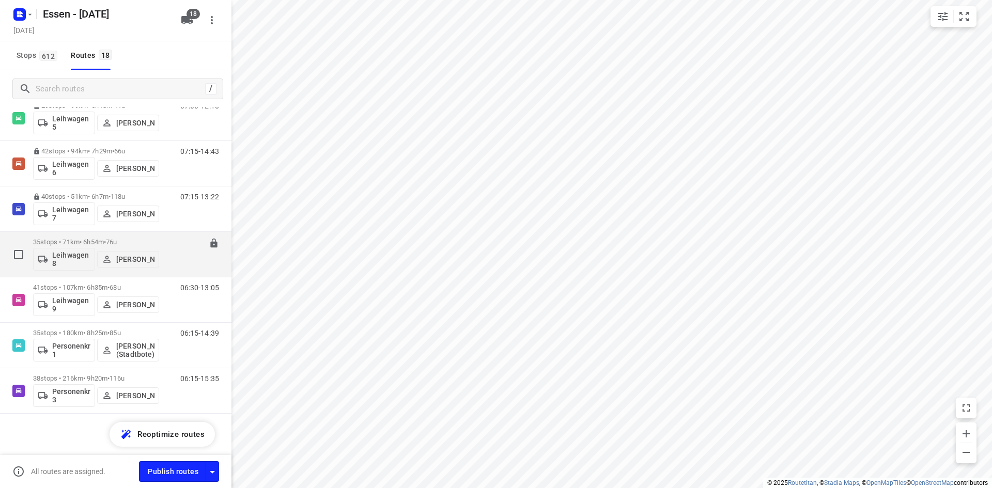
click at [173, 265] on div "07:30-14:24" at bounding box center [193, 257] width 52 height 38
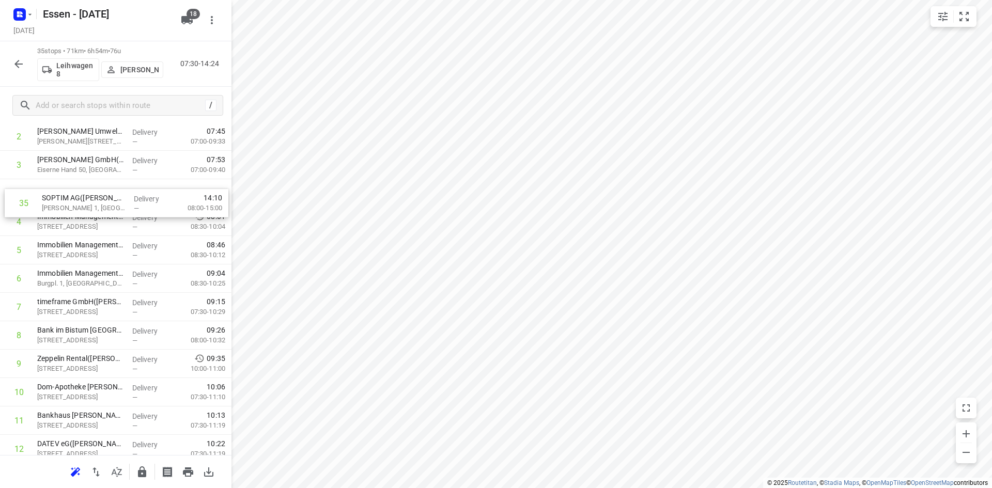
scroll to position [77, 0]
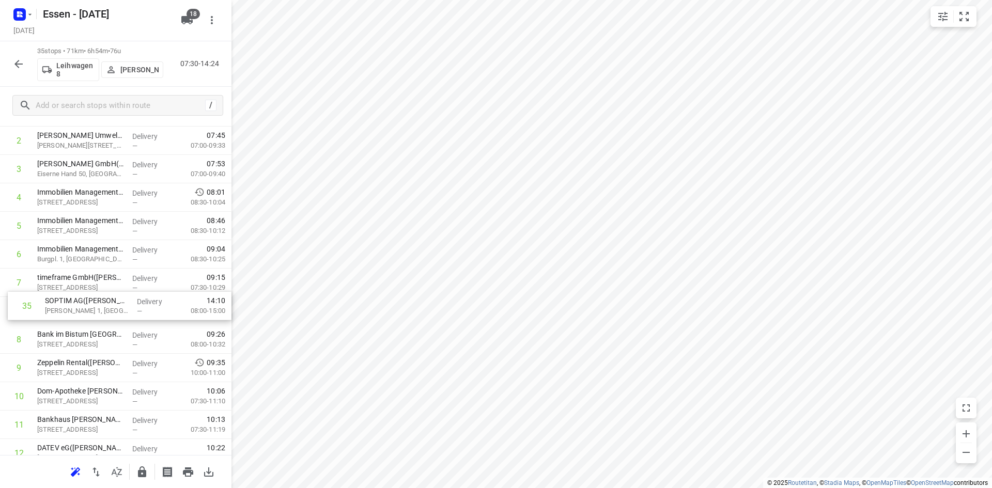
drag, startPoint x: 86, startPoint y: 415, endPoint x: 95, endPoint y: 306, distance: 109.9
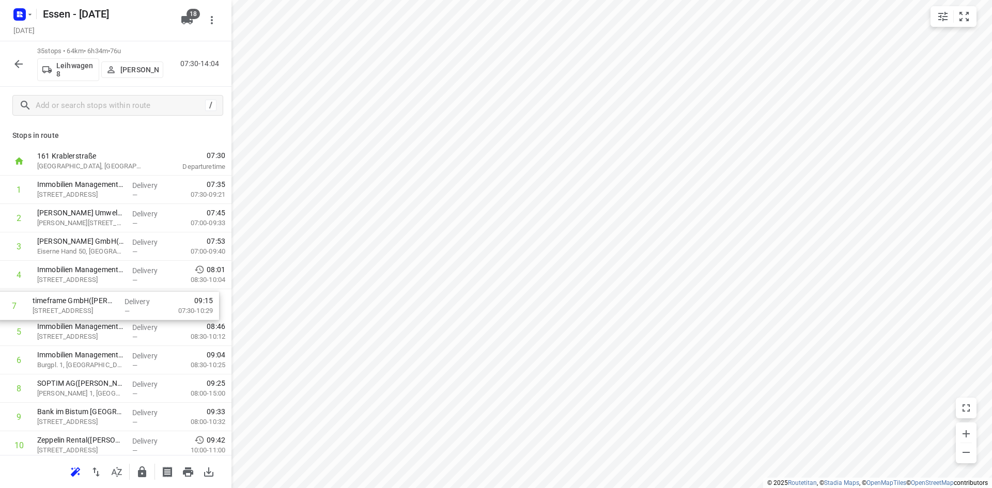
drag, startPoint x: 122, startPoint y: 364, endPoint x: 121, endPoint y: 307, distance: 57.3
drag, startPoint x: 106, startPoint y: 305, endPoint x: 111, endPoint y: 332, distance: 27.7
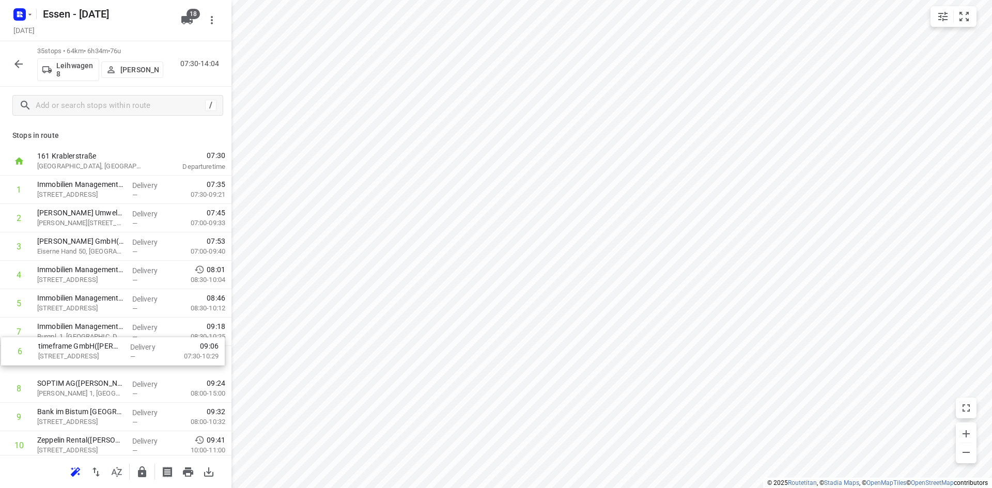
drag, startPoint x: 97, startPoint y: 337, endPoint x: 100, endPoint y: 360, distance: 23.4
drag, startPoint x: 85, startPoint y: 306, endPoint x: 88, endPoint y: 278, distance: 28.1
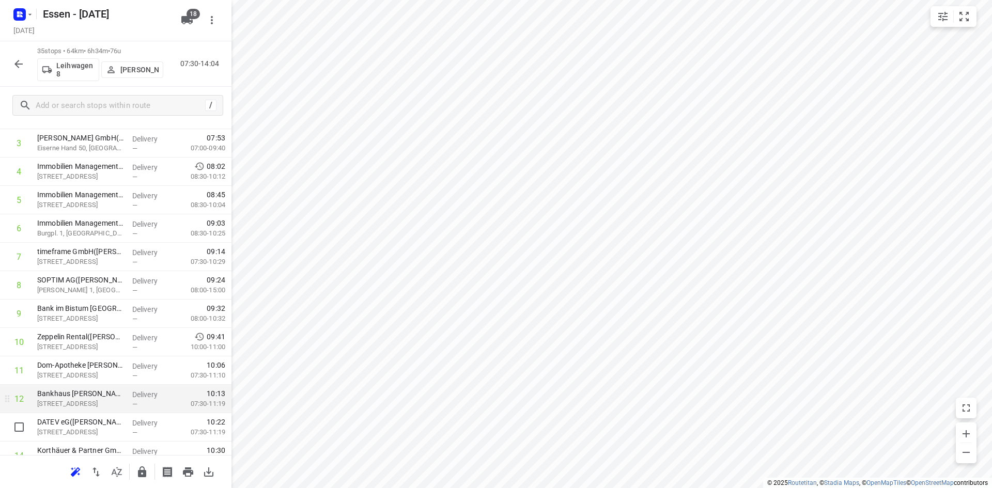
scroll to position [155, 0]
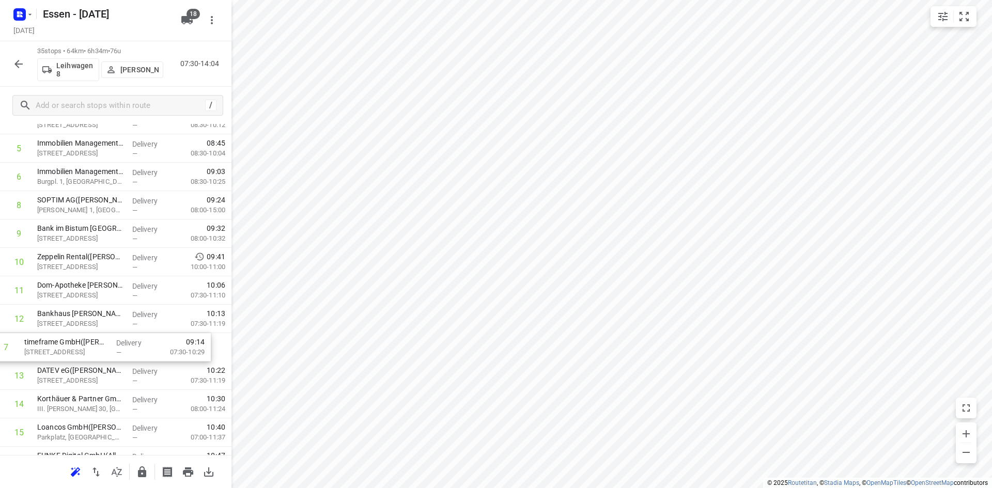
drag, startPoint x: 96, startPoint y: 207, endPoint x: 83, endPoint y: 352, distance: 145.2
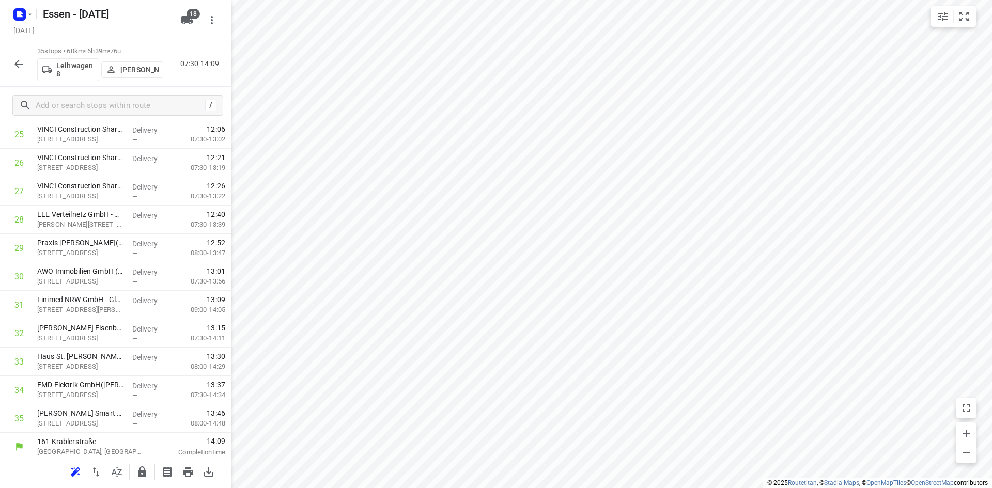
scroll to position [743, 0]
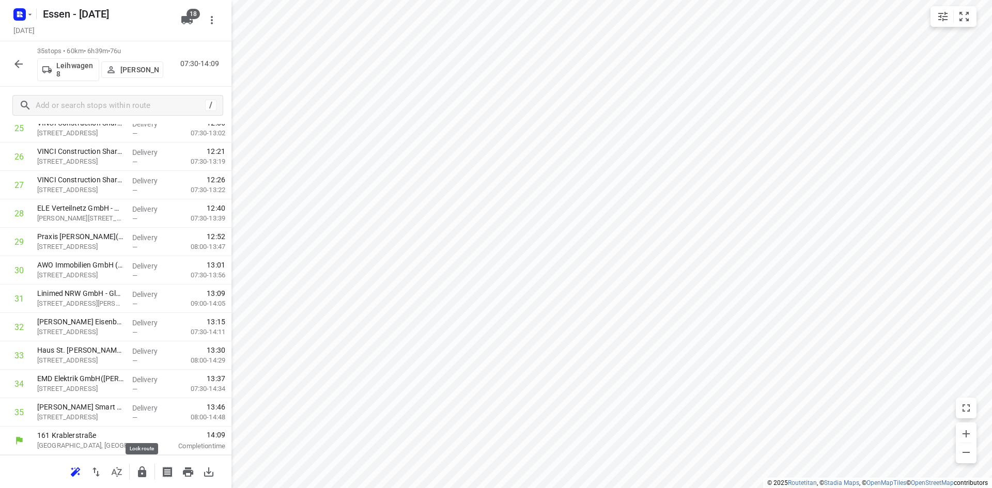
click at [140, 476] on icon "button" at bounding box center [142, 471] width 8 height 11
click at [21, 68] on icon "button" at bounding box center [18, 64] width 12 height 12
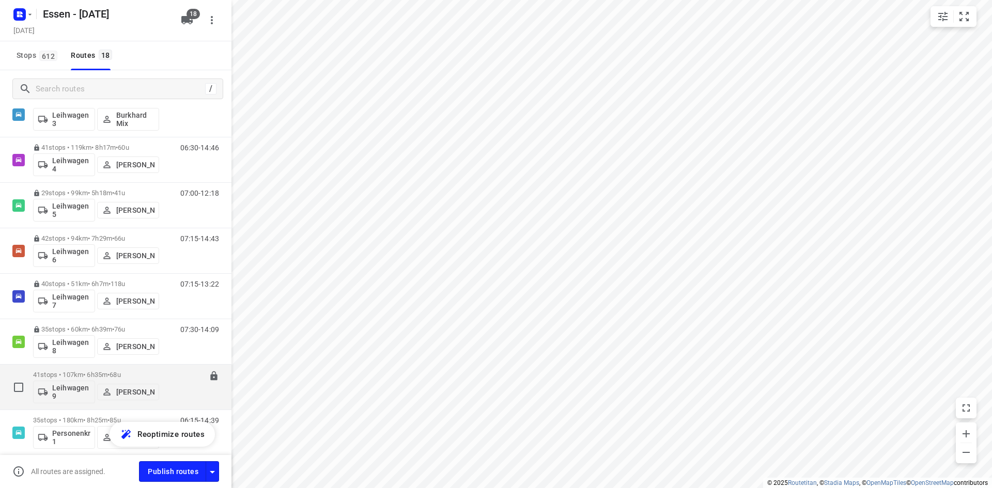
scroll to position [535, 0]
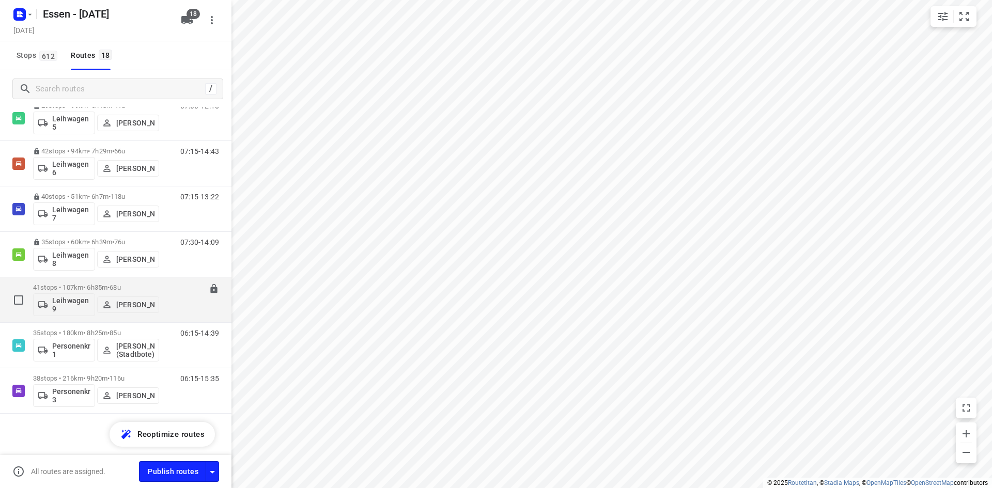
click at [171, 315] on div "06:30-13:05" at bounding box center [193, 303] width 52 height 38
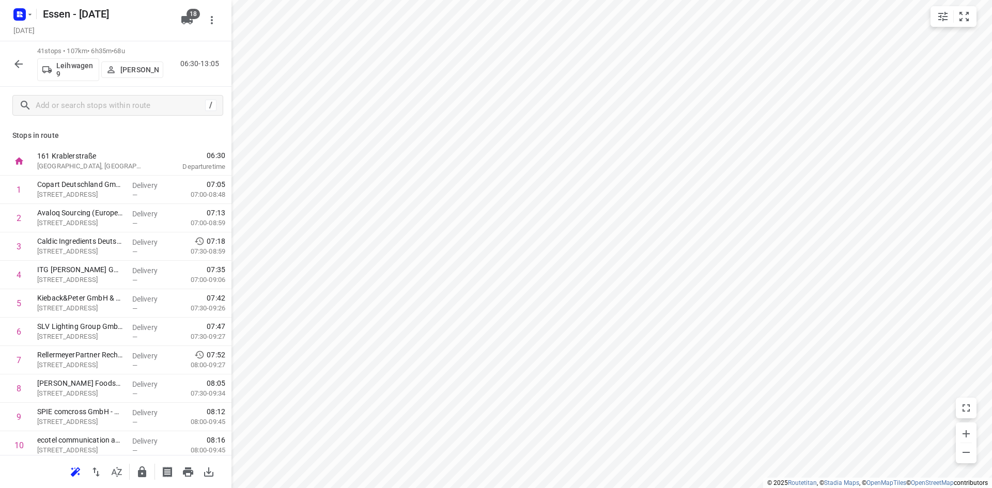
click at [583, 0] on html "i © 2025 Routetitan , © Stadia Maps , © OpenMapTiles © OpenStreetMap contributo…" at bounding box center [496, 244] width 992 height 488
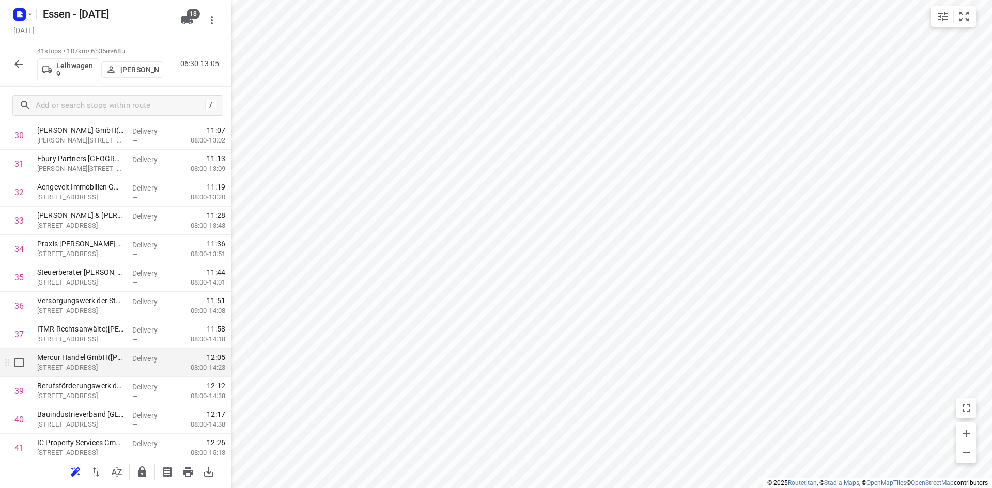
scroll to position [914, 0]
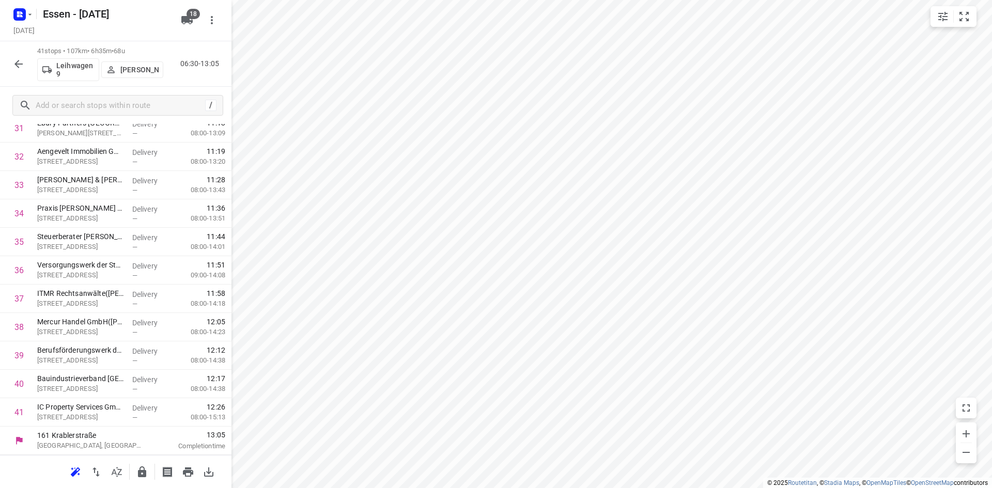
click at [145, 468] on icon "button" at bounding box center [142, 472] width 12 height 12
click at [18, 68] on icon "button" at bounding box center [18, 64] width 12 height 12
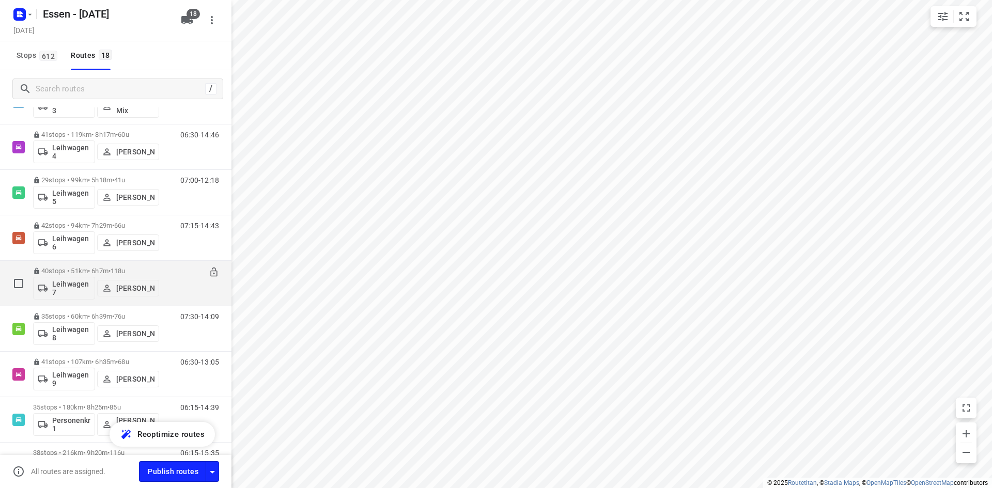
scroll to position [535, 0]
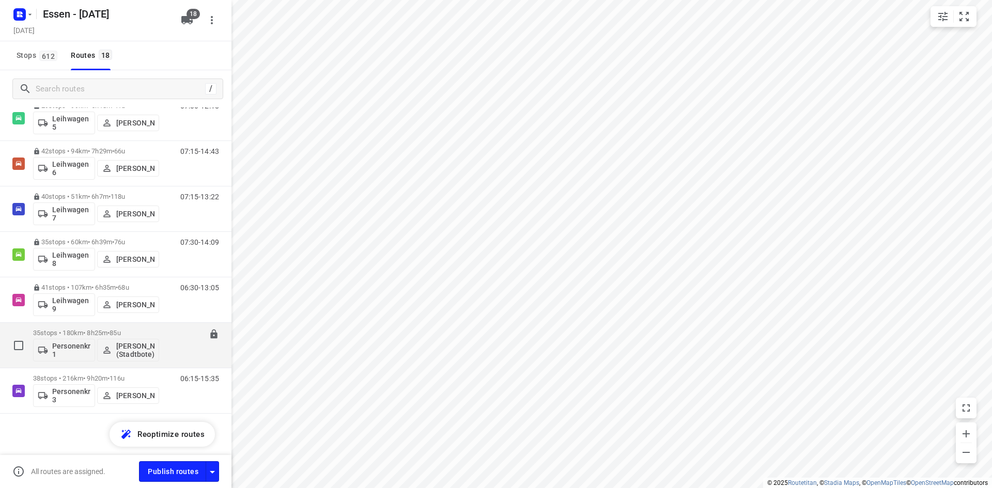
click at [178, 357] on div "06:15-14:39" at bounding box center [193, 348] width 52 height 38
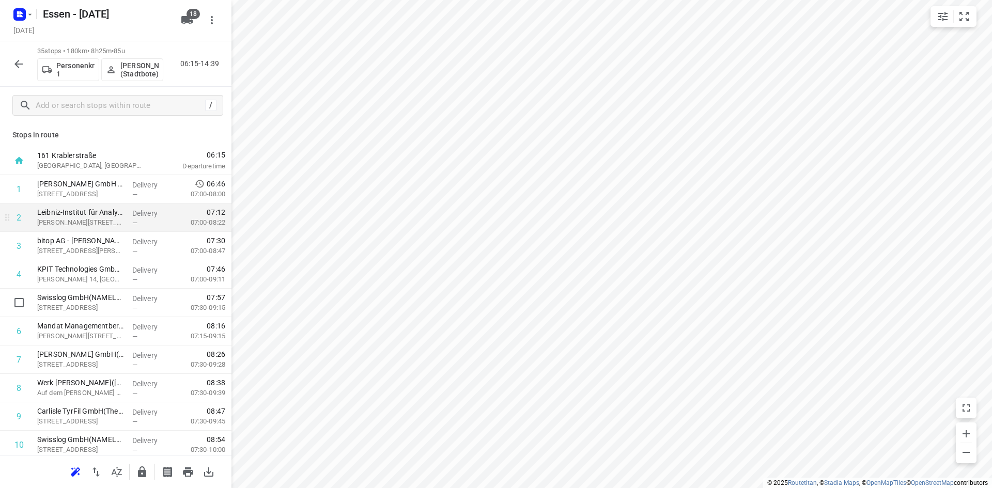
scroll to position [0, 0]
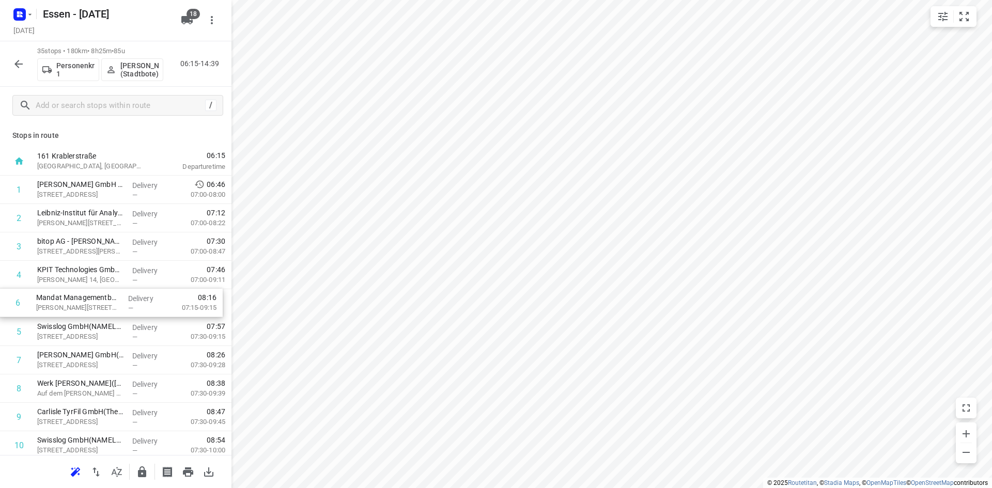
drag, startPoint x: 103, startPoint y: 330, endPoint x: 101, endPoint y: 298, distance: 32.1
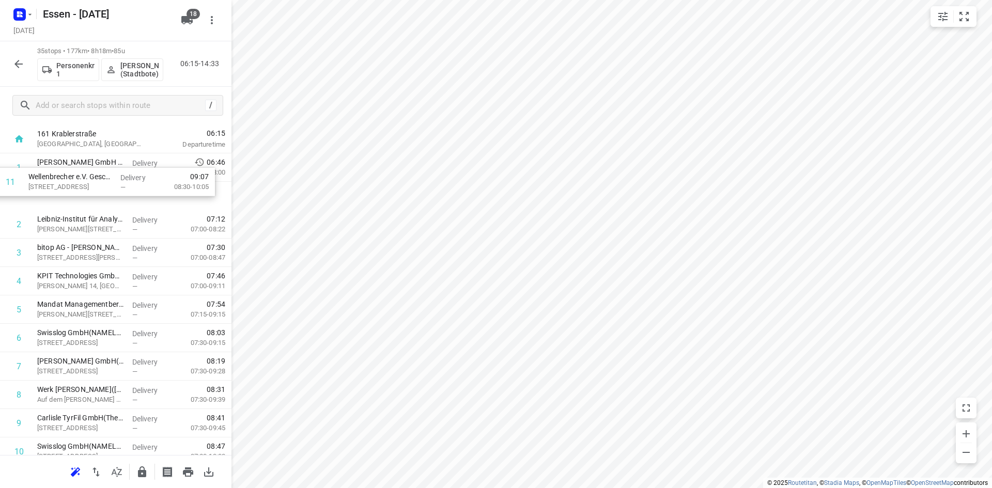
scroll to position [9, 0]
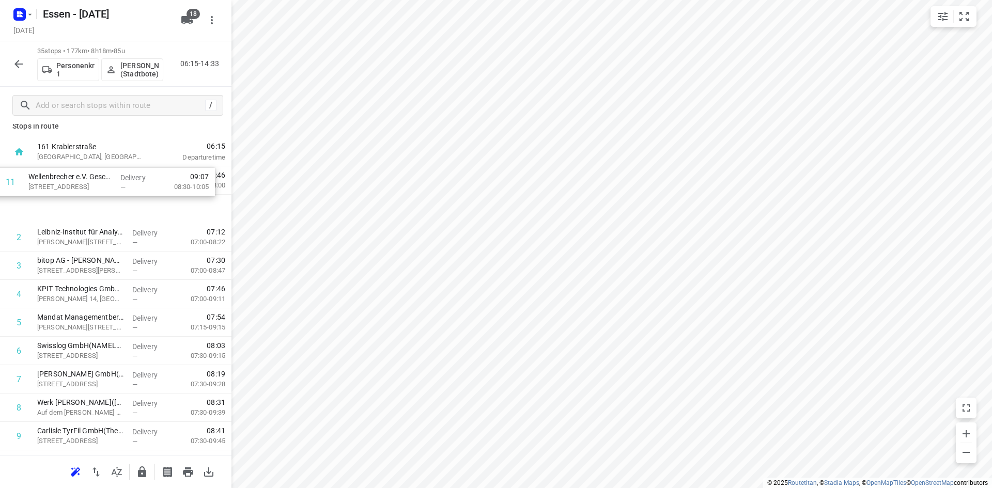
drag, startPoint x: 96, startPoint y: 419, endPoint x: 88, endPoint y: 176, distance: 242.8
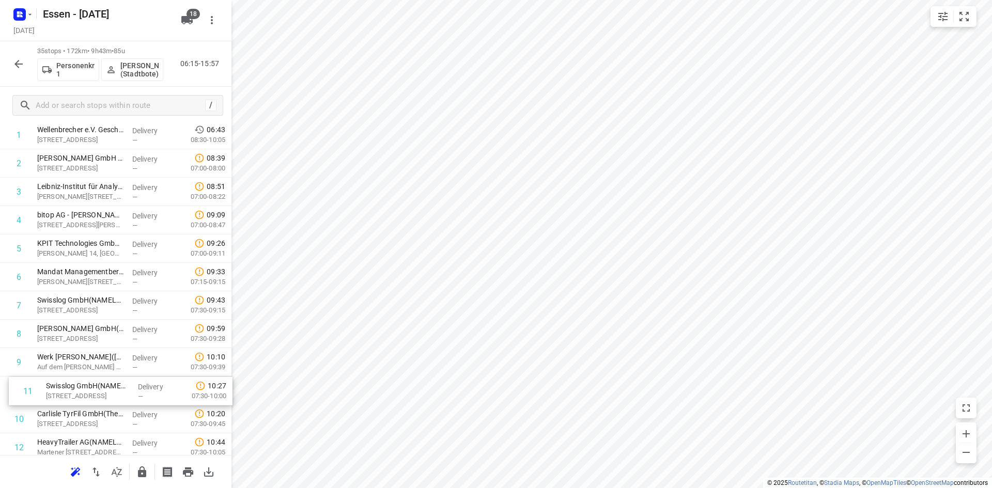
scroll to position [57, 0]
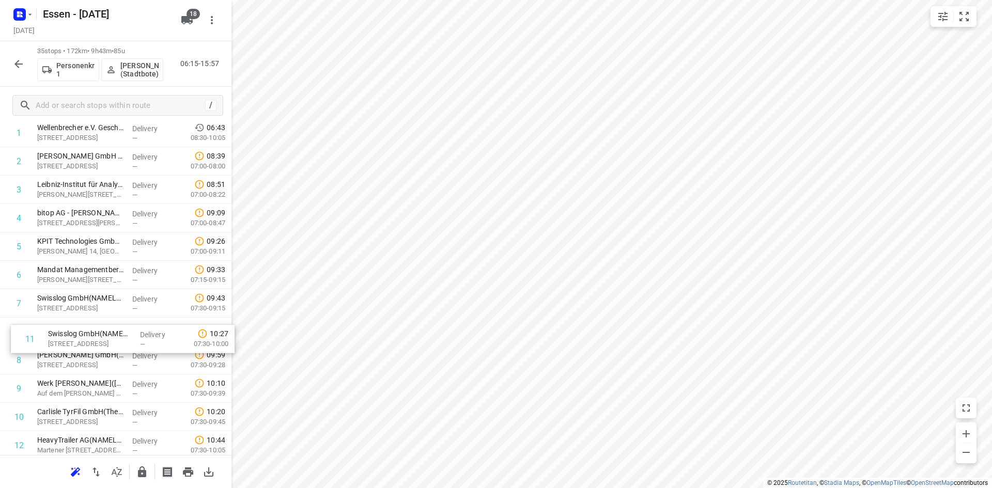
drag, startPoint x: 114, startPoint y: 423, endPoint x: 126, endPoint y: 336, distance: 87.6
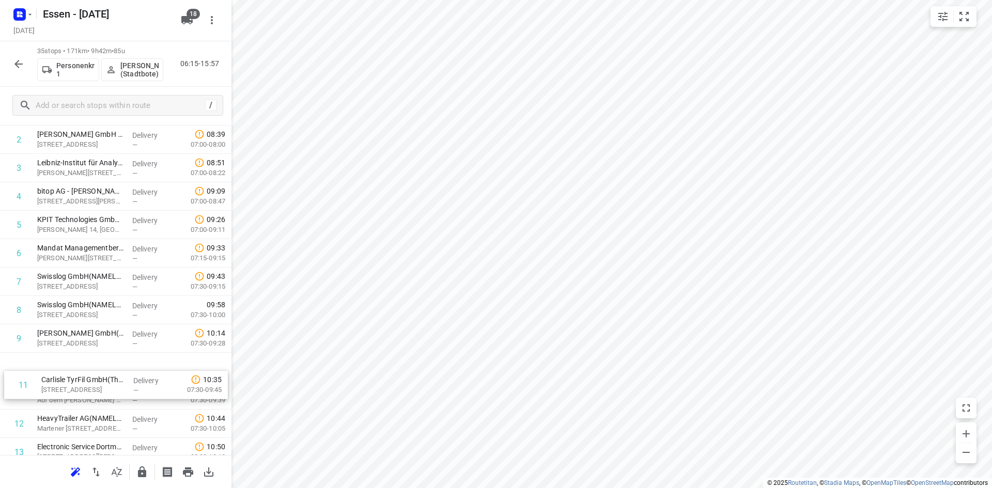
drag, startPoint x: 89, startPoint y: 412, endPoint x: 95, endPoint y: 368, distance: 44.3
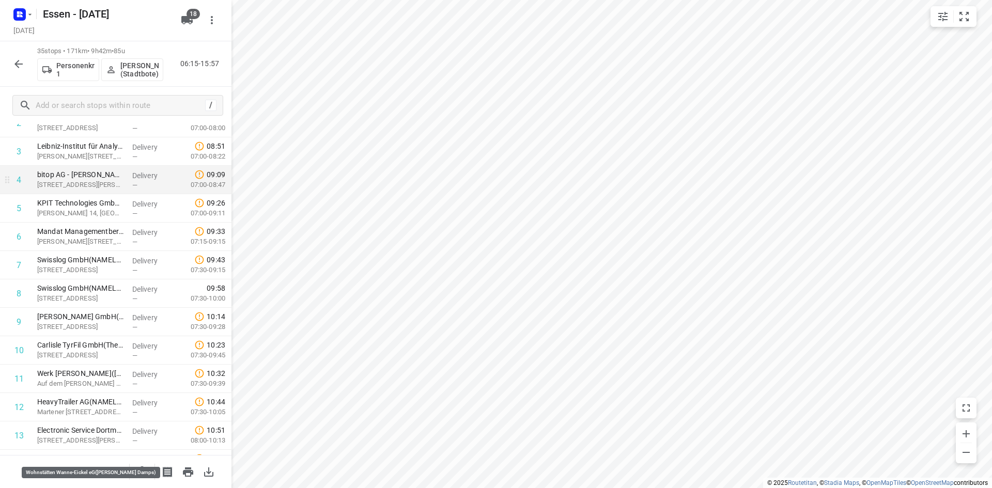
scroll to position [0, 0]
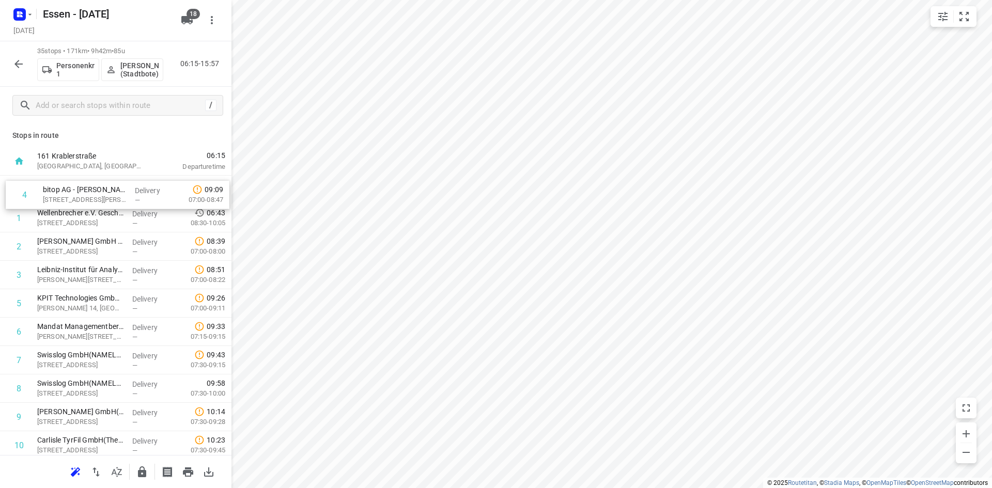
drag, startPoint x: 100, startPoint y: 281, endPoint x: 105, endPoint y: 198, distance: 82.8
drag, startPoint x: 99, startPoint y: 274, endPoint x: 99, endPoint y: 210, distance: 64.6
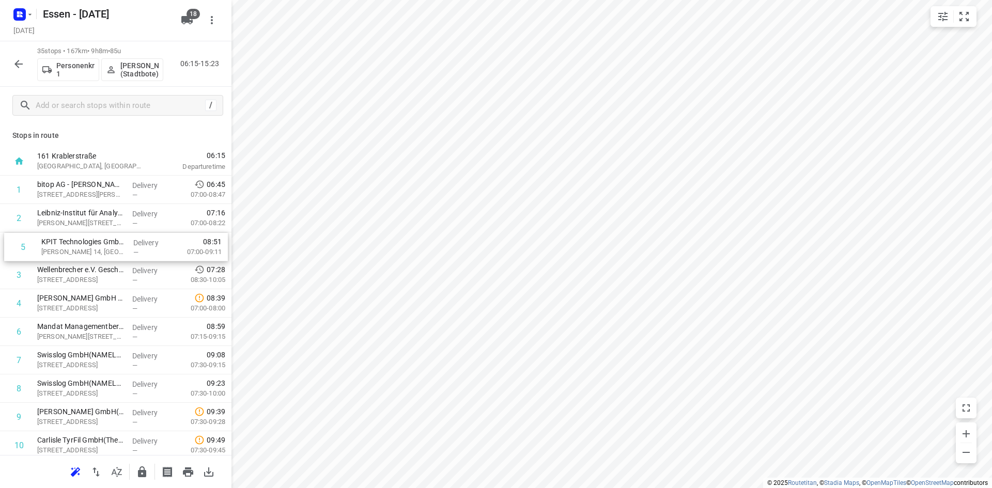
drag, startPoint x: 92, startPoint y: 308, endPoint x: 96, endPoint y: 249, distance: 59.0
drag, startPoint x: 86, startPoint y: 333, endPoint x: 91, endPoint y: 269, distance: 64.2
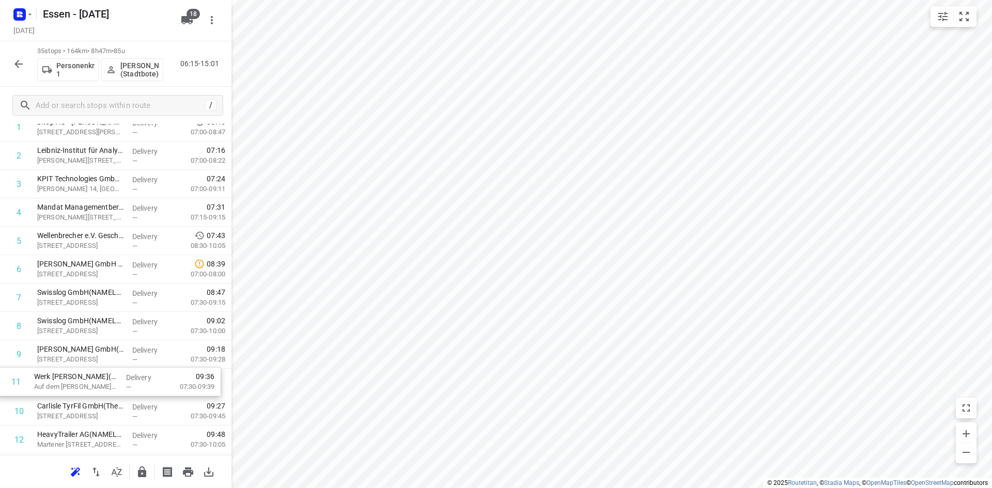
scroll to position [63, 0]
drag, startPoint x: 93, startPoint y: 423, endPoint x: 96, endPoint y: 287, distance: 135.8
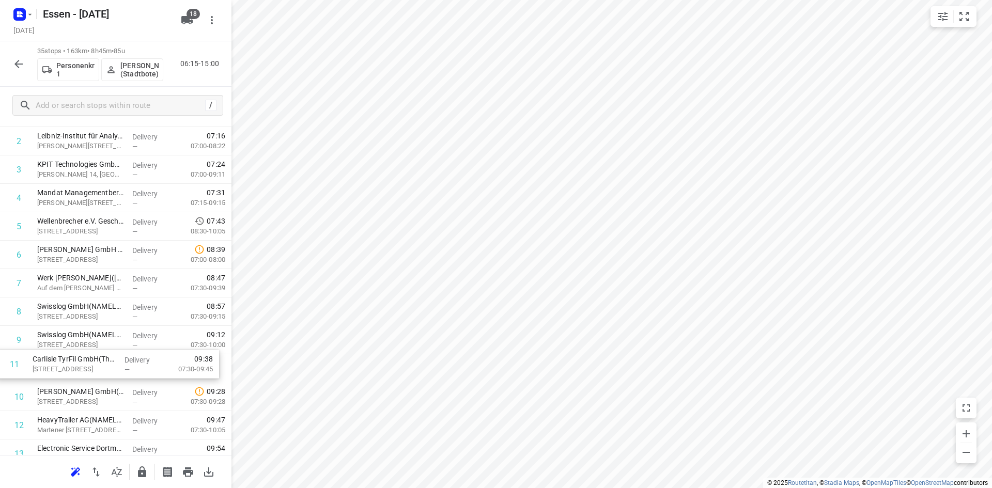
scroll to position [77, 0]
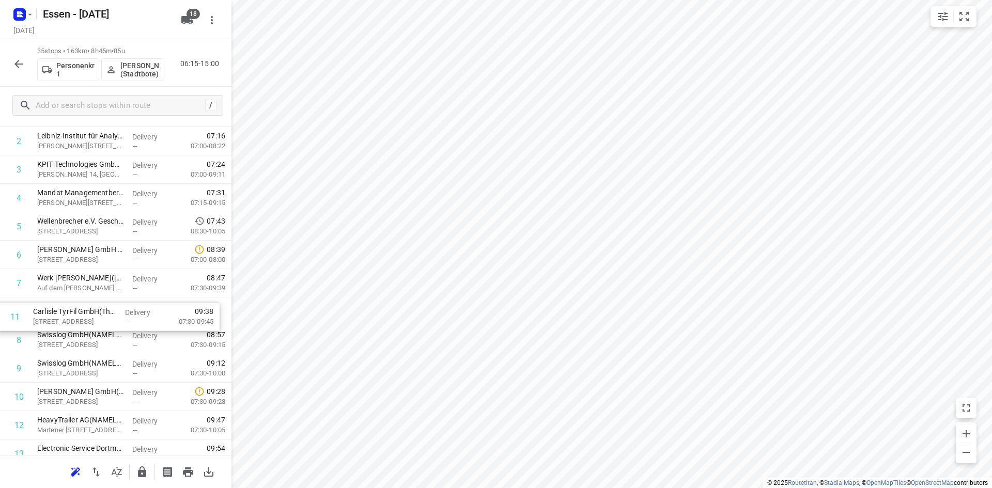
drag, startPoint x: 107, startPoint y: 406, endPoint x: 103, endPoint y: 309, distance: 97.2
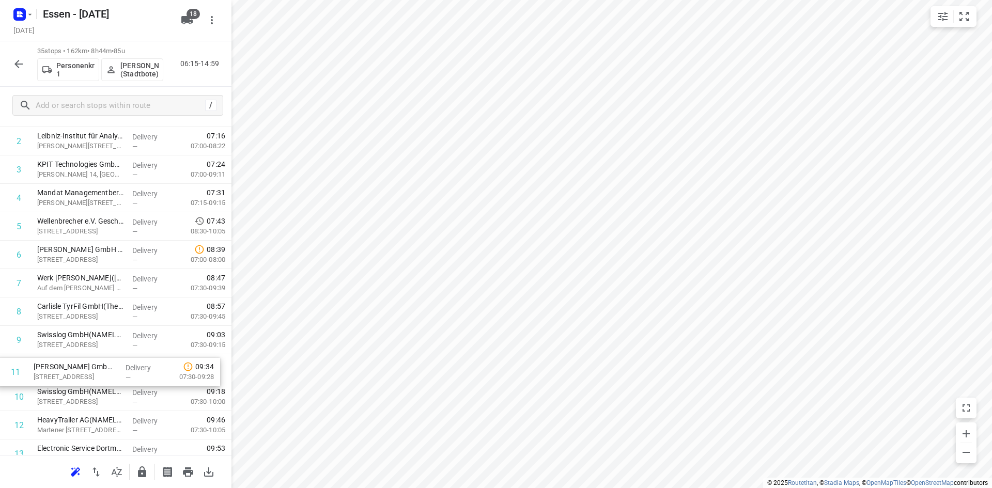
scroll to position [78, 0]
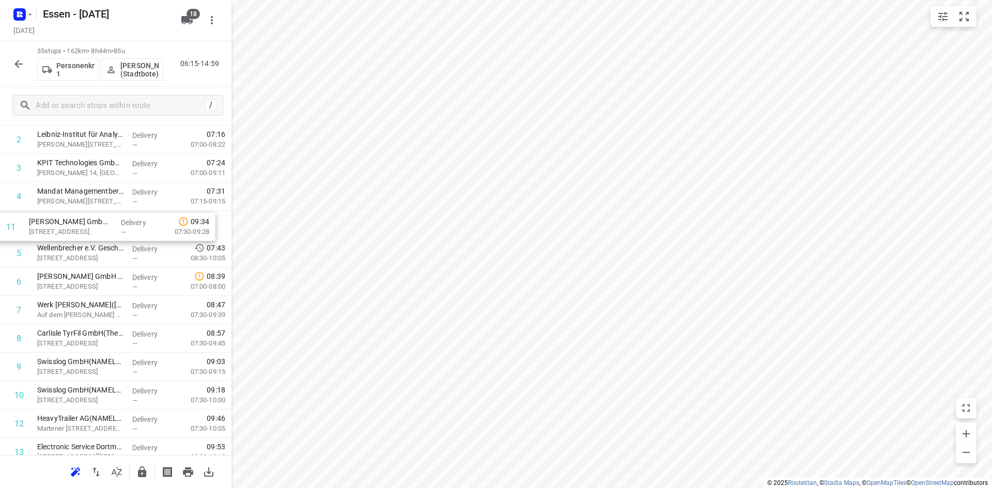
drag, startPoint x: 96, startPoint y: 396, endPoint x: 86, endPoint y: 223, distance: 173.8
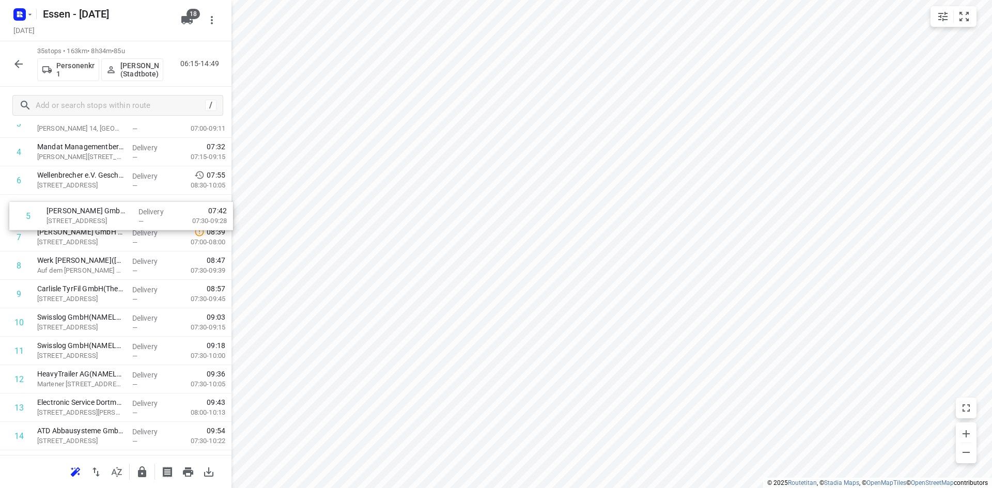
scroll to position [122, 0]
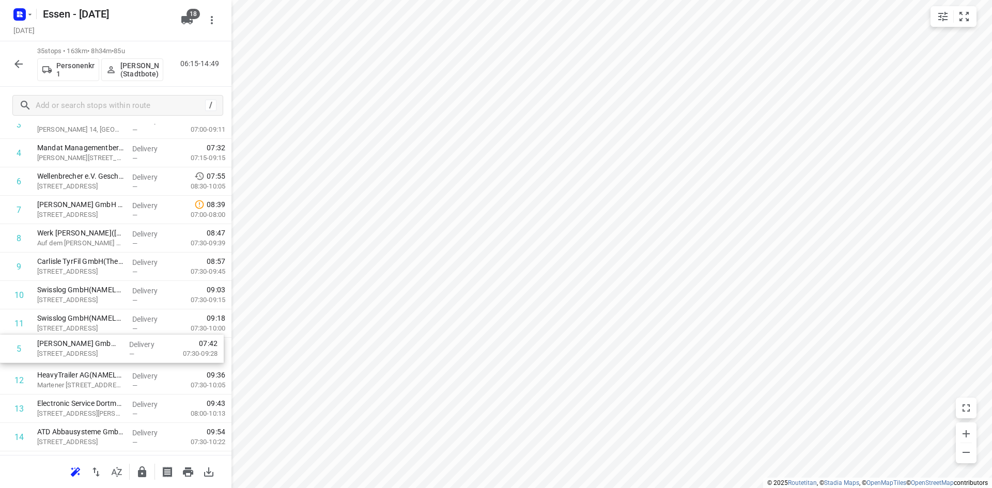
drag, startPoint x: 100, startPoint y: 180, endPoint x: 100, endPoint y: 359, distance: 178.7
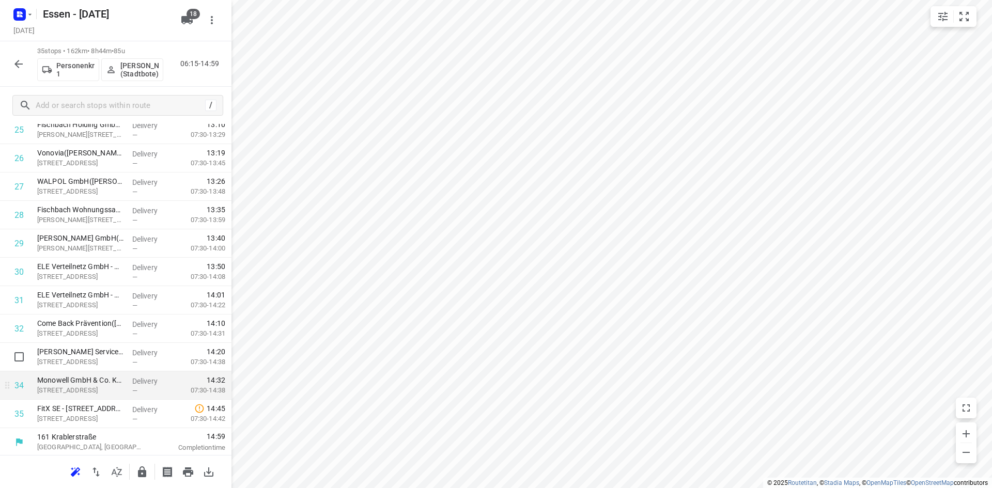
scroll to position [743, 0]
click at [143, 474] on icon "button" at bounding box center [142, 471] width 8 height 11
click at [19, 64] on icon "button" at bounding box center [18, 64] width 8 height 8
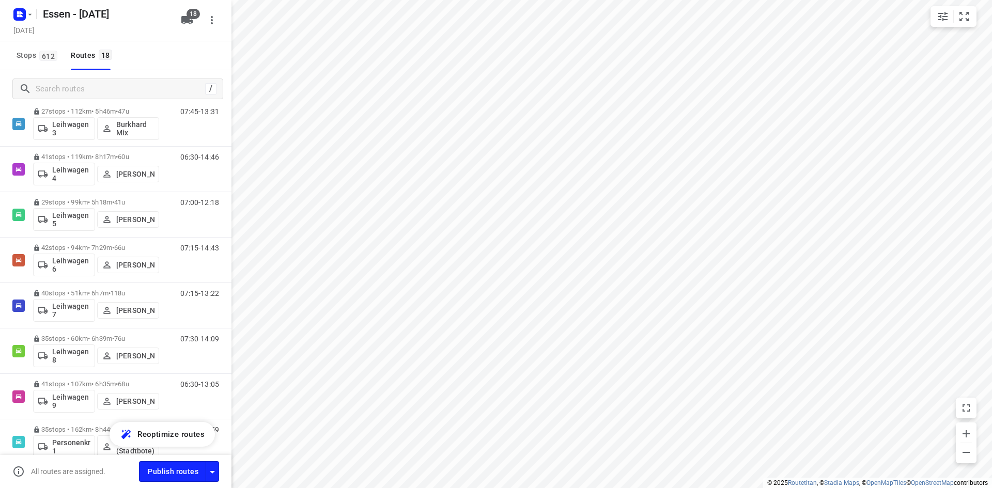
scroll to position [535, 0]
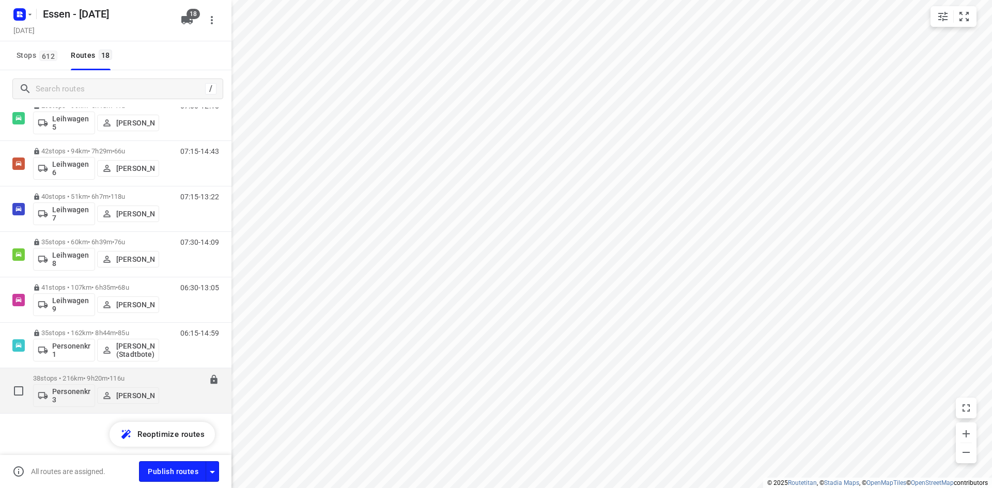
click at [167, 402] on div "06:15-15:35" at bounding box center [193, 393] width 52 height 38
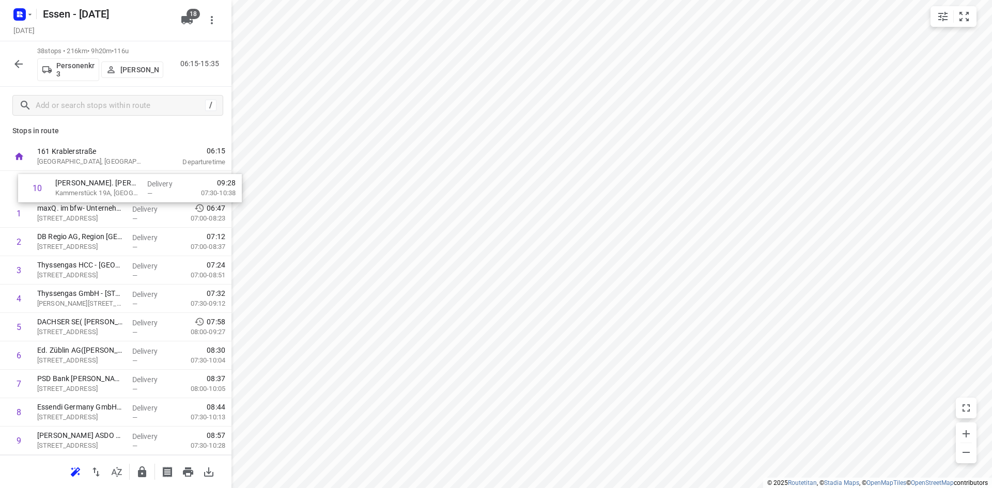
scroll to position [0, 0]
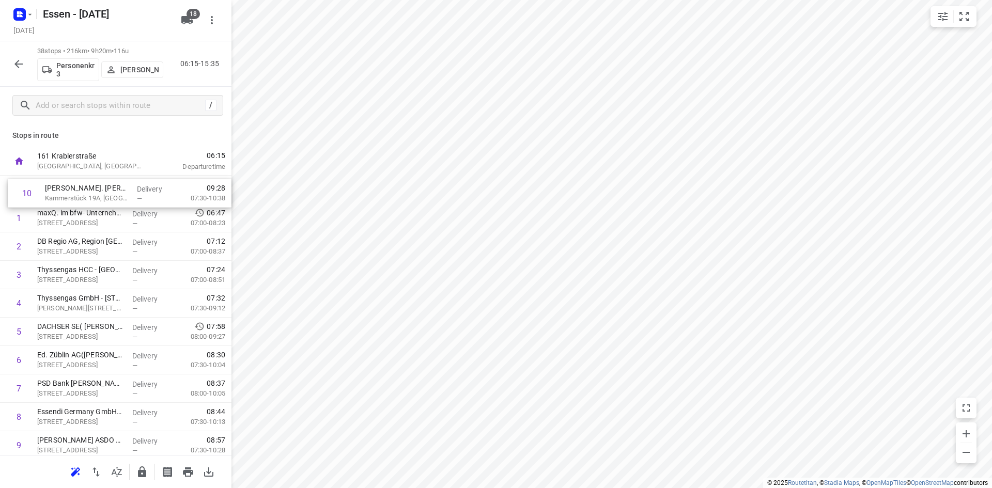
drag, startPoint x: 101, startPoint y: 400, endPoint x: 109, endPoint y: 197, distance: 203.1
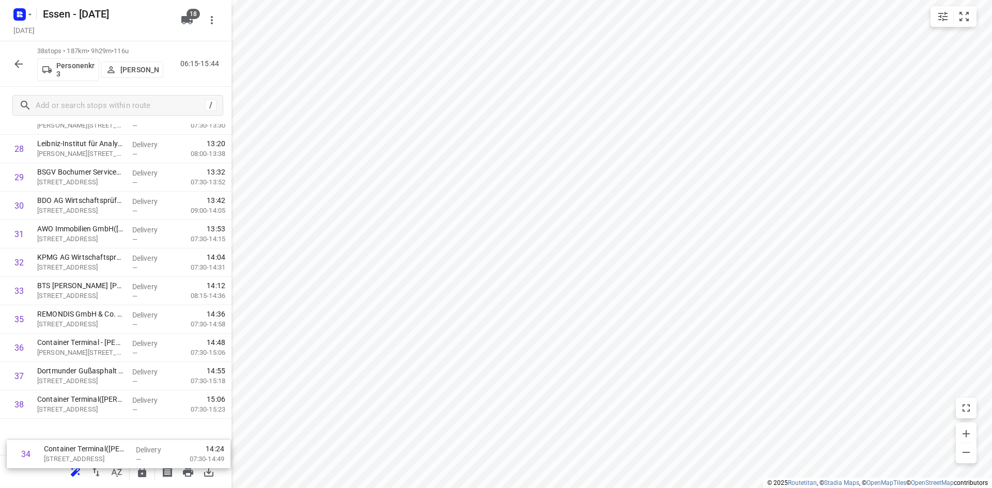
scroll to position [828, 0]
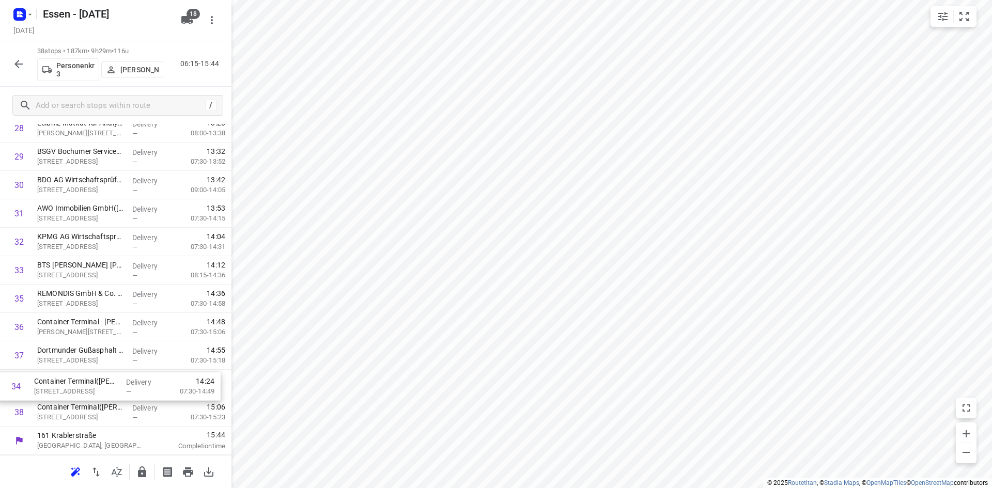
drag, startPoint x: 103, startPoint y: 408, endPoint x: 101, endPoint y: 394, distance: 15.2
click at [140, 475] on icon "button" at bounding box center [142, 471] width 8 height 11
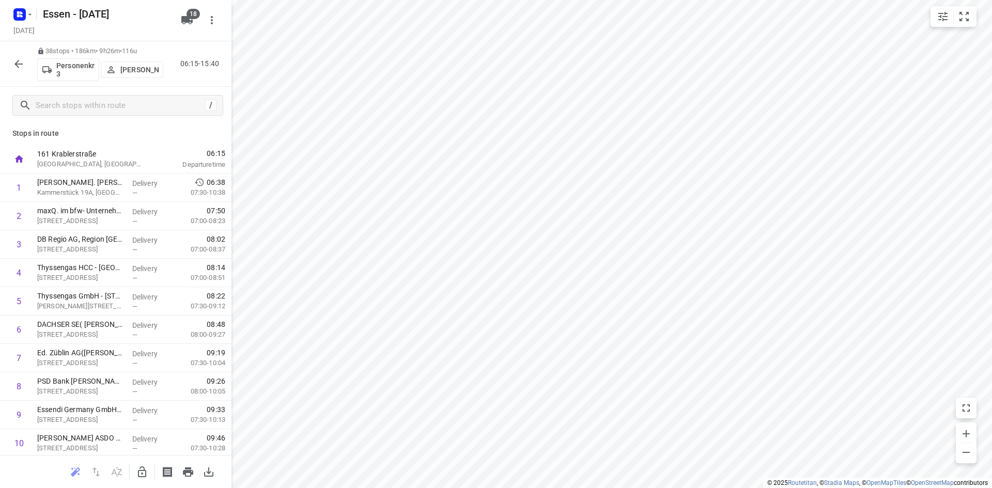
scroll to position [0, 0]
click at [105, 194] on p "Kammerstück 19A, Dortmund" at bounding box center [80, 195] width 87 height 10
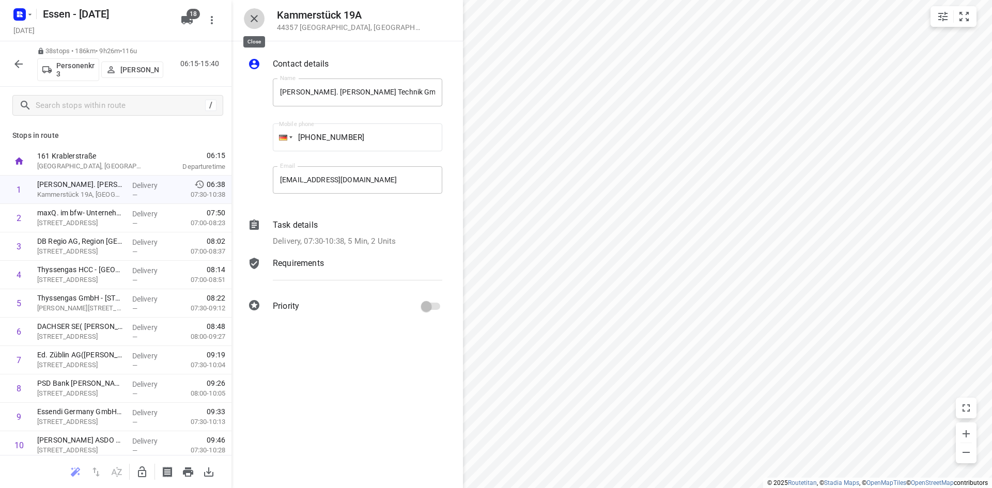
click at [254, 18] on icon "button" at bounding box center [253, 18] width 7 height 7
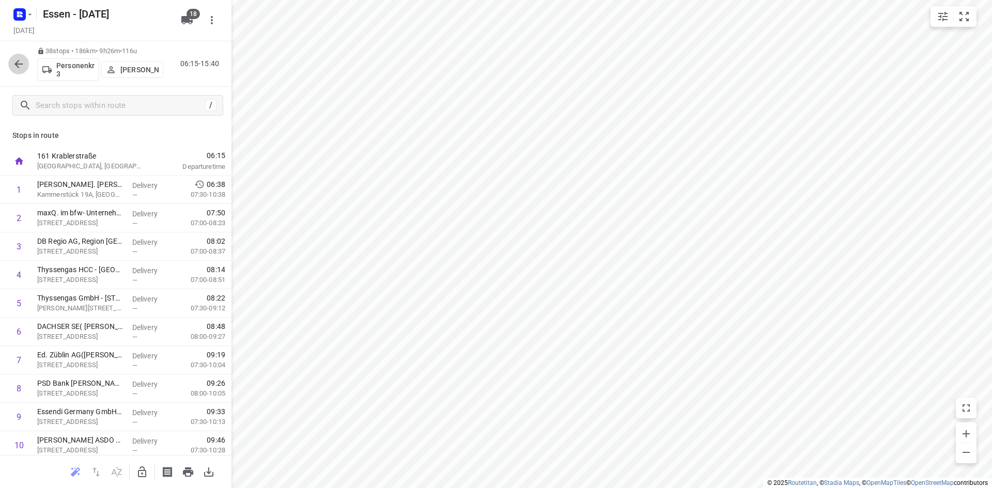
click at [11, 59] on button "button" at bounding box center [18, 64] width 21 height 21
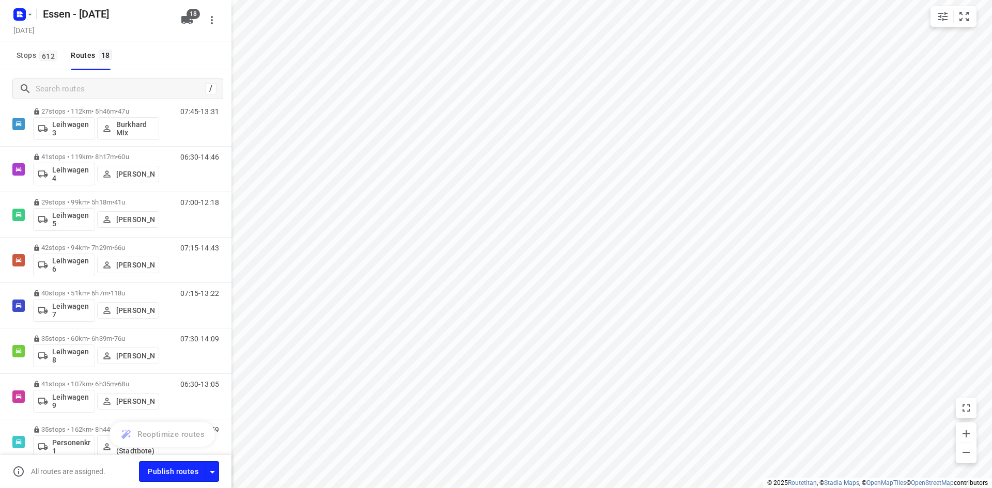
scroll to position [535, 0]
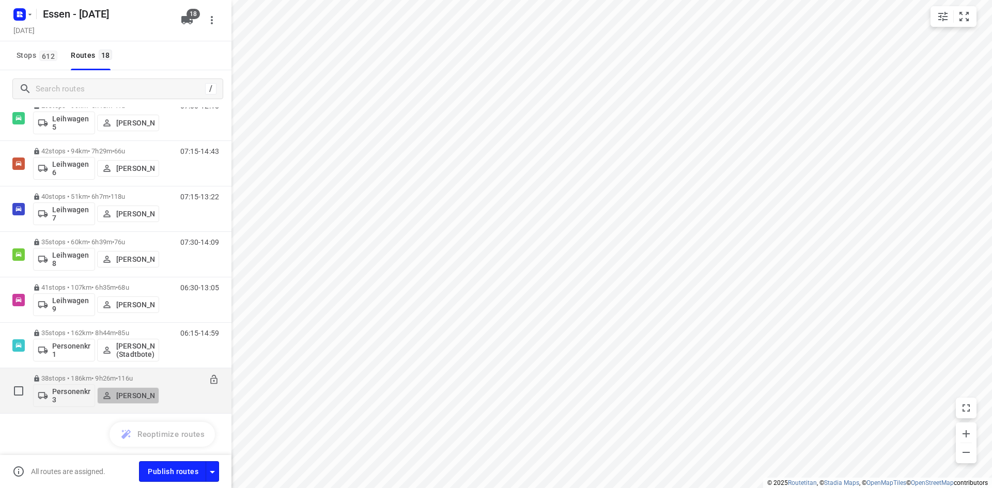
click at [157, 395] on button "[PERSON_NAME]" at bounding box center [128, 395] width 62 height 17
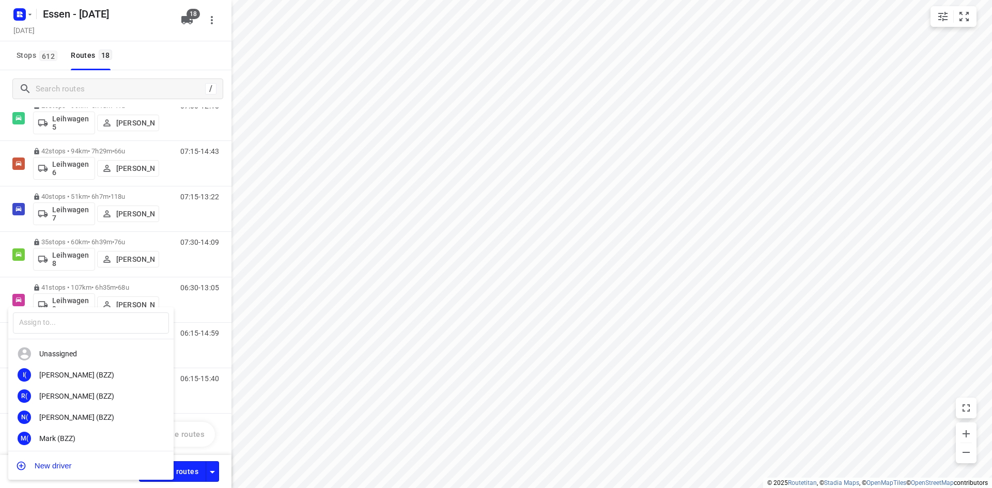
click at [225, 344] on div at bounding box center [496, 244] width 992 height 488
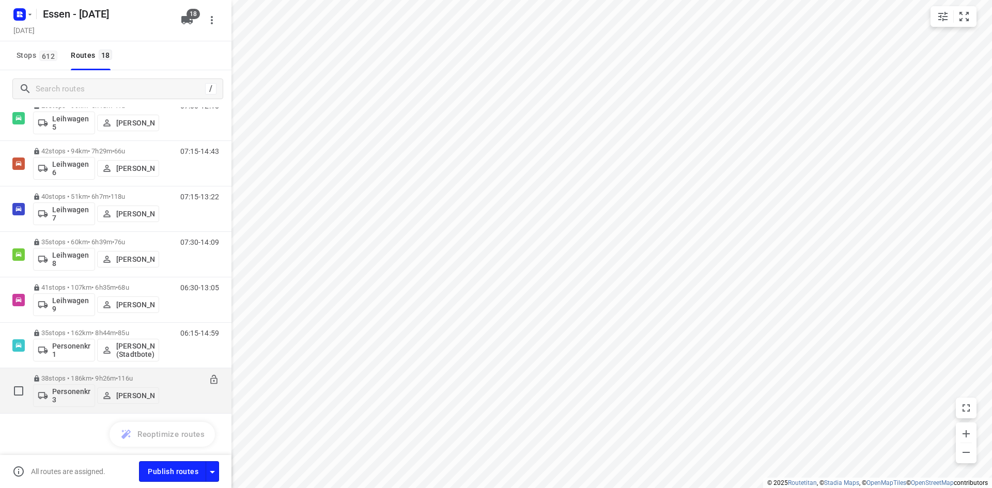
click at [179, 400] on div "06:15-15:40" at bounding box center [193, 393] width 52 height 38
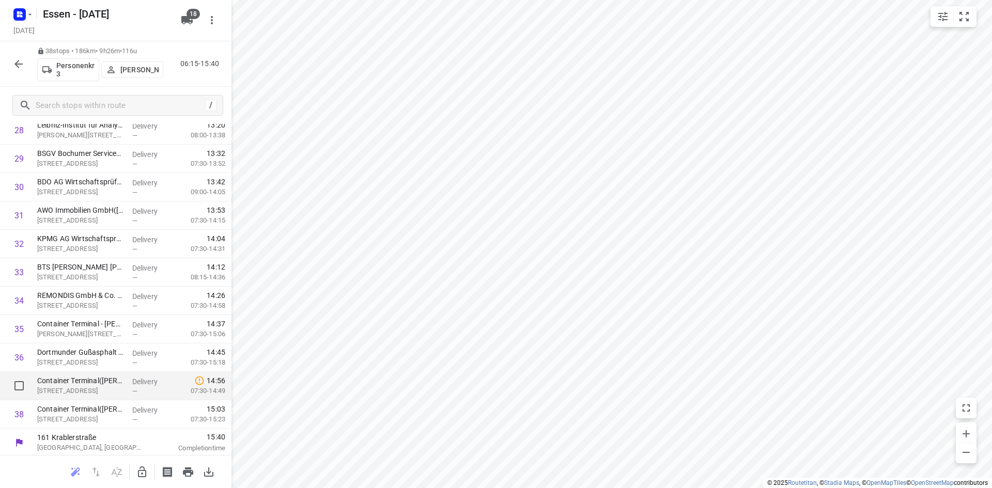
scroll to position [828, 0]
click at [21, 66] on icon "button" at bounding box center [18, 64] width 12 height 12
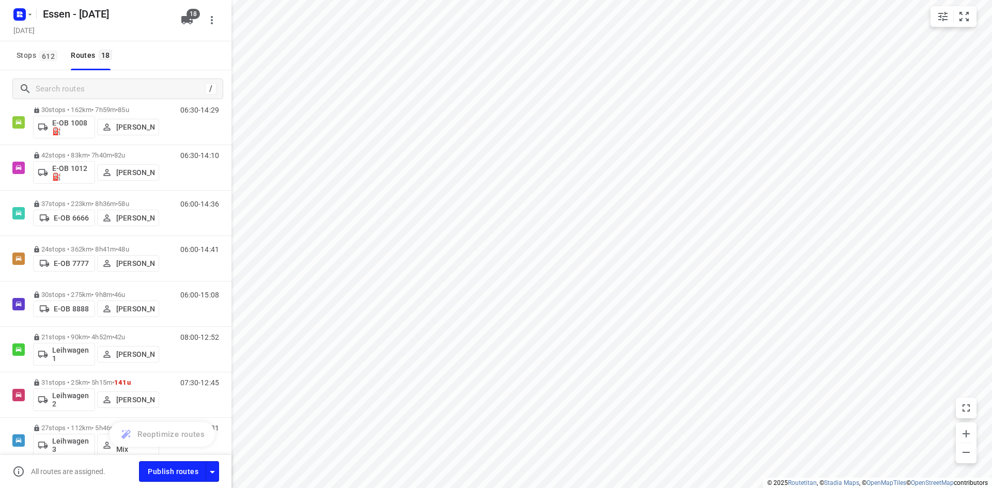
scroll to position [0, 0]
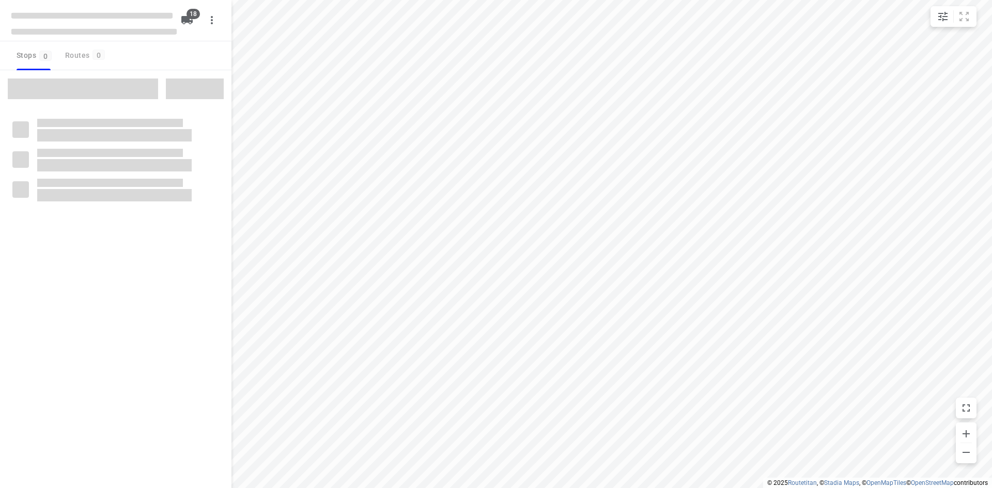
checkbox input "true"
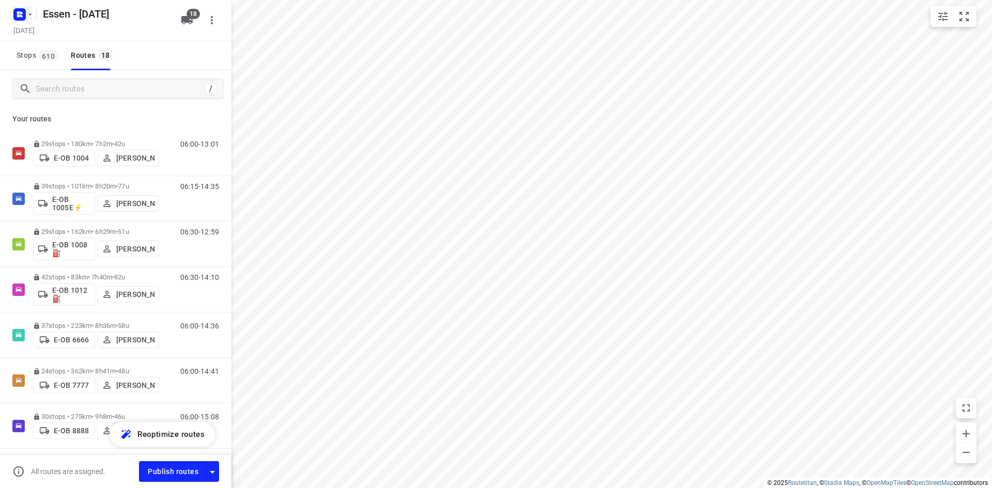
click at [33, 15] on icon "button" at bounding box center [30, 14] width 8 height 8
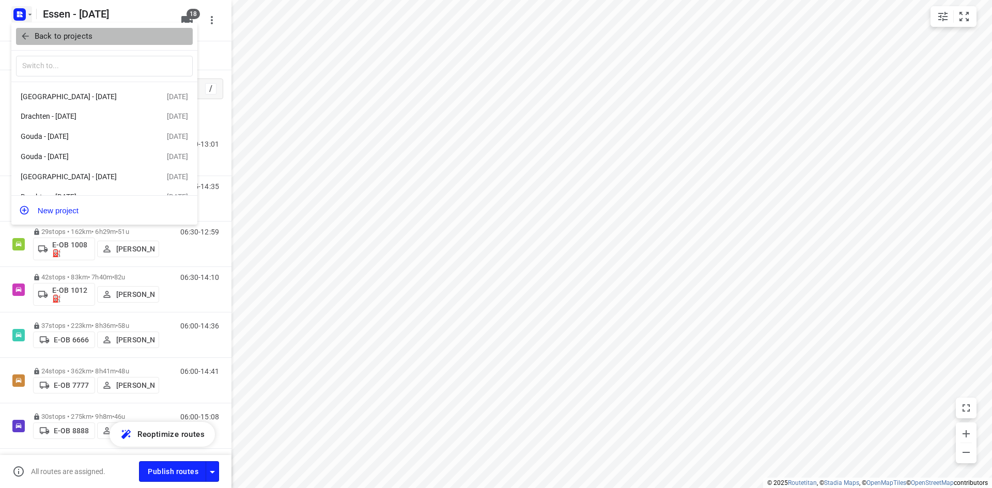
click at [22, 28] on button "Back to projects" at bounding box center [104, 36] width 177 height 17
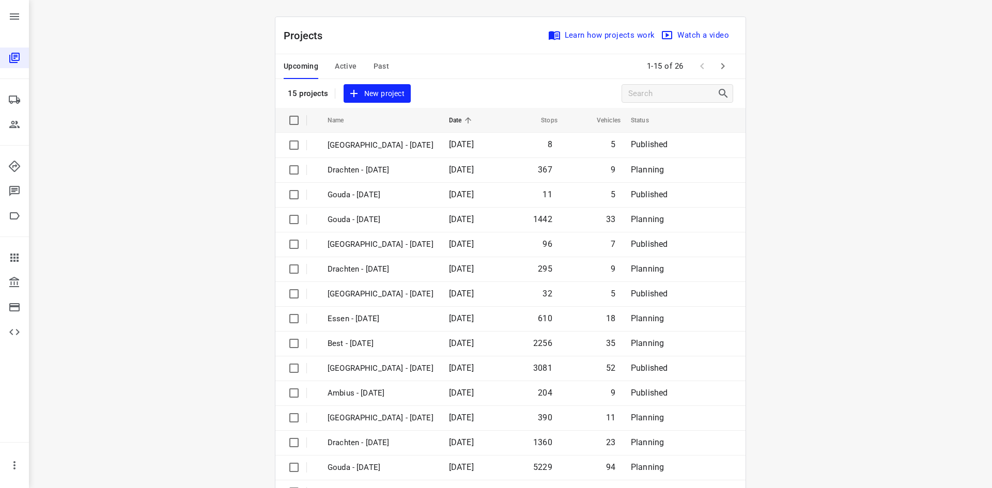
click at [344, 59] on button "Active" at bounding box center [346, 66] width 22 height 25
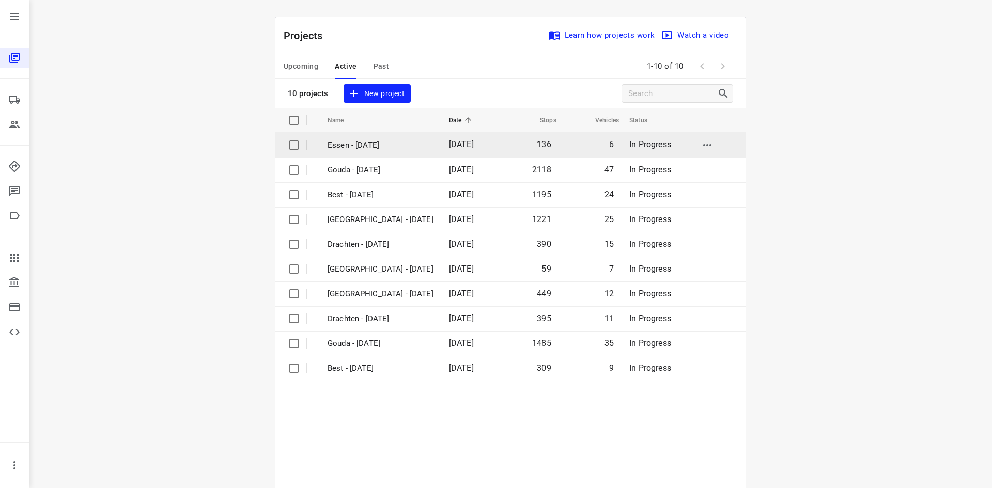
click at [384, 149] on p "Essen - [DATE]" at bounding box center [380, 145] width 106 height 12
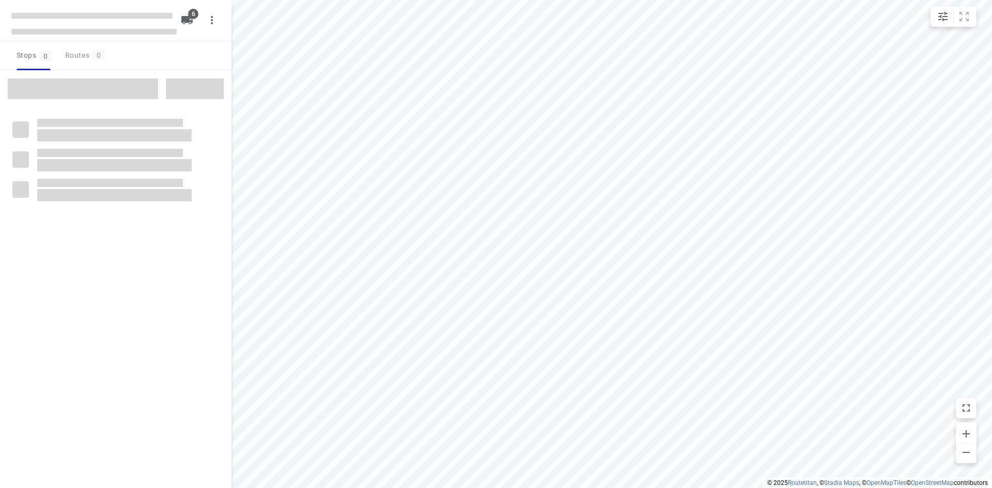
checkbox input "true"
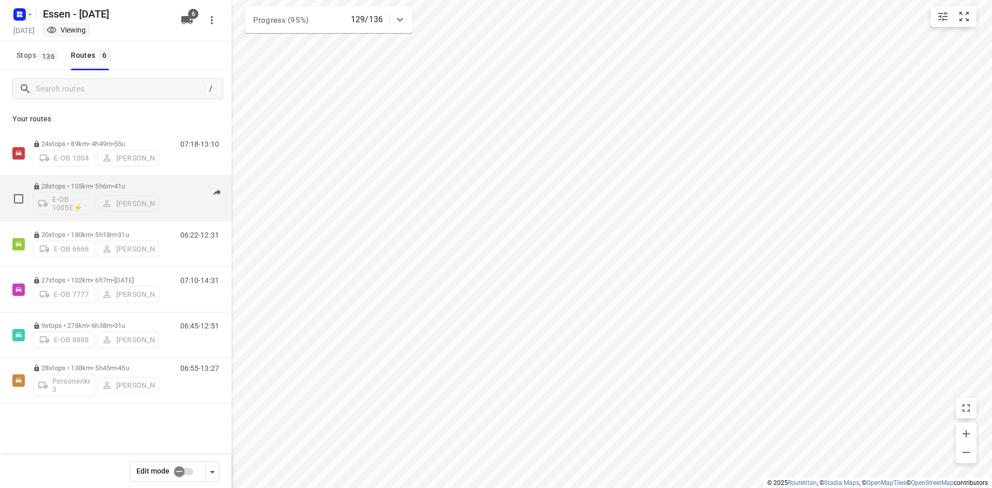
click at [170, 218] on div "06:32-12:06" at bounding box center [193, 201] width 52 height 38
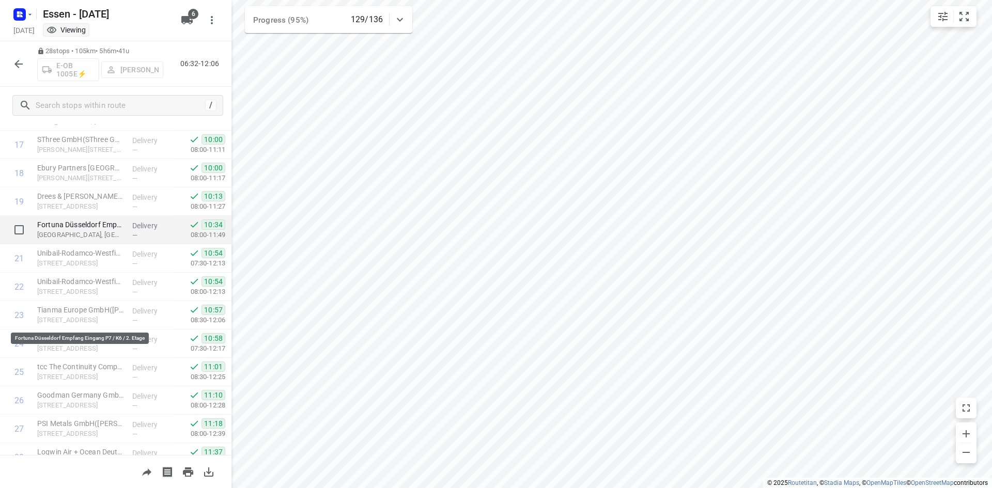
scroll to position [544, 0]
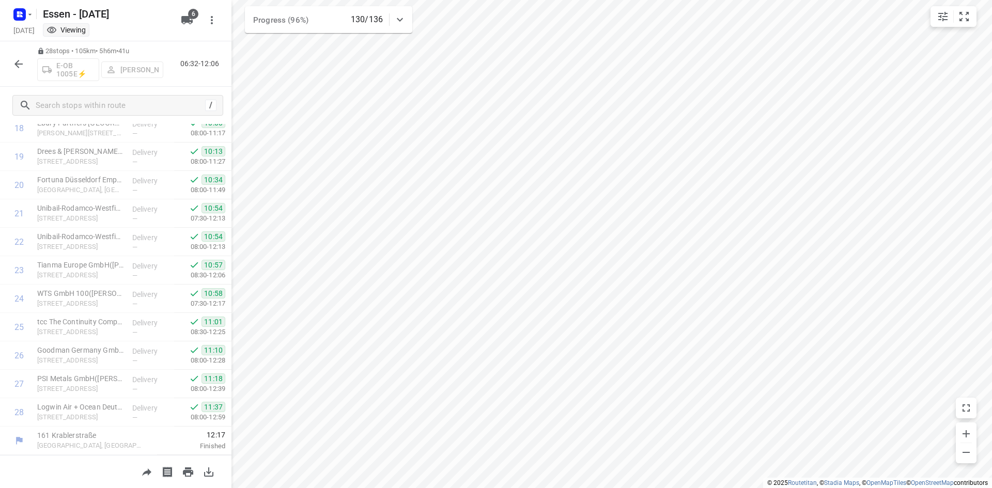
click at [36, 18] on div "Essen - [DATE]" at bounding box center [91, 13] width 165 height 19
click at [32, 17] on icon "button" at bounding box center [30, 14] width 8 height 8
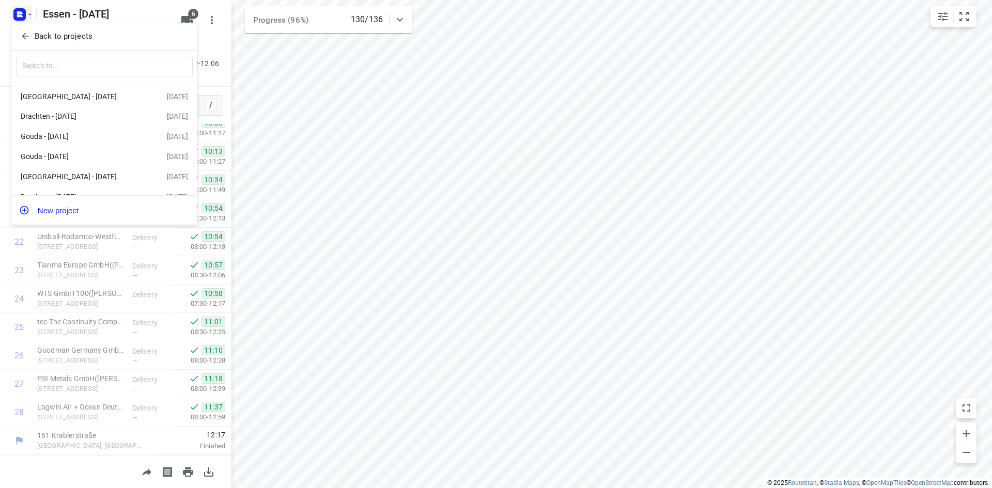
click at [24, 35] on icon "button" at bounding box center [25, 36] width 7 height 7
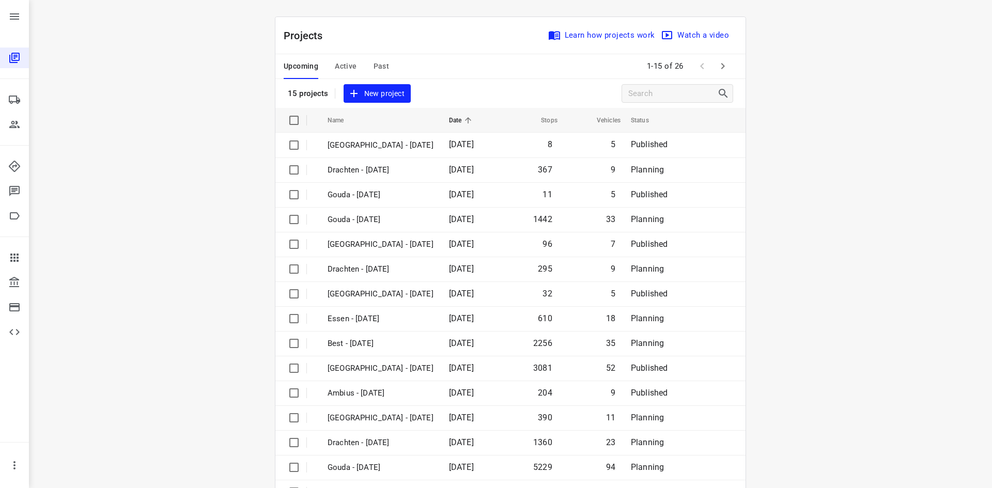
click at [387, 70] on div "Upcoming Active Past" at bounding box center [345, 66] width 122 height 25
click at [383, 66] on span "Past" at bounding box center [381, 66] width 16 height 13
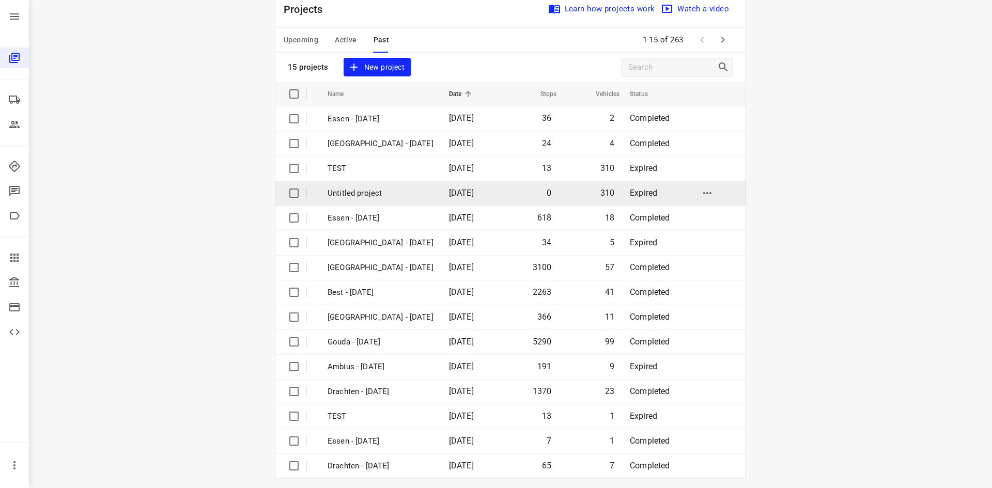
scroll to position [34, 0]
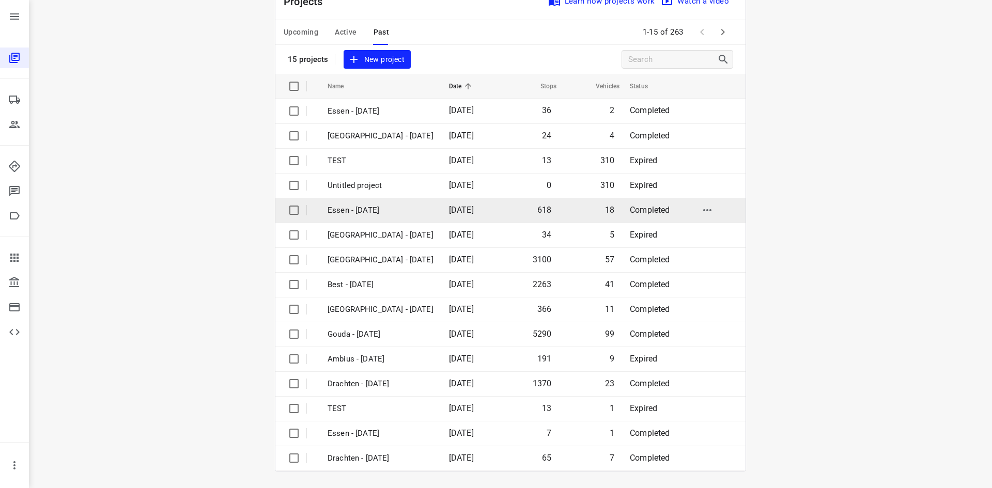
click at [390, 216] on td "Essen - [DATE]" at bounding box center [378, 210] width 123 height 25
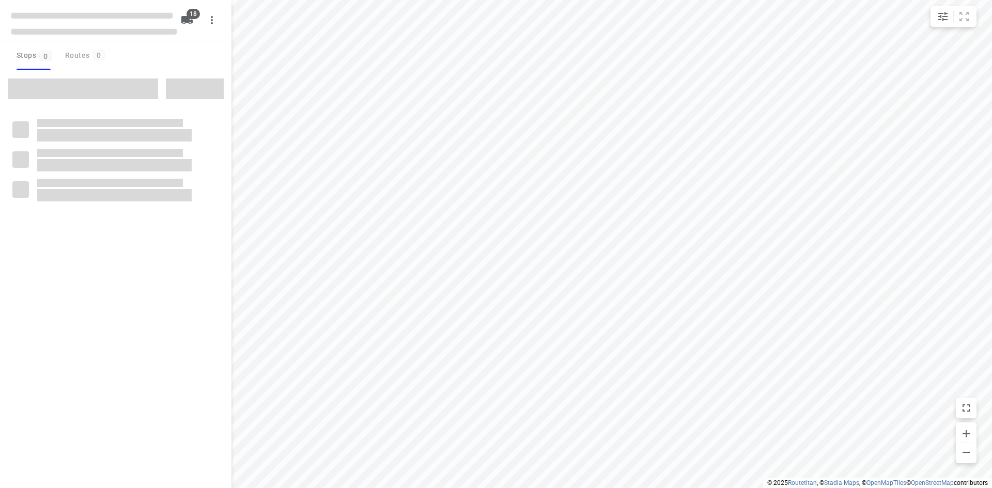
checkbox input "true"
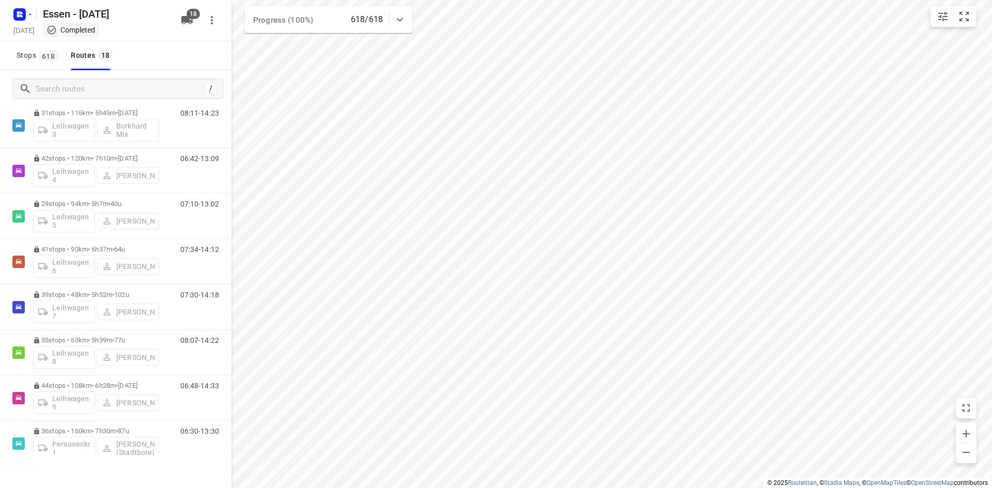
scroll to position [504, 0]
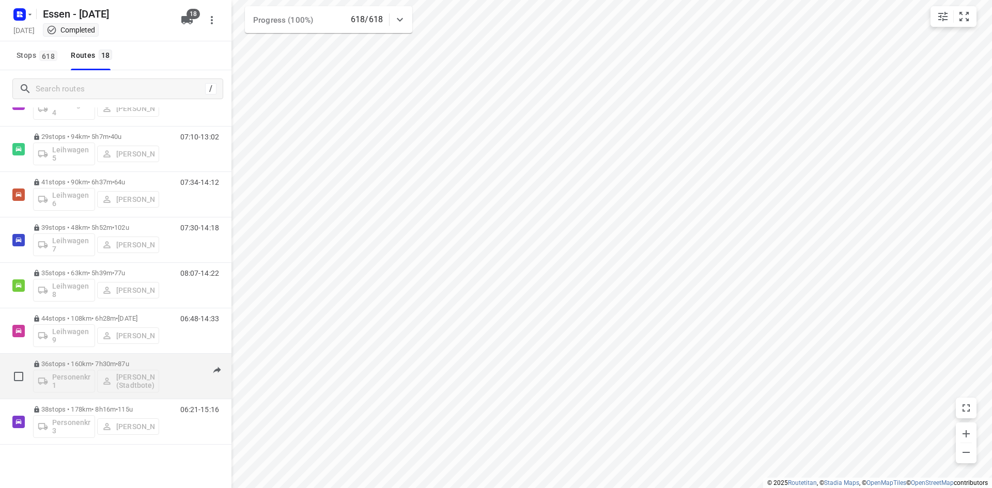
click at [176, 391] on div "06:30-13:30" at bounding box center [193, 379] width 52 height 38
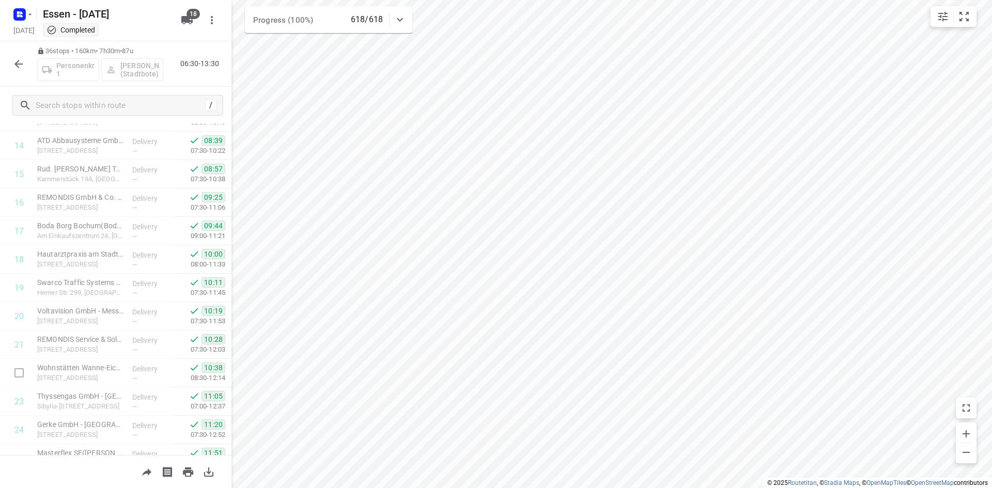
scroll to position [772, 0]
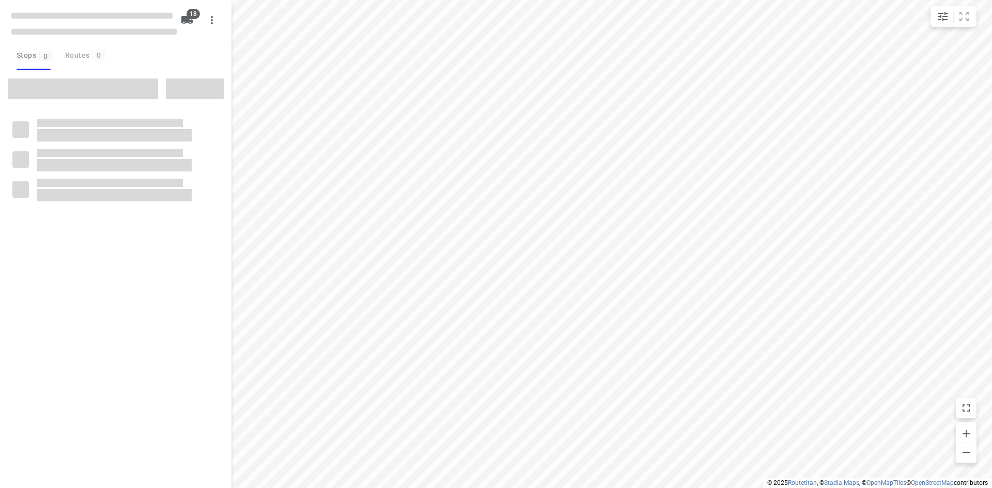
checkbox input "true"
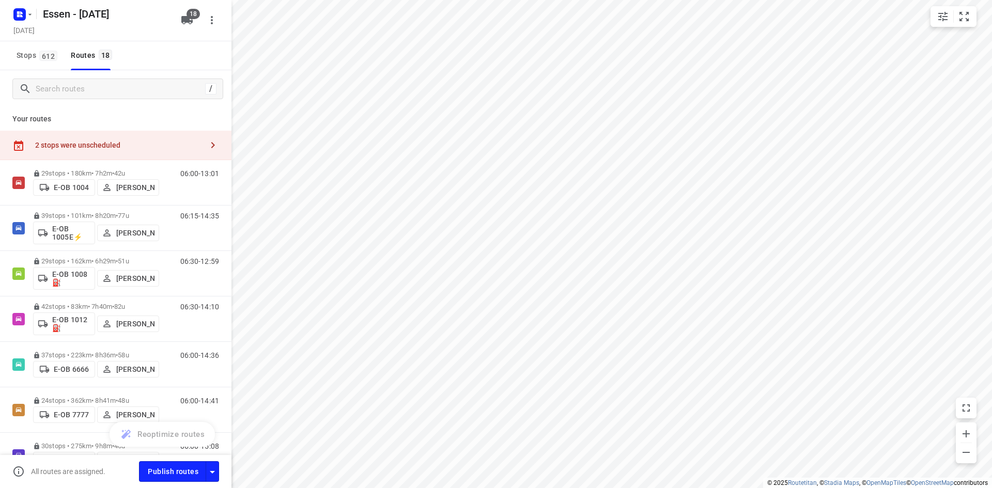
click at [172, 144] on div "2 stops were unscheduled" at bounding box center [118, 145] width 167 height 8
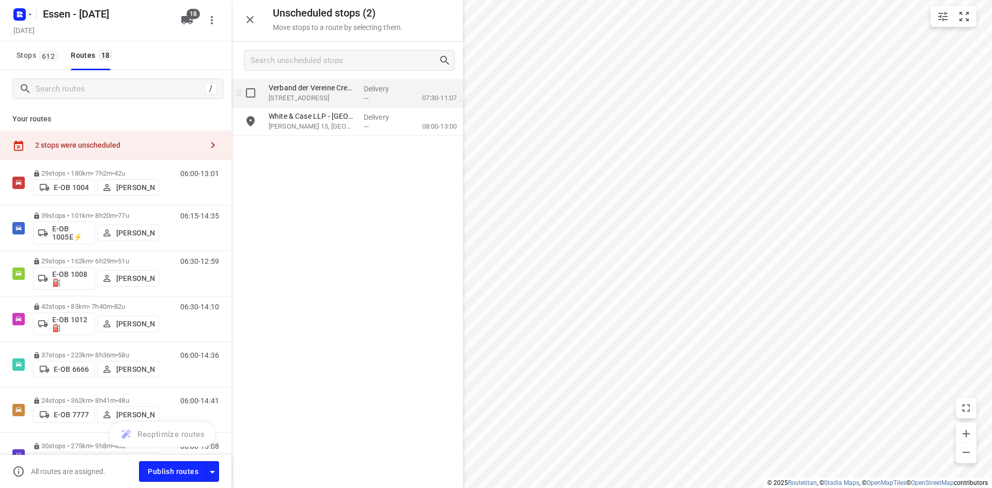
click at [370, 97] on div "—" at bounding box center [383, 99] width 38 height 8
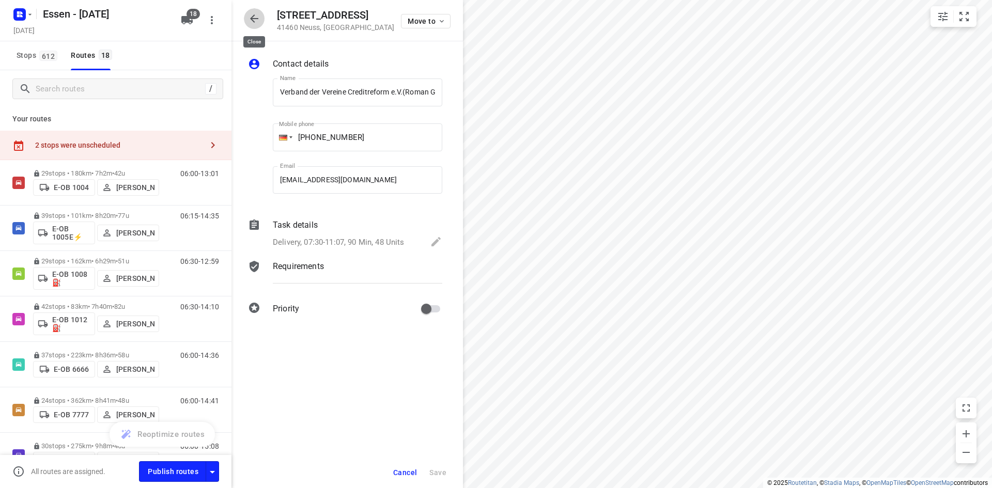
click at [259, 24] on icon "button" at bounding box center [254, 18] width 12 height 12
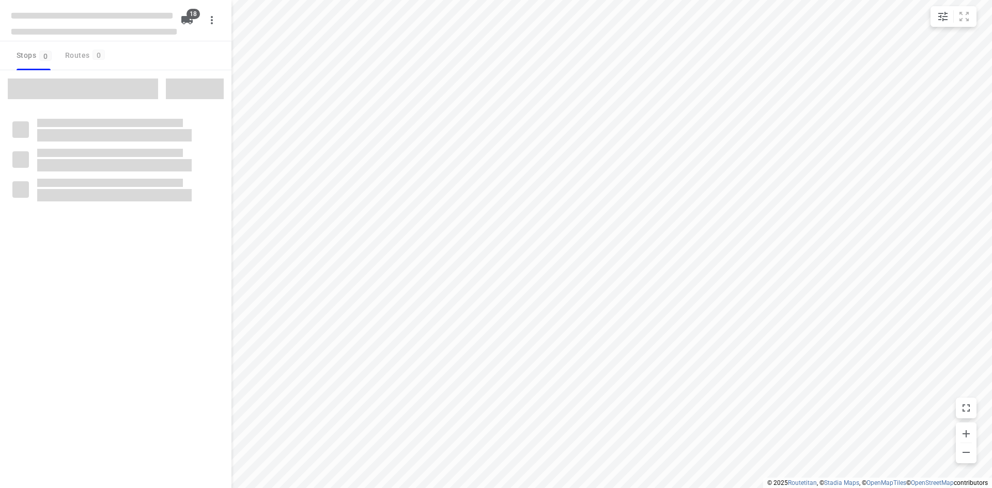
checkbox input "true"
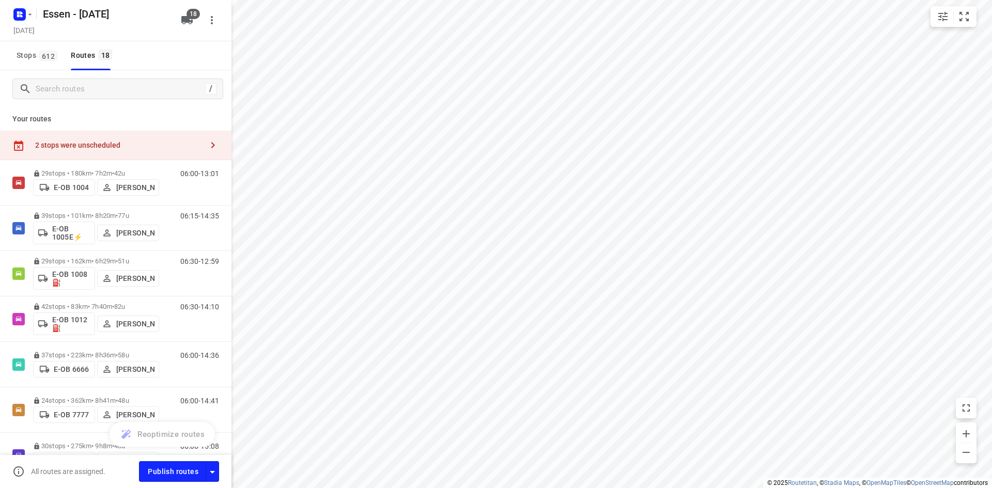
click at [127, 144] on div "2 stops were unscheduled" at bounding box center [118, 145] width 167 height 8
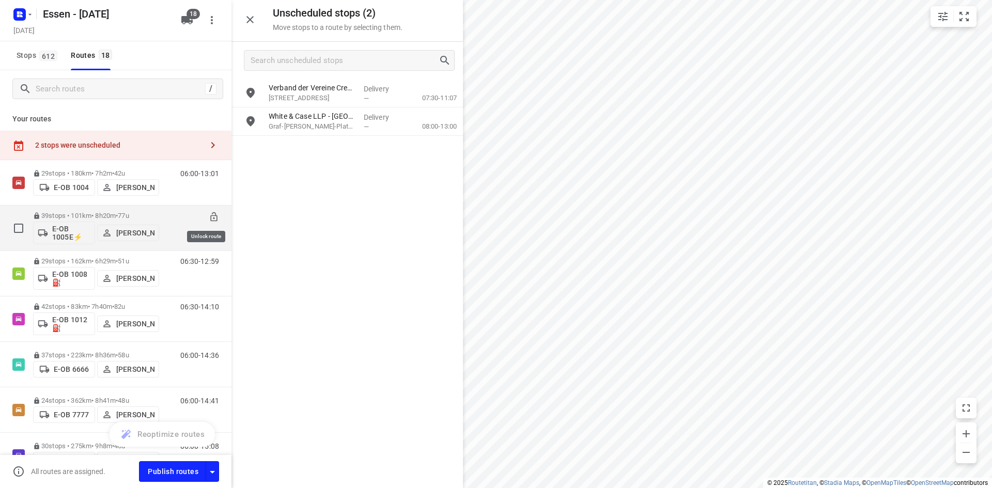
click at [210, 214] on icon at bounding box center [213, 216] width 7 height 9
click at [167, 231] on div "06:15-14:35" at bounding box center [193, 231] width 52 height 38
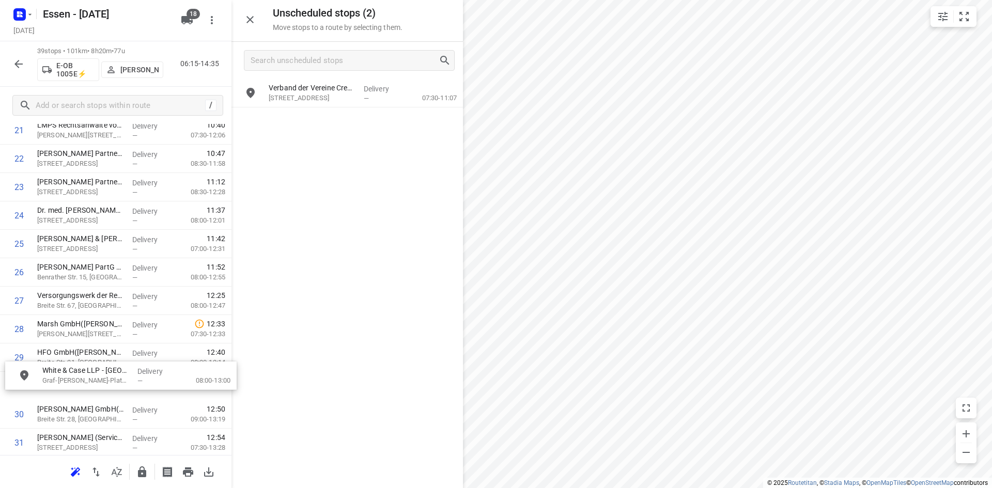
scroll to position [658, 8]
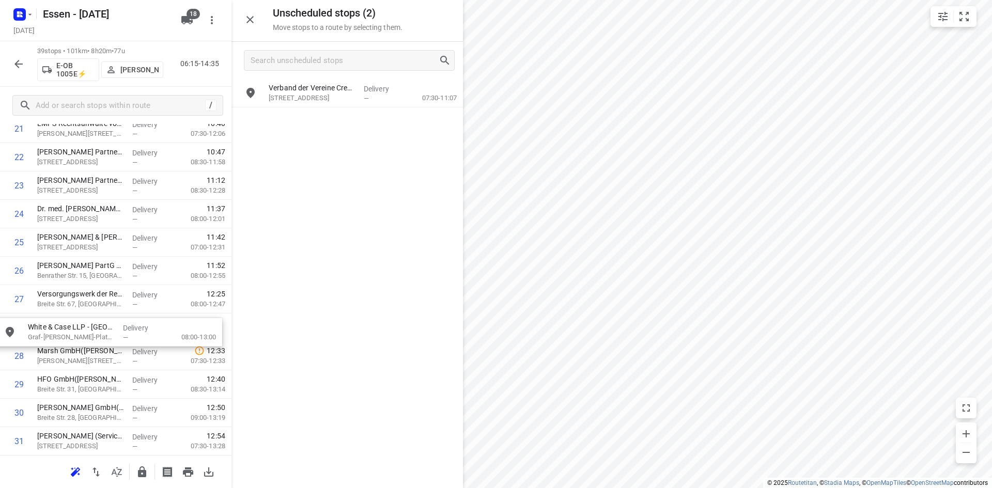
drag, startPoint x: 282, startPoint y: 131, endPoint x: 43, endPoint y: 345, distance: 321.4
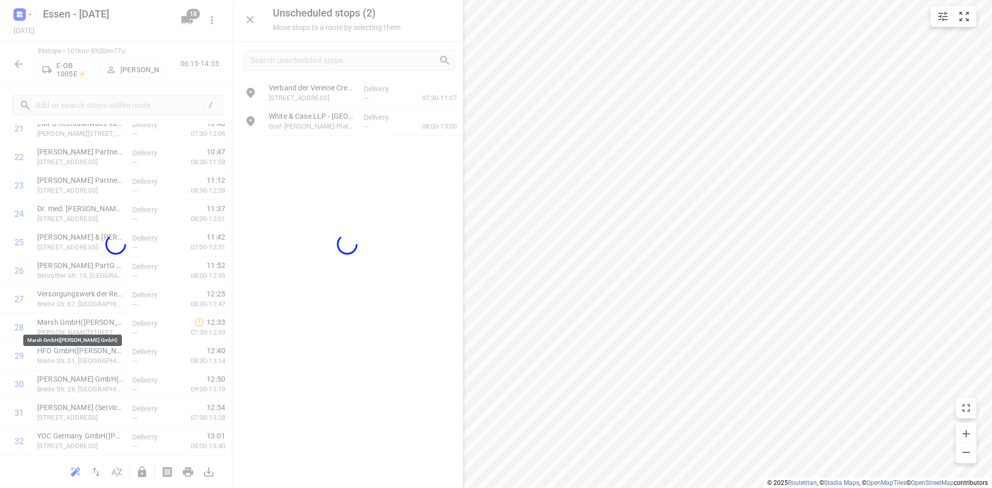
scroll to position [658, 0]
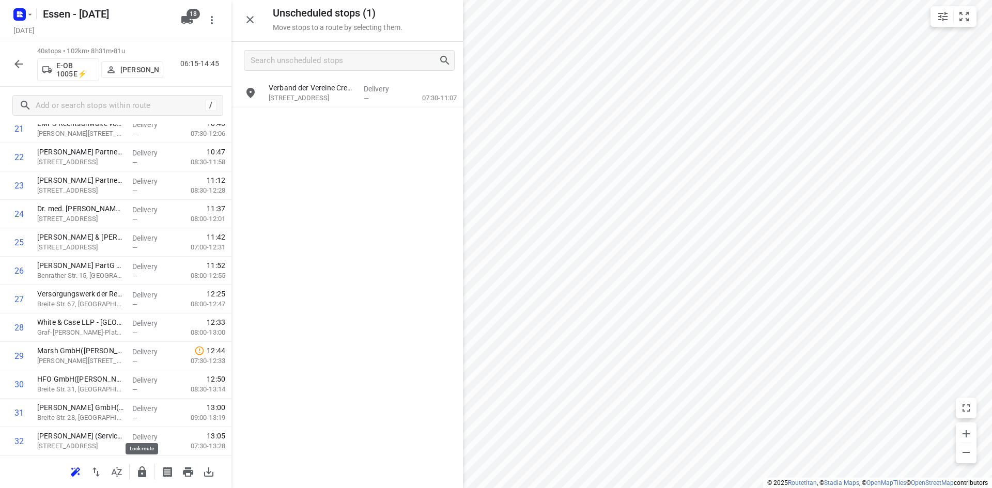
click at [140, 469] on icon "button" at bounding box center [142, 472] width 12 height 12
click at [16, 65] on icon "button" at bounding box center [18, 64] width 12 height 12
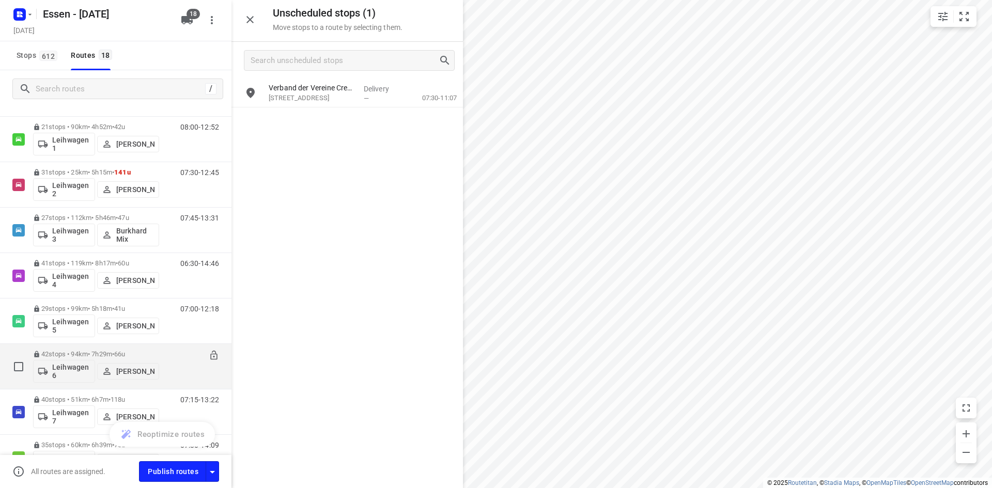
scroll to position [564, 0]
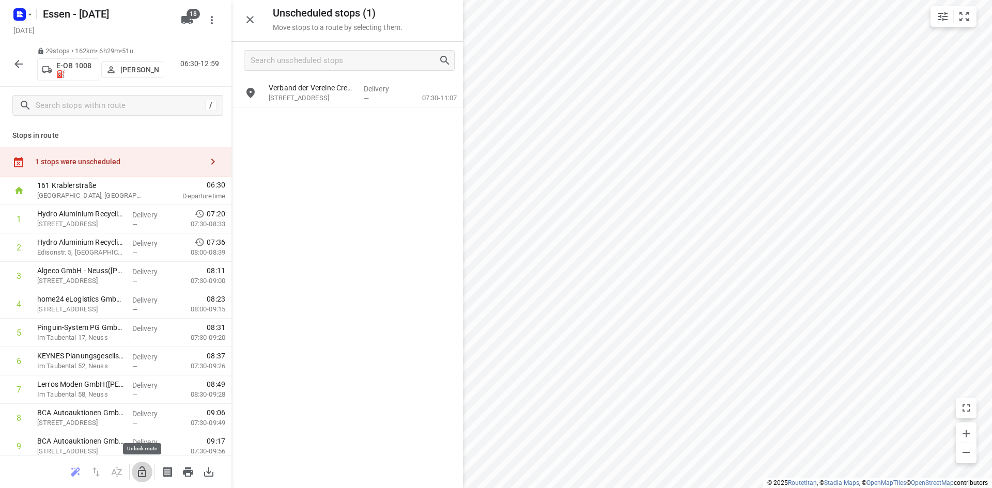
click at [143, 474] on icon "button" at bounding box center [142, 471] width 8 height 11
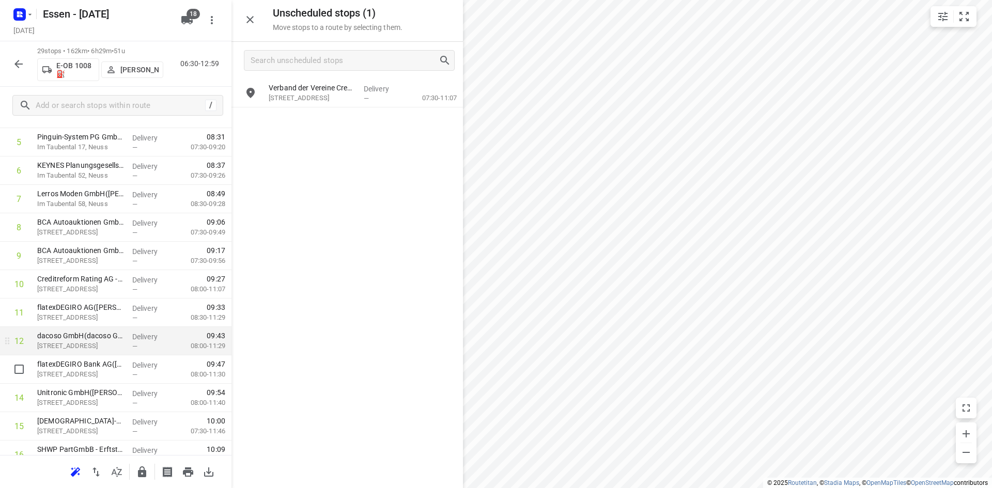
scroll to position [207, 0]
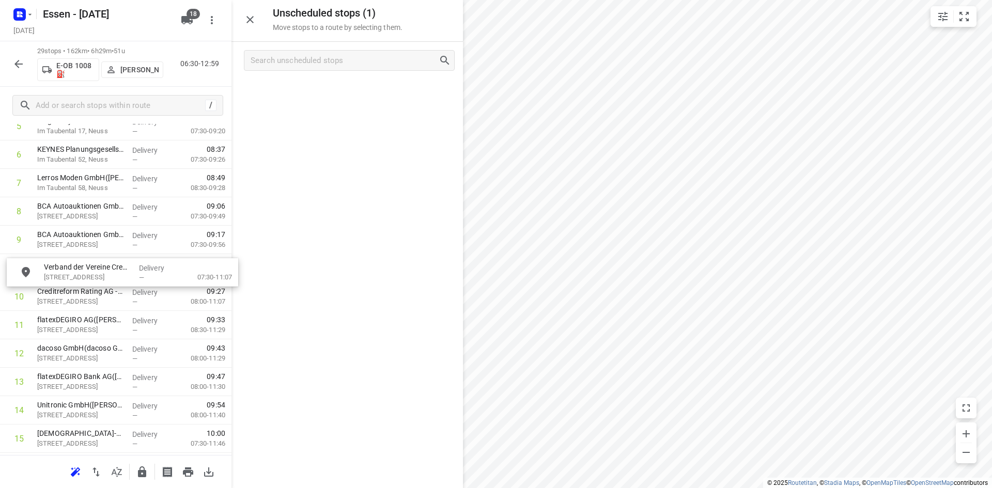
drag, startPoint x: 308, startPoint y: 105, endPoint x: 82, endPoint y: 291, distance: 292.8
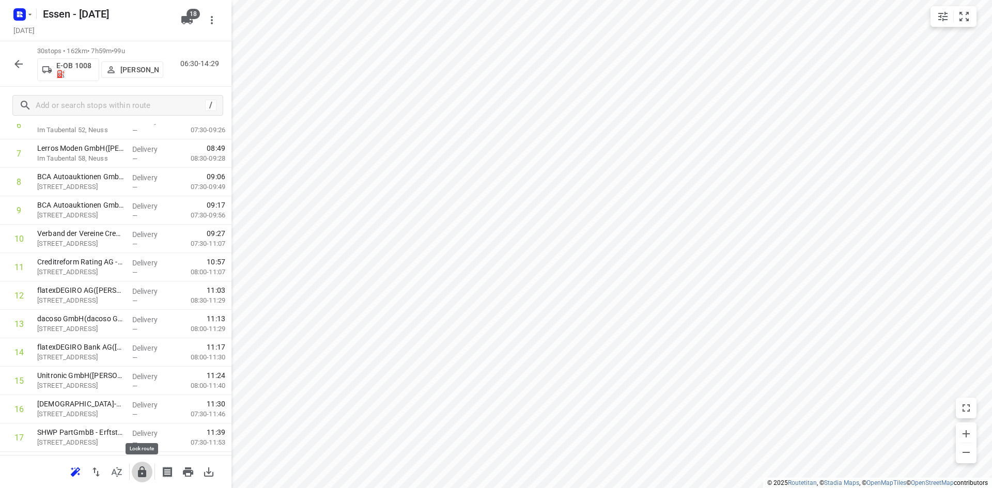
click at [146, 477] on icon "button" at bounding box center [142, 472] width 12 height 12
click at [19, 65] on icon "button" at bounding box center [18, 64] width 12 height 12
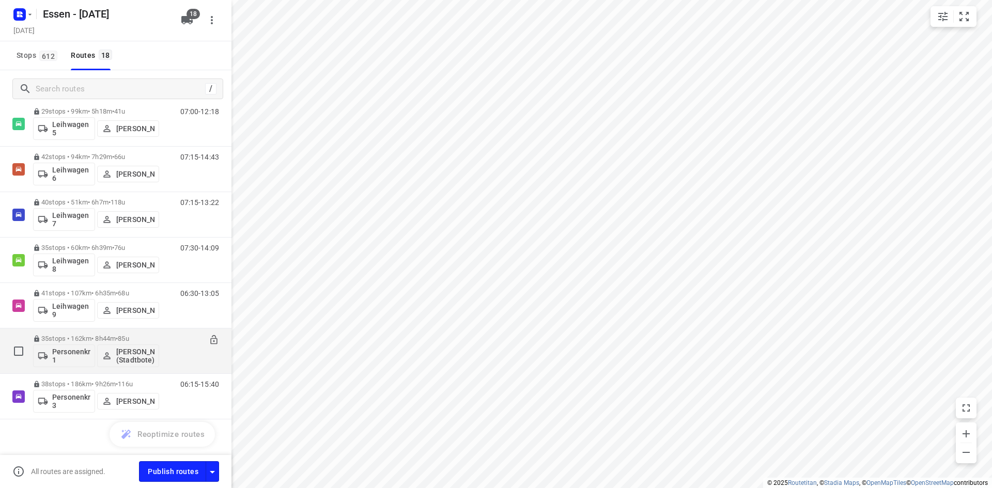
scroll to position [535, 0]
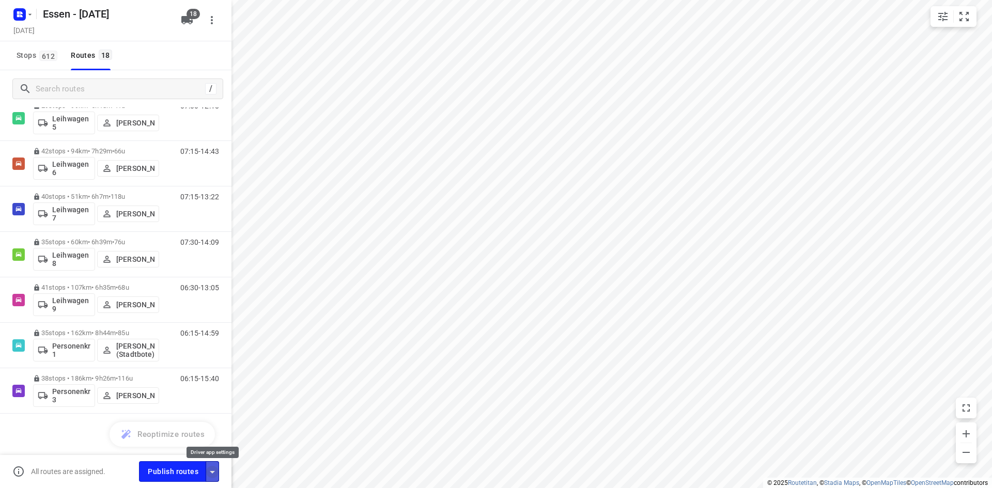
click at [215, 468] on icon "button" at bounding box center [212, 472] width 12 height 12
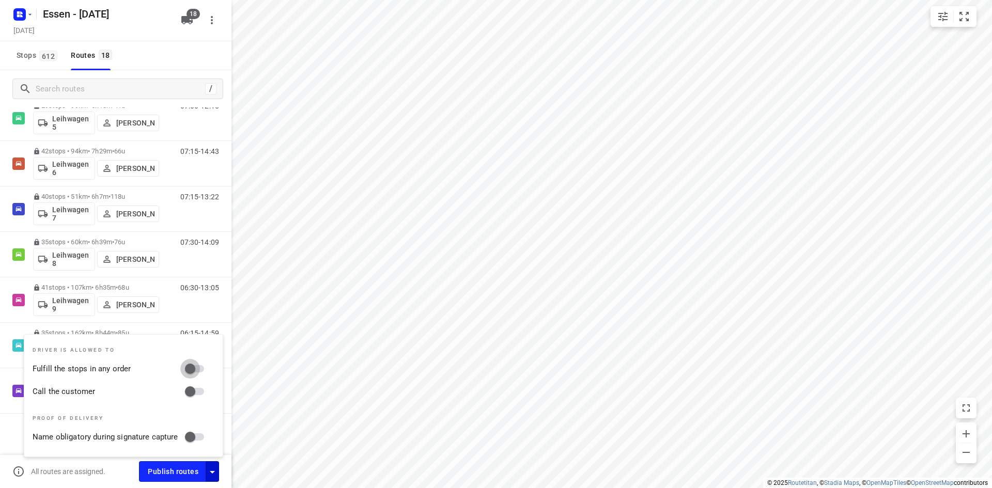
click at [191, 371] on input "Fulfill the stops in any order" at bounding box center [190, 369] width 59 height 20
checkbox input "true"
click at [191, 393] on input "Call the customer" at bounding box center [190, 392] width 59 height 20
checkbox input "true"
click at [146, 34] on div "[DATE]" at bounding box center [93, 31] width 165 height 14
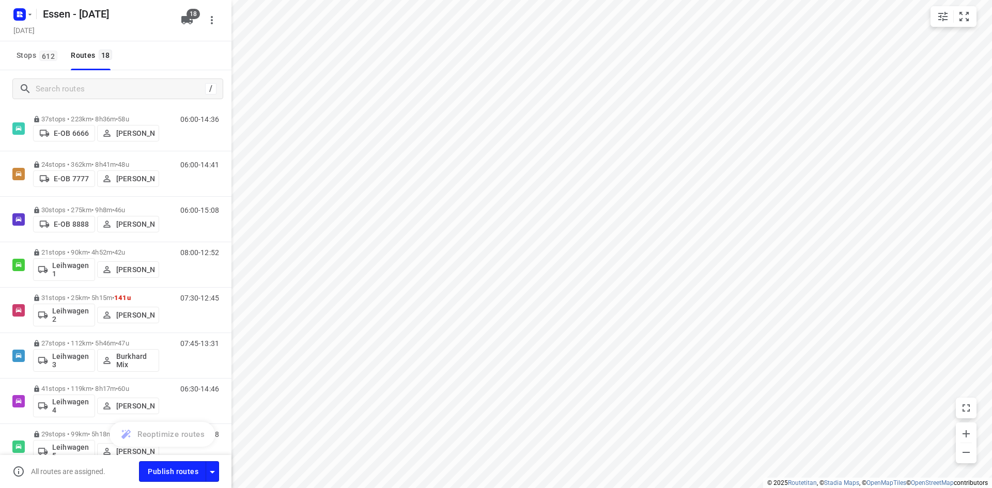
scroll to position [0, 0]
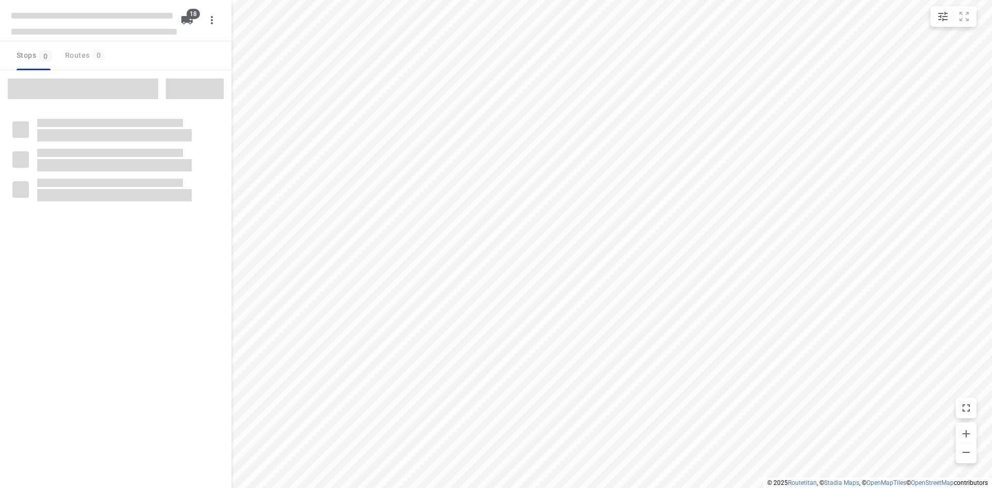
checkbox input "true"
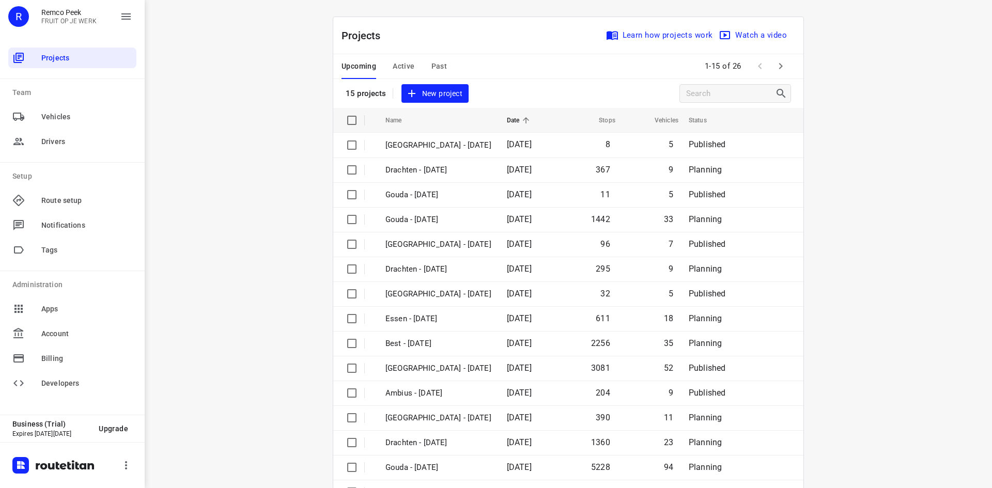
click at [432, 66] on span "Past" at bounding box center [439, 66] width 16 height 13
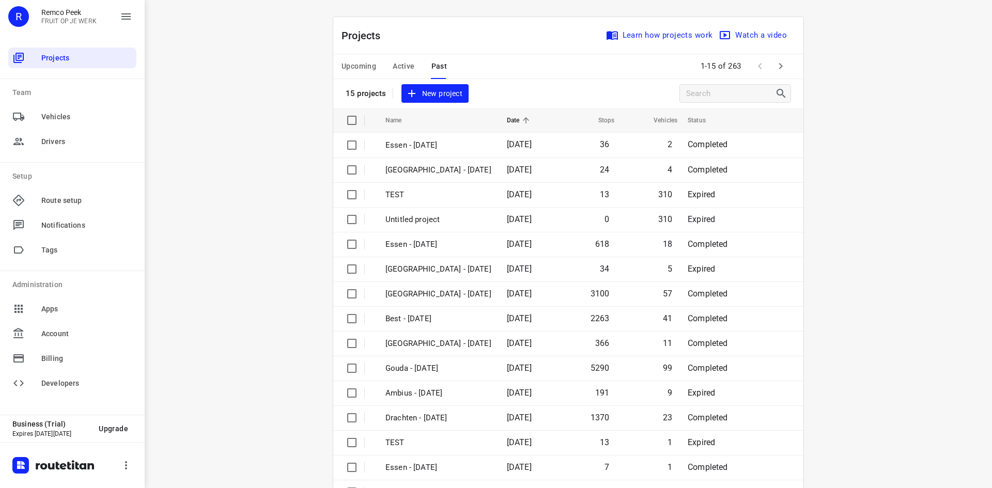
click at [354, 68] on span "Upcoming" at bounding box center [358, 66] width 35 height 13
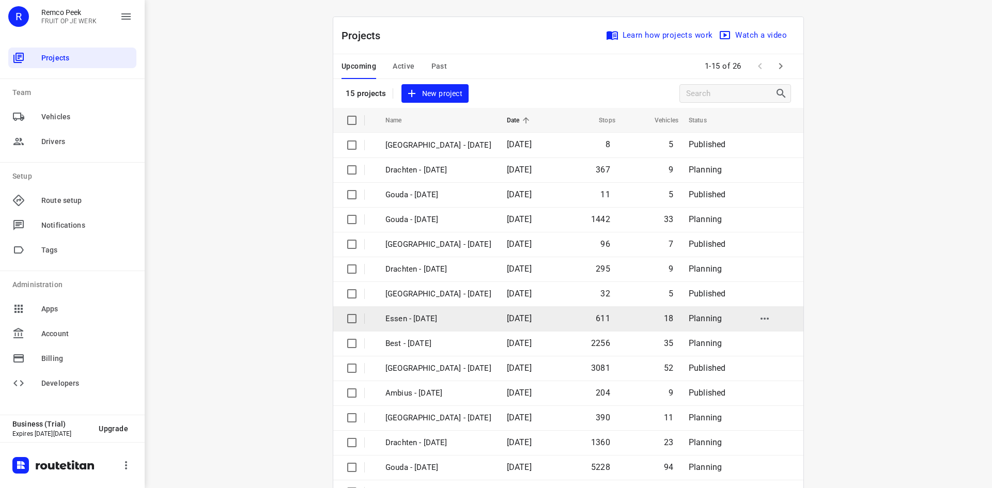
click at [466, 318] on p "Essen - [DATE]" at bounding box center [438, 319] width 106 height 12
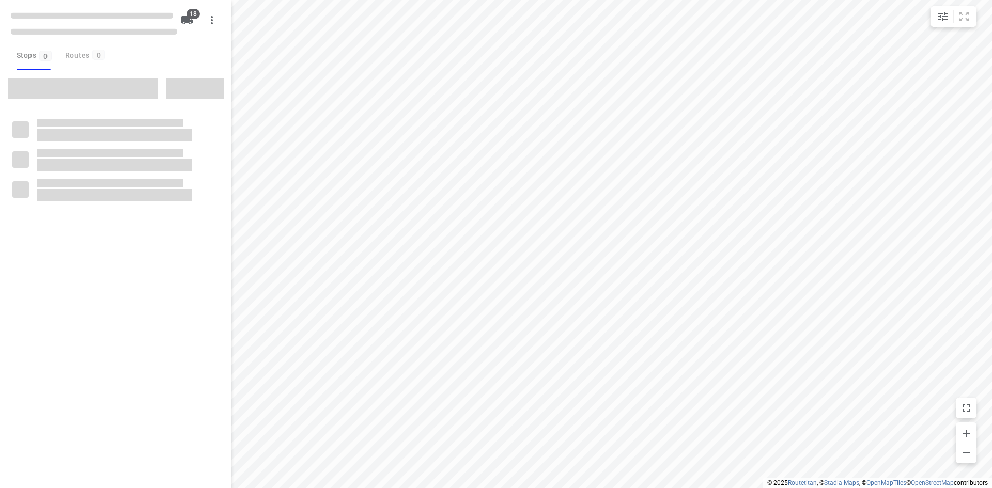
checkbox input "true"
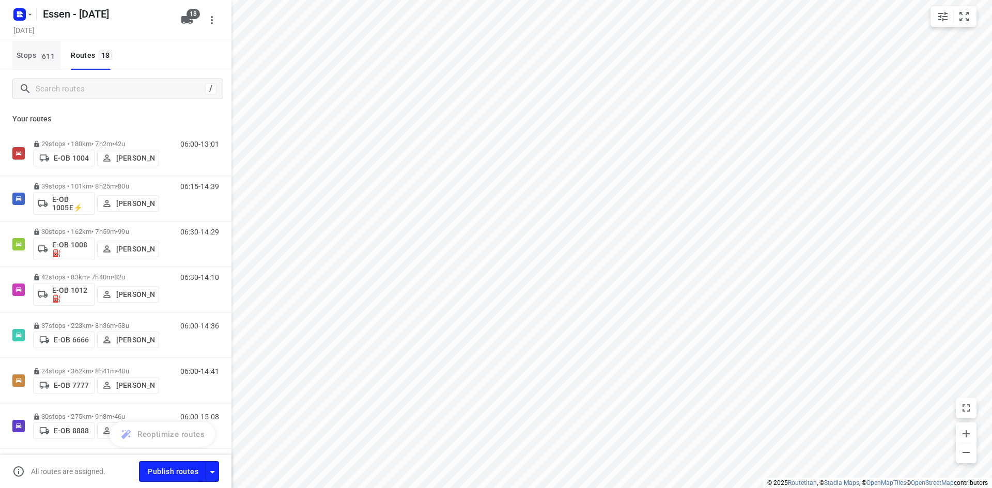
click at [47, 60] on span "611" at bounding box center [48, 56] width 18 height 10
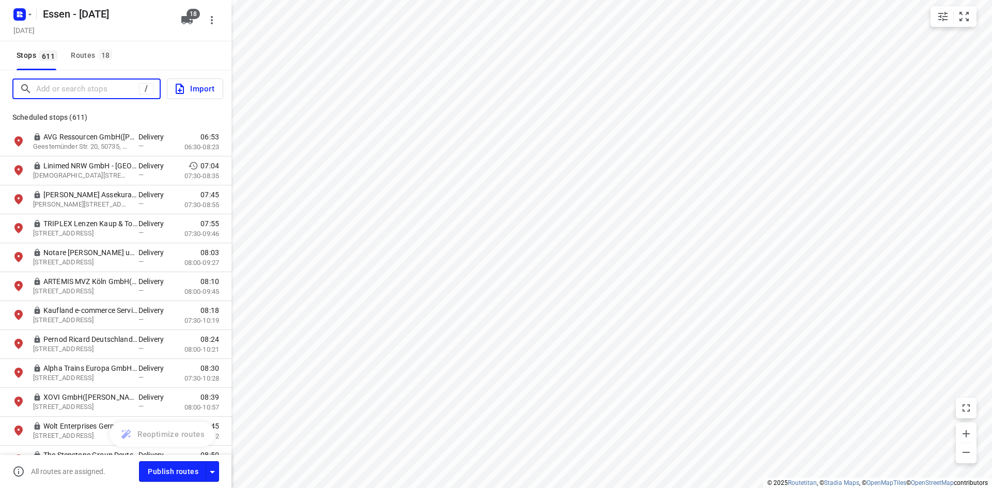
click at [88, 88] on input "Add or search stops" at bounding box center [87, 89] width 103 height 16
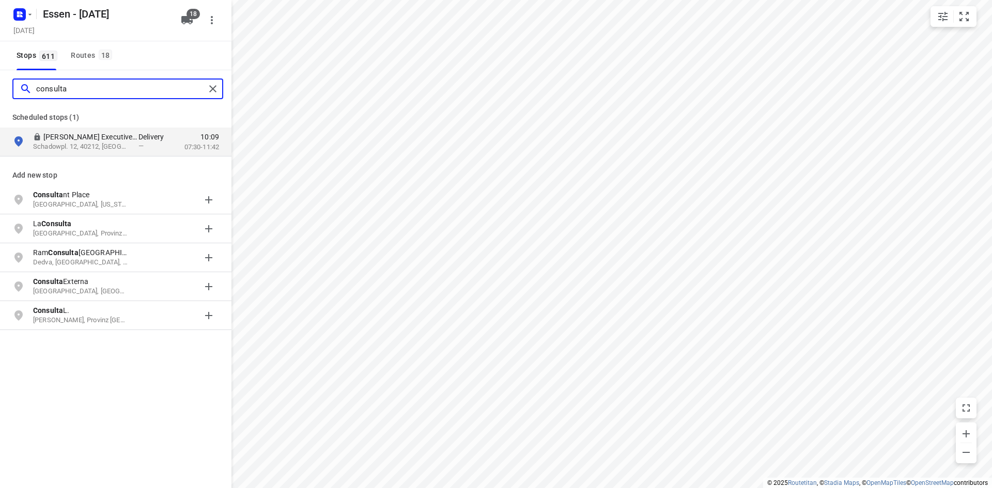
type input "consulta"
drag, startPoint x: 91, startPoint y: 86, endPoint x: 3, endPoint y: 81, distance: 89.0
click at [3, 81] on div "consulta" at bounding box center [115, 88] width 231 height 37
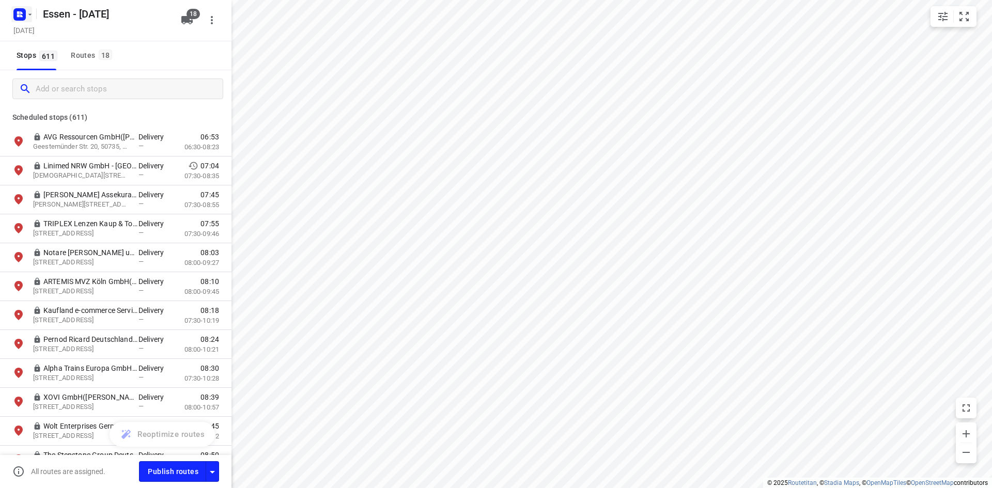
click at [29, 16] on icon "button" at bounding box center [30, 14] width 8 height 8
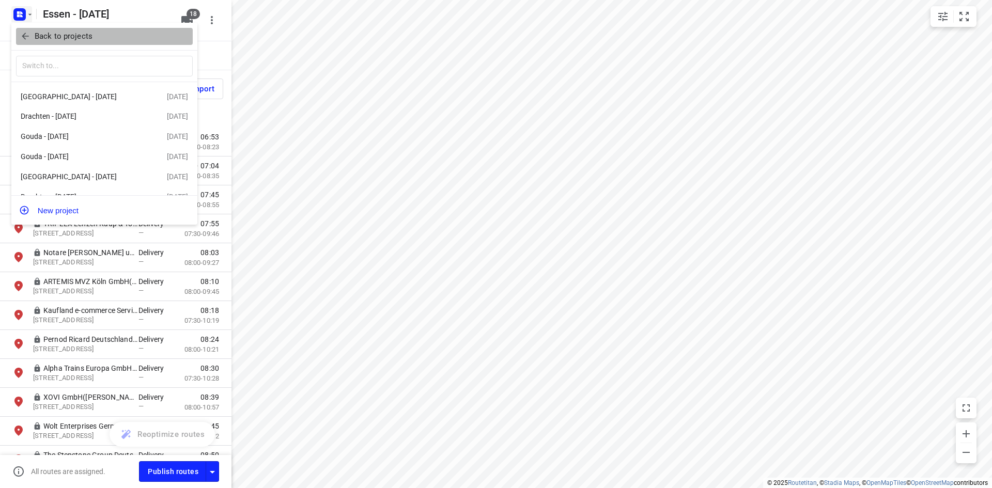
click at [24, 33] on icon "button" at bounding box center [25, 36] width 10 height 10
